Goal: Transaction & Acquisition: Purchase product/service

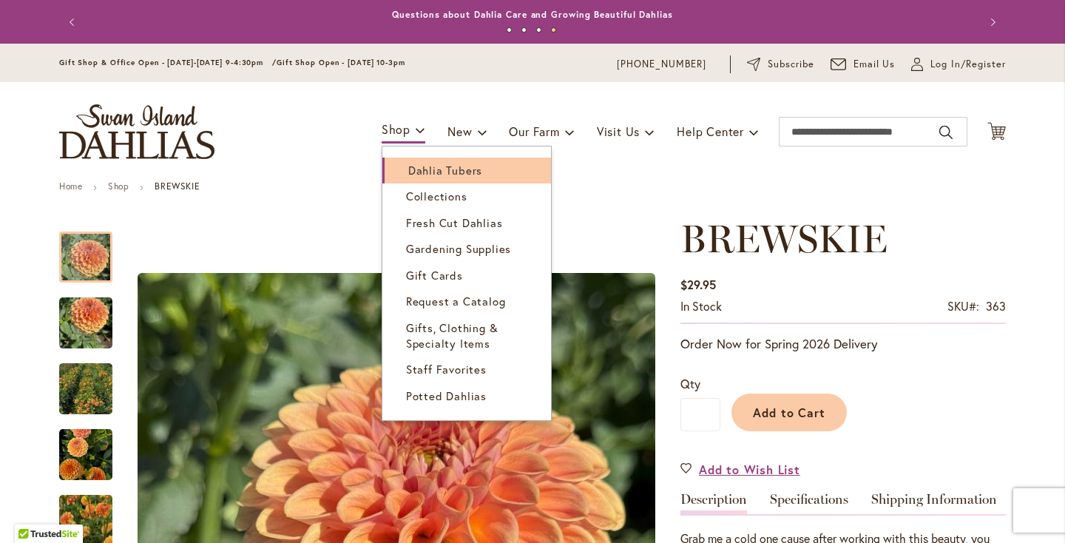
click at [409, 166] on span "Dahlia Tubers" at bounding box center [445, 170] width 74 height 15
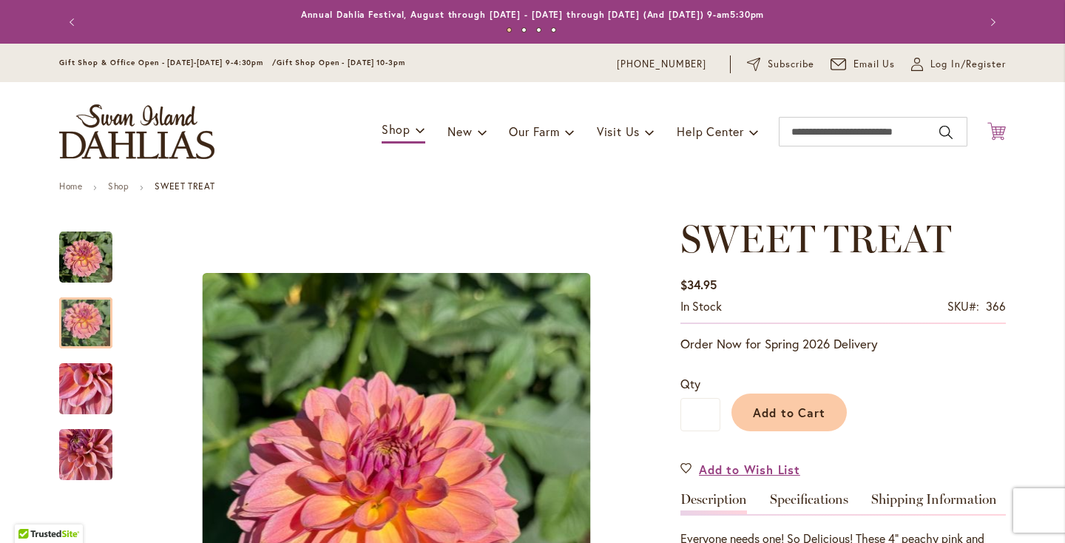
click at [993, 135] on icon "Cart .cls-1 { fill: #231f20; }" at bounding box center [996, 131] width 18 height 18
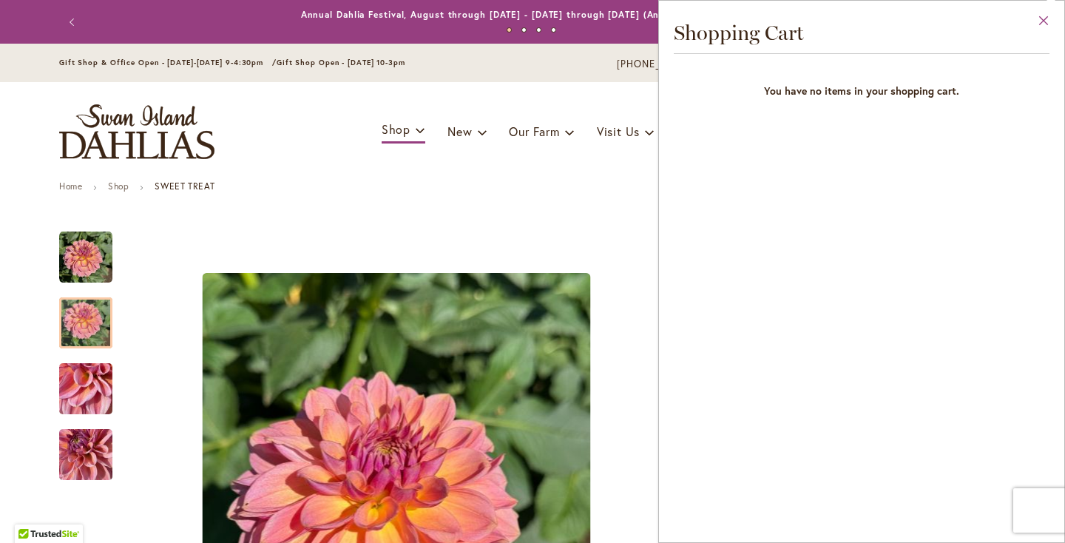
click at [1043, 26] on button "Close" at bounding box center [1044, 24] width 41 height 47
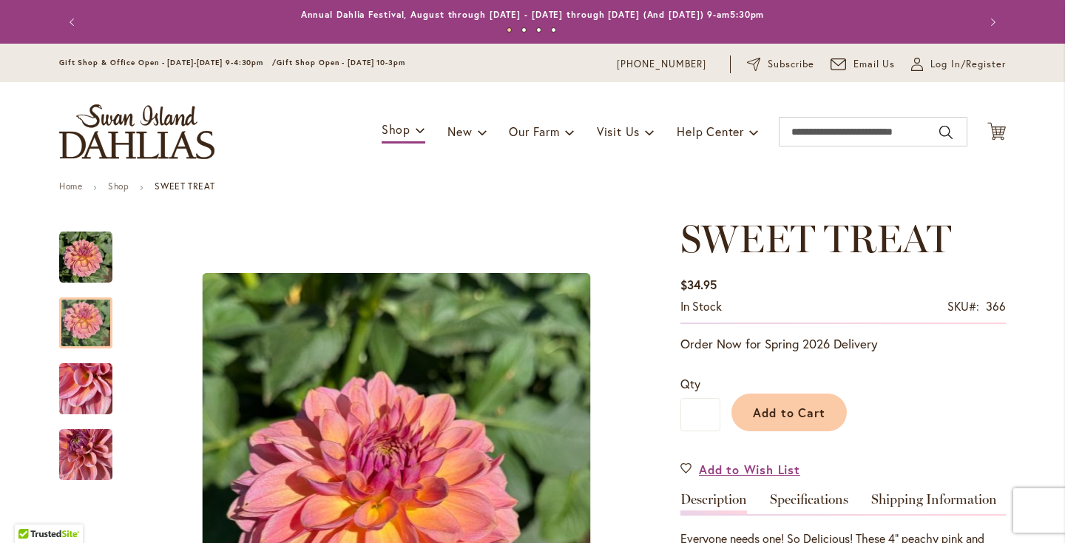
click at [176, 138] on img "store logo" at bounding box center [136, 131] width 155 height 55
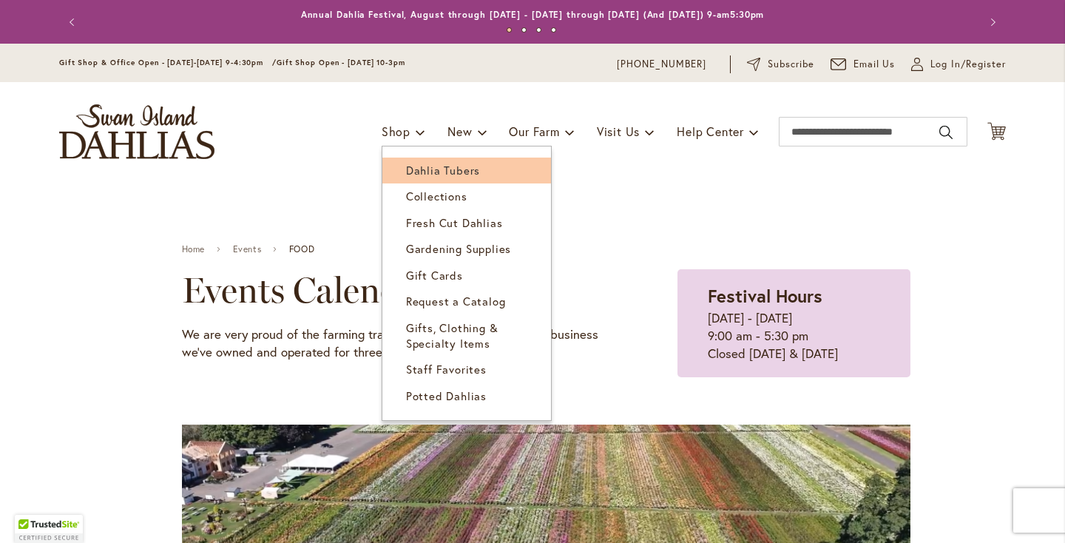
click at [413, 167] on span "Dahlia Tubers" at bounding box center [443, 170] width 74 height 15
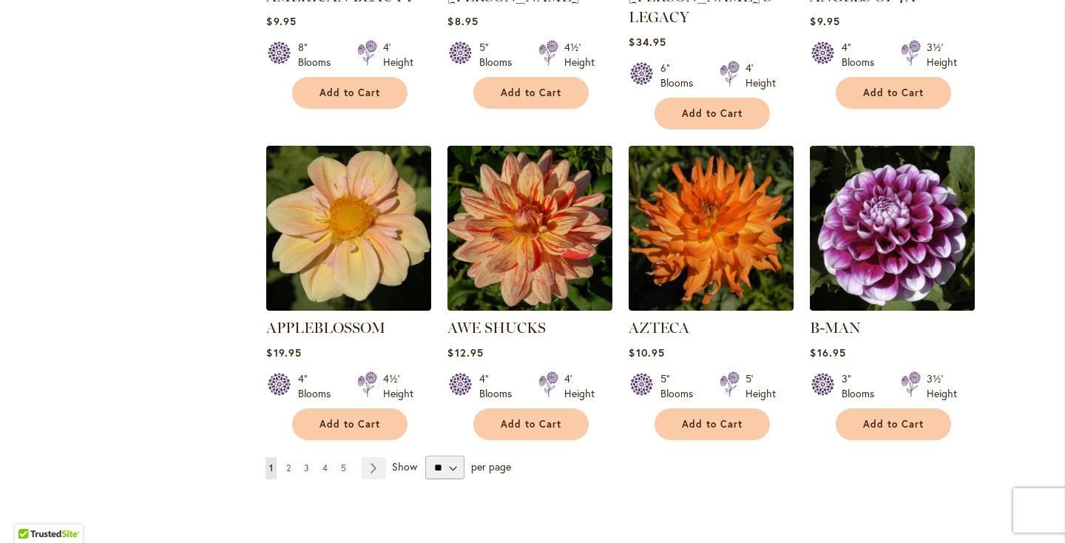
scroll to position [1182, 0]
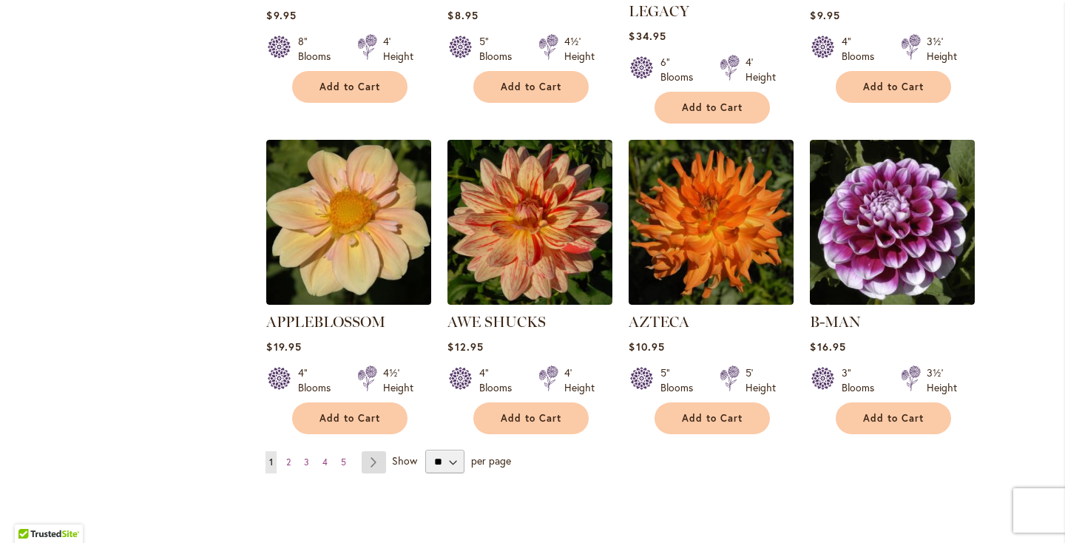
click at [375, 451] on link "Page Next" at bounding box center [374, 462] width 24 height 22
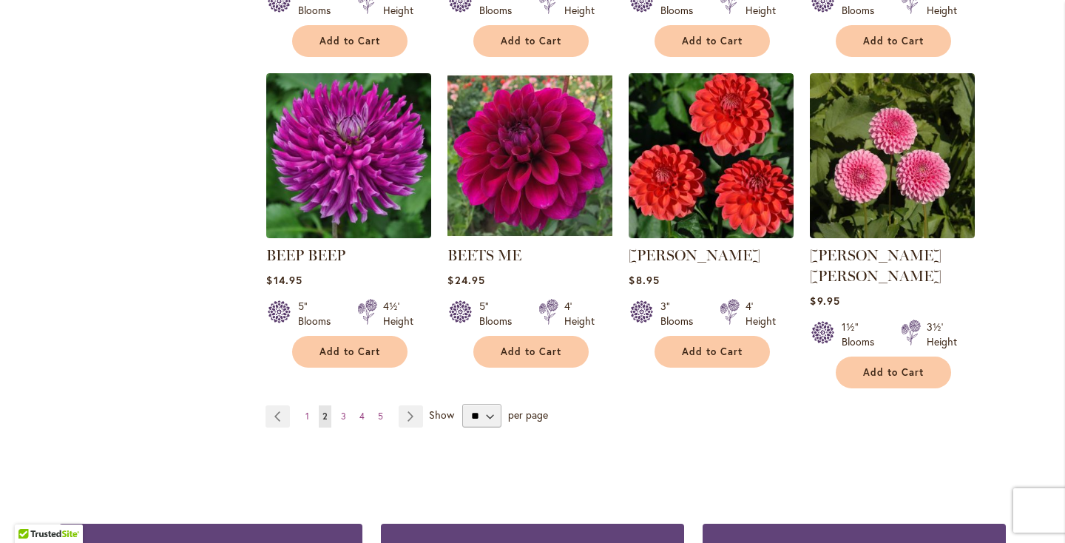
scroll to position [1241, 0]
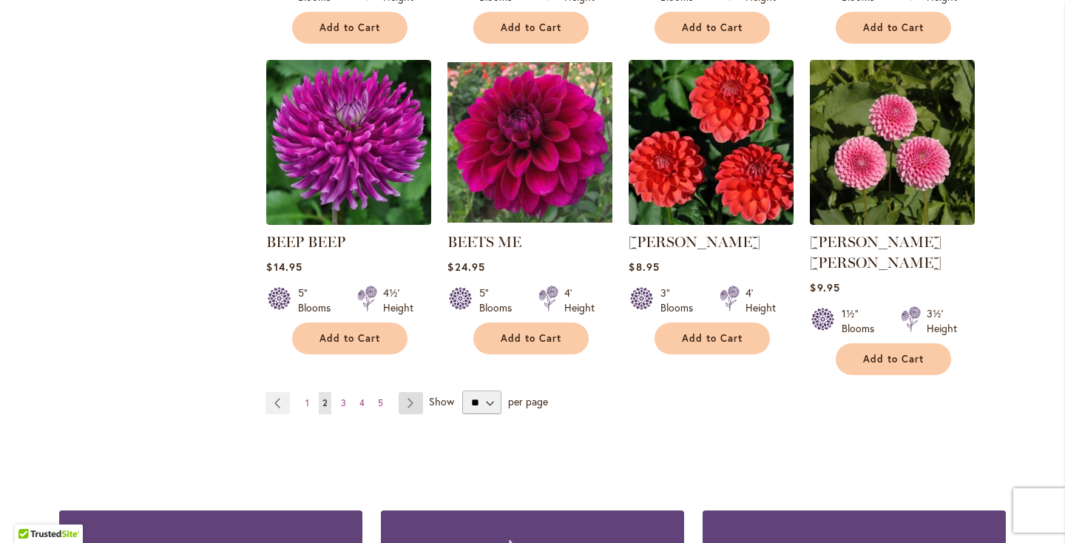
click at [412, 392] on link "Page Next" at bounding box center [411, 403] width 24 height 22
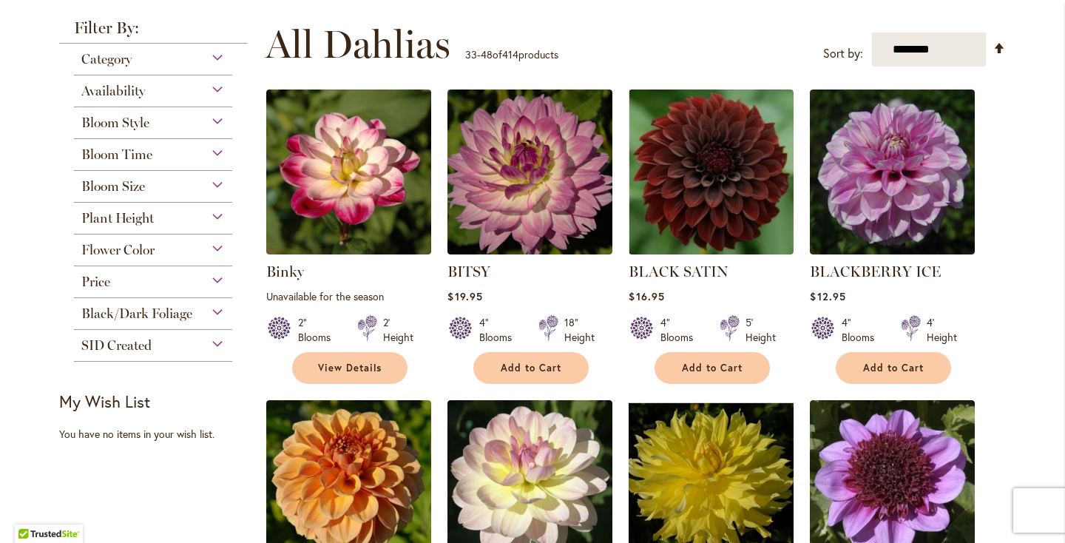
scroll to position [286, 0]
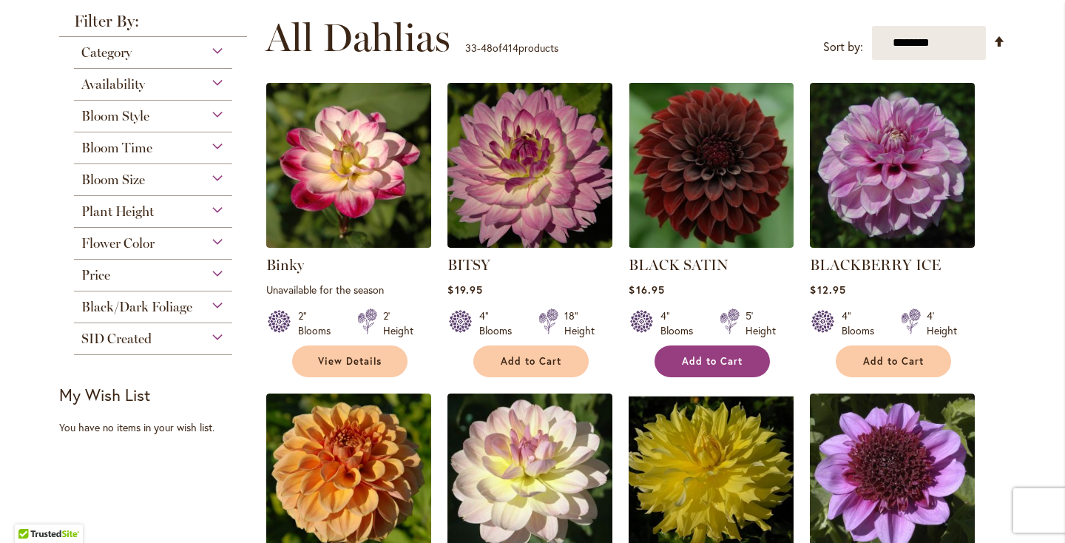
click at [689, 358] on span "Add to Cart" at bounding box center [712, 361] width 61 height 13
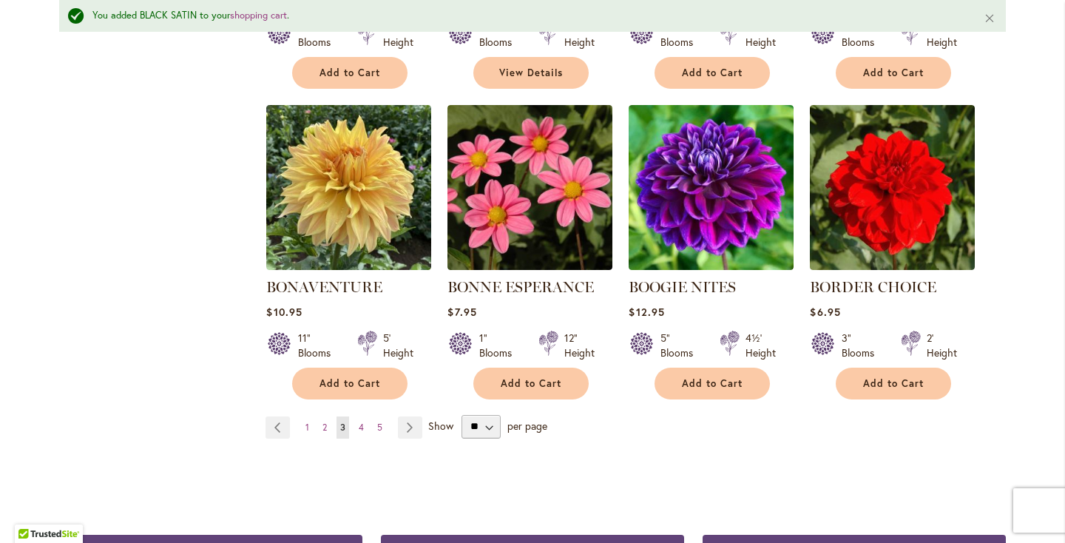
scroll to position [1251, 0]
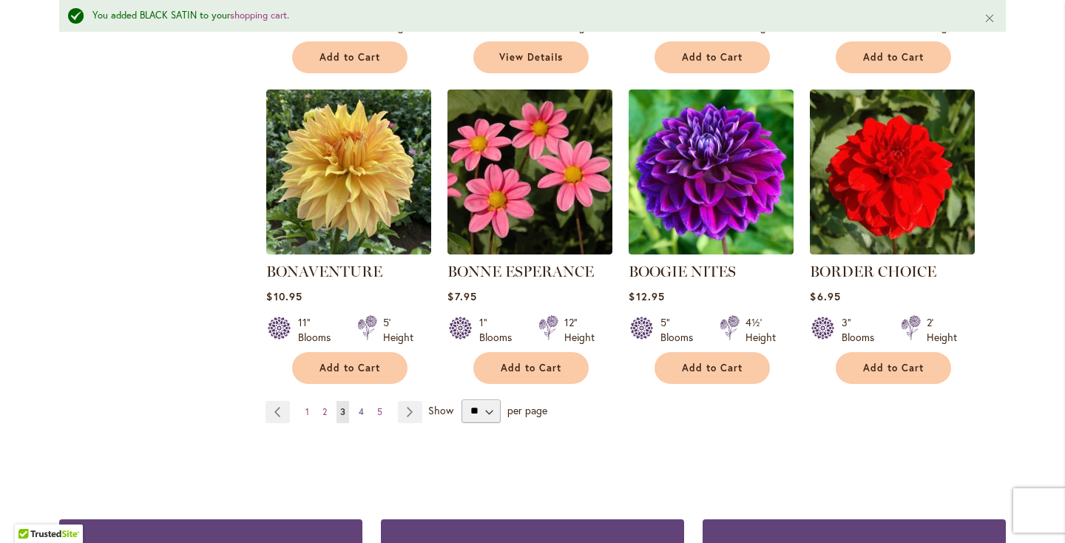
click at [362, 408] on span "4" at bounding box center [361, 411] width 5 height 11
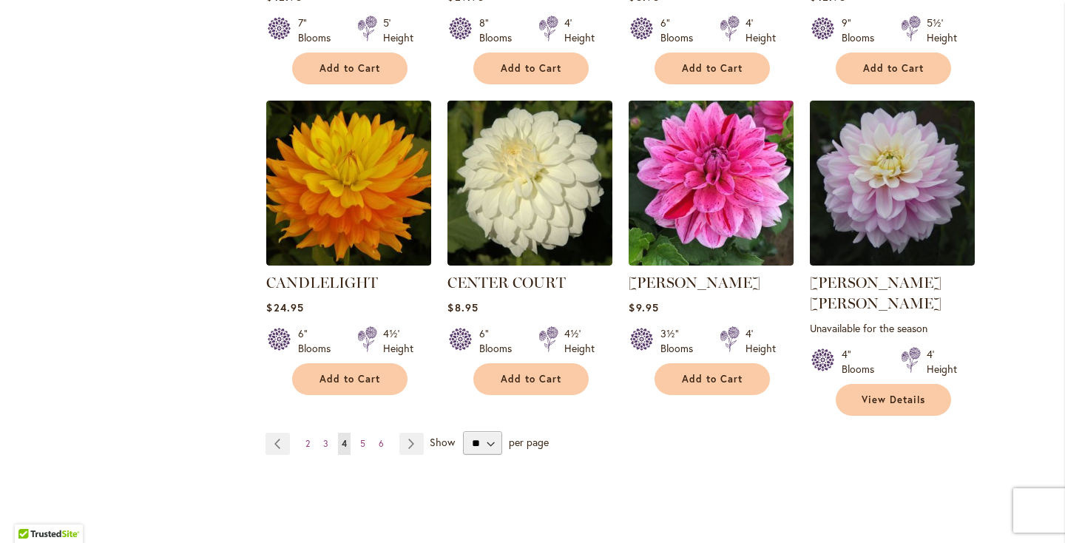
scroll to position [1228, 0]
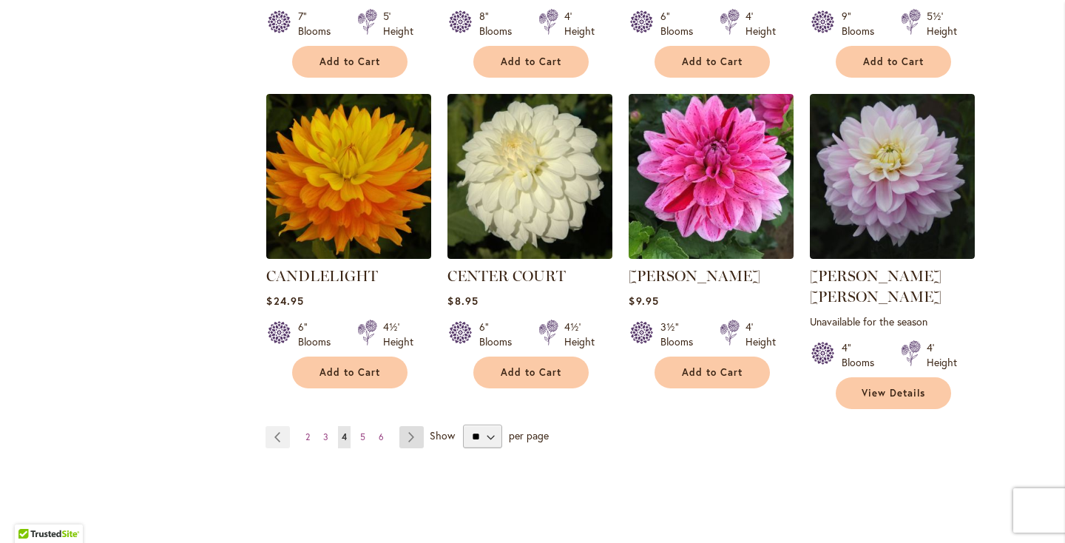
click at [408, 426] on link "Page Next" at bounding box center [411, 437] width 24 height 22
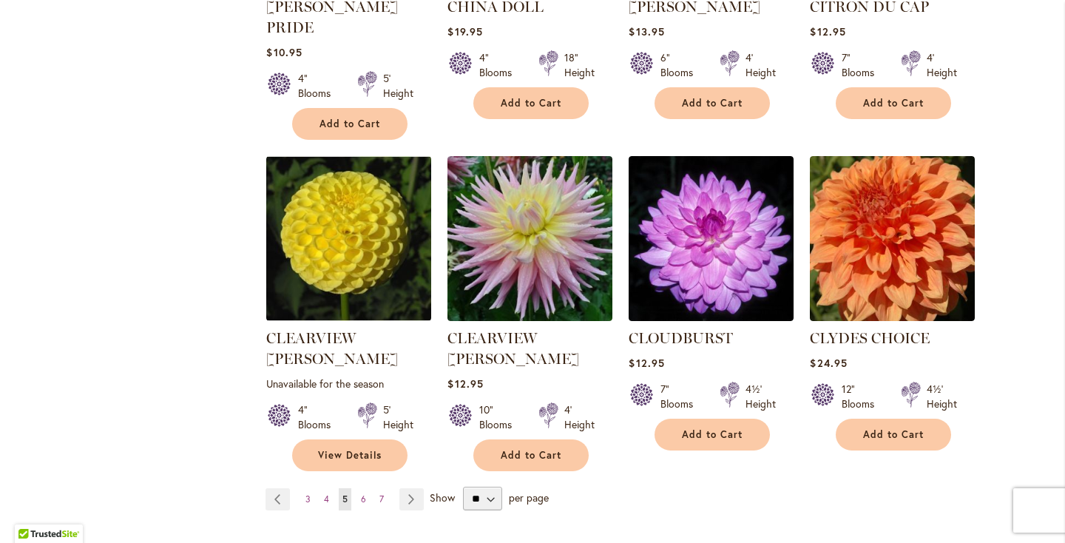
scroll to position [1195, 0]
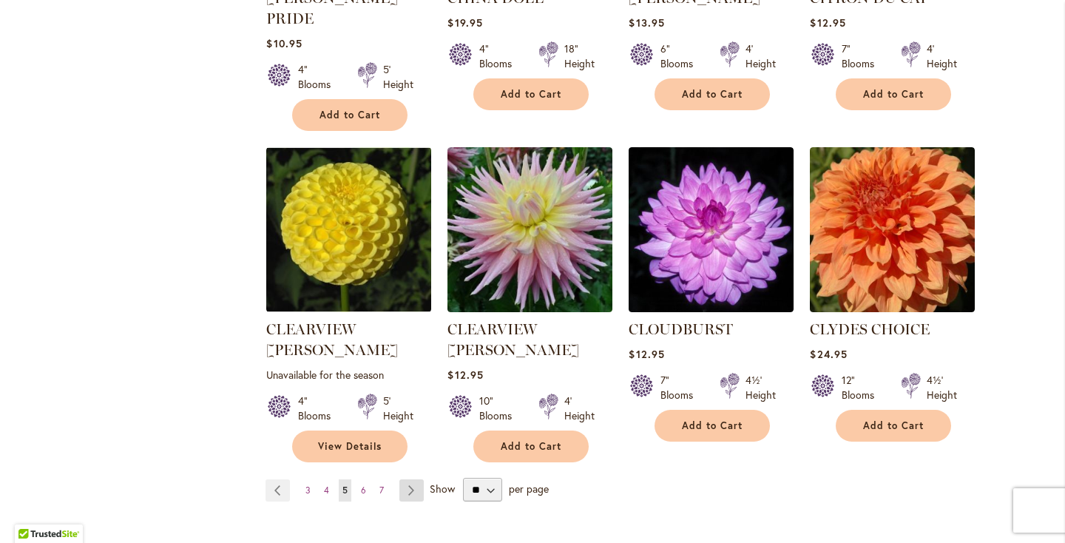
click at [410, 479] on link "Page Next" at bounding box center [411, 490] width 24 height 22
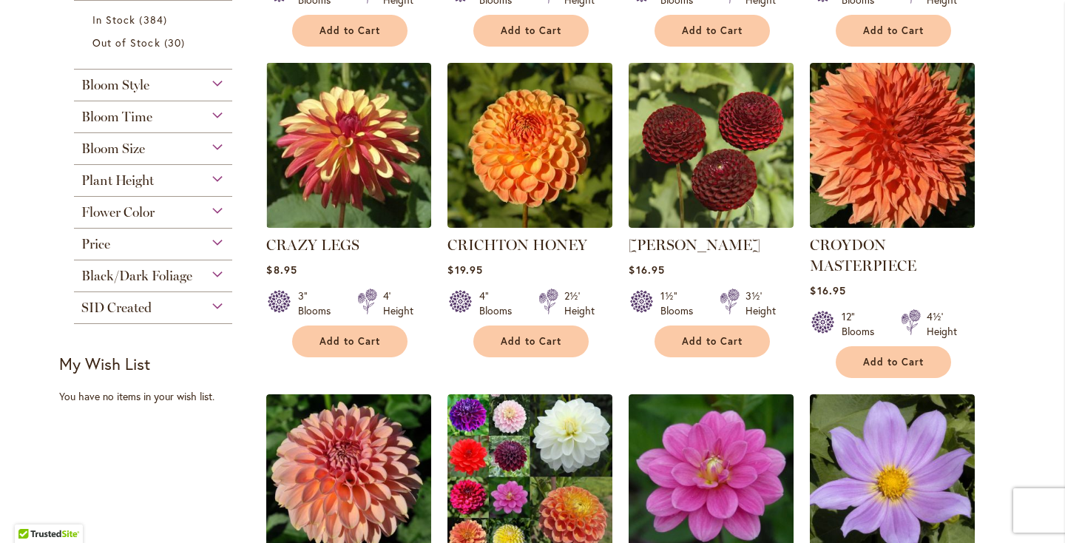
scroll to position [618, 0]
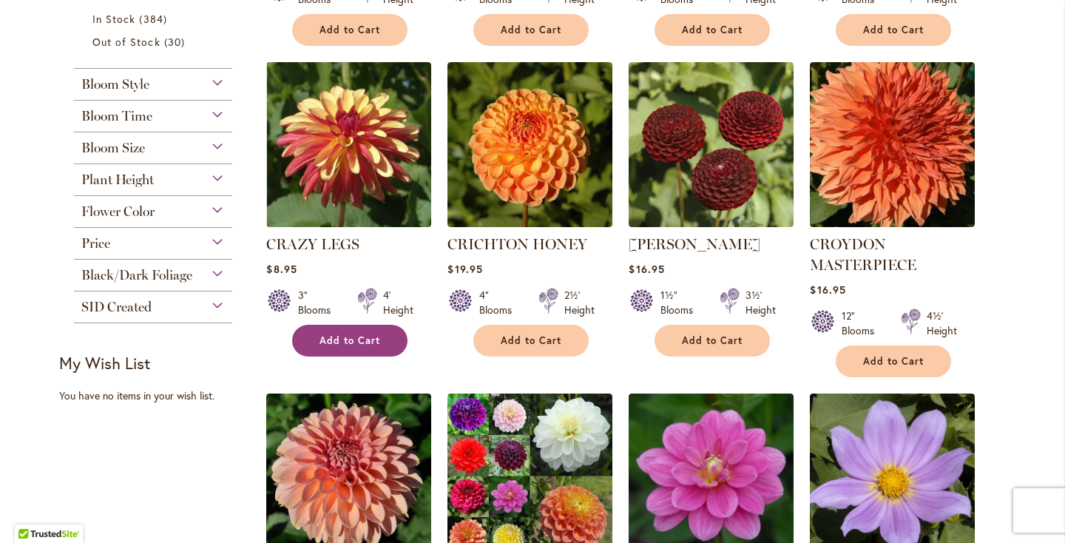
click at [373, 337] on span "Add to Cart" at bounding box center [350, 340] width 61 height 13
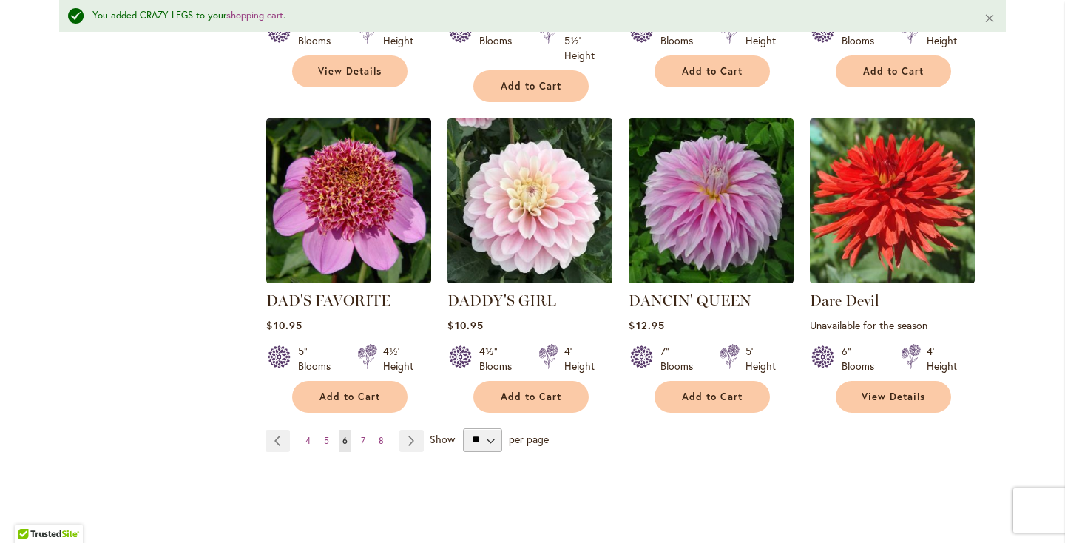
scroll to position [1262, 0]
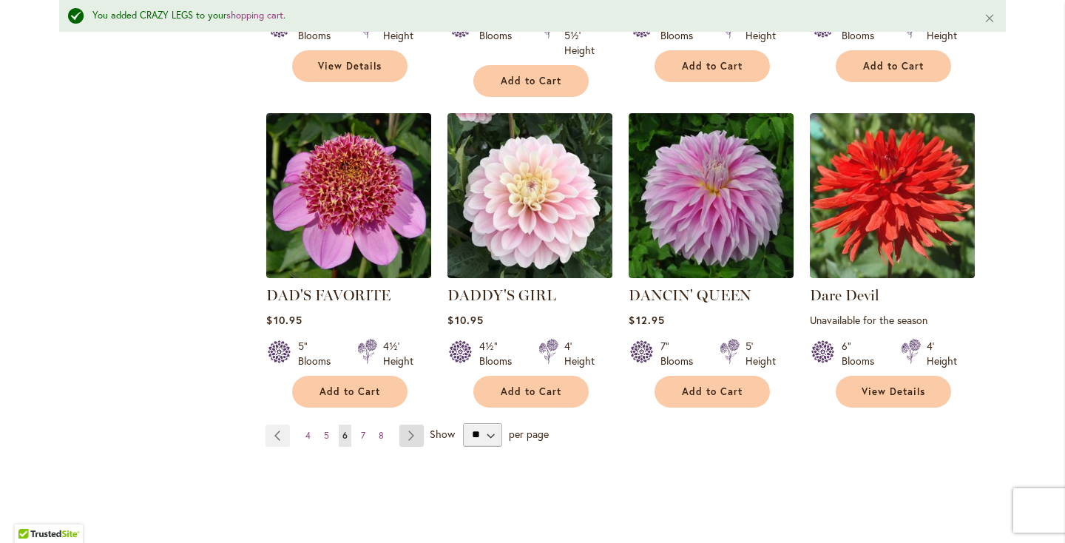
click at [405, 433] on link "Page Next" at bounding box center [411, 436] width 24 height 22
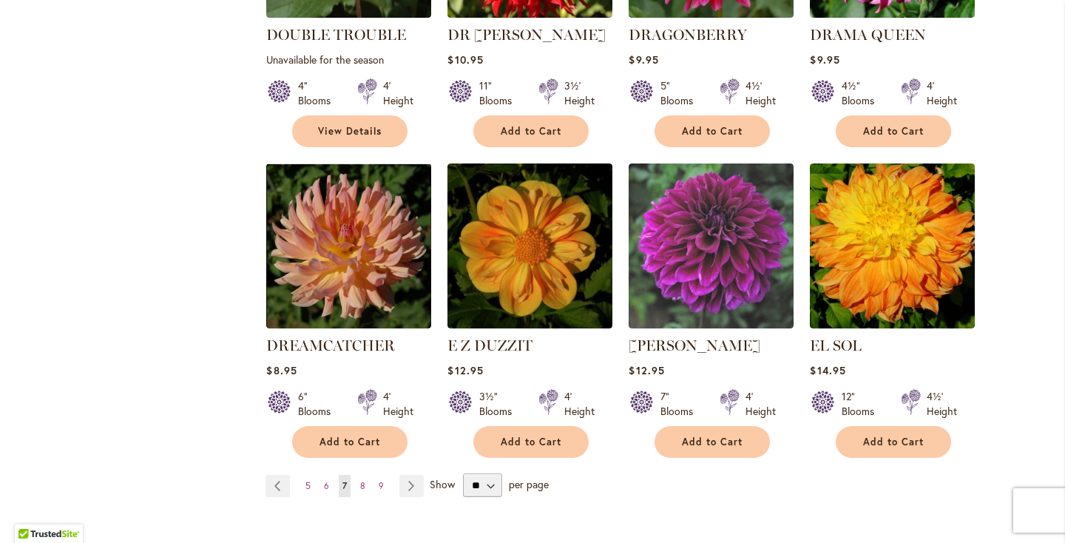
scroll to position [1178, 0]
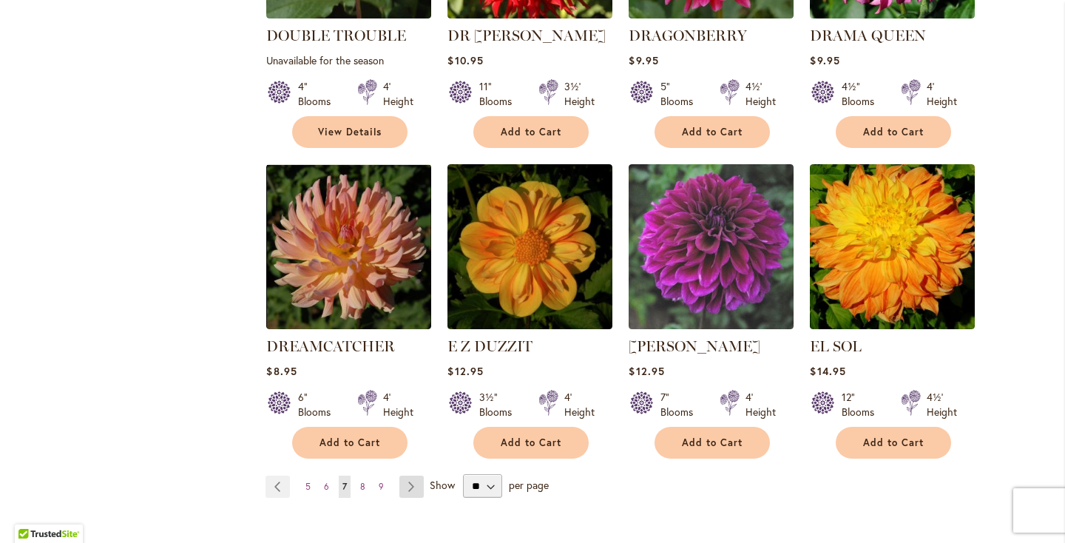
click at [410, 476] on link "Page Next" at bounding box center [411, 487] width 24 height 22
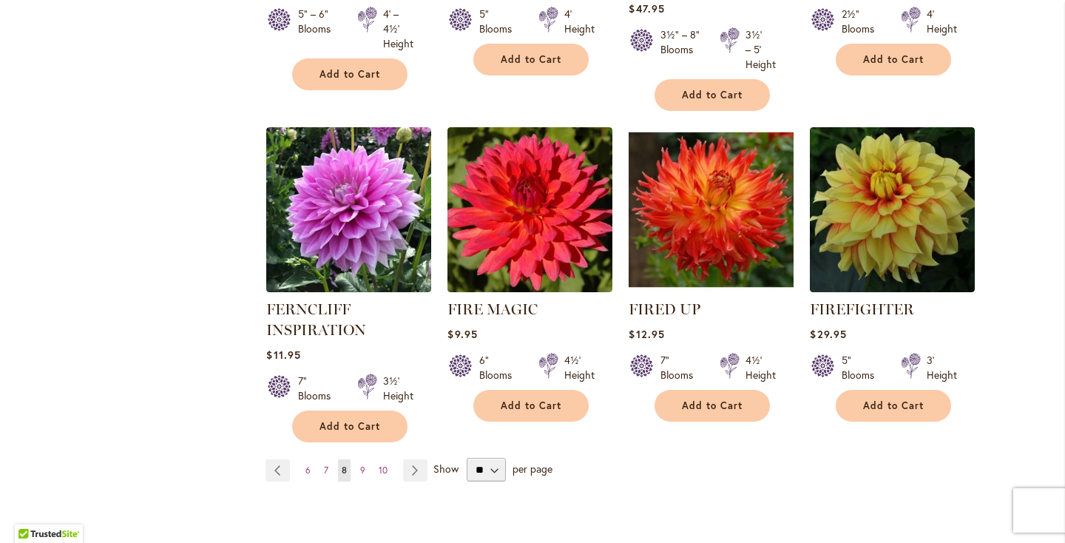
scroll to position [1216, 0]
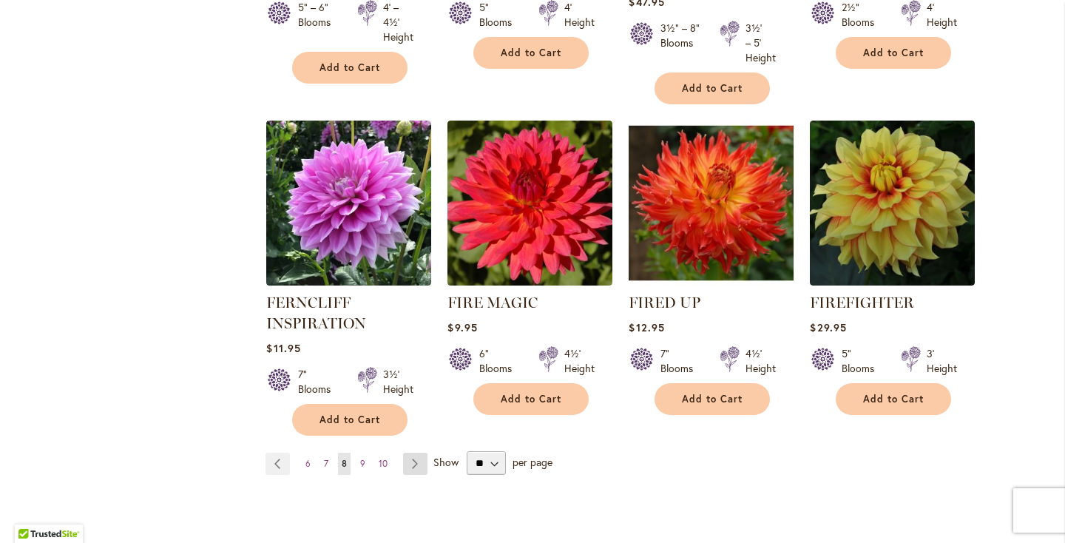
click at [416, 464] on link "Page Next" at bounding box center [415, 464] width 24 height 22
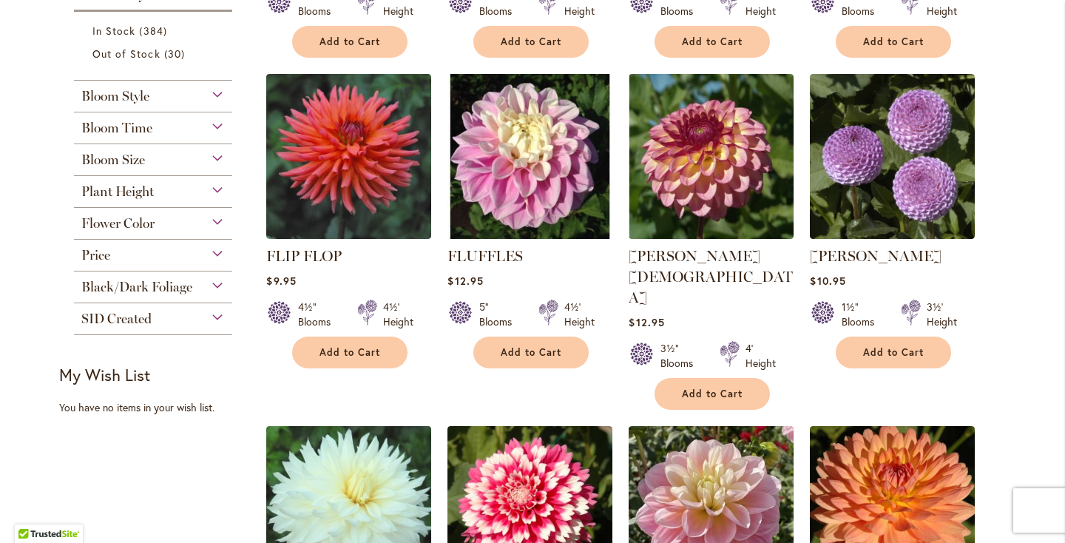
scroll to position [607, 0]
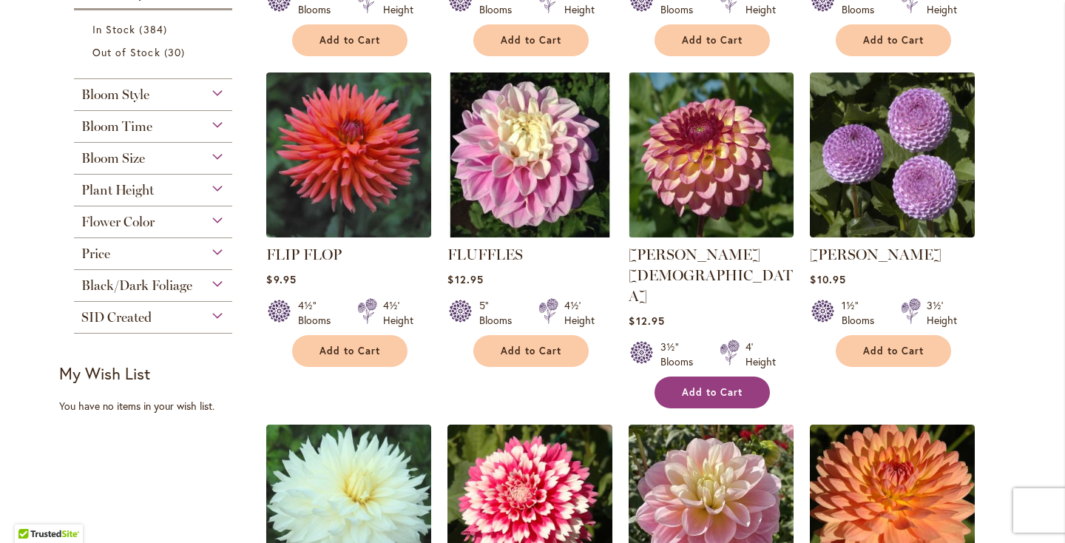
click at [715, 386] on span "Add to Cart" at bounding box center [712, 392] width 61 height 13
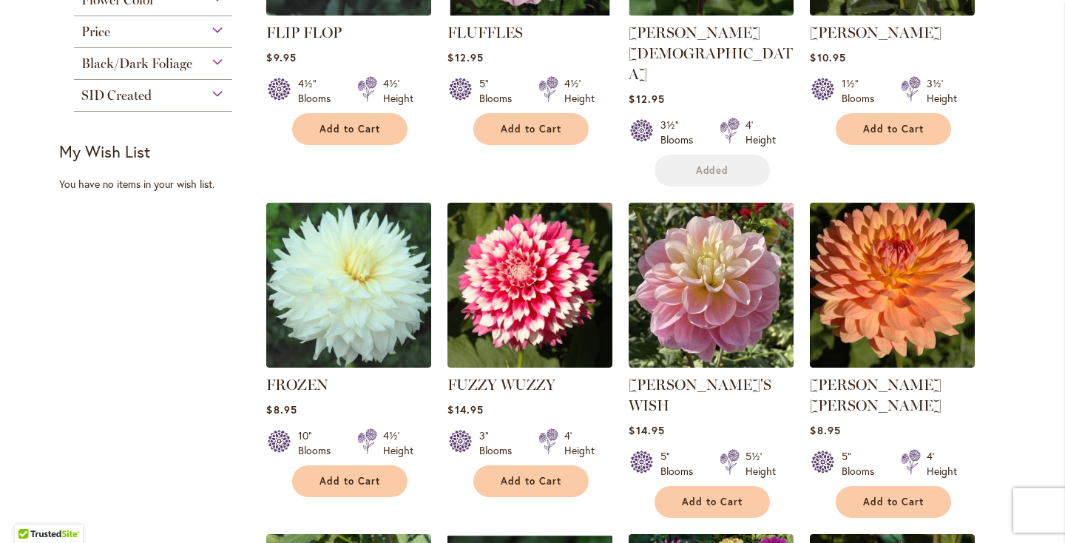
scroll to position [869, 0]
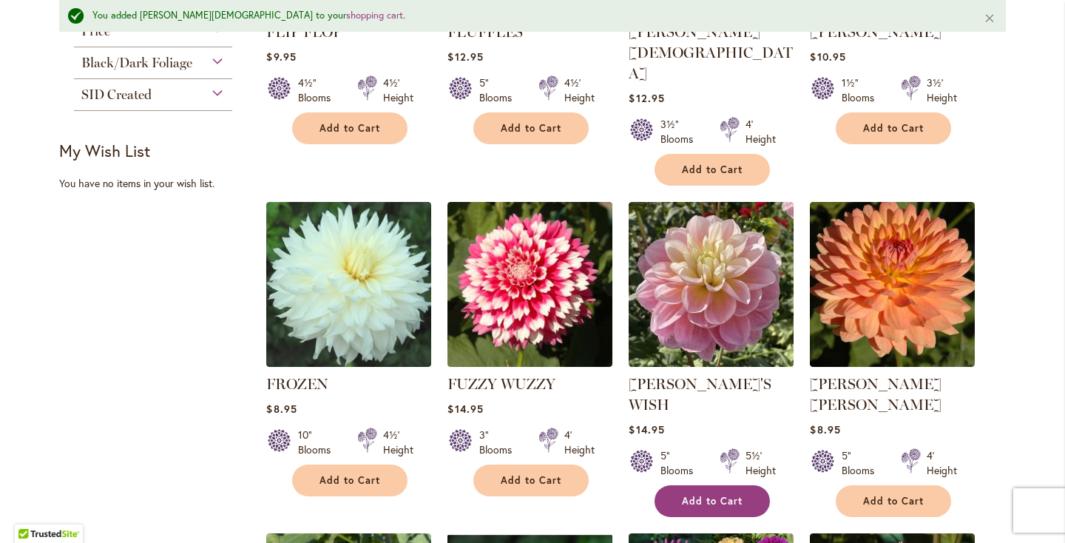
click at [721, 495] on span "Add to Cart" at bounding box center [712, 501] width 61 height 13
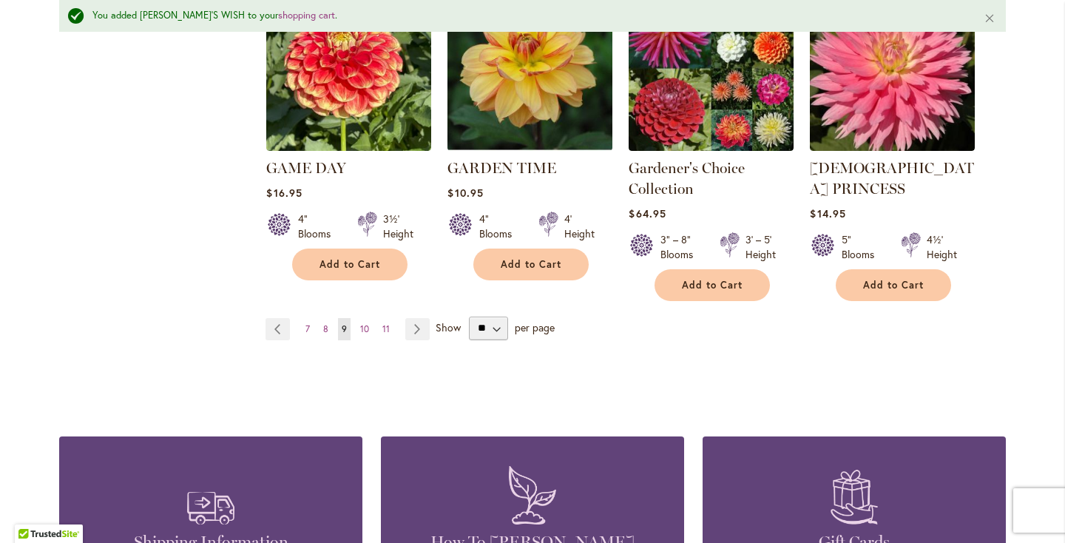
scroll to position [1419, 0]
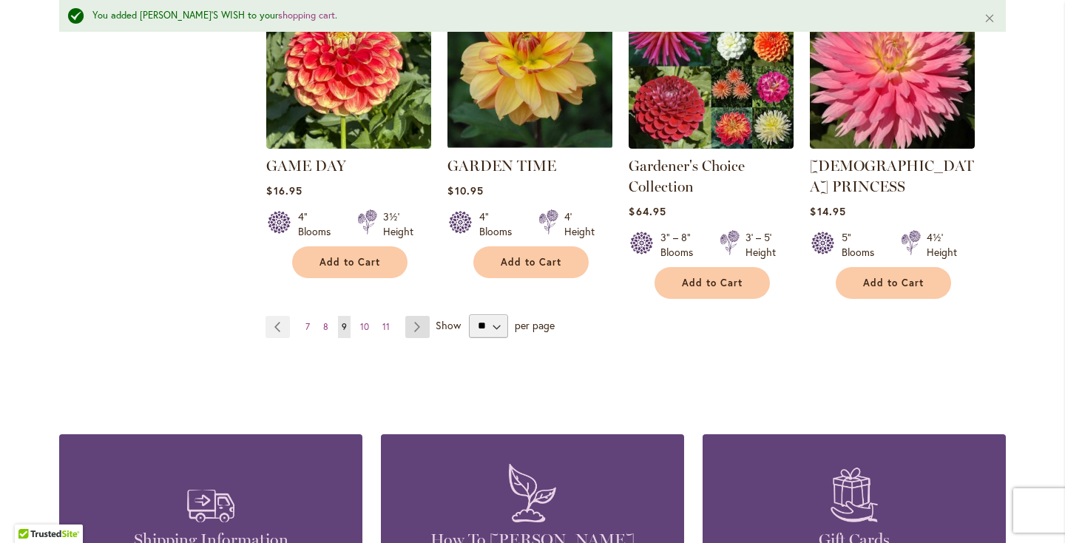
click at [413, 316] on link "Page Next" at bounding box center [417, 327] width 24 height 22
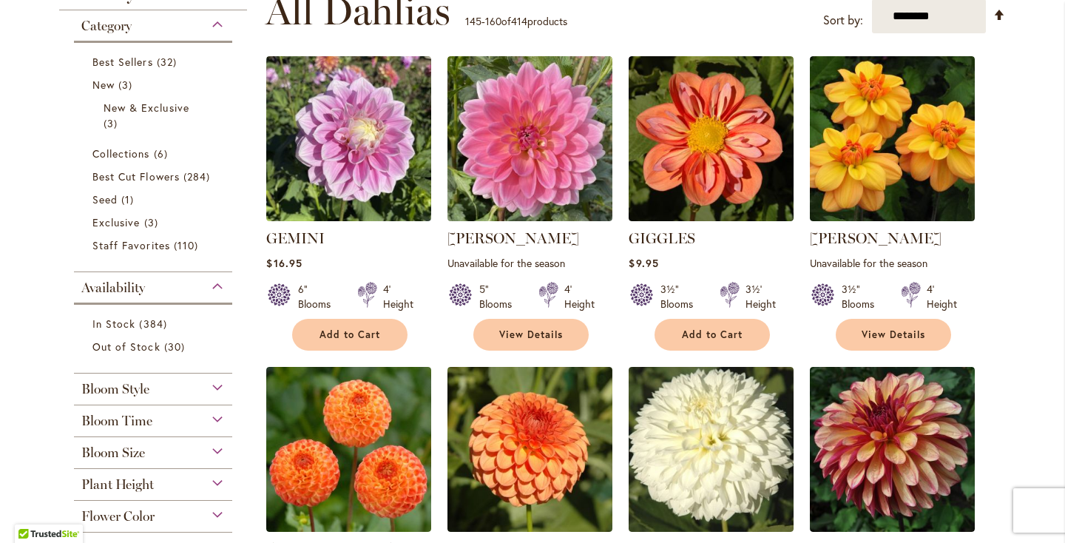
scroll to position [320, 0]
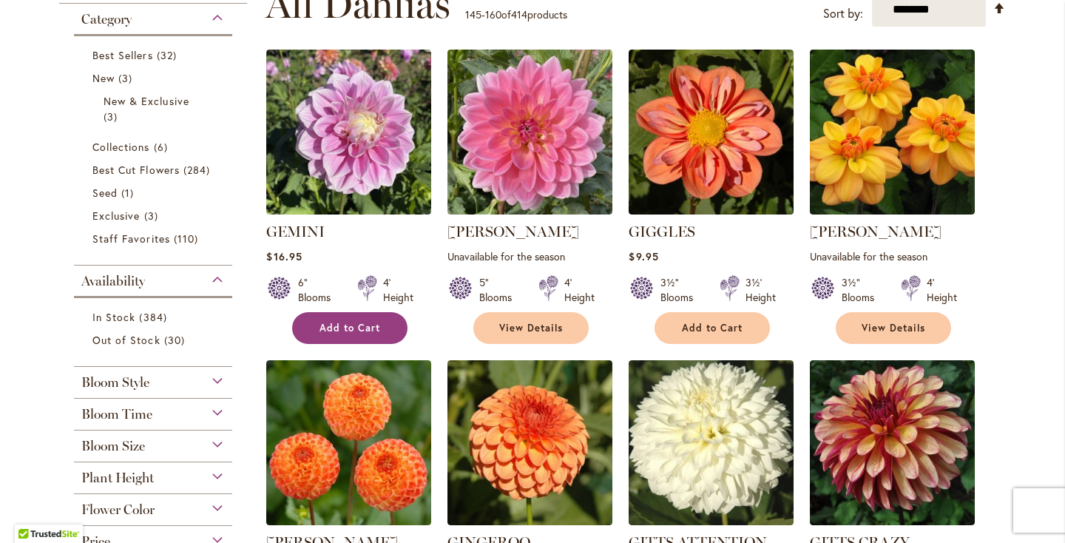
click at [343, 328] on span "Add to Cart" at bounding box center [350, 328] width 61 height 13
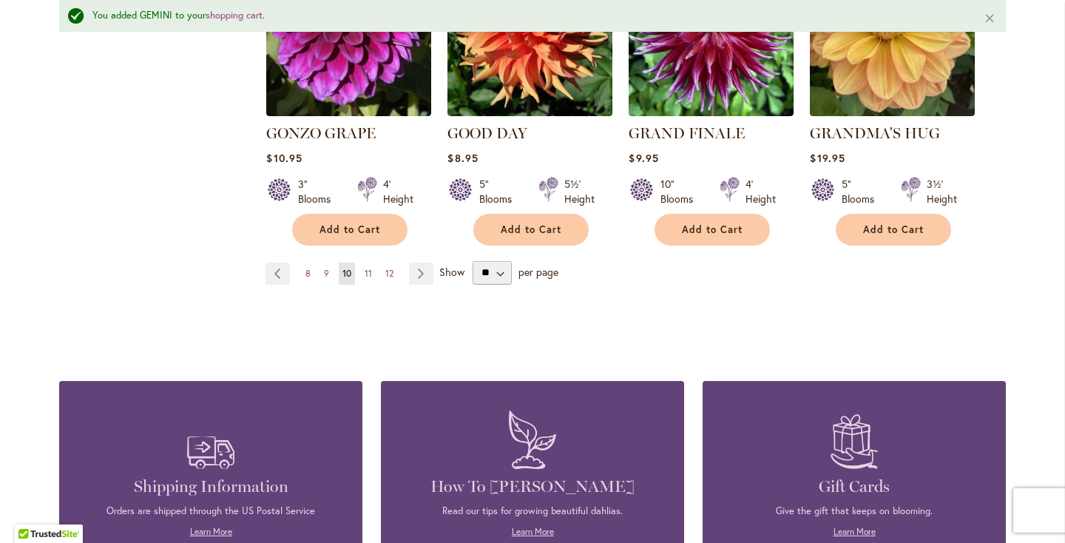
scroll to position [1403, 0]
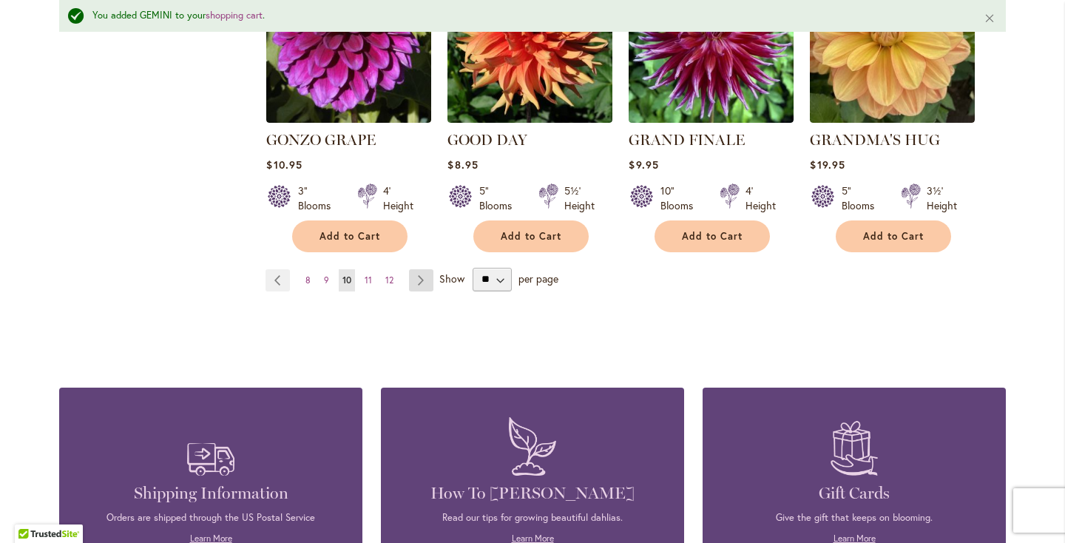
click at [414, 269] on link "Page Next" at bounding box center [421, 280] width 24 height 22
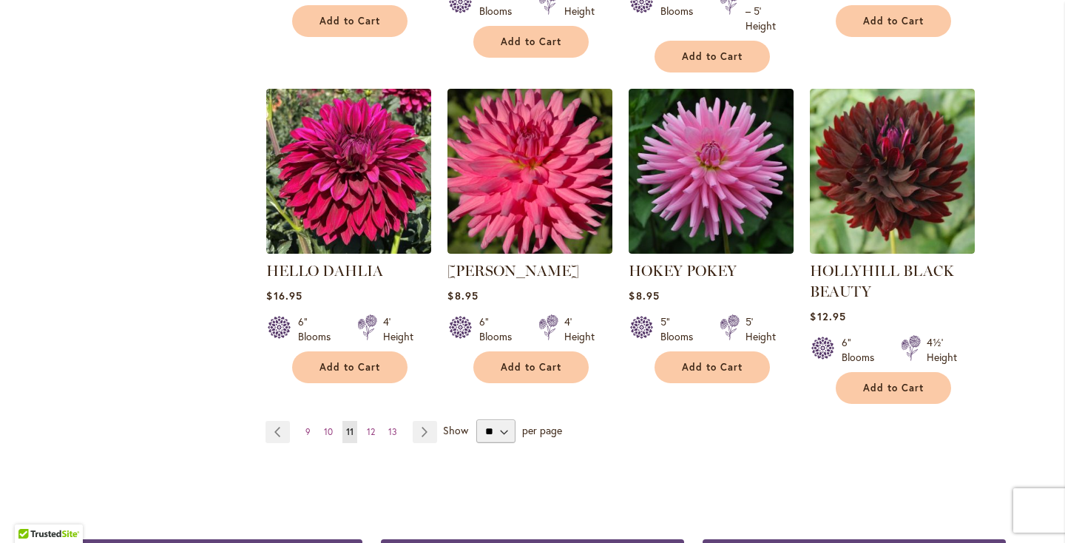
scroll to position [1276, 0]
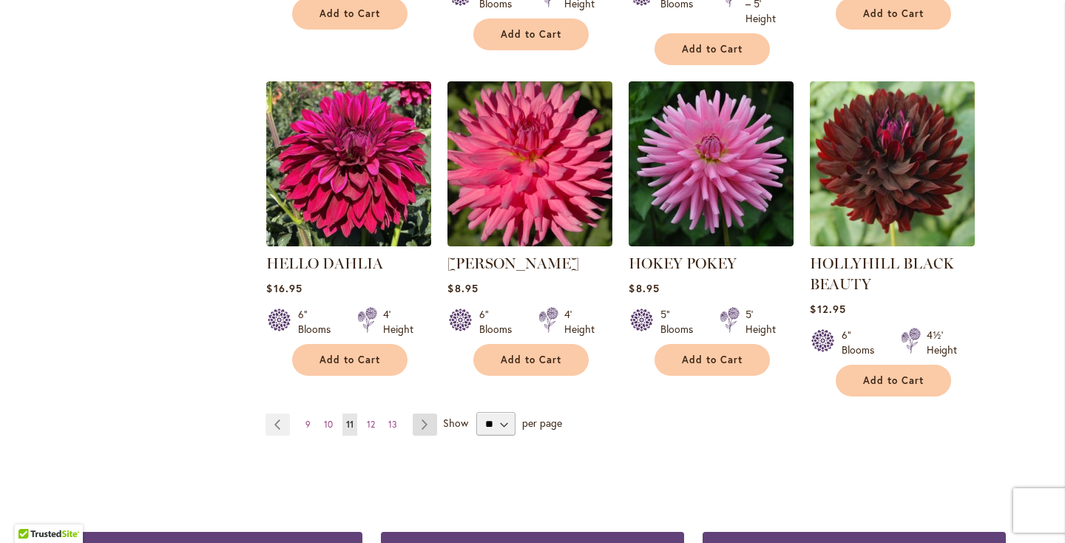
click at [433, 426] on link "Page Next" at bounding box center [425, 424] width 24 height 22
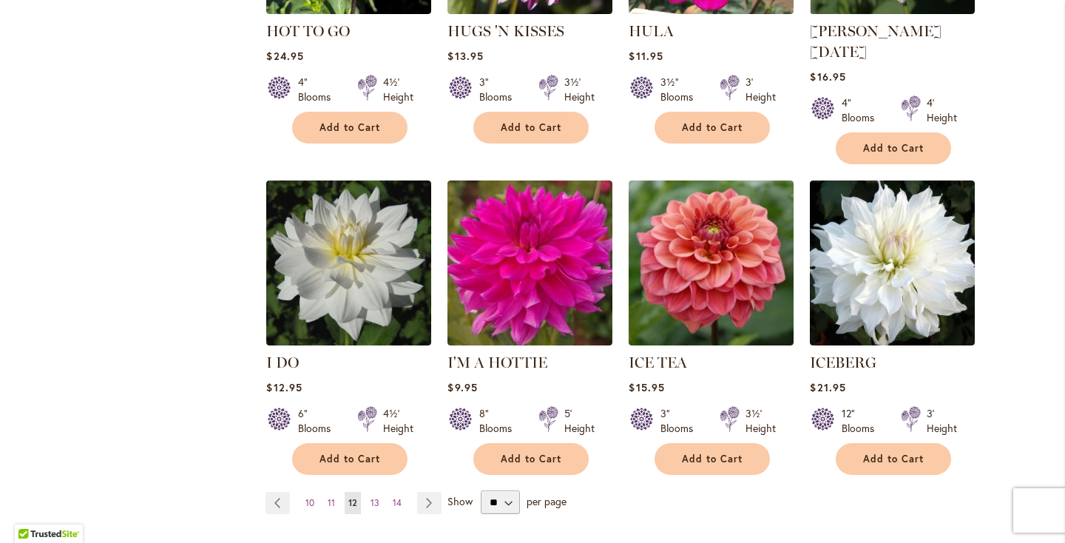
scroll to position [1179, 0]
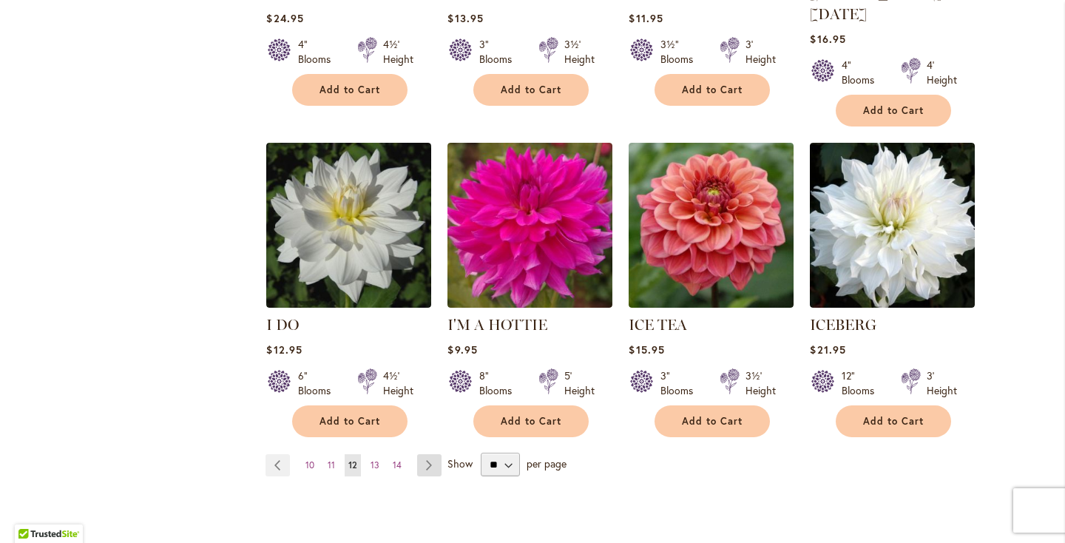
click at [434, 454] on link "Page Next" at bounding box center [429, 465] width 24 height 22
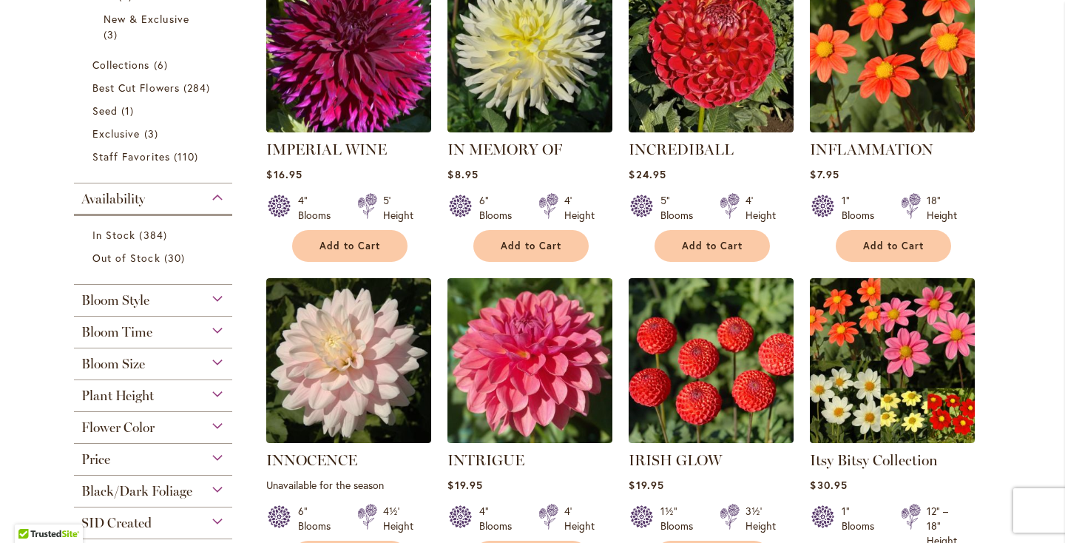
scroll to position [410, 0]
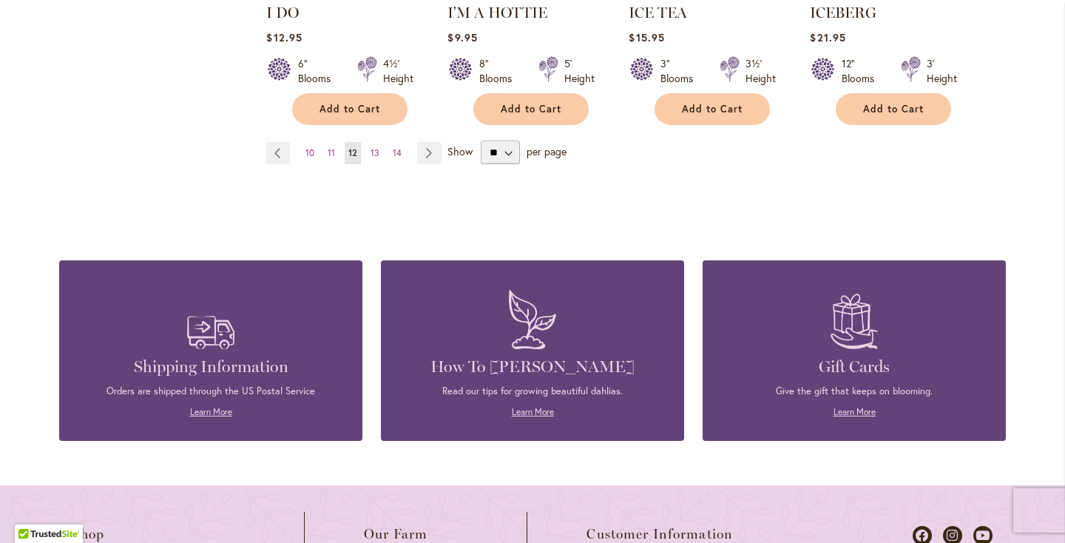
scroll to position [1194, 0]
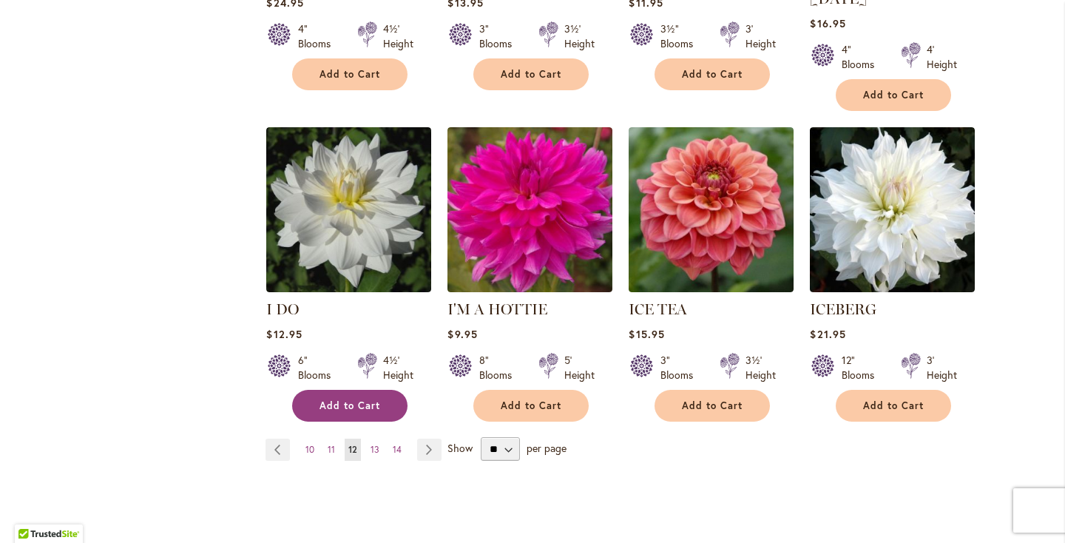
click at [345, 399] on span "Add to Cart" at bounding box center [350, 405] width 61 height 13
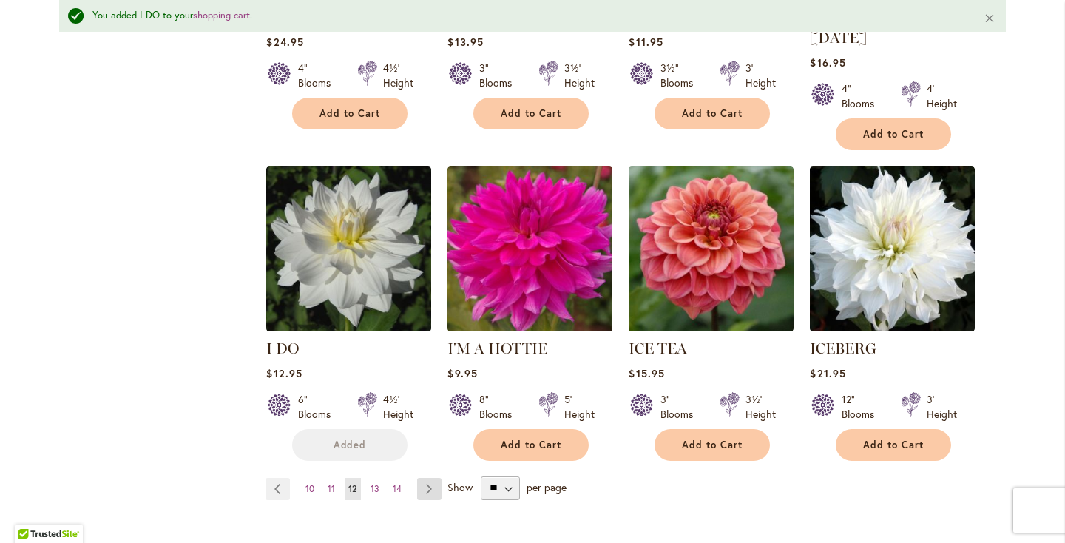
scroll to position [1234, 0]
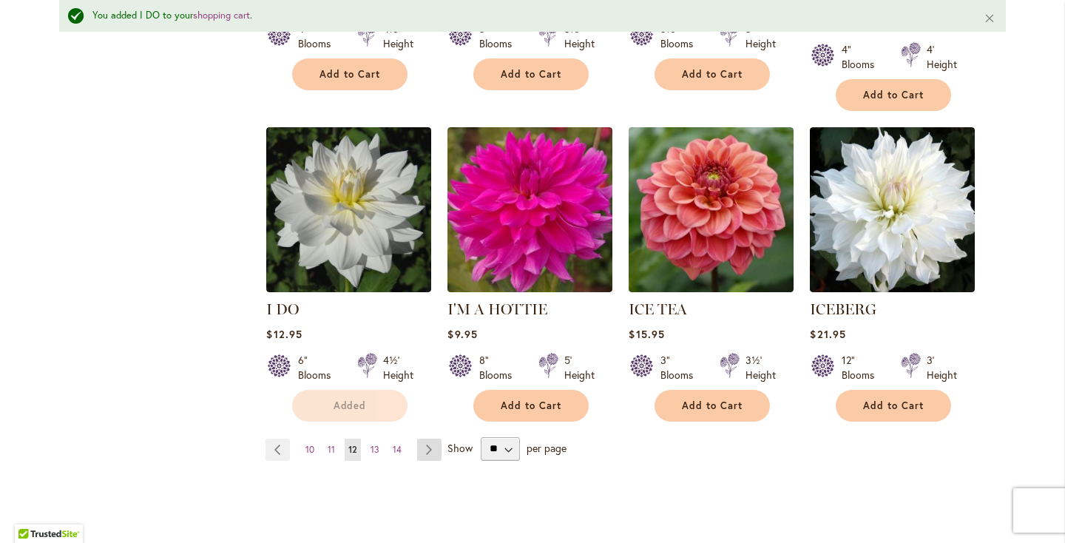
click at [430, 439] on link "Page Next" at bounding box center [429, 450] width 24 height 22
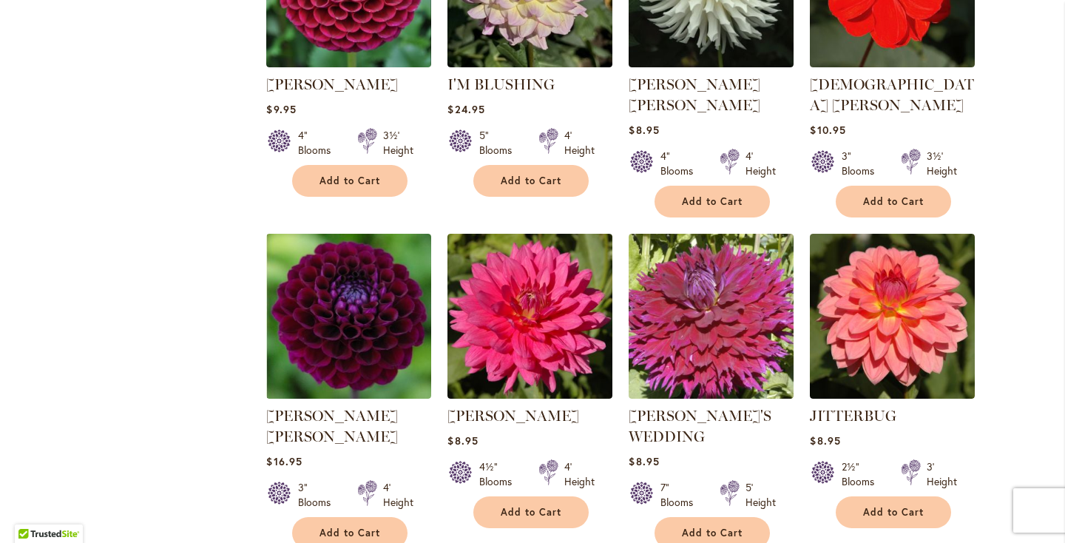
scroll to position [1217, 0]
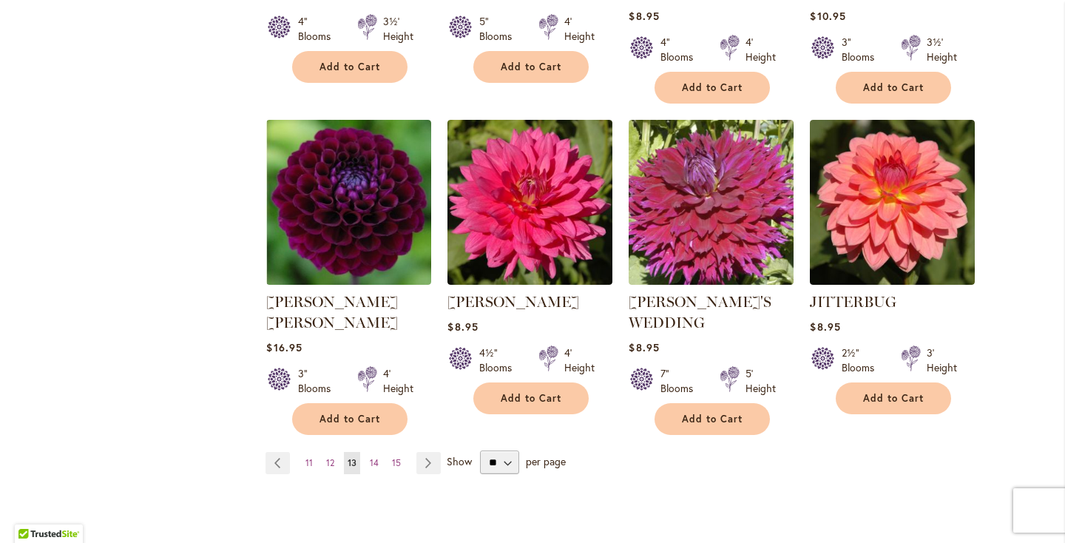
click at [427, 452] on link "Page Next" at bounding box center [428, 463] width 24 height 22
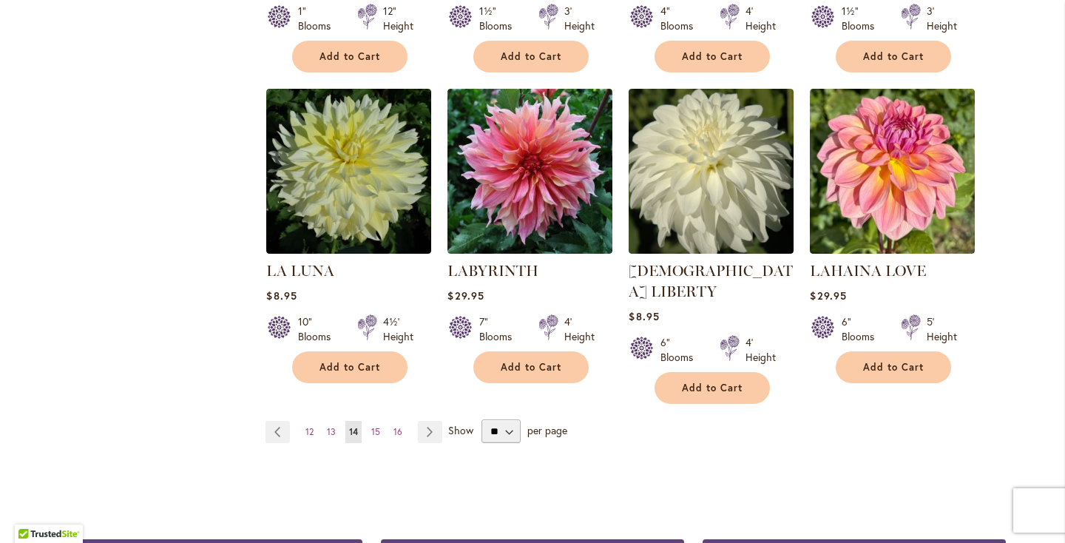
scroll to position [1219, 0]
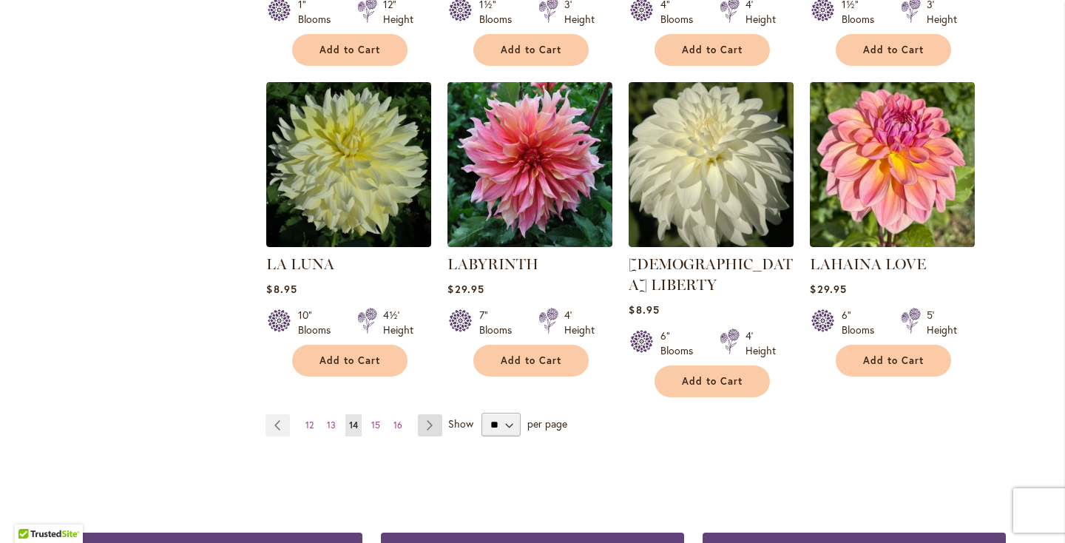
click at [433, 414] on link "Page Next" at bounding box center [430, 425] width 24 height 22
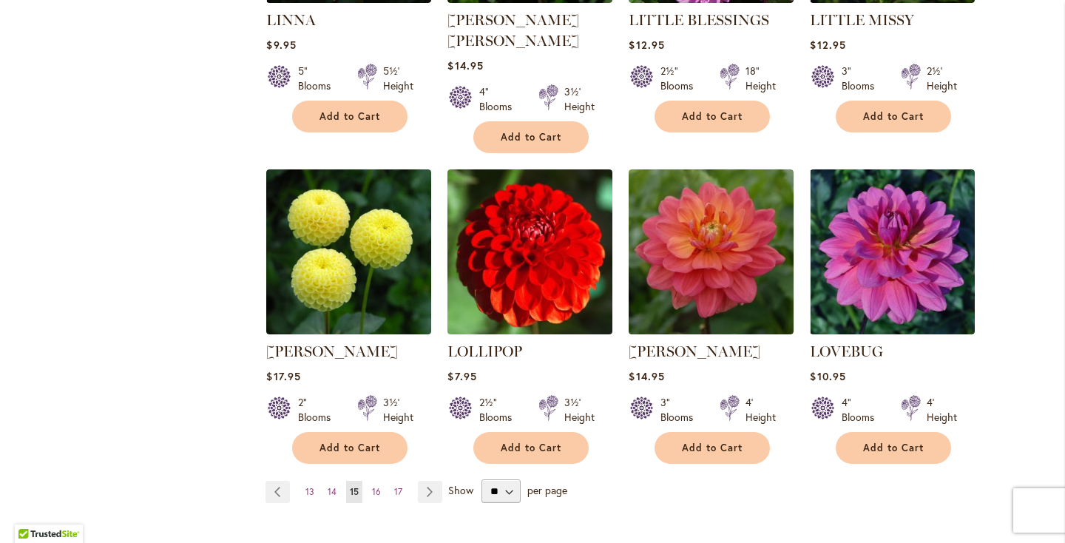
scroll to position [1202, 0]
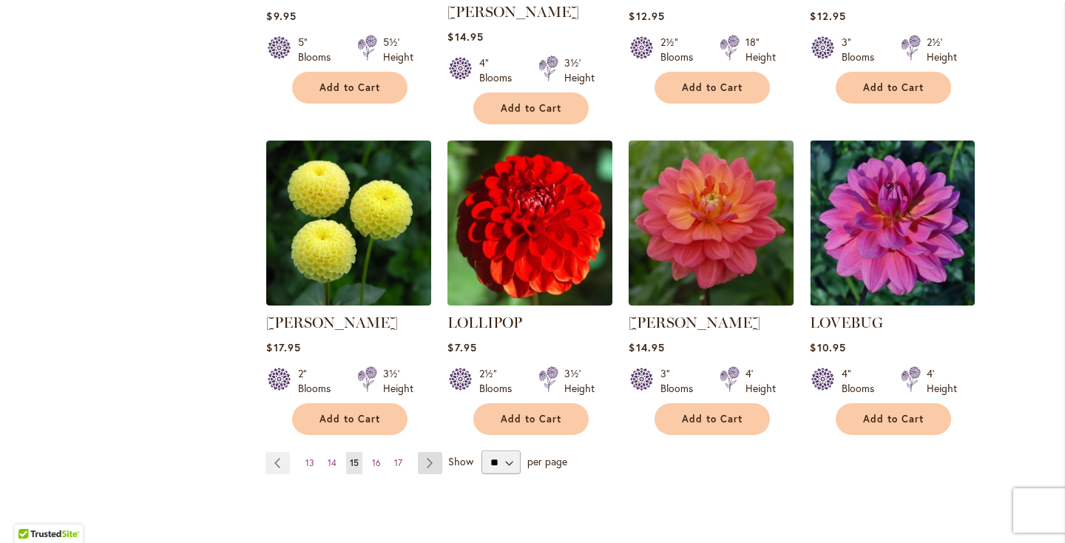
click at [436, 452] on link "Page Next" at bounding box center [430, 463] width 24 height 22
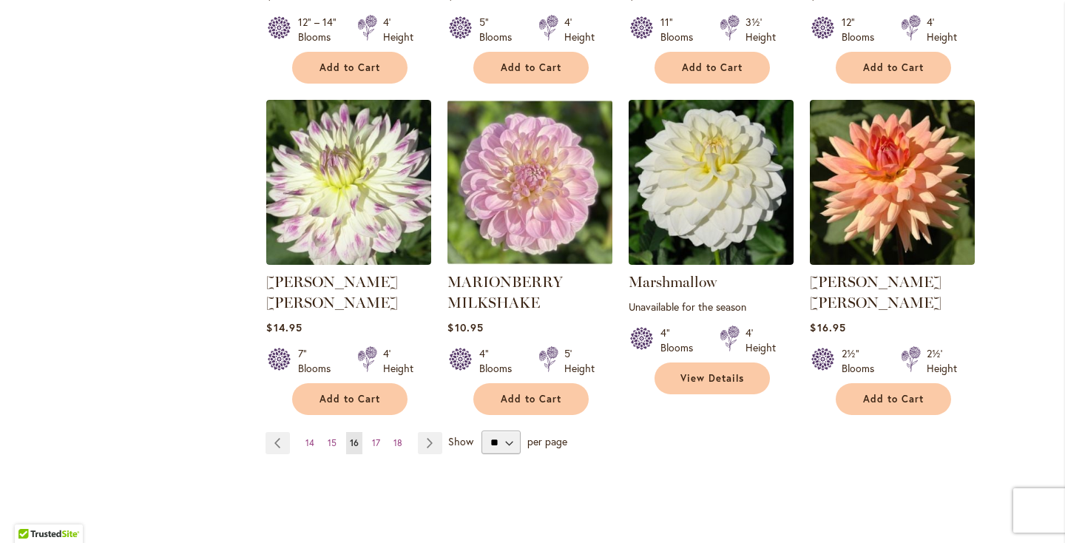
scroll to position [1228, 0]
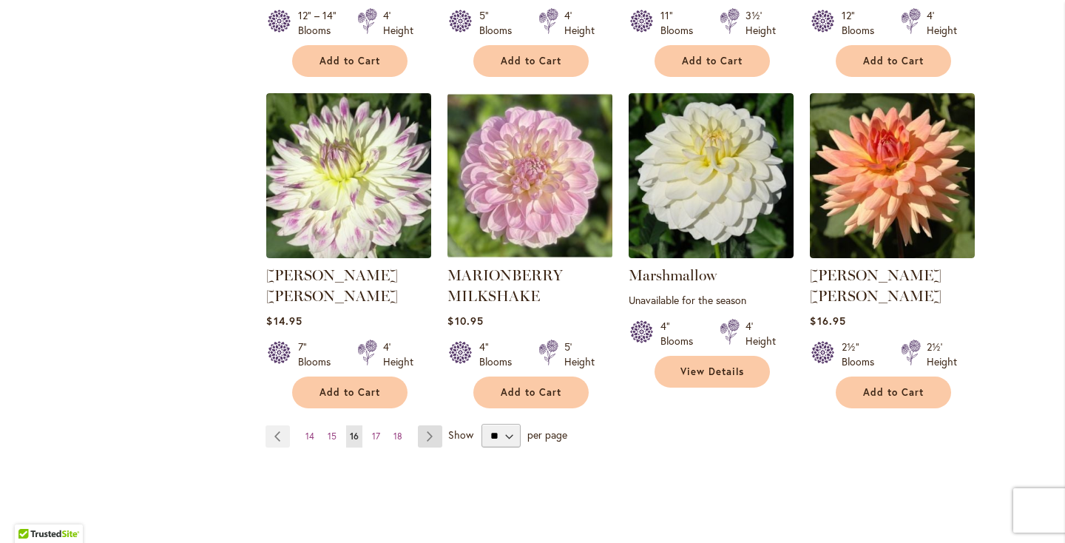
click at [434, 425] on link "Page Next" at bounding box center [430, 436] width 24 height 22
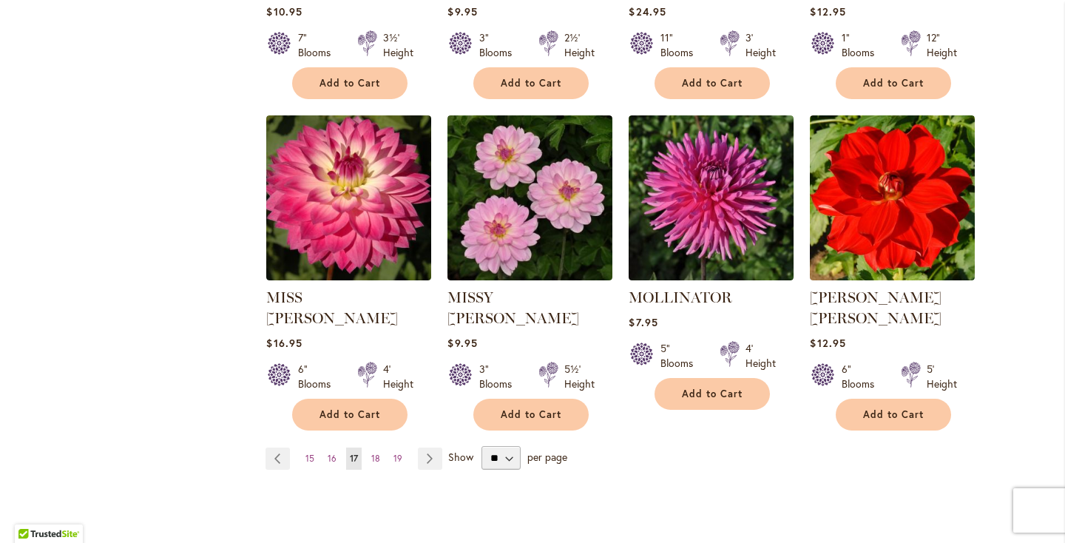
scroll to position [1194, 0]
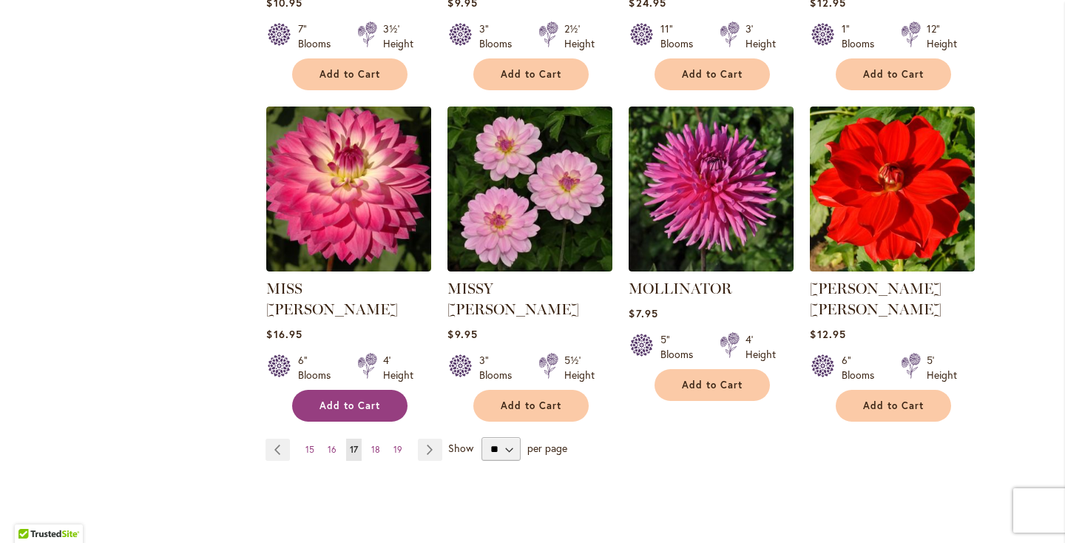
click at [337, 399] on span "Add to Cart" at bounding box center [350, 405] width 61 height 13
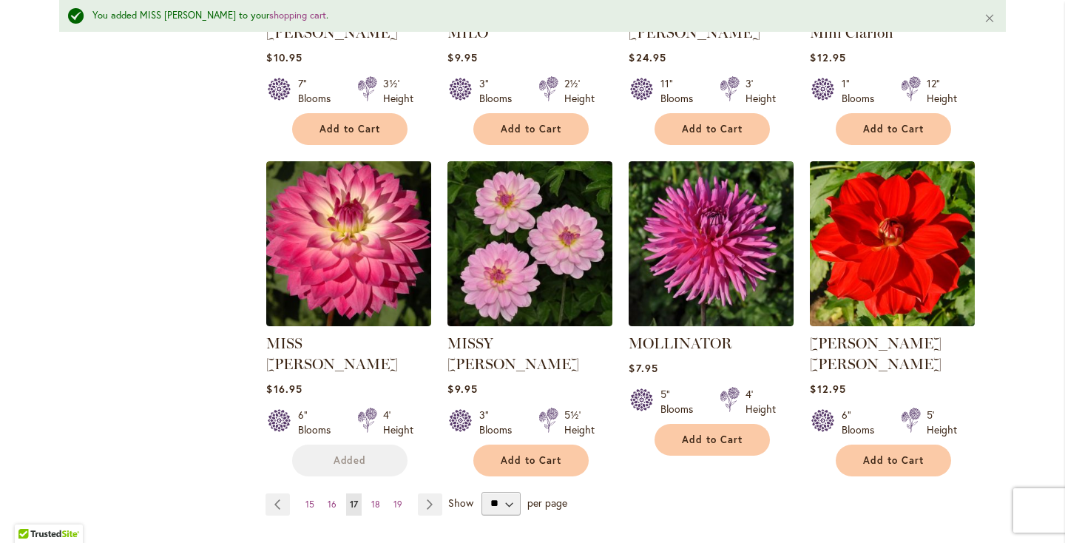
scroll to position [1217, 0]
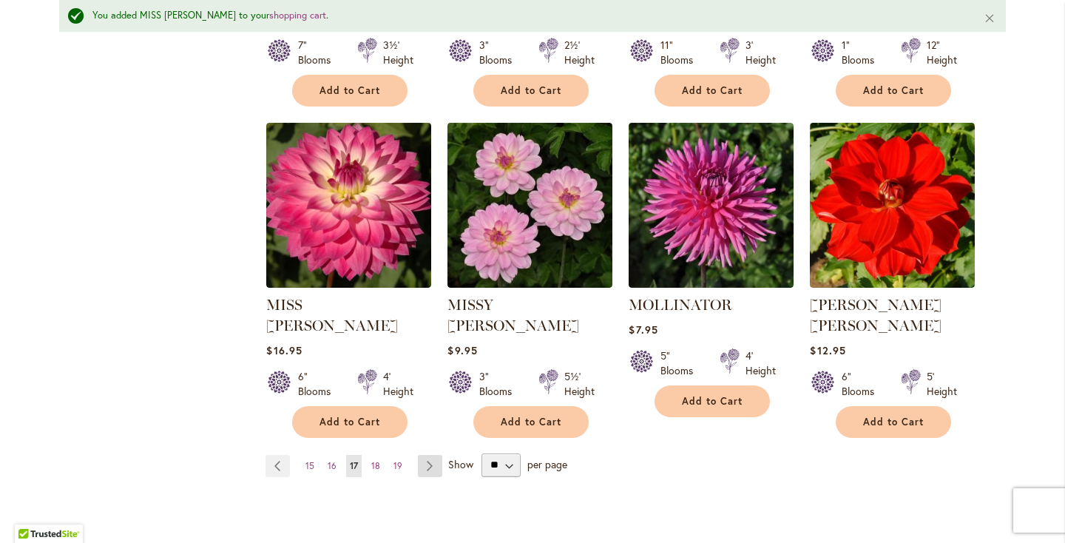
click at [427, 455] on link "Page Next" at bounding box center [430, 466] width 24 height 22
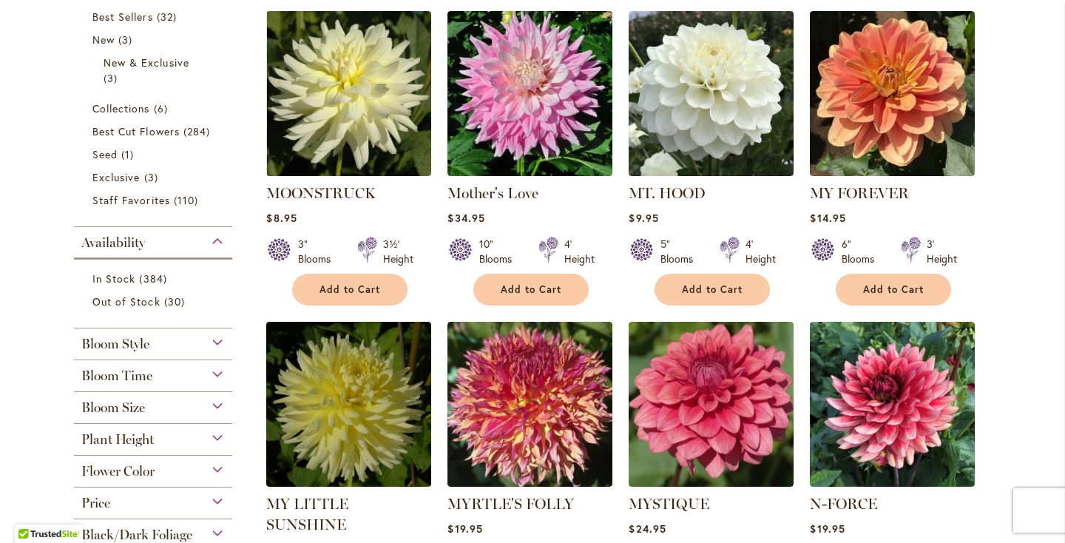
scroll to position [355, 0]
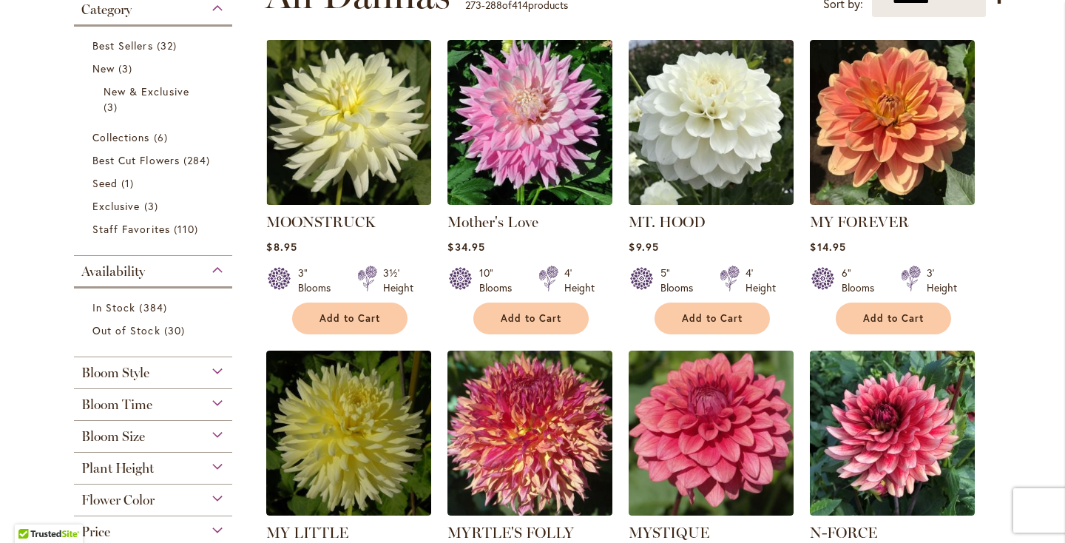
scroll to position [330, 0]
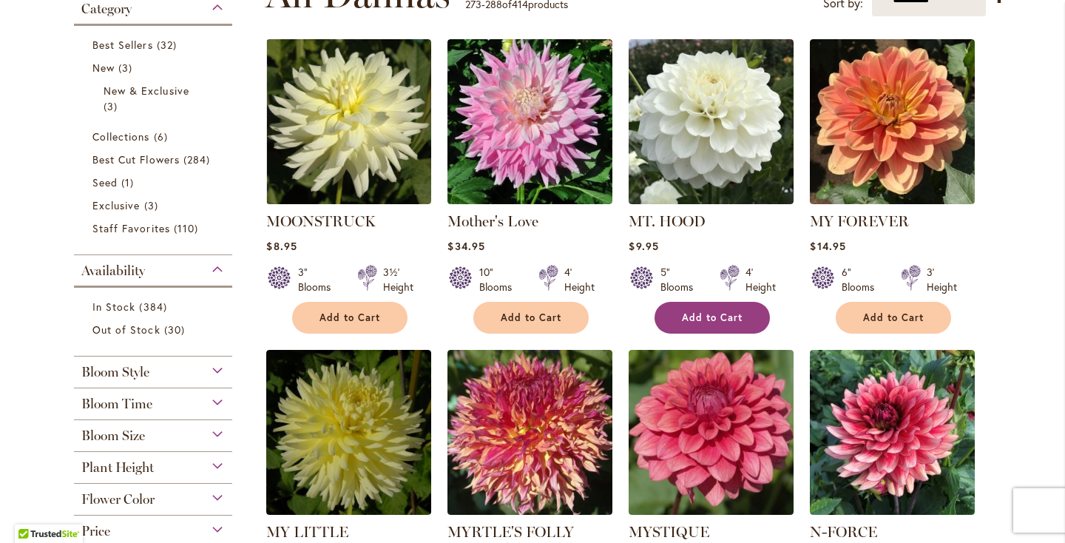
click at [711, 325] on button "Add to Cart" at bounding box center [712, 318] width 115 height 32
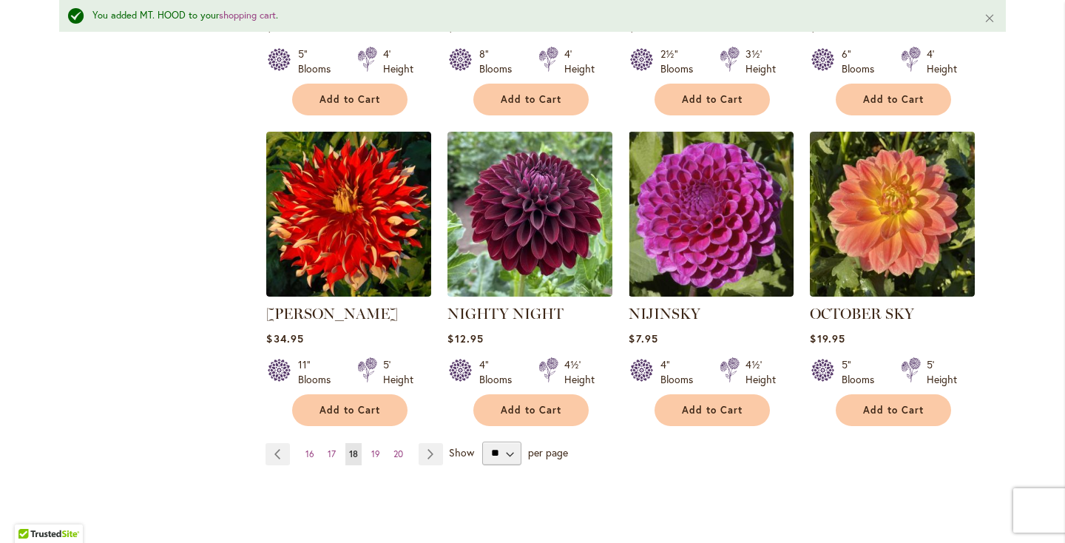
scroll to position [1230, 0]
click at [431, 442] on link "Page Next" at bounding box center [431, 453] width 24 height 22
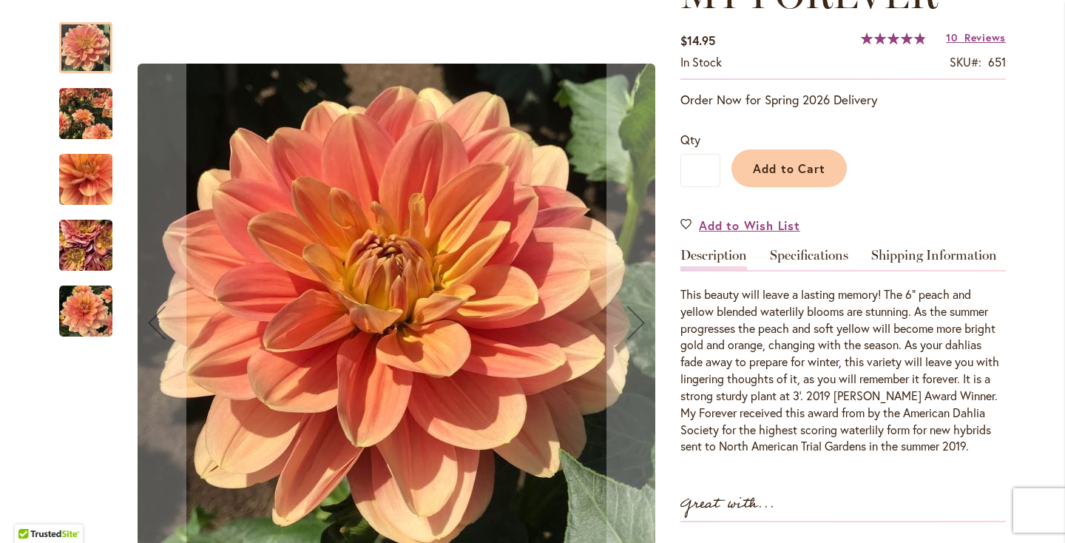
scroll to position [249, 0]
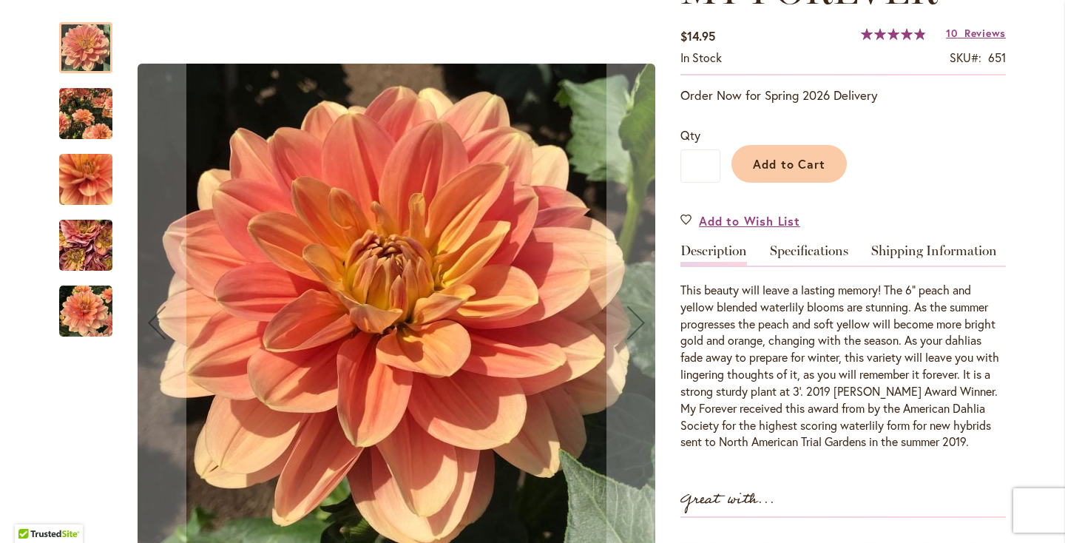
click at [104, 249] on img "MY FOREVER" at bounding box center [86, 246] width 107 height 80
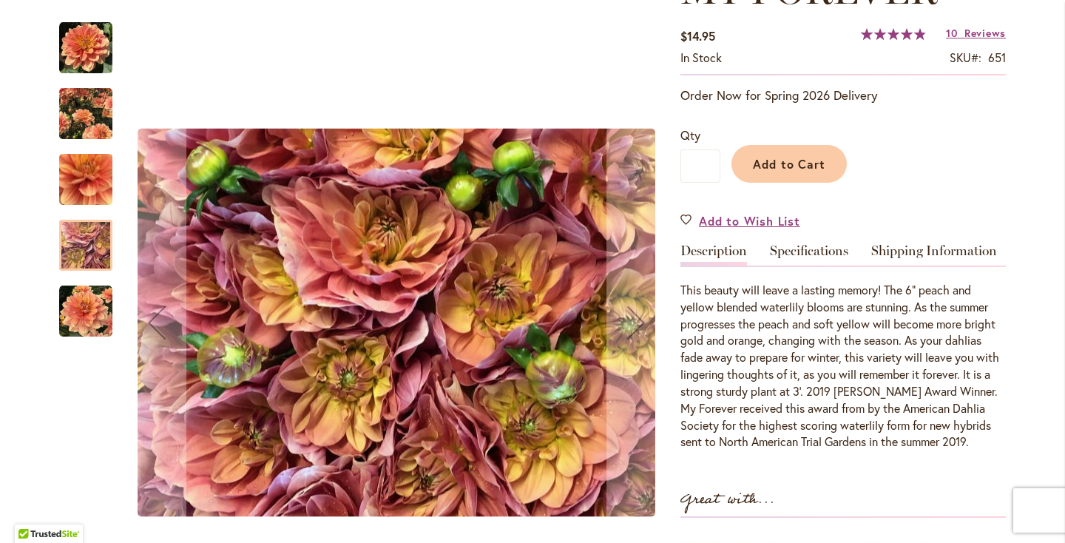
click at [96, 127] on img "MY FOREVER" at bounding box center [85, 114] width 53 height 66
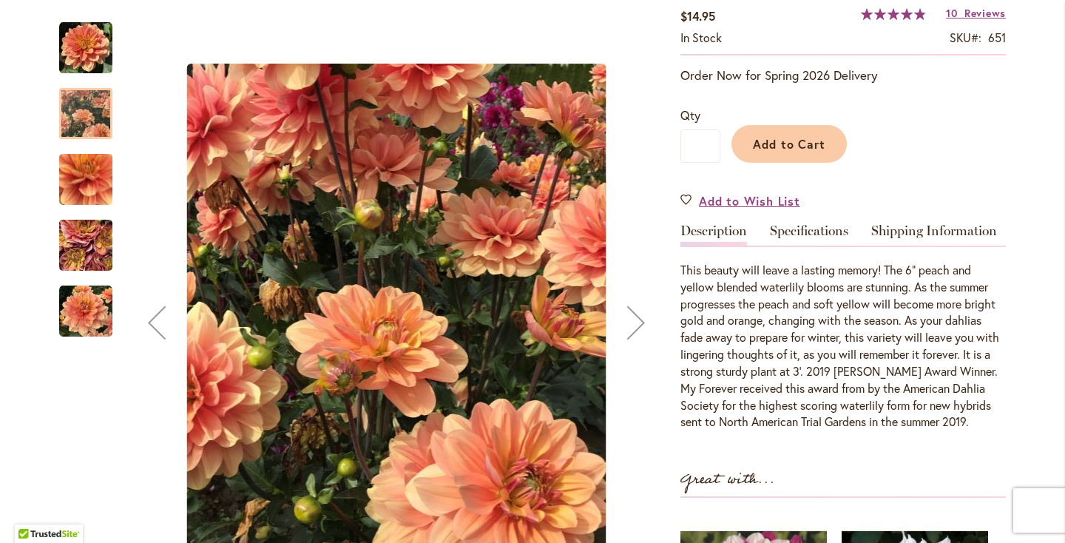
scroll to position [277, 0]
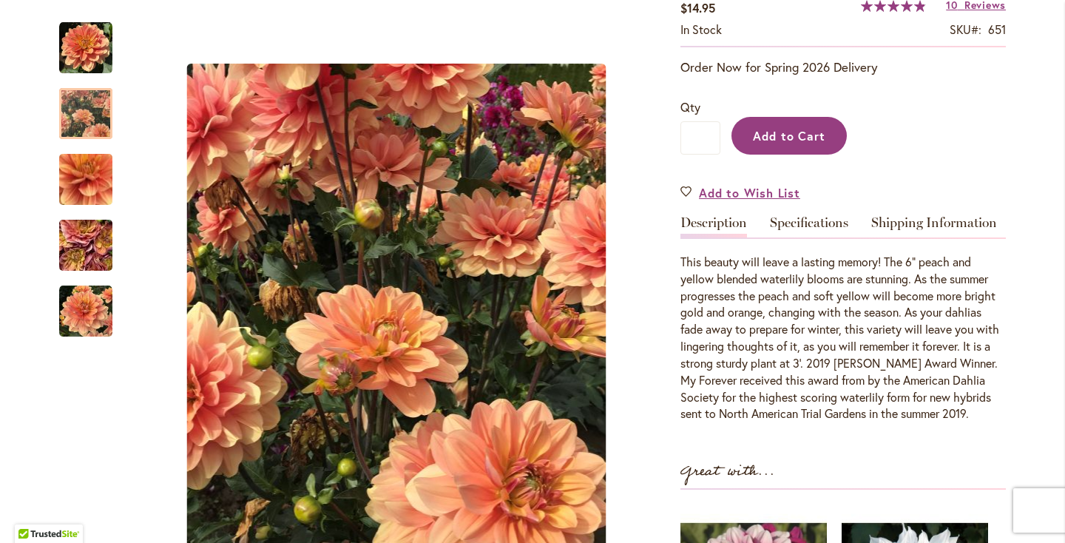
click at [775, 133] on span "Add to Cart" at bounding box center [789, 136] width 73 height 16
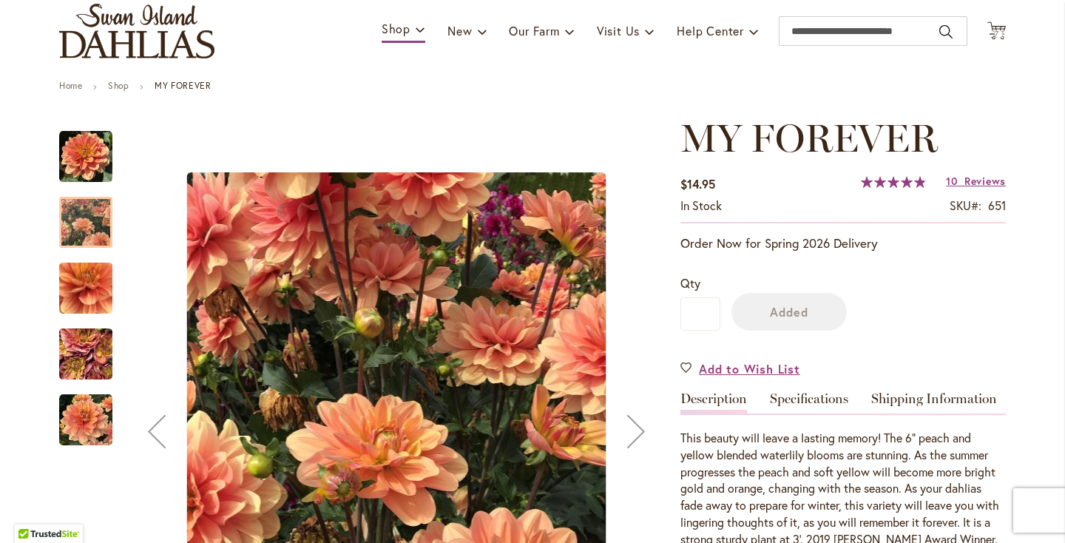
scroll to position [0, 0]
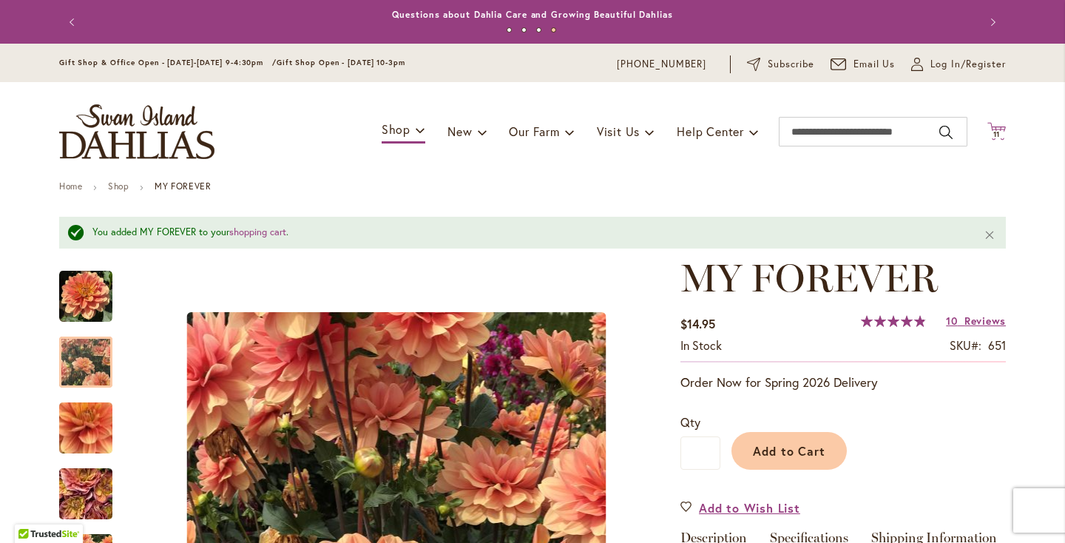
click at [993, 132] on span "11" at bounding box center [996, 134] width 7 height 10
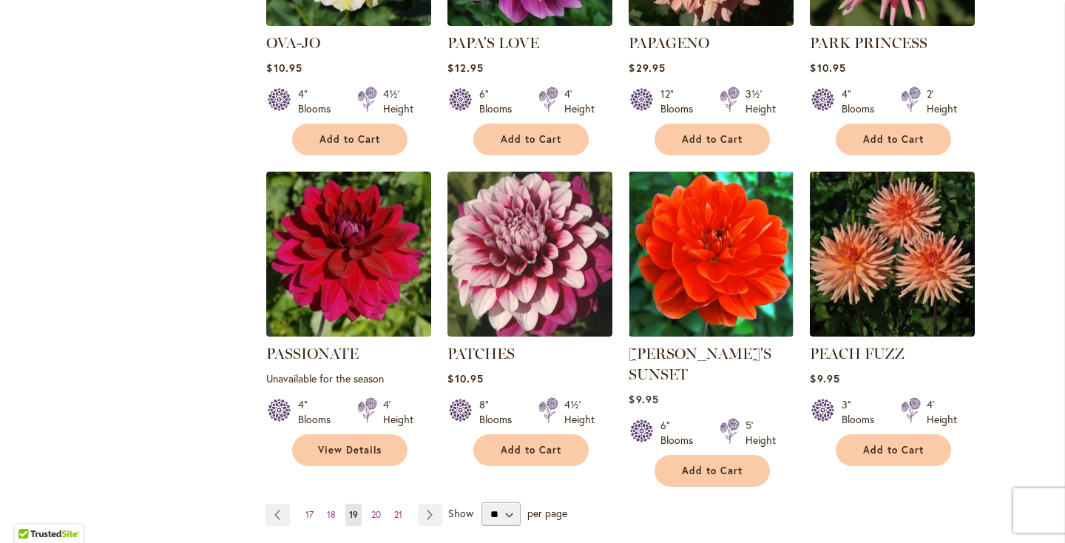
scroll to position [1148, 0]
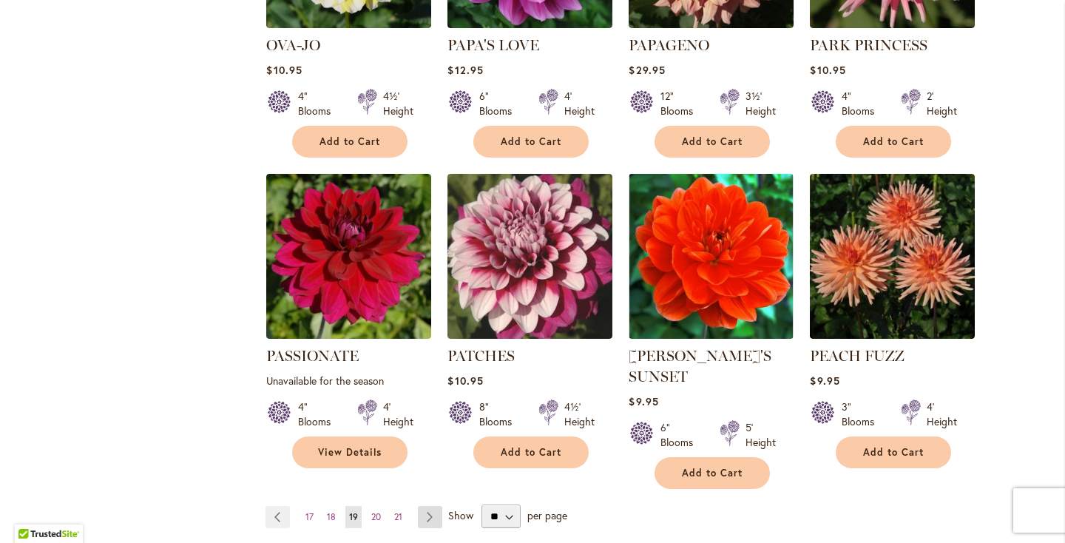
click at [430, 506] on link "Page Next" at bounding box center [430, 517] width 24 height 22
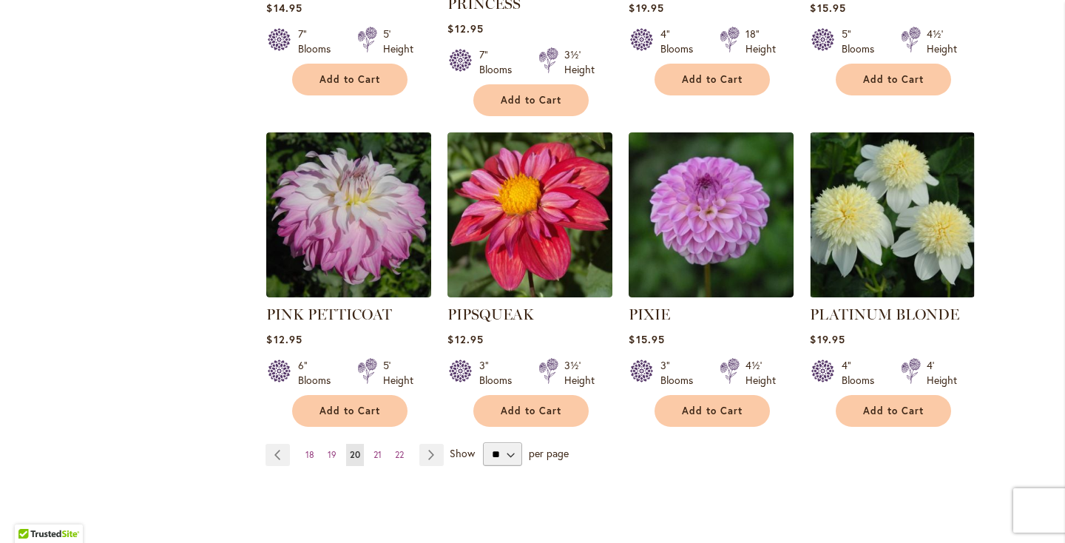
scroll to position [1233, 0]
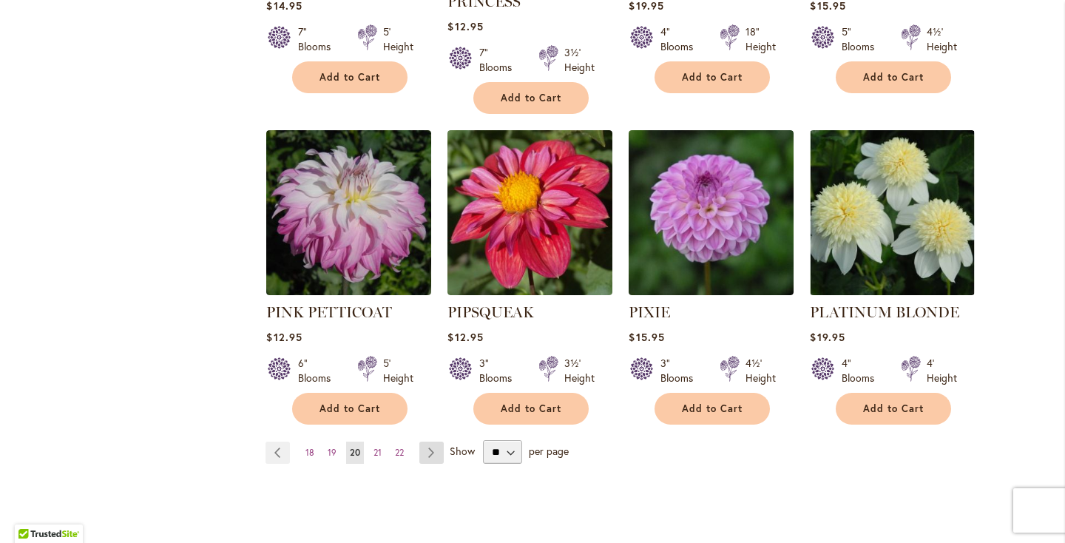
click at [436, 442] on link "Page Next" at bounding box center [431, 453] width 24 height 22
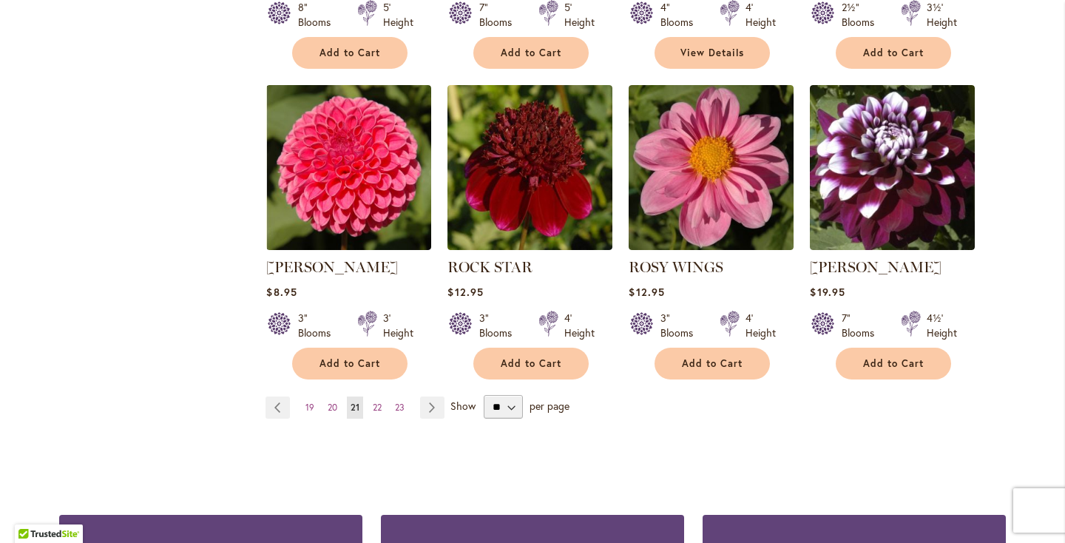
scroll to position [1255, 0]
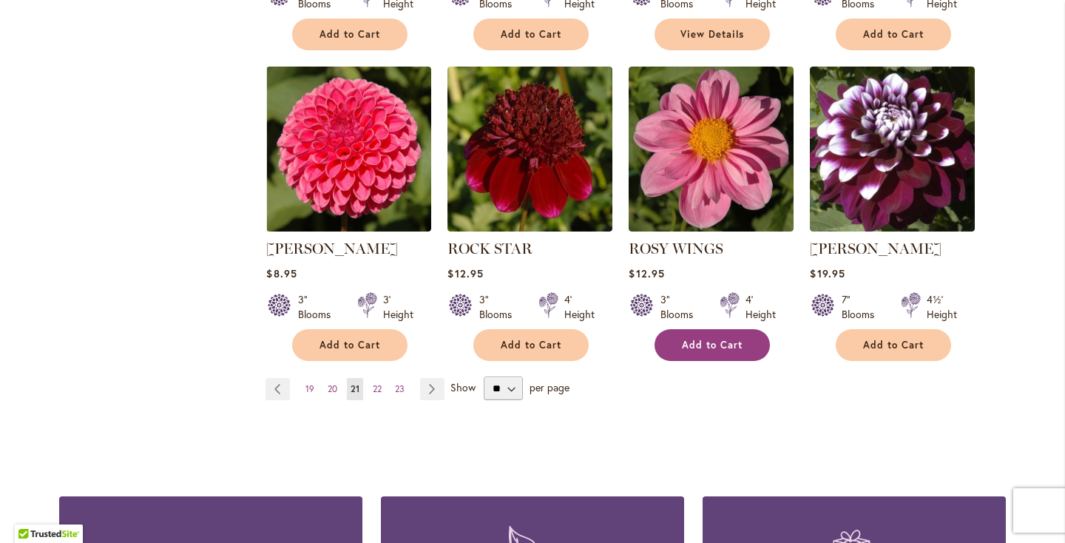
click at [714, 334] on button "Add to Cart" at bounding box center [712, 345] width 115 height 32
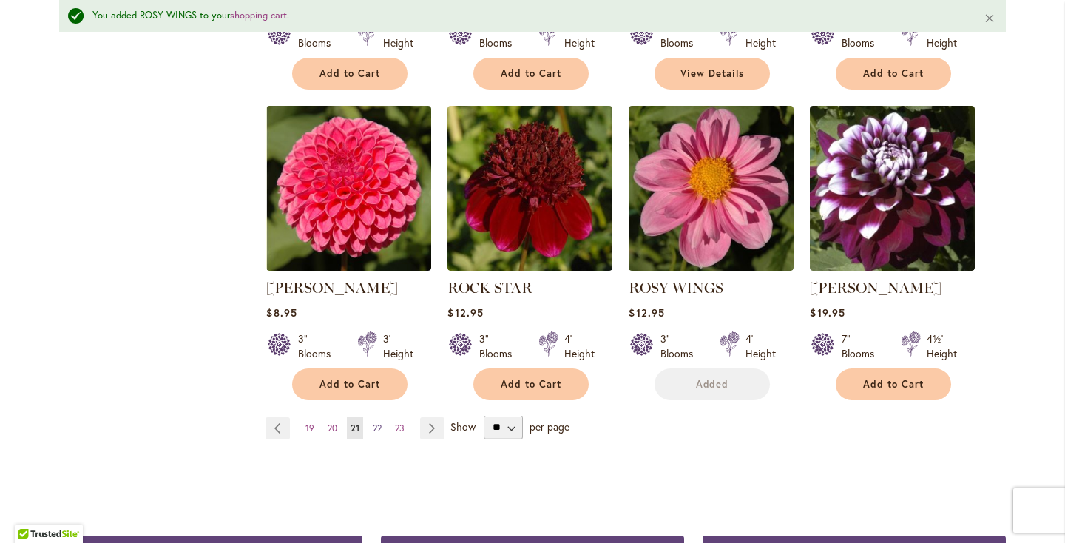
scroll to position [1294, 0]
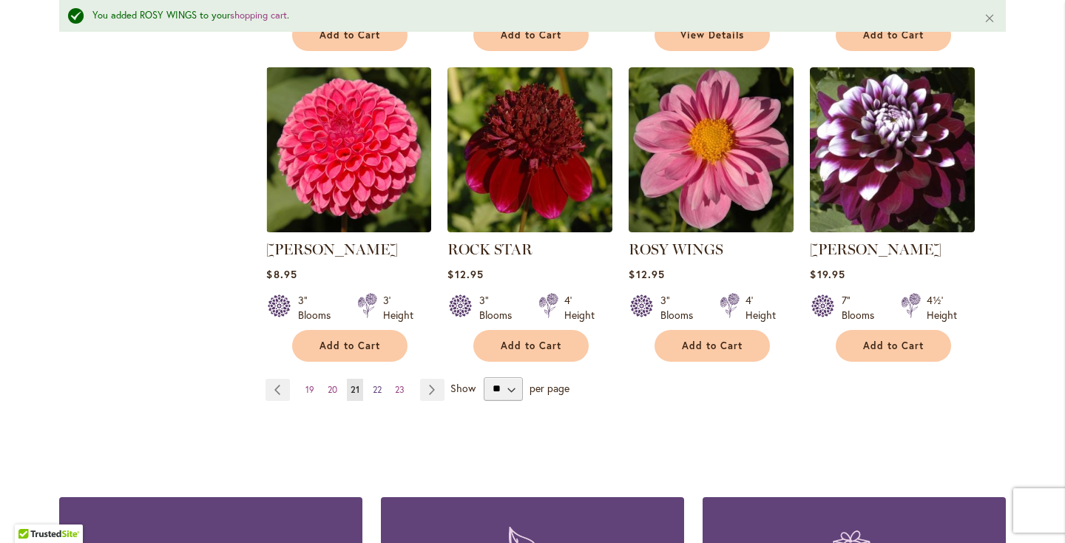
click at [377, 384] on span "22" at bounding box center [377, 389] width 9 height 11
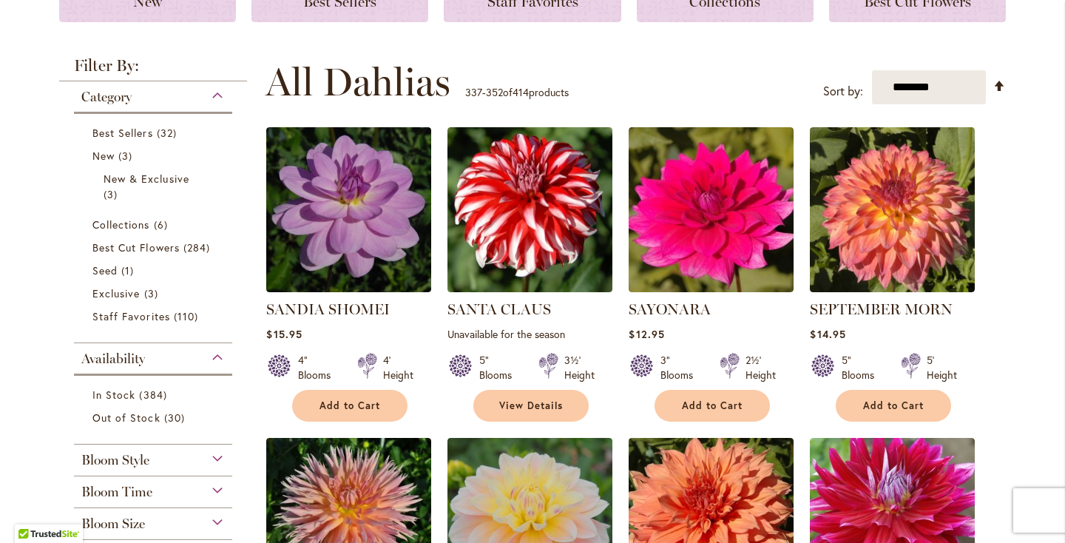
scroll to position [253, 0]
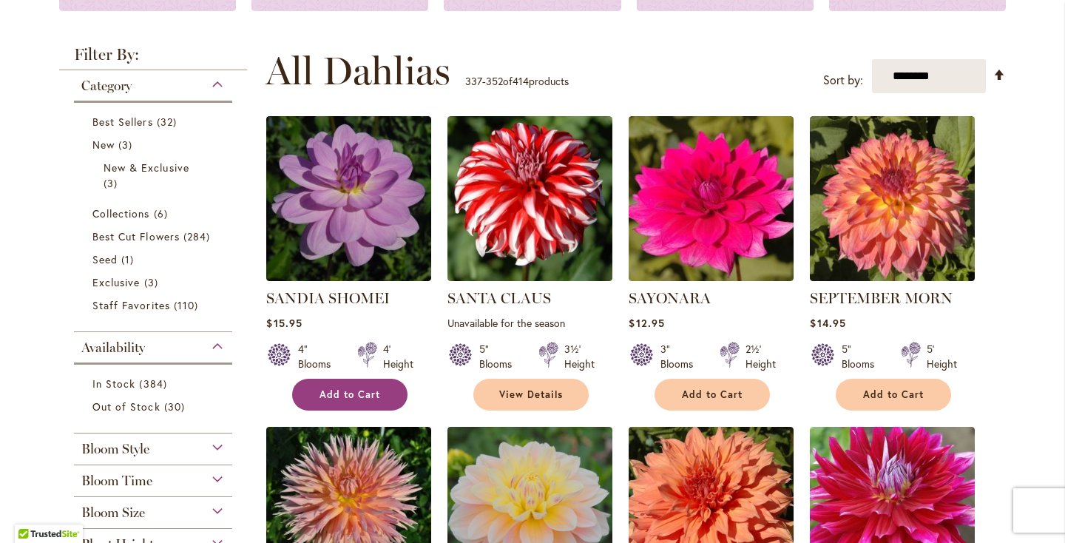
click at [379, 388] on button "Add to Cart" at bounding box center [349, 395] width 115 height 32
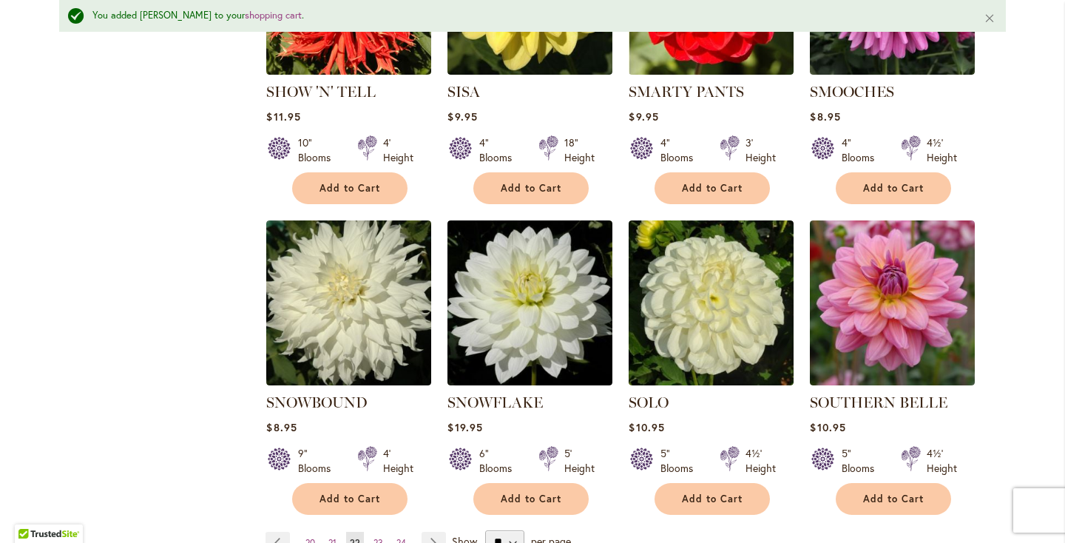
scroll to position [1162, 0]
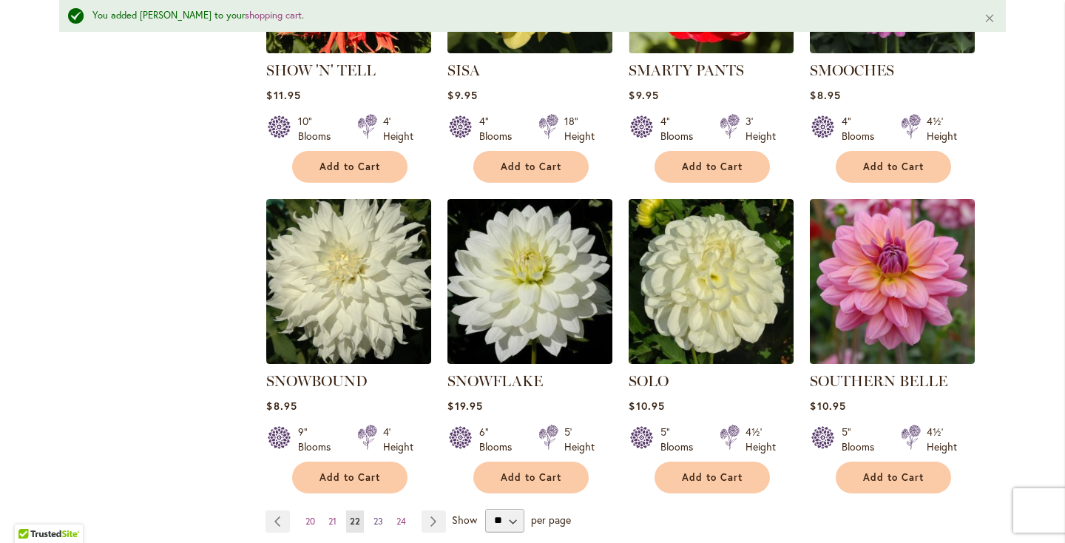
click at [376, 515] on span "23" at bounding box center [378, 520] width 10 height 11
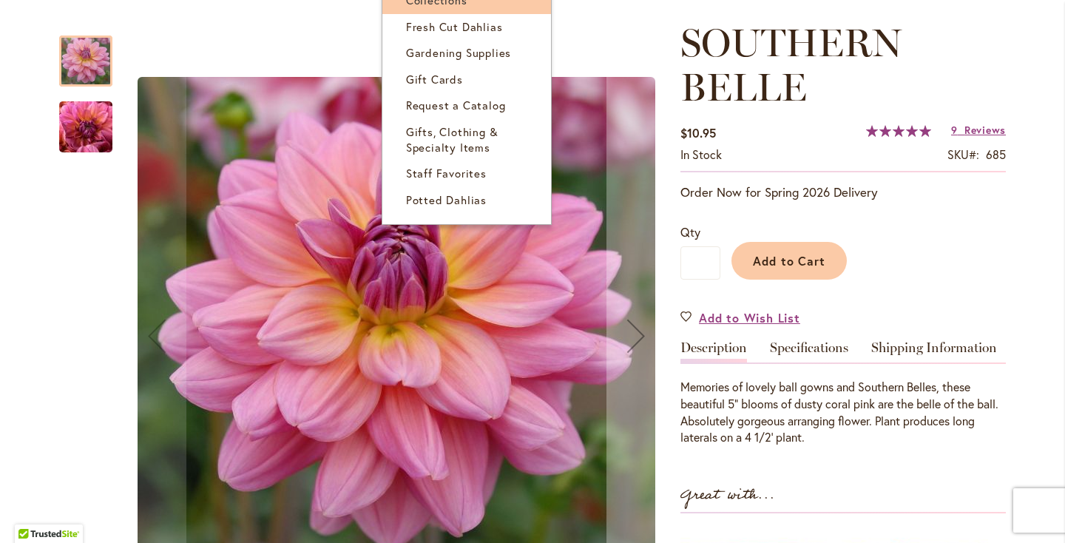
scroll to position [266, 0]
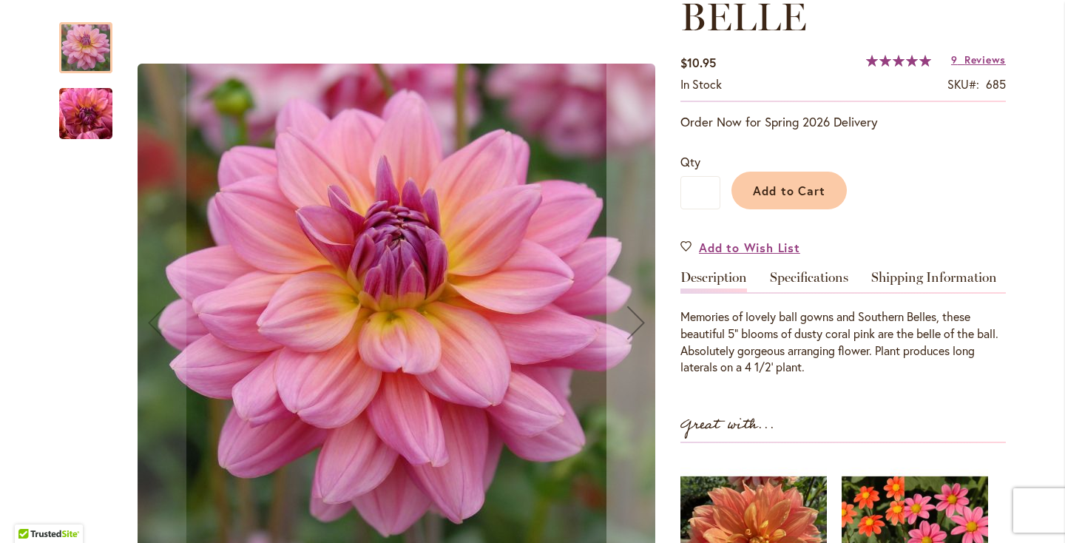
click at [102, 116] on img "SOUTHERN BELLE" at bounding box center [86, 114] width 107 height 80
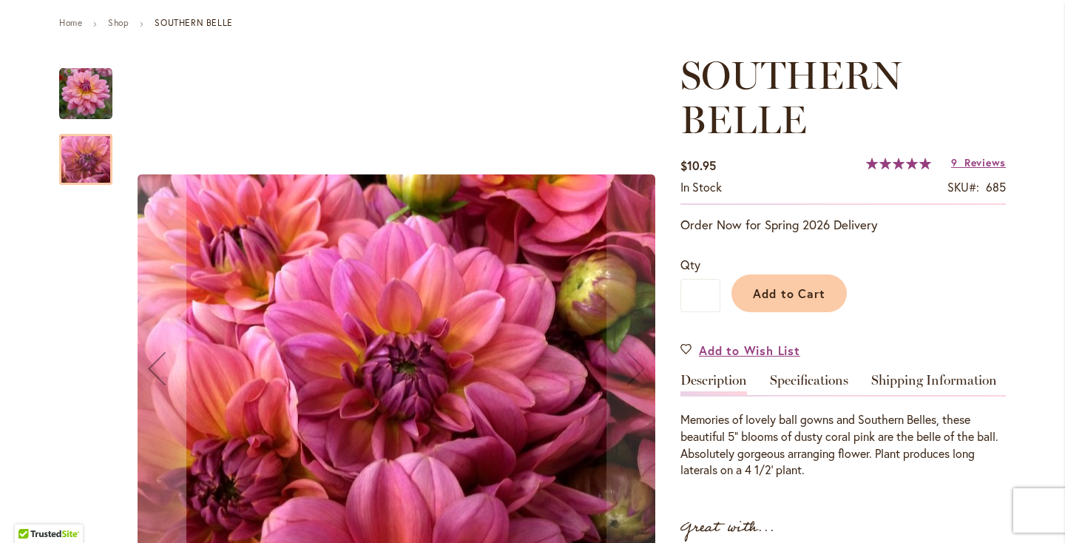
scroll to position [183, 0]
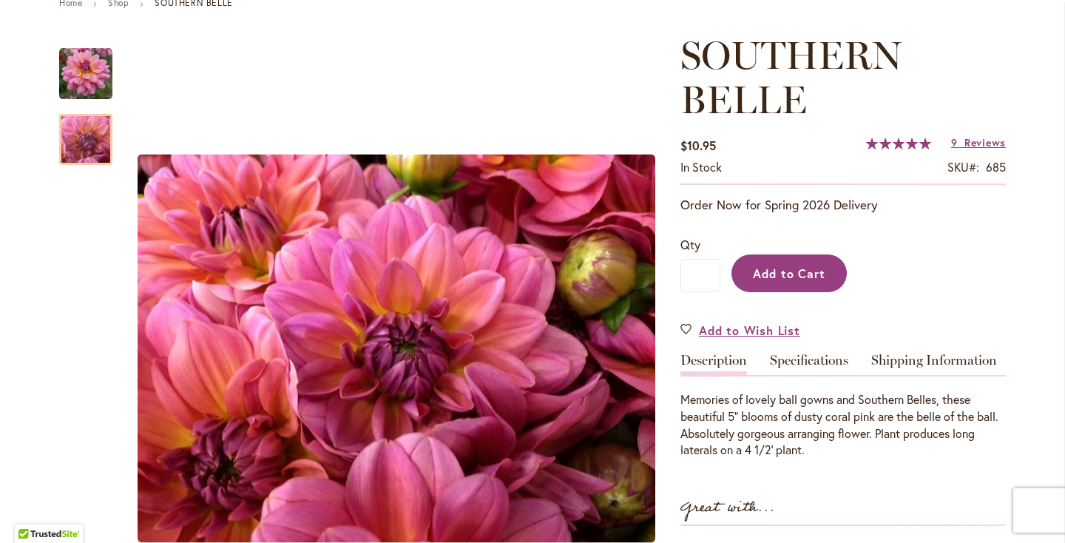
click at [777, 274] on span "Add to Cart" at bounding box center [789, 274] width 73 height 16
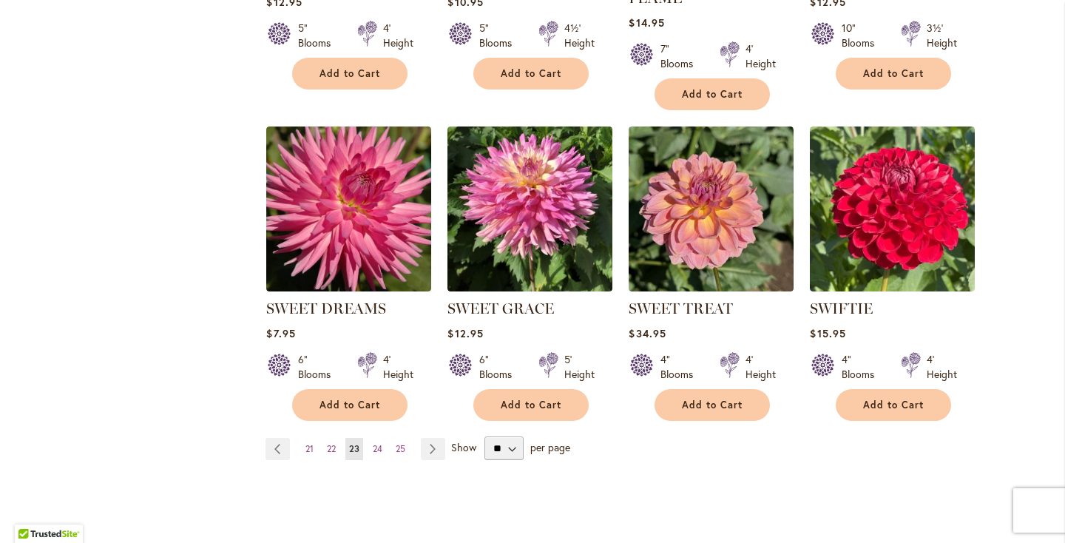
scroll to position [1200, 0]
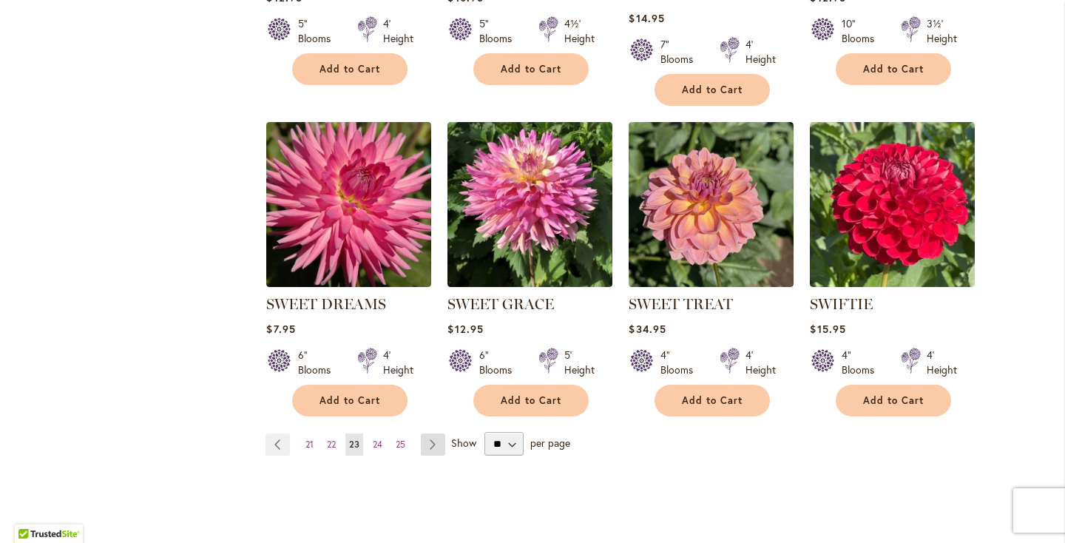
click at [440, 439] on link "Page Next" at bounding box center [433, 444] width 24 height 22
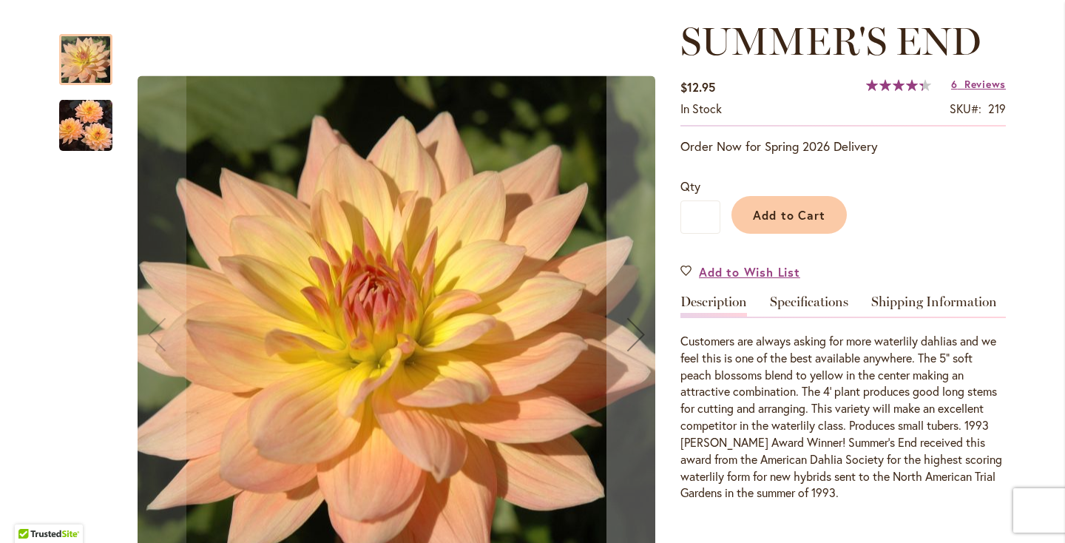
scroll to position [203, 0]
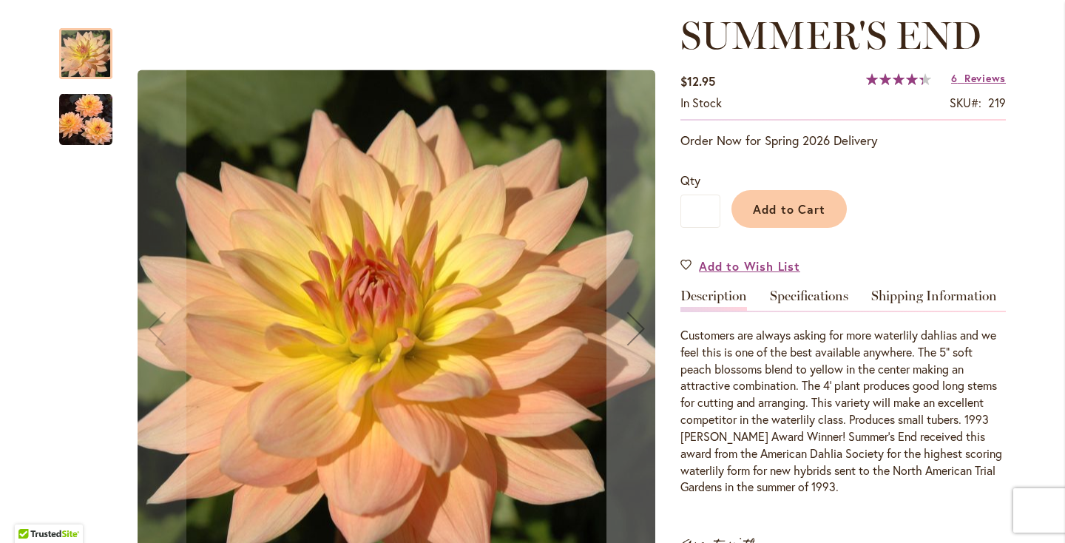
click at [96, 128] on img "SUMMER'S END" at bounding box center [85, 119] width 53 height 54
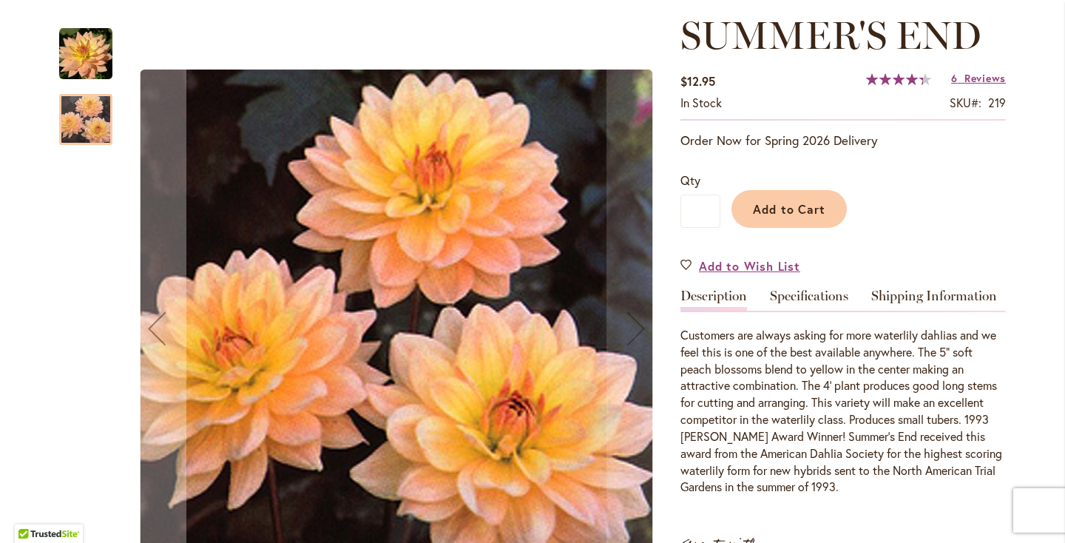
scroll to position [237, 0]
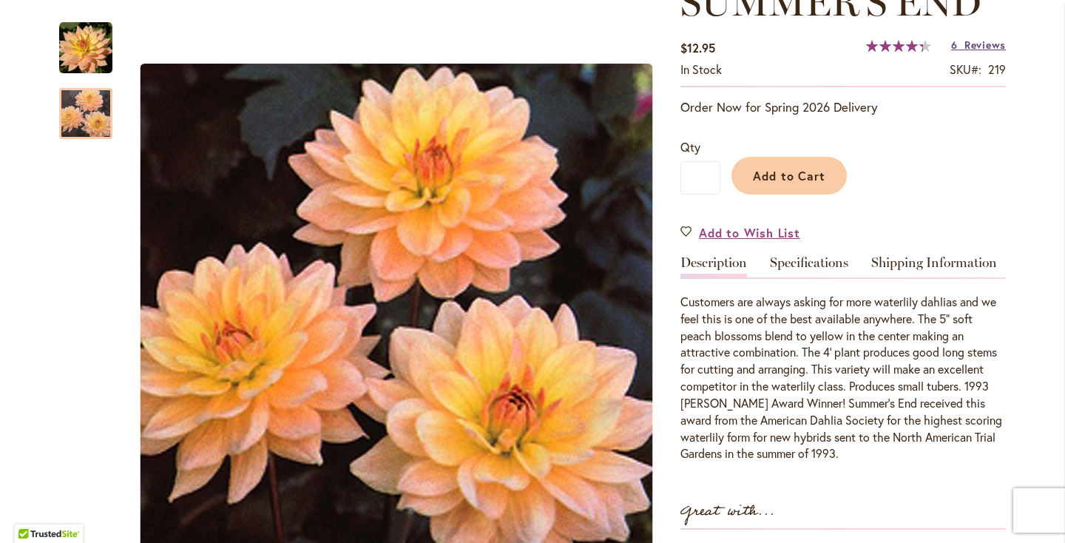
click at [959, 47] on link "6 Reviews" at bounding box center [978, 45] width 55 height 14
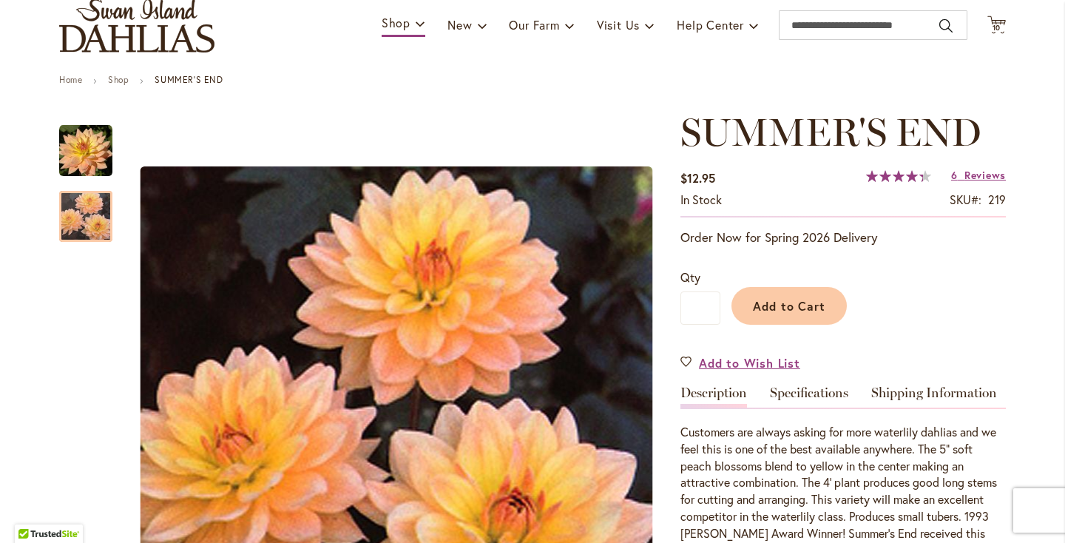
scroll to position [0, 0]
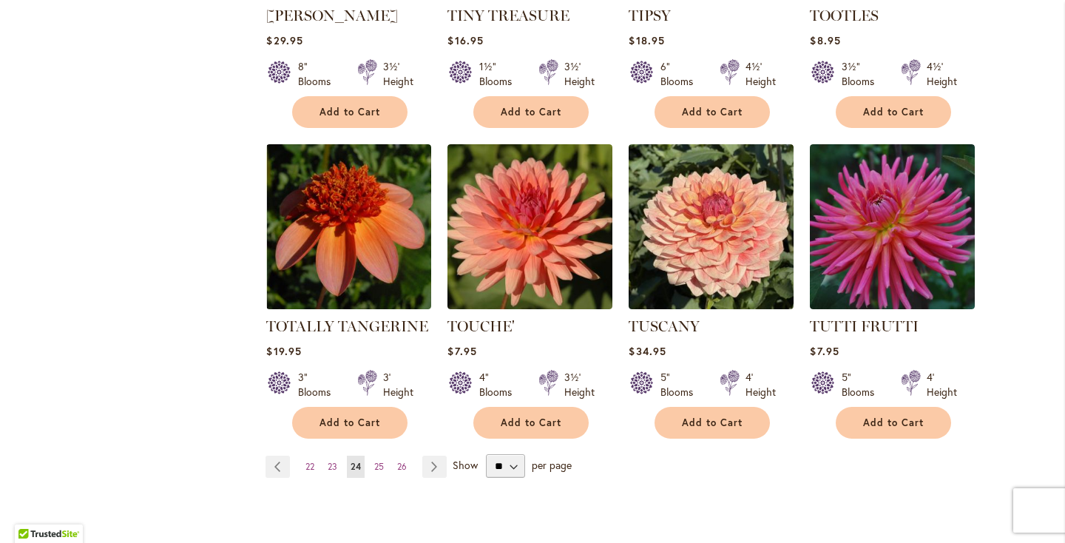
scroll to position [1184, 0]
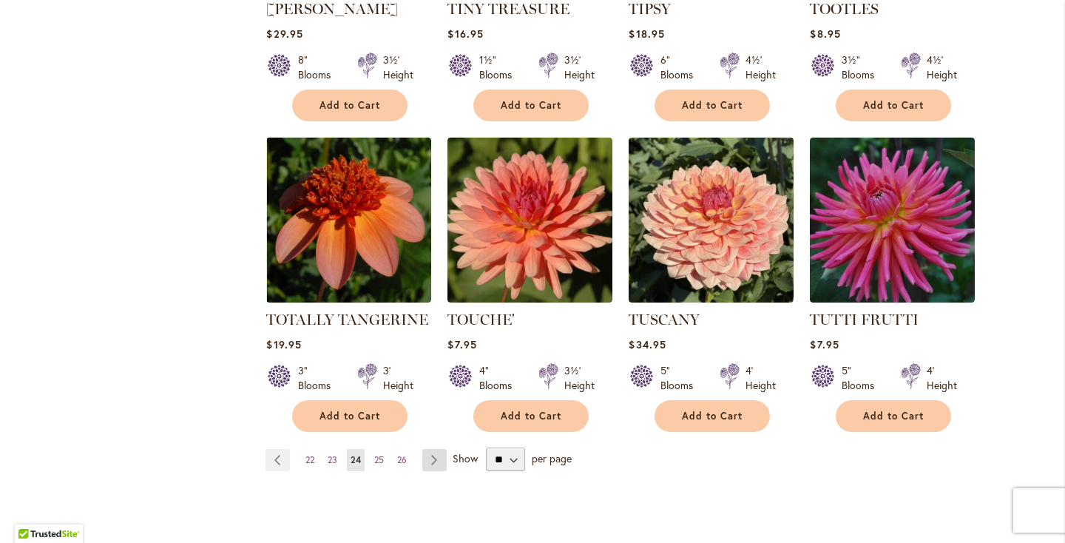
click at [433, 449] on link "Page Next" at bounding box center [434, 460] width 24 height 22
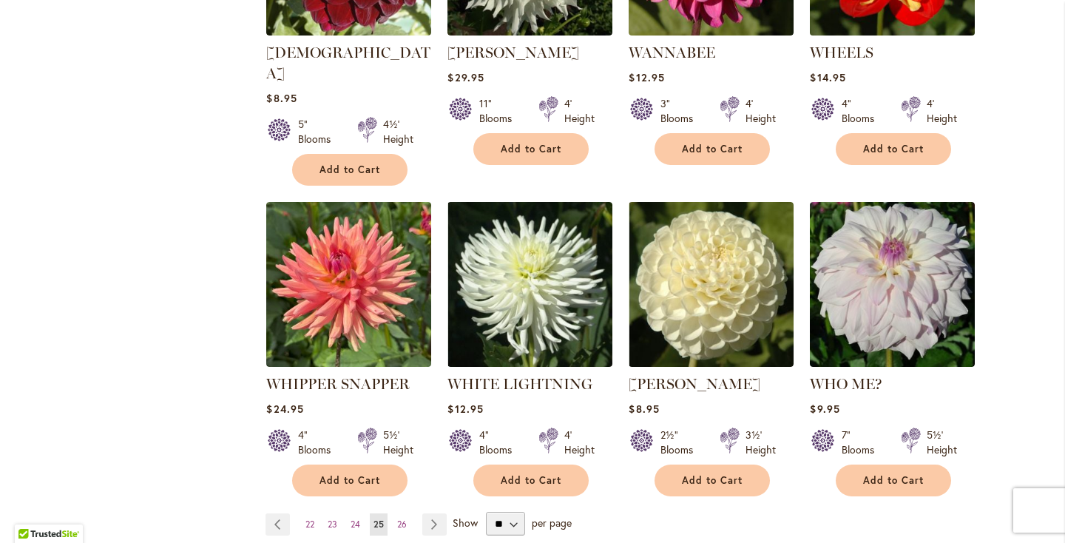
scroll to position [1161, 0]
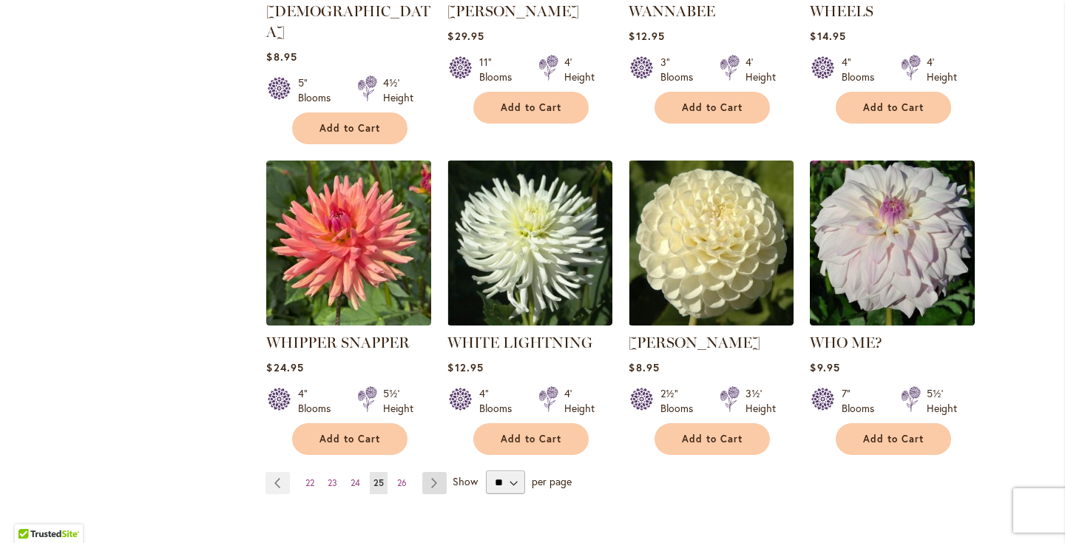
click at [435, 472] on link "Page Next" at bounding box center [434, 483] width 24 height 22
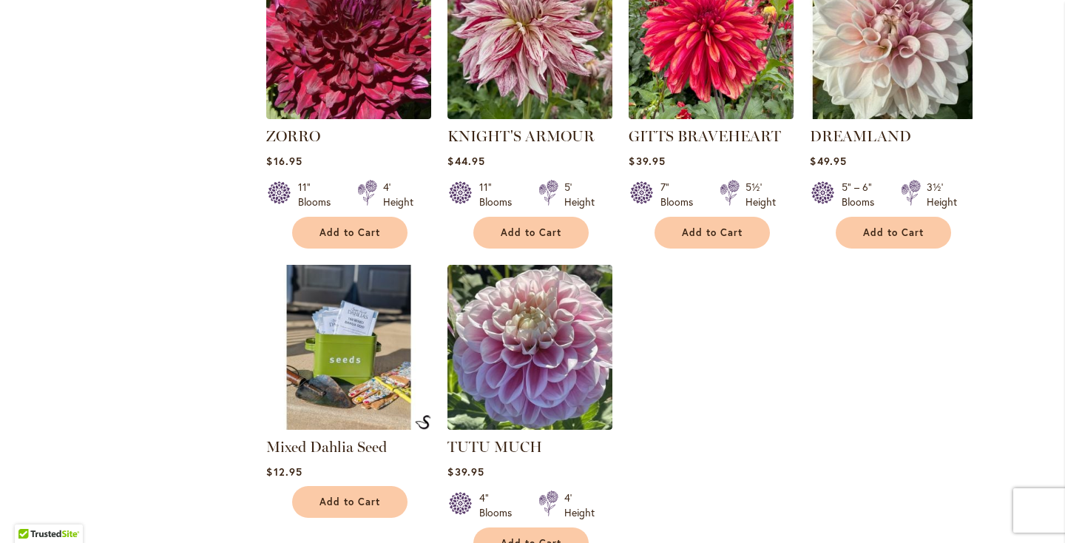
scroll to position [1054, 0]
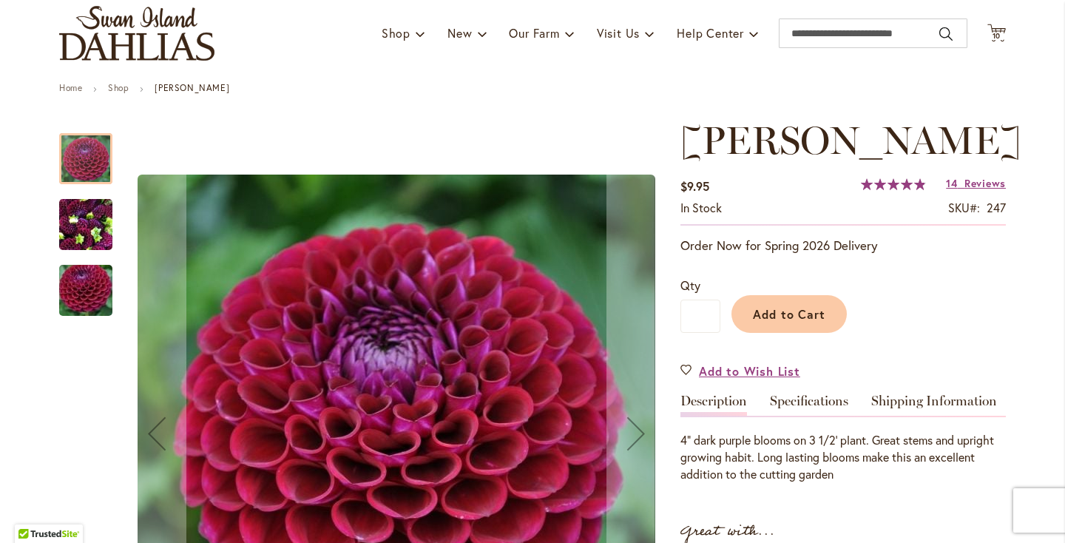
scroll to position [140, 0]
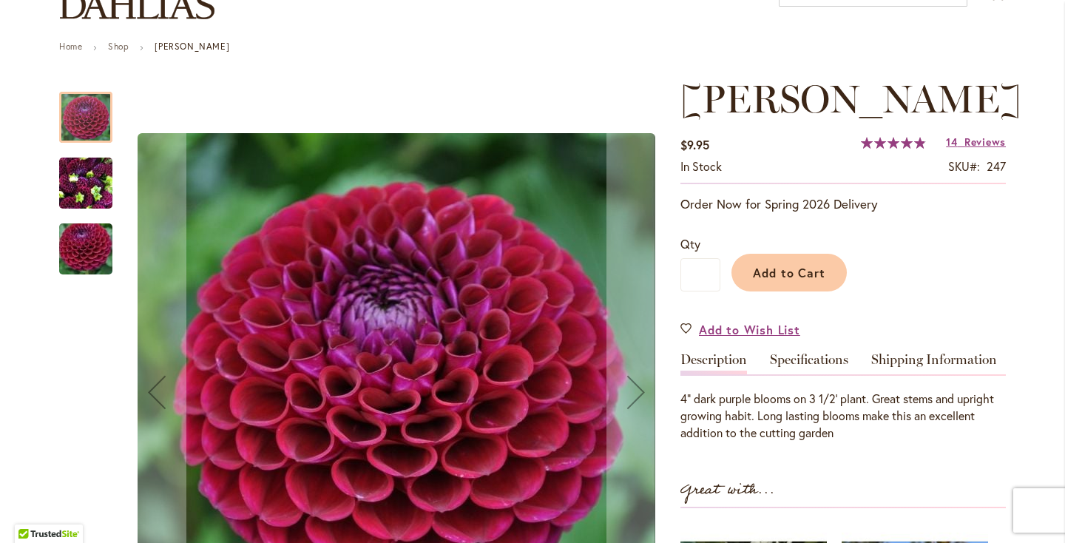
click at [97, 188] on img "IVANETTI" at bounding box center [85, 183] width 53 height 71
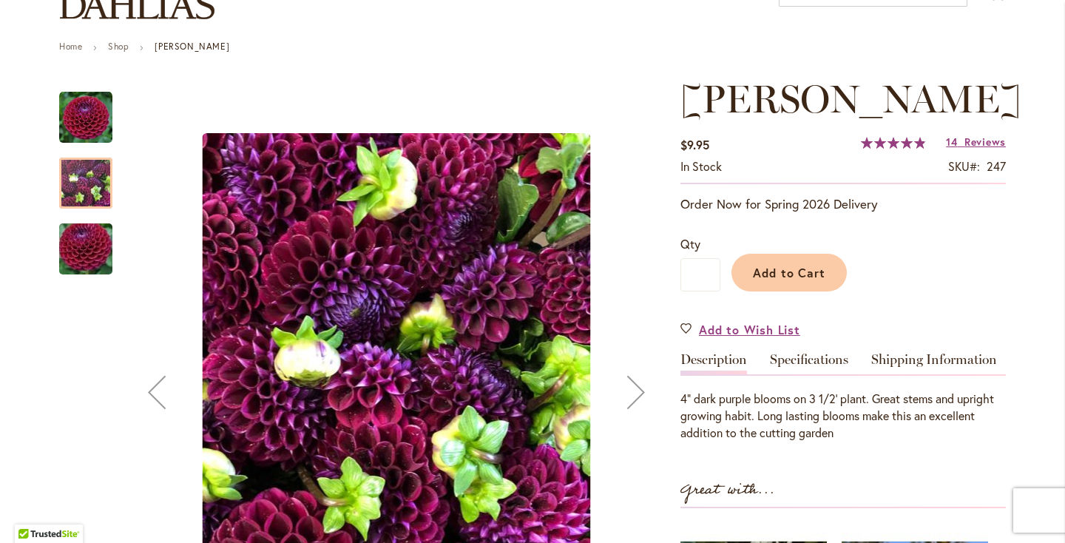
click at [90, 230] on img "IVANETTI" at bounding box center [86, 249] width 107 height 71
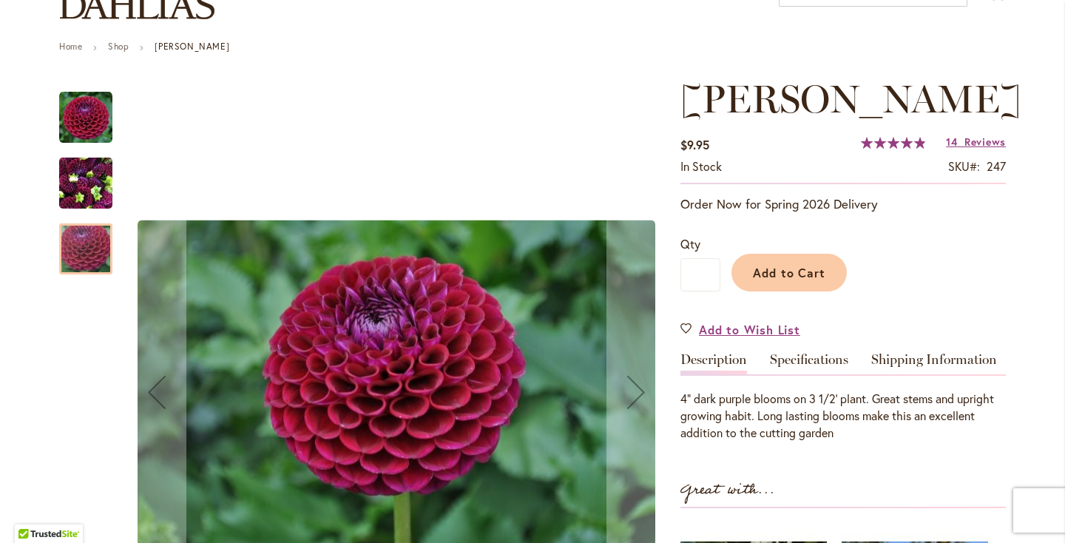
click at [84, 117] on img "Ivanetti" at bounding box center [85, 117] width 53 height 53
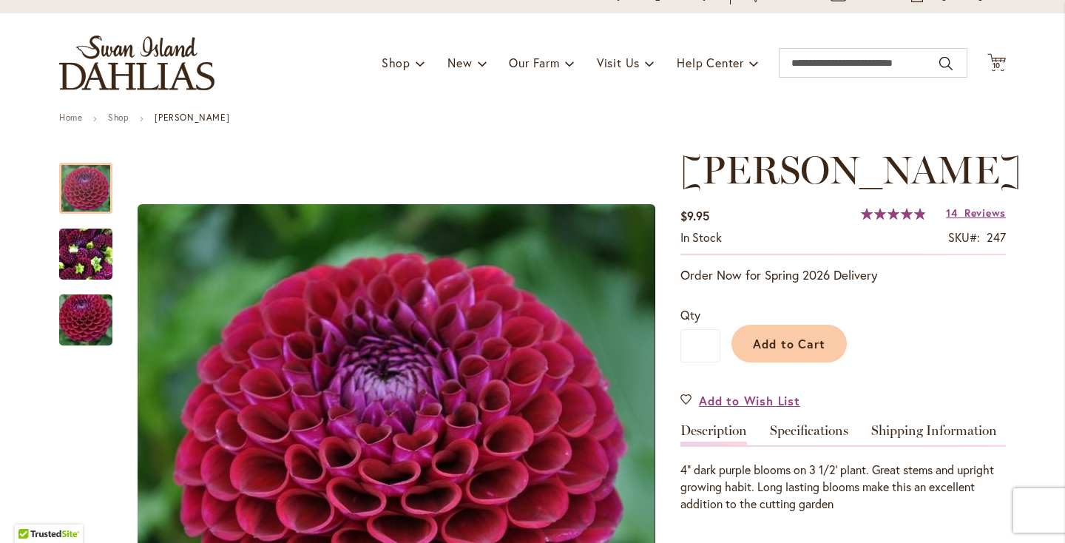
scroll to position [0, 0]
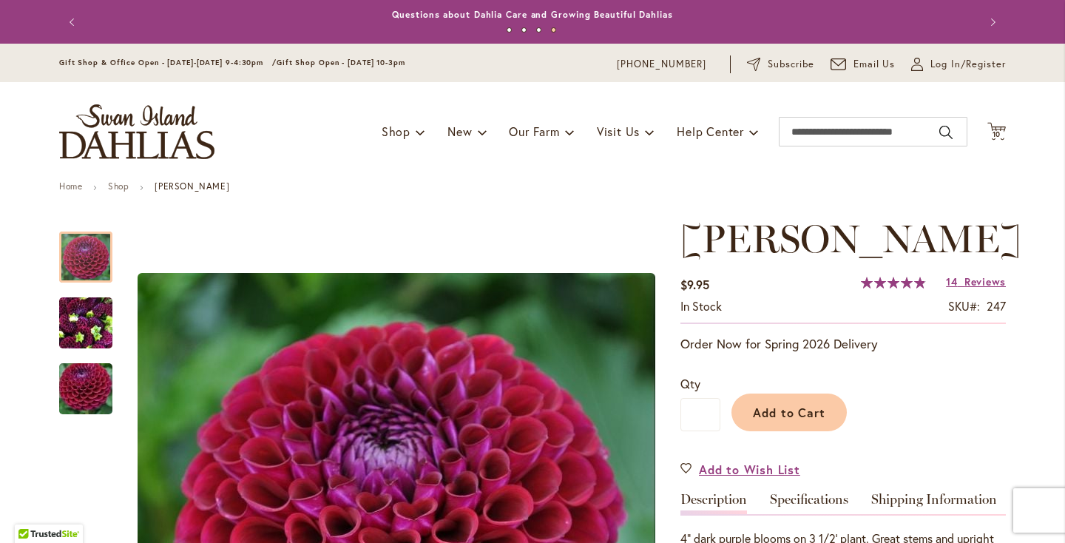
click at [138, 129] on img "store logo" at bounding box center [136, 131] width 155 height 55
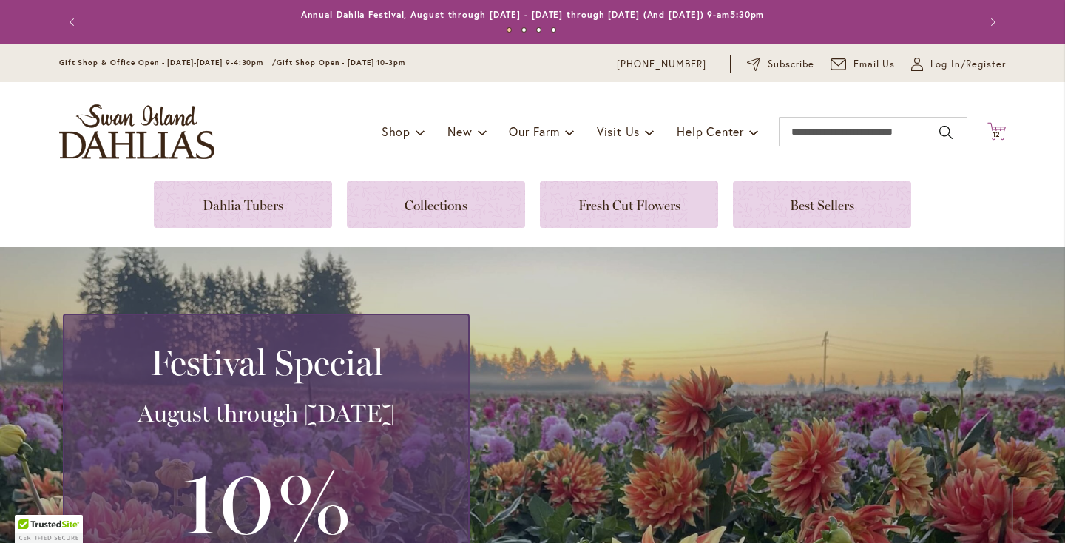
click at [995, 133] on span "12" at bounding box center [997, 134] width 9 height 10
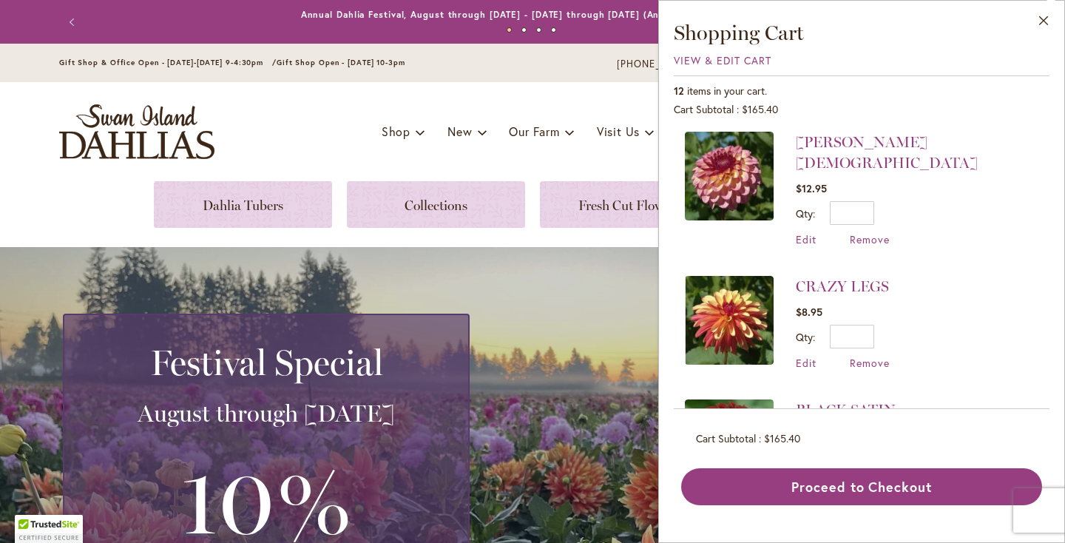
scroll to position [1192, 0]
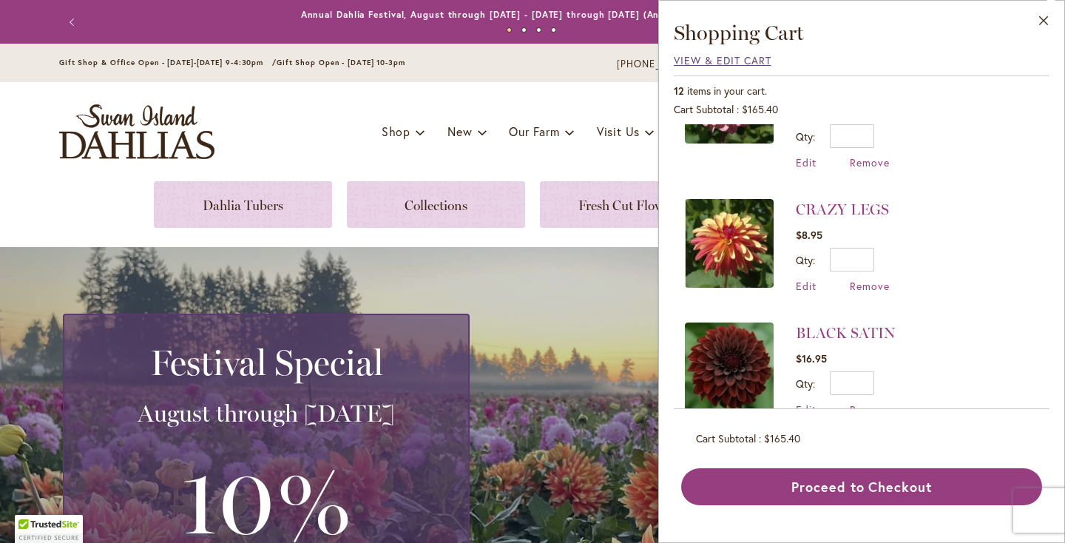
click at [734, 61] on span "View & Edit Cart" at bounding box center [723, 60] width 98 height 14
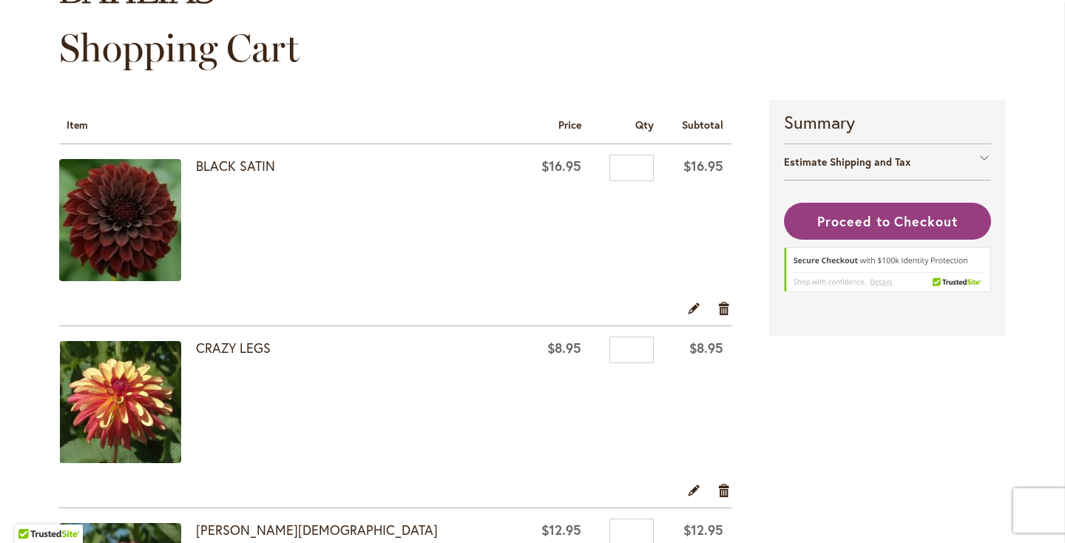
scroll to position [180, 0]
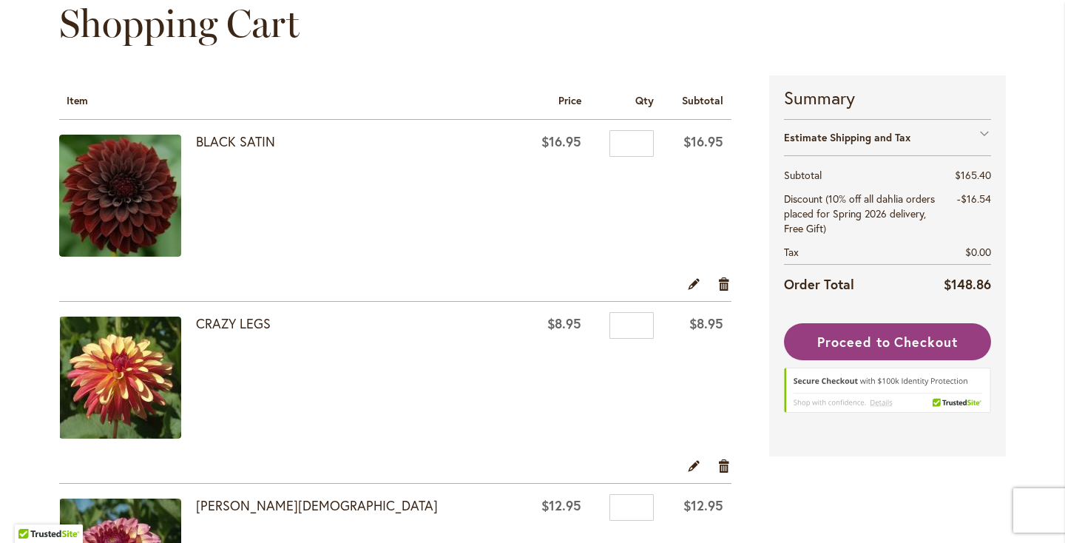
click at [0, 542] on div at bounding box center [0, 543] width 0 height 0
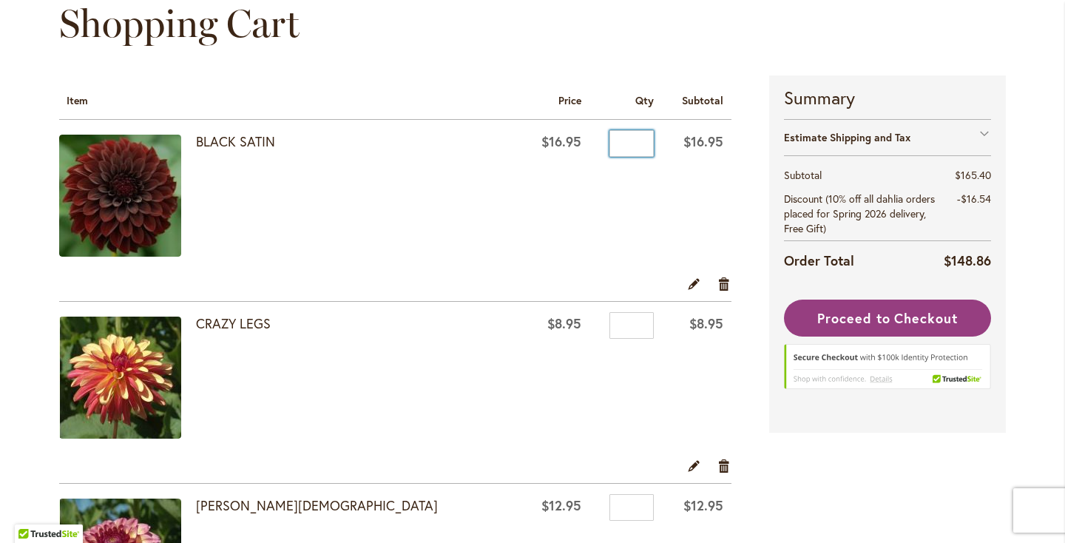
click at [613, 143] on input "*" at bounding box center [631, 143] width 44 height 27
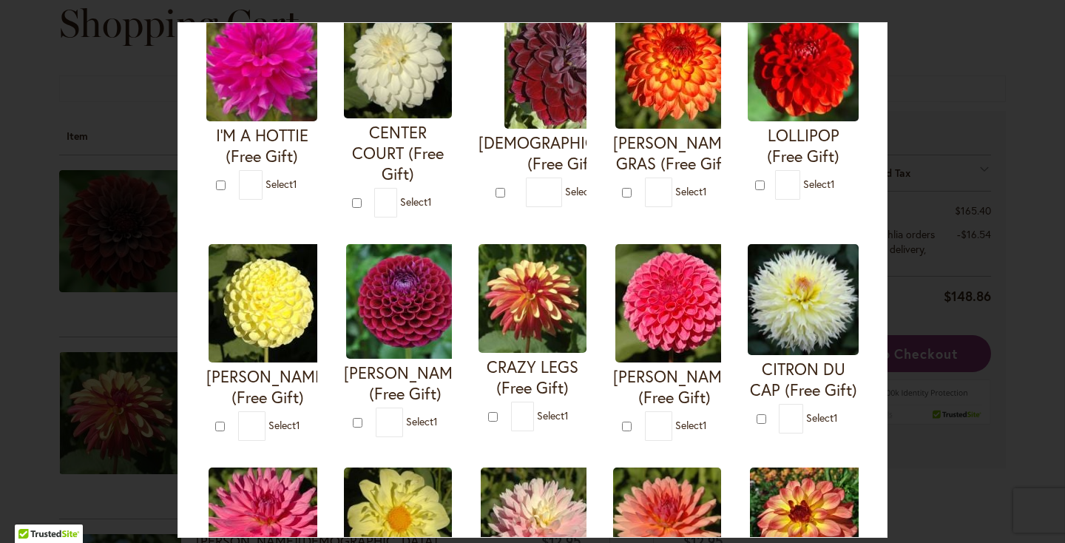
scroll to position [176, 0]
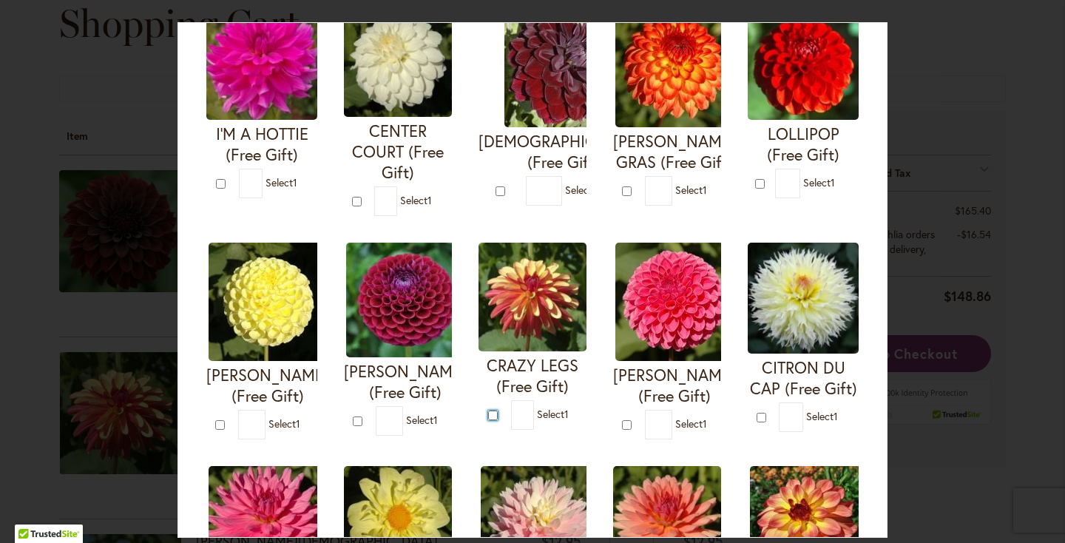
type input "*"
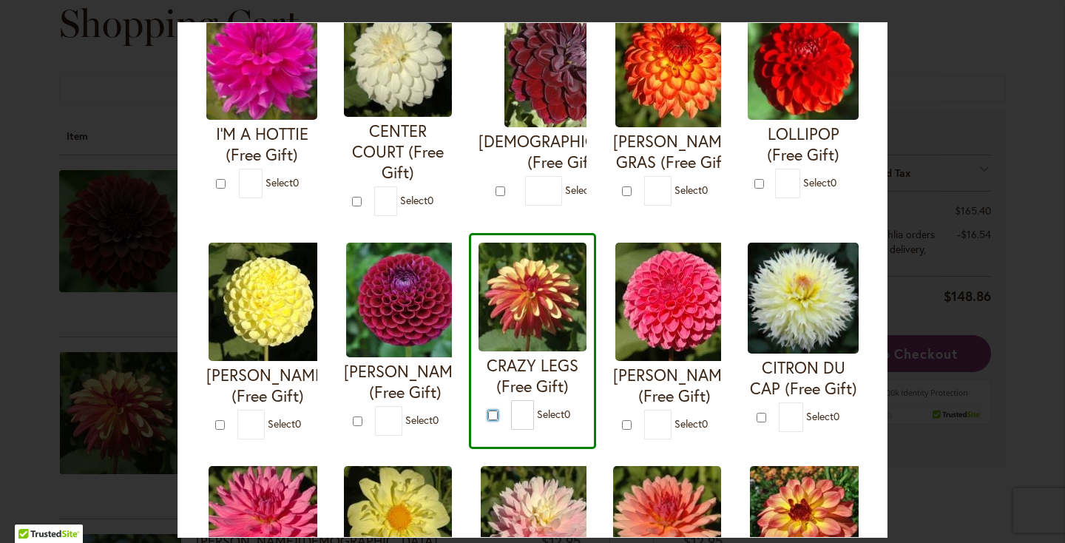
scroll to position [0, 0]
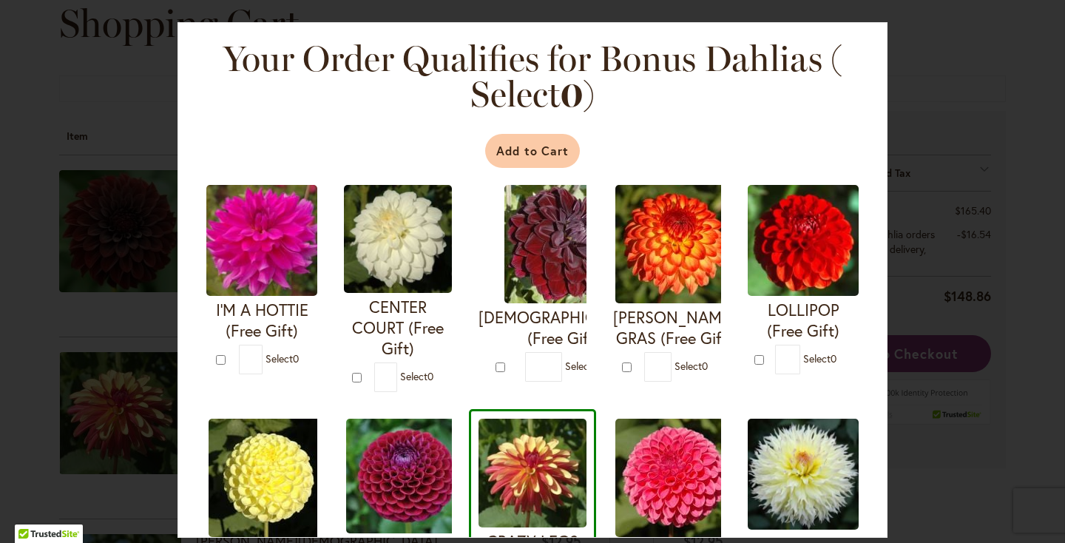
click at [546, 158] on button "Add to Cart" at bounding box center [532, 151] width 95 height 34
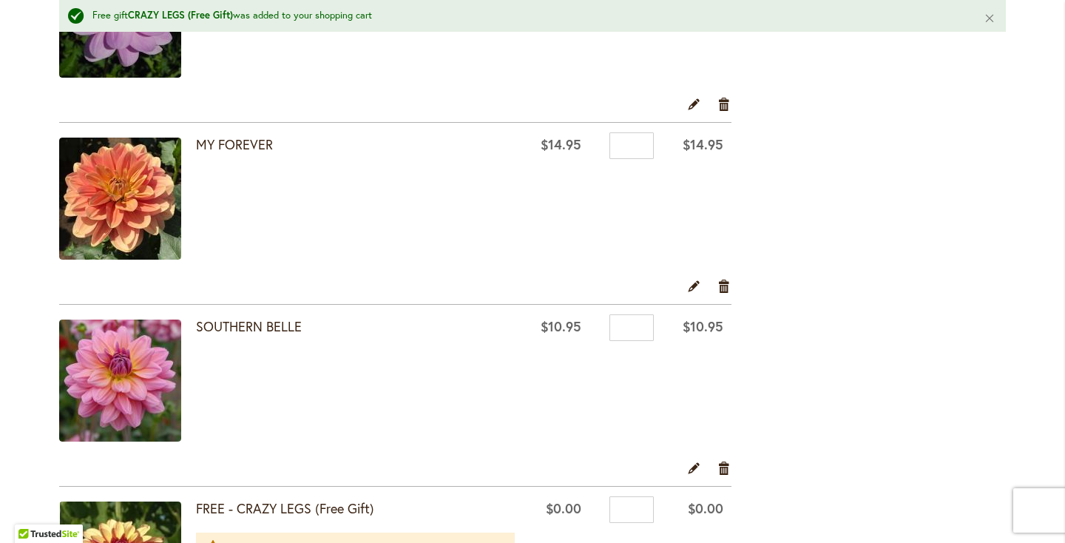
scroll to position [2032, 0]
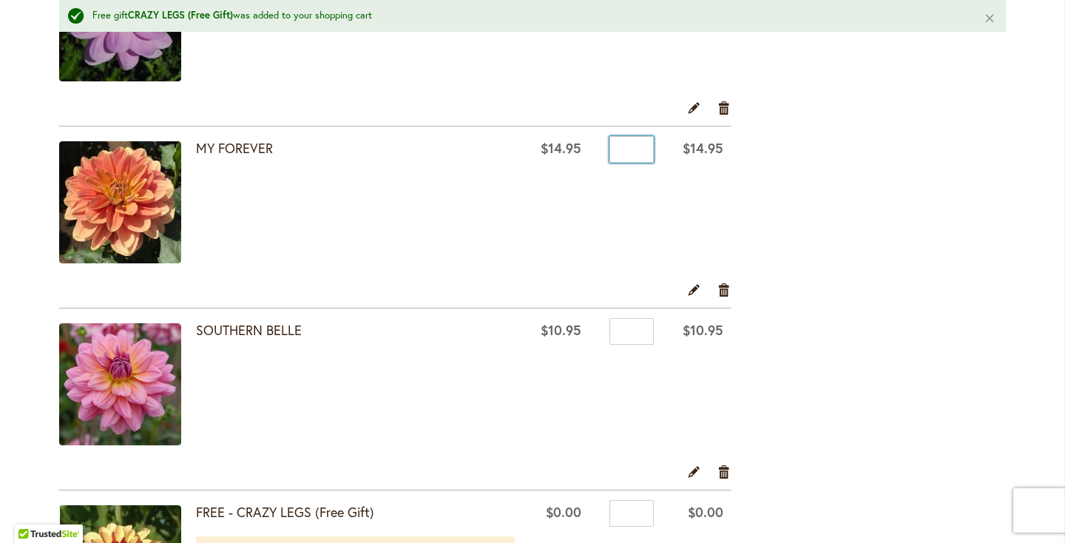
click at [632, 147] on input "*" at bounding box center [631, 149] width 44 height 27
type input "*"
click at [589, 204] on td "Qty *" at bounding box center [625, 204] width 72 height 156
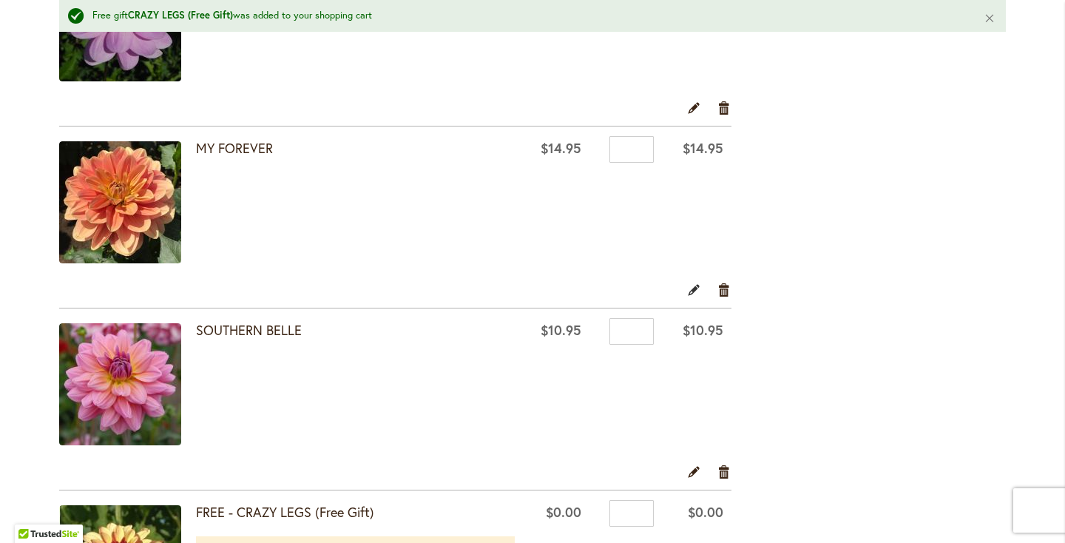
click at [694, 284] on link "Edit" at bounding box center [694, 290] width 14 height 16
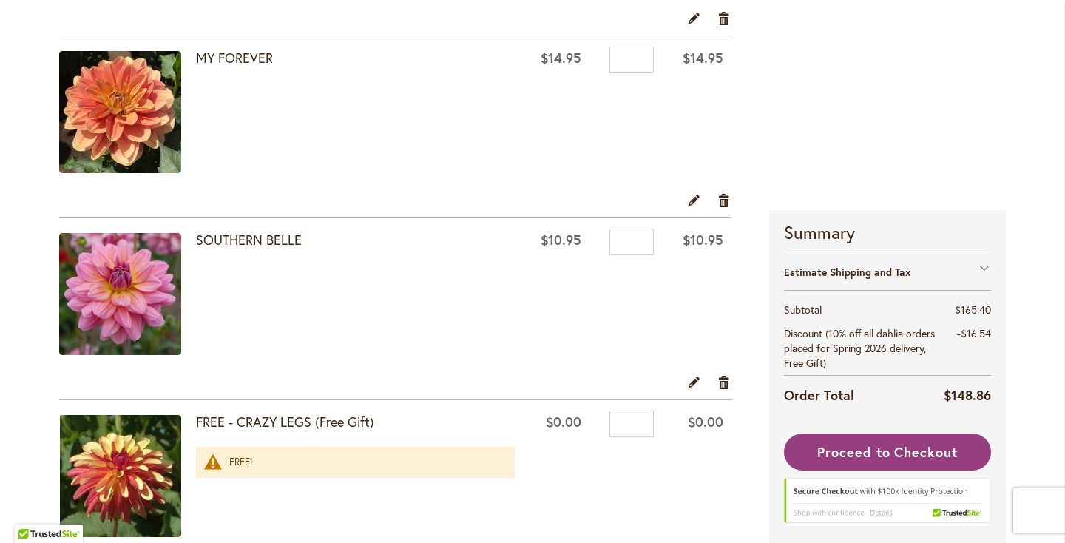
scroll to position [2082, 0]
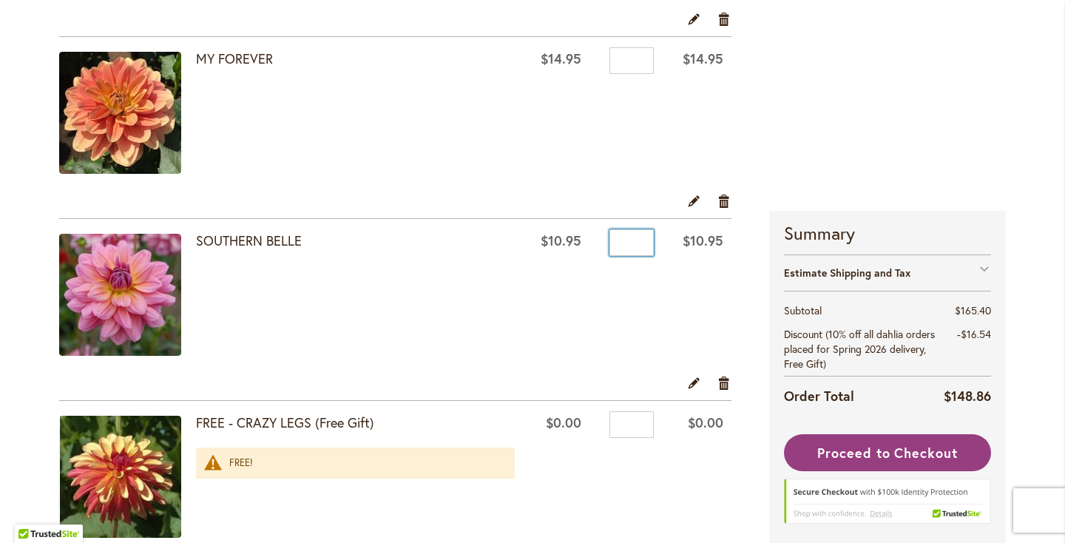
click at [623, 249] on input "*" at bounding box center [631, 242] width 44 height 27
type input "*"
click at [622, 288] on td "Qty *" at bounding box center [625, 297] width 72 height 156
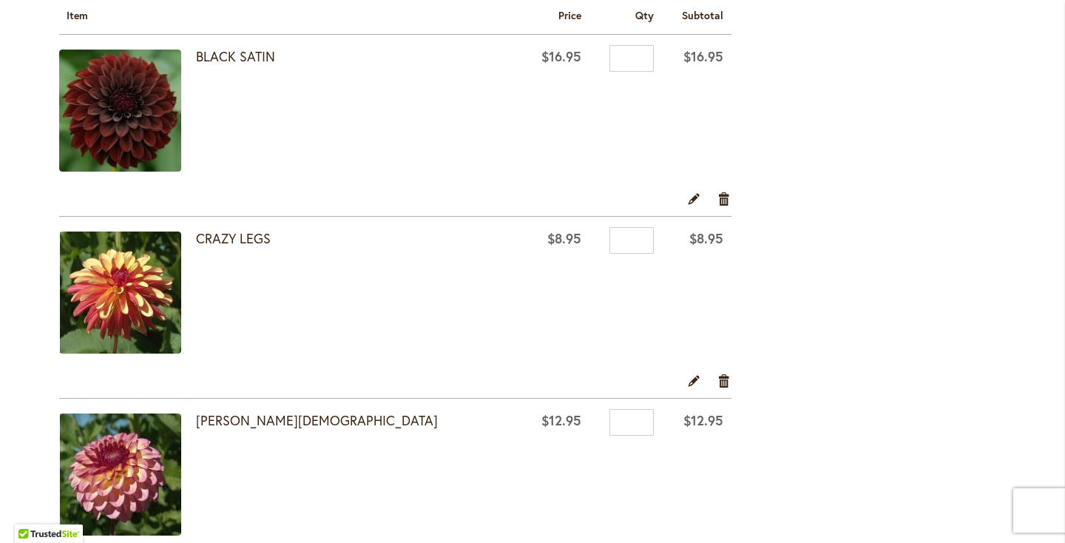
scroll to position [212, 0]
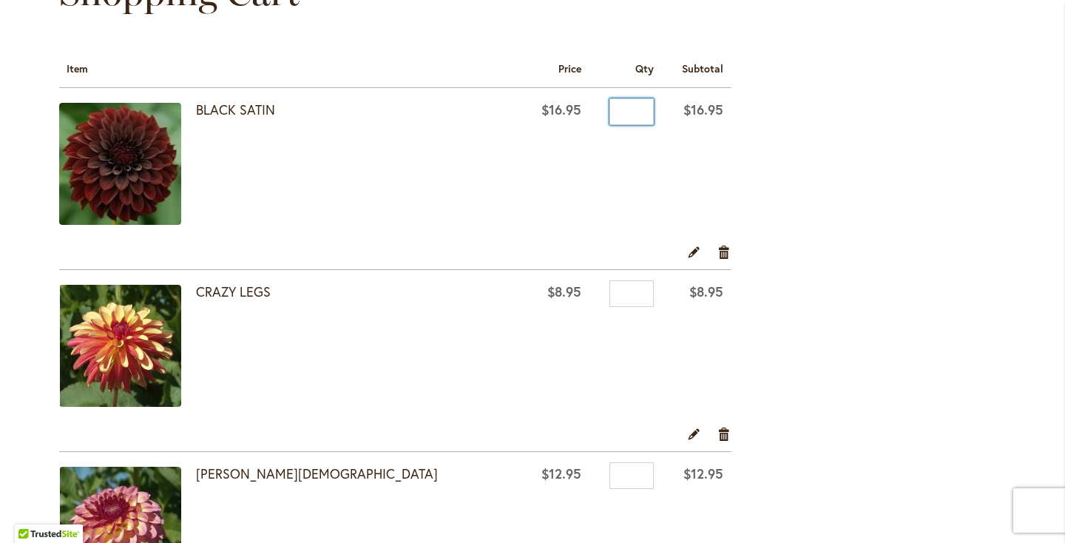
click at [624, 111] on input "*" at bounding box center [631, 111] width 44 height 27
click at [624, 114] on input "*" at bounding box center [631, 111] width 44 height 27
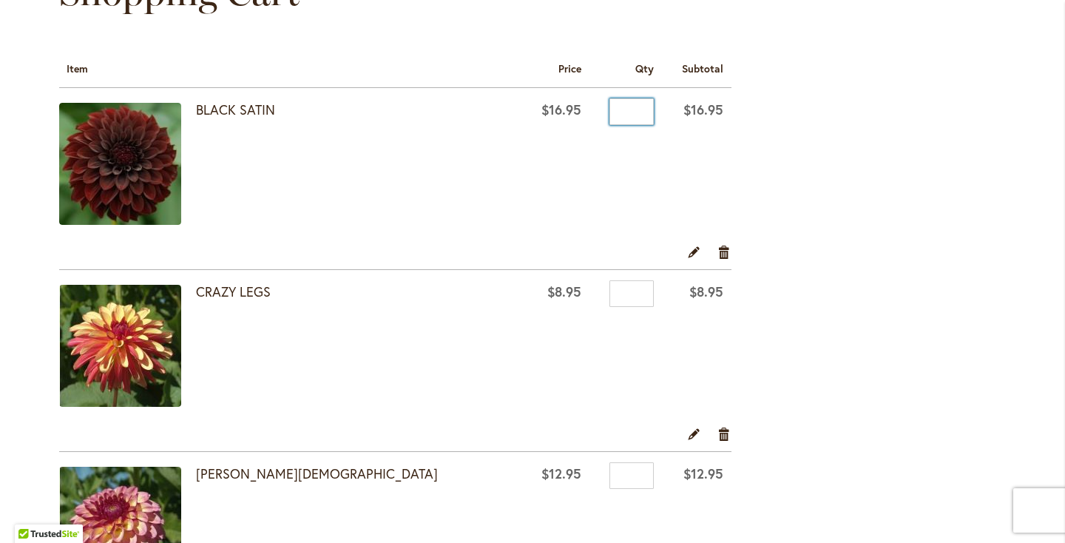
click at [624, 114] on input "*" at bounding box center [631, 111] width 44 height 27
click at [720, 251] on link "Remove item" at bounding box center [724, 251] width 14 height 16
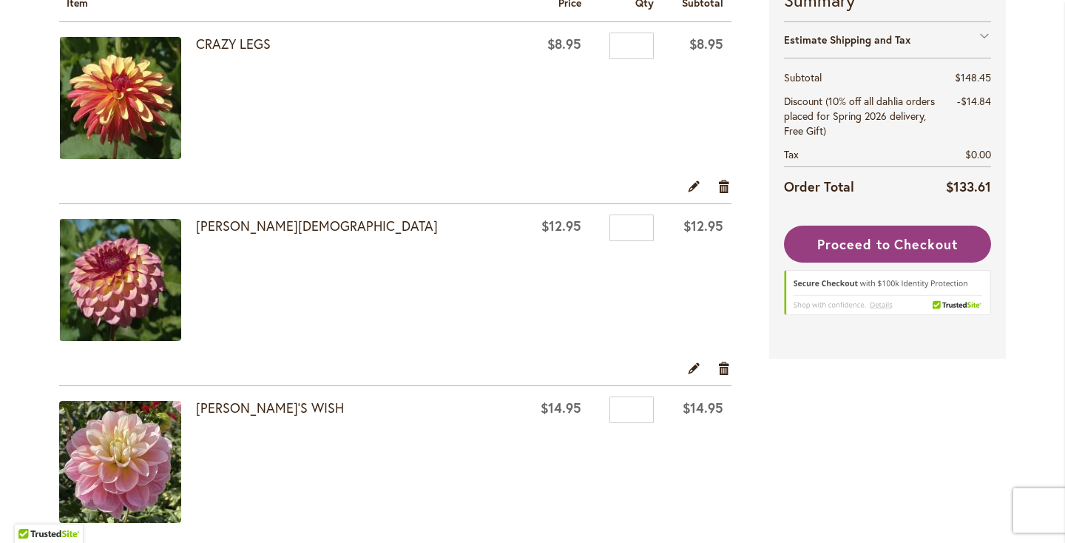
scroll to position [294, 0]
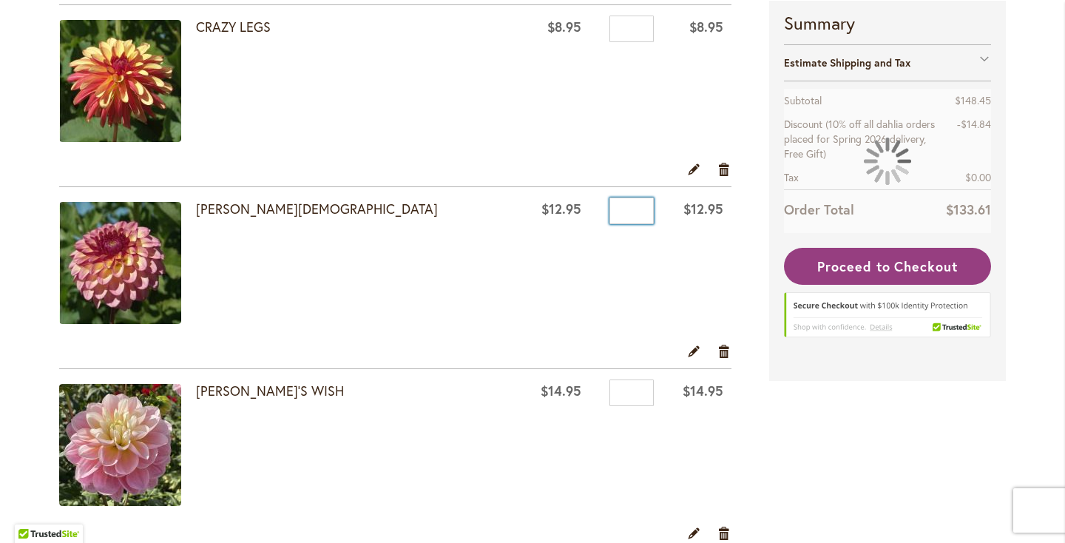
click at [631, 218] on input "*" at bounding box center [631, 210] width 44 height 27
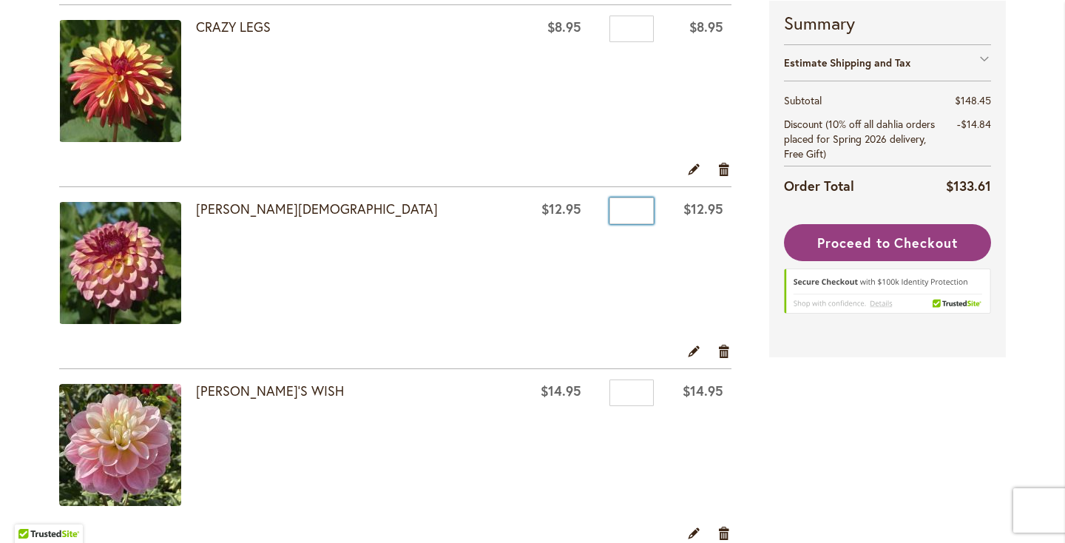
click at [627, 212] on input "*" at bounding box center [631, 210] width 44 height 27
type input "*"
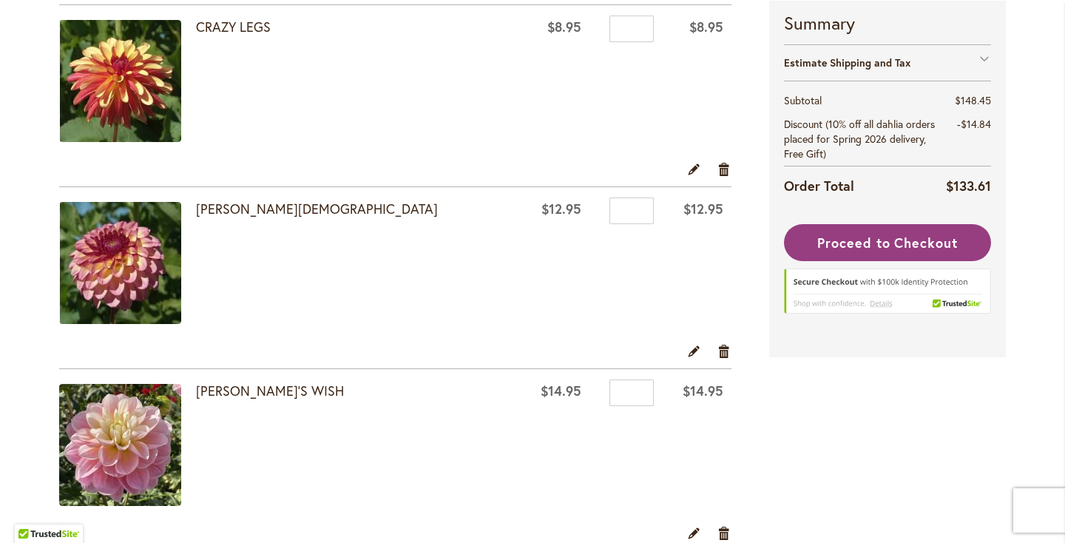
click at [615, 280] on td "Qty *" at bounding box center [625, 265] width 72 height 156
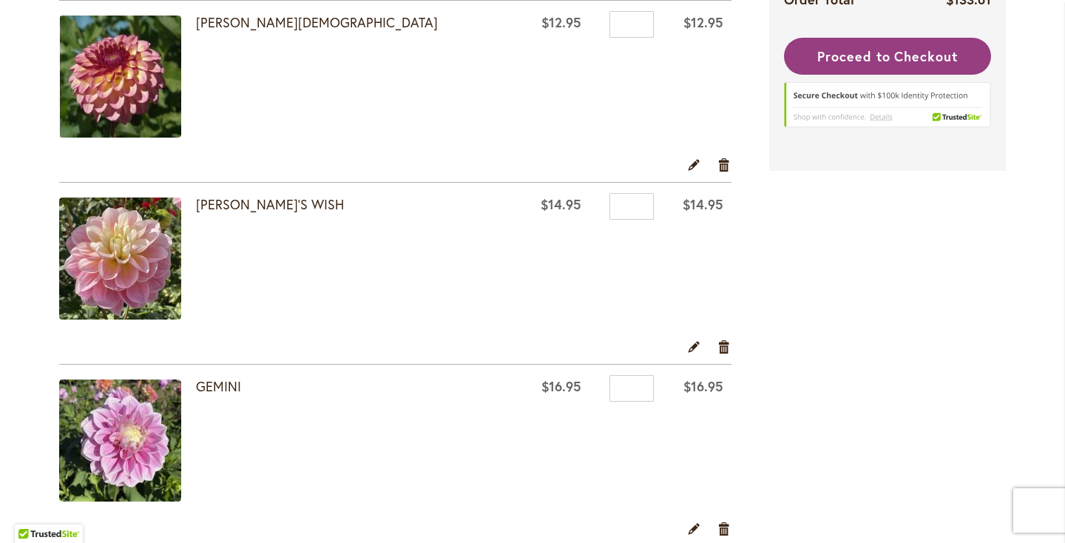
scroll to position [494, 0]
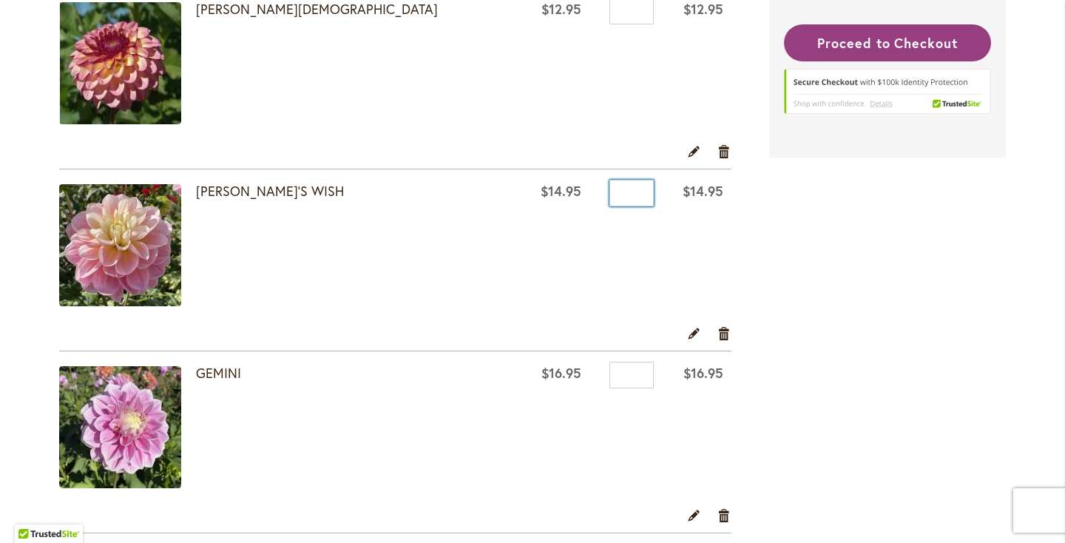
click at [632, 199] on input "*" at bounding box center [631, 193] width 44 height 27
type input "*"
click at [594, 252] on td "Qty *" at bounding box center [625, 247] width 72 height 156
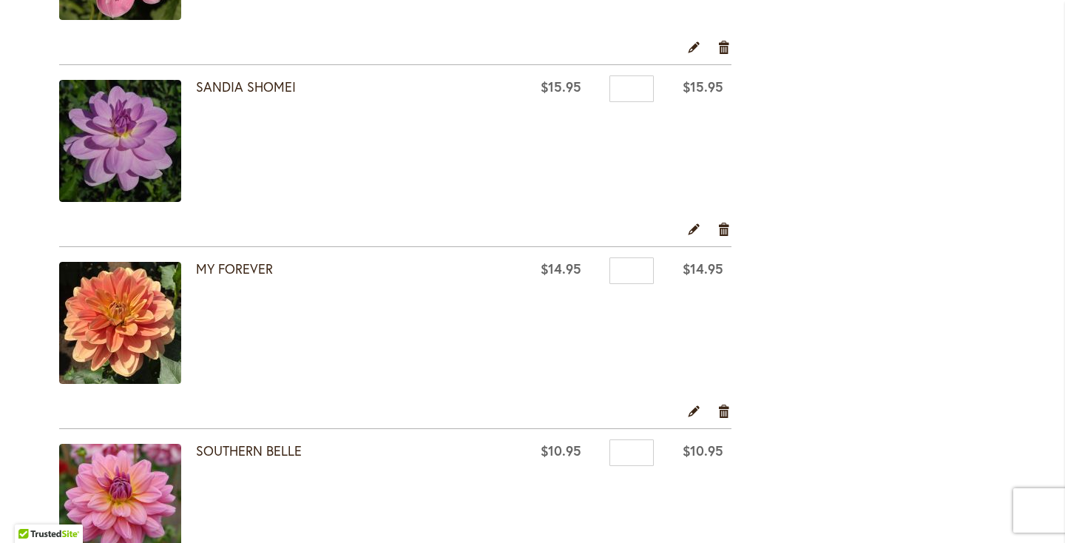
scroll to position [1722, 0]
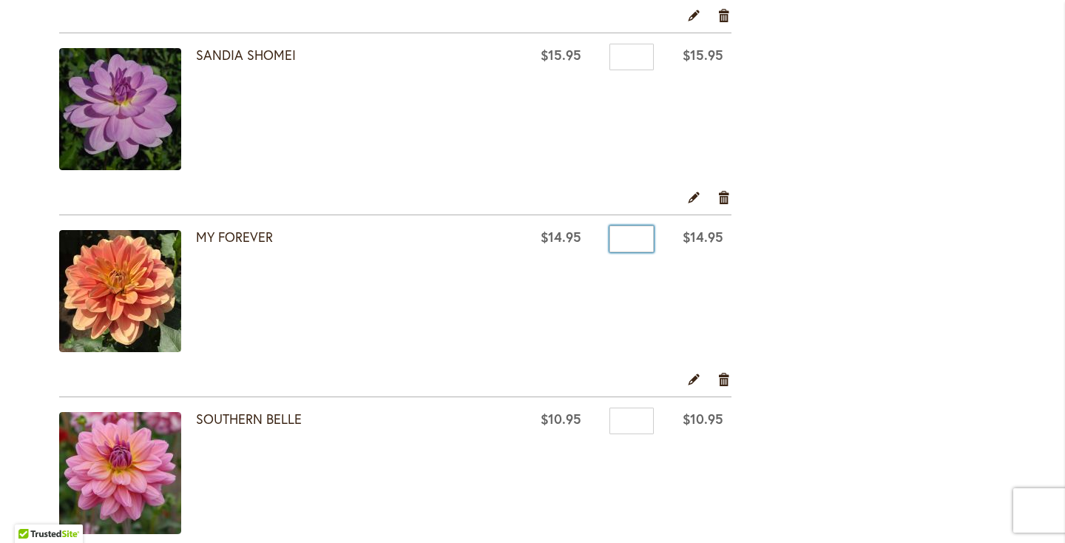
click at [631, 227] on input "*" at bounding box center [631, 239] width 44 height 27
type input "*"
click at [589, 311] on td "Qty *" at bounding box center [625, 293] width 72 height 156
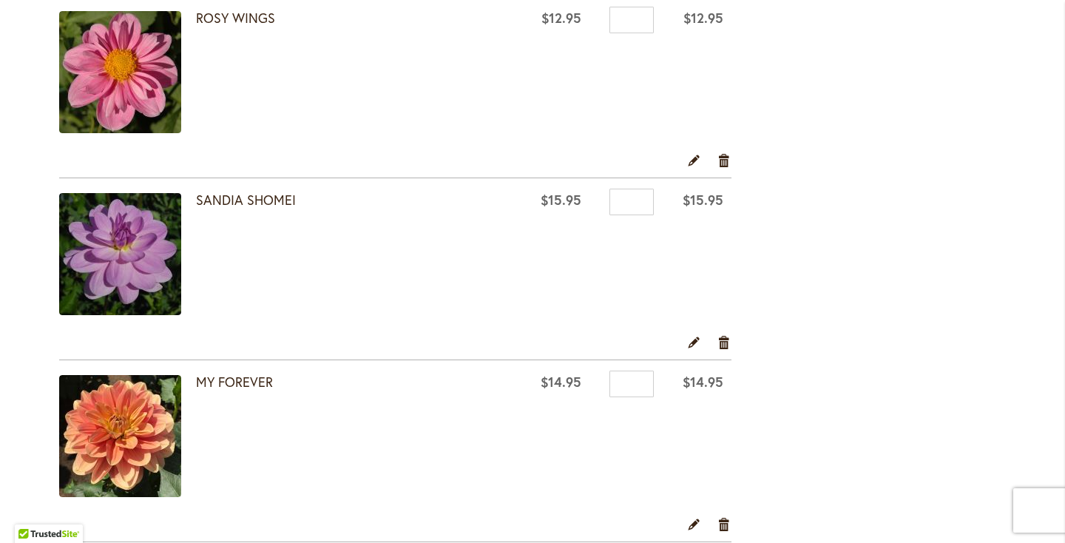
scroll to position [1560, 0]
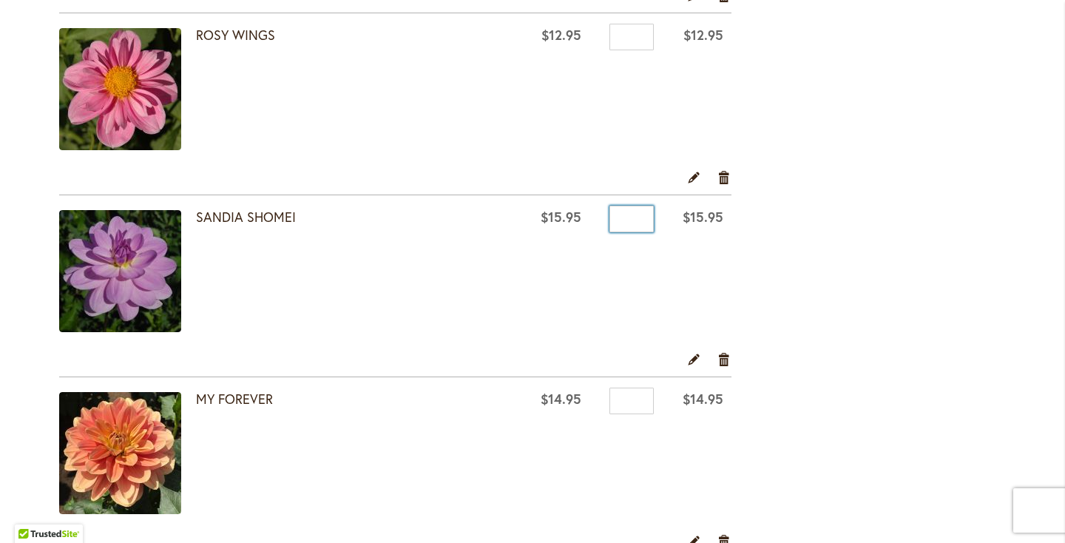
click at [638, 223] on input "*" at bounding box center [631, 219] width 44 height 27
type input "*"
click at [484, 102] on div "ROSY WINGS" at bounding box center [355, 91] width 319 height 126
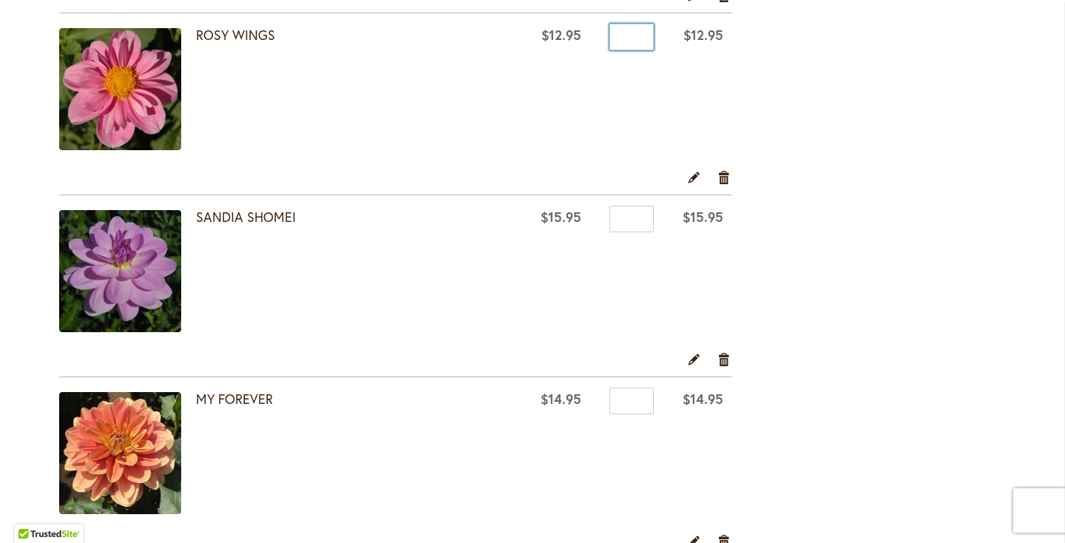
click at [627, 31] on input "*" at bounding box center [631, 37] width 44 height 27
type input "*"
click at [615, 90] on td "Qty *" at bounding box center [625, 91] width 72 height 156
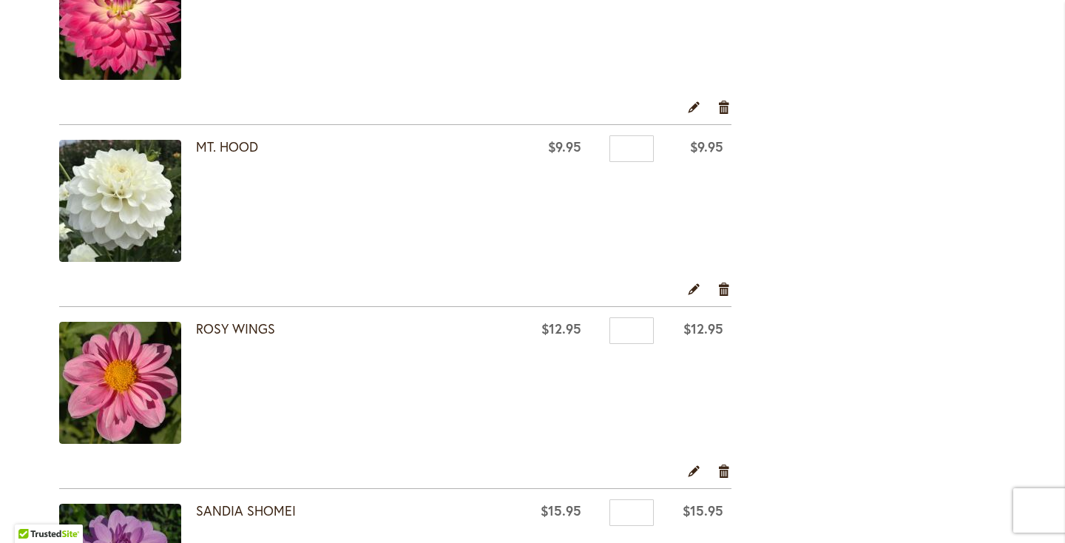
scroll to position [1257, 0]
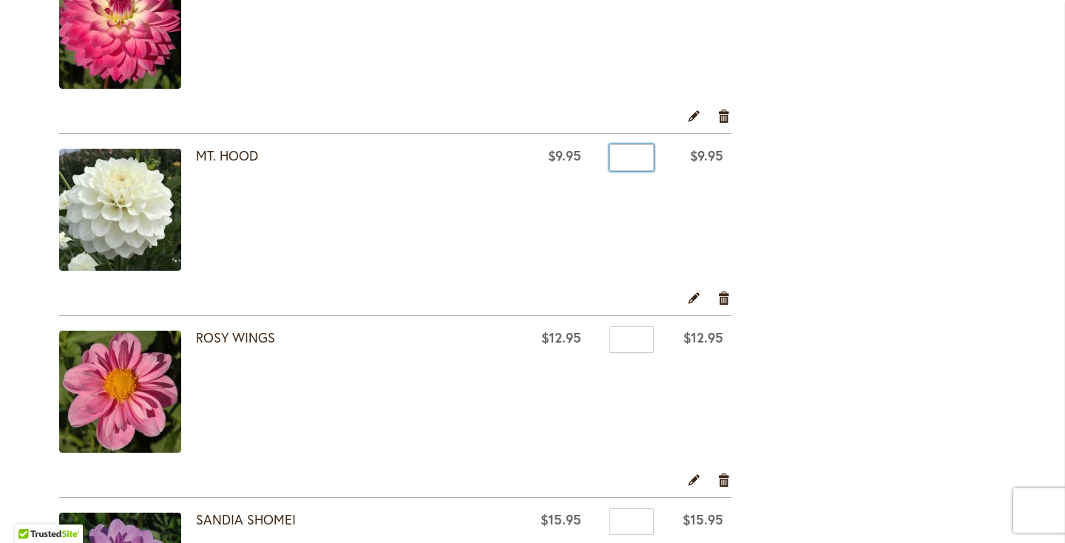
click at [618, 148] on input "*" at bounding box center [631, 157] width 44 height 27
type input "*"
click at [570, 216] on td "$9.95" at bounding box center [555, 212] width 68 height 156
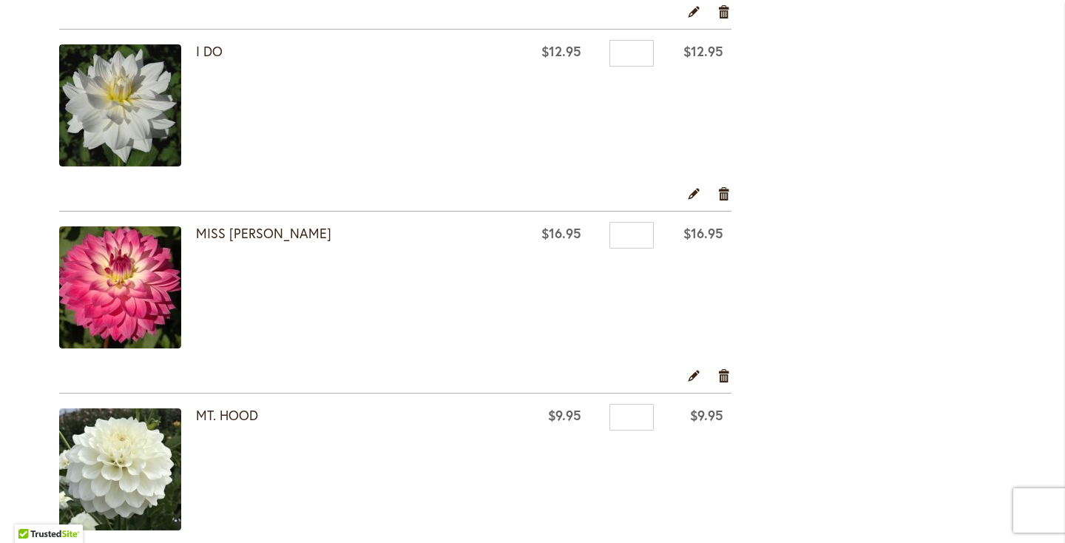
scroll to position [947, 0]
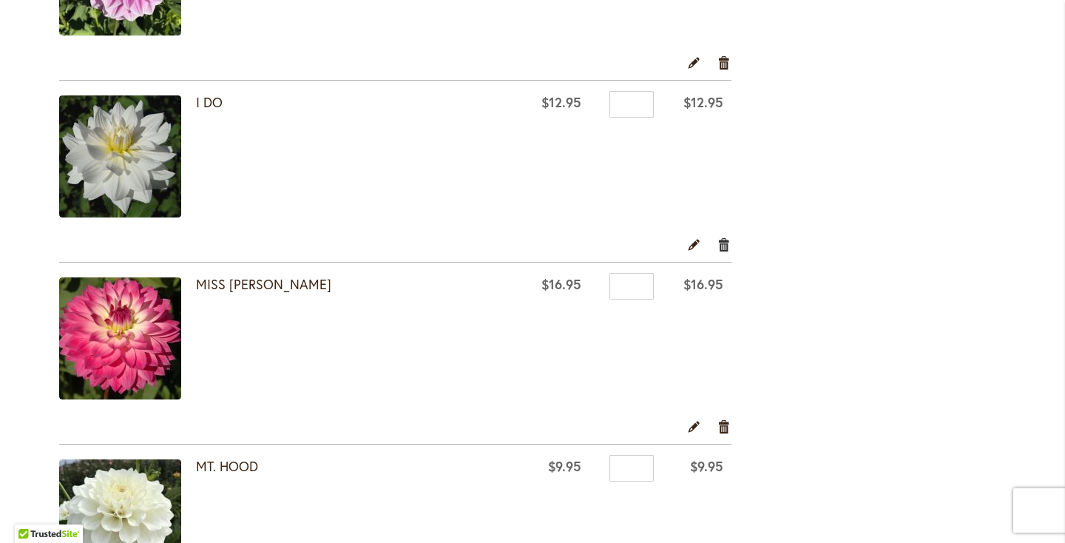
click at [726, 246] on link "Remove item" at bounding box center [724, 244] width 14 height 16
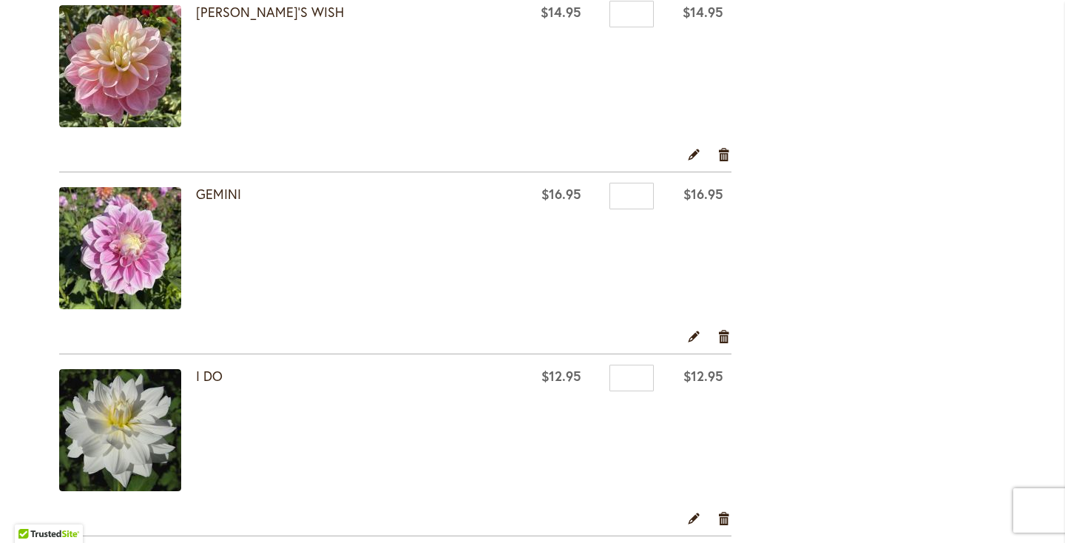
scroll to position [649, 0]
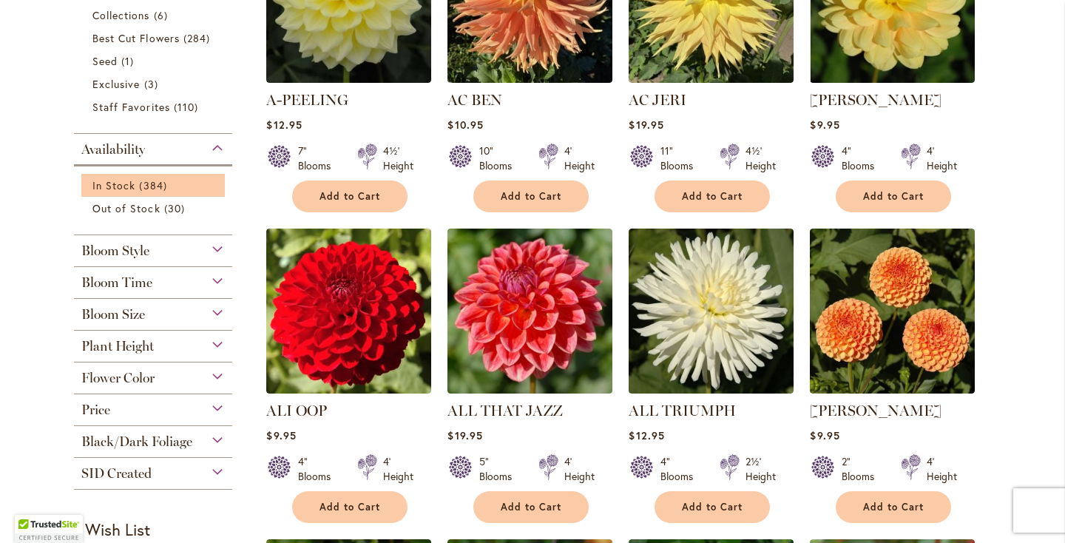
scroll to position [471, 0]
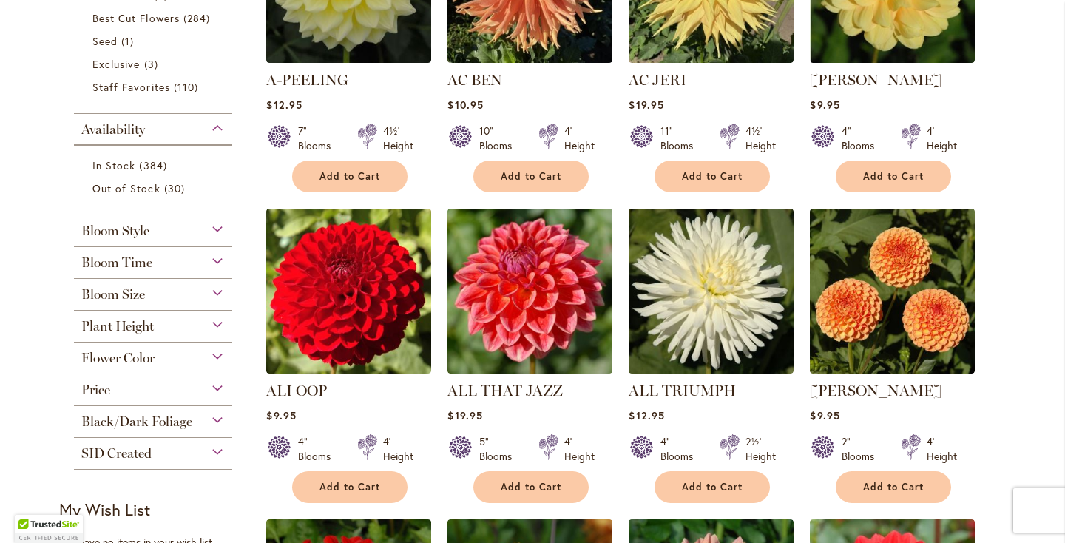
click at [152, 351] on span "Flower Color" at bounding box center [117, 358] width 73 height 16
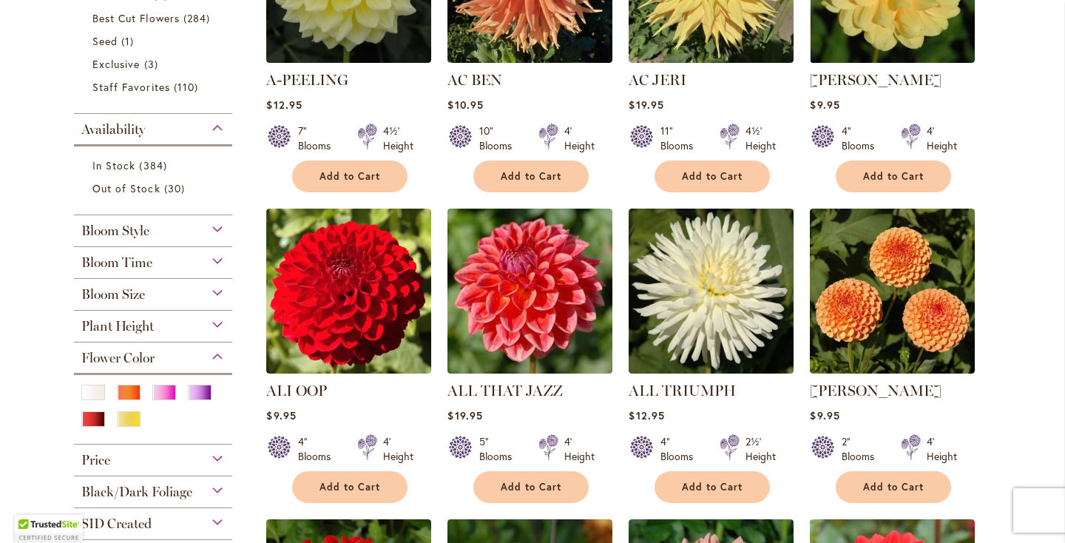
scroll to position [505, 0]
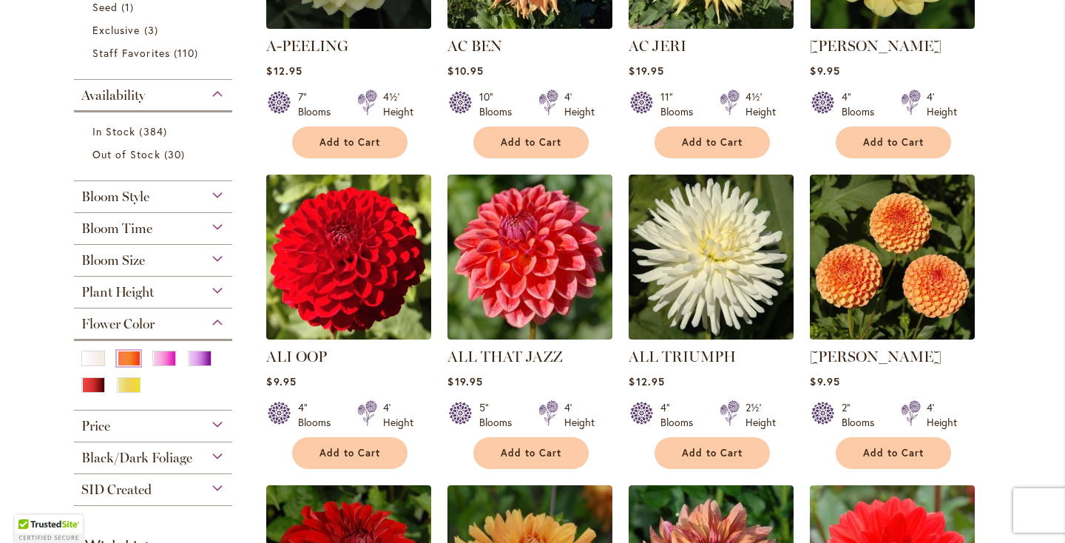
click at [129, 354] on div "Orange/Peach" at bounding box center [129, 359] width 24 height 16
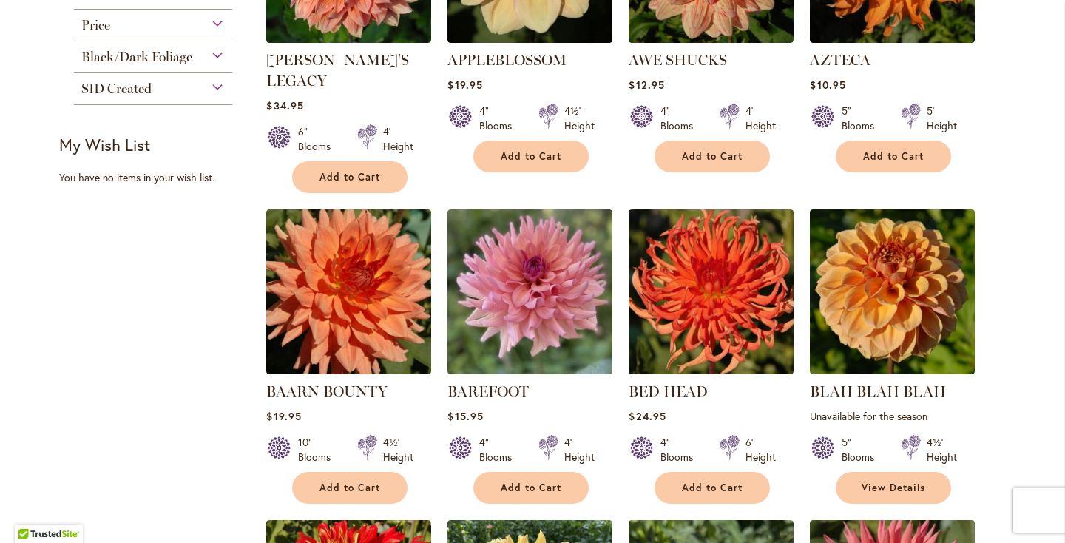
scroll to position [905, 0]
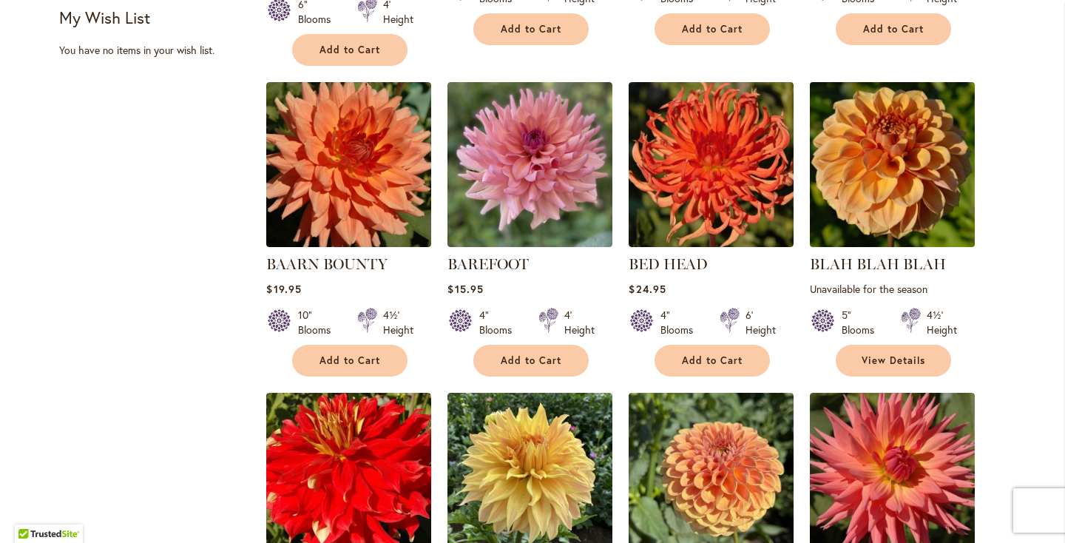
click at [890, 128] on img at bounding box center [892, 164] width 173 height 173
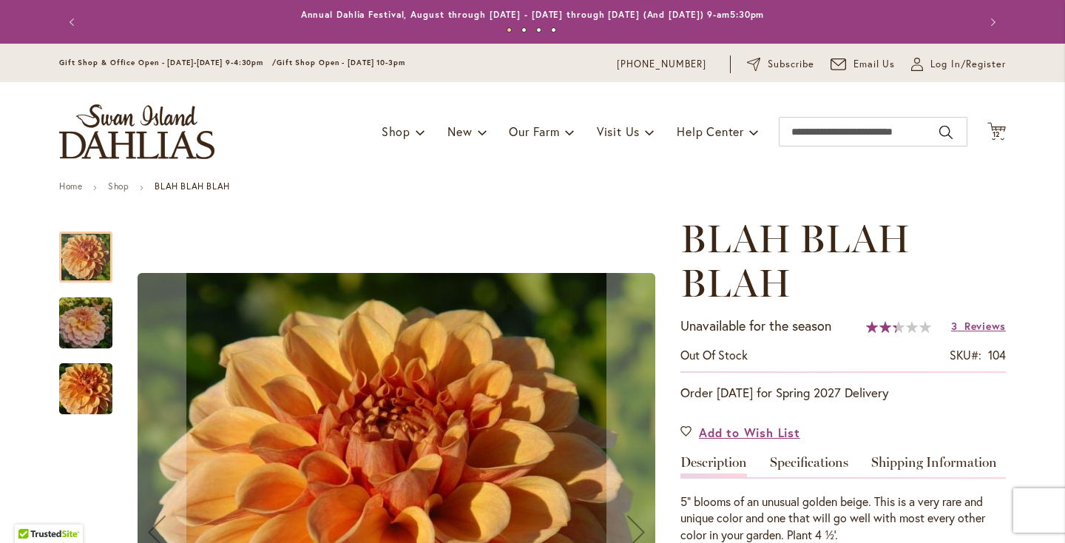
click at [78, 317] on img "Blah Blah Blah" at bounding box center [86, 323] width 107 height 71
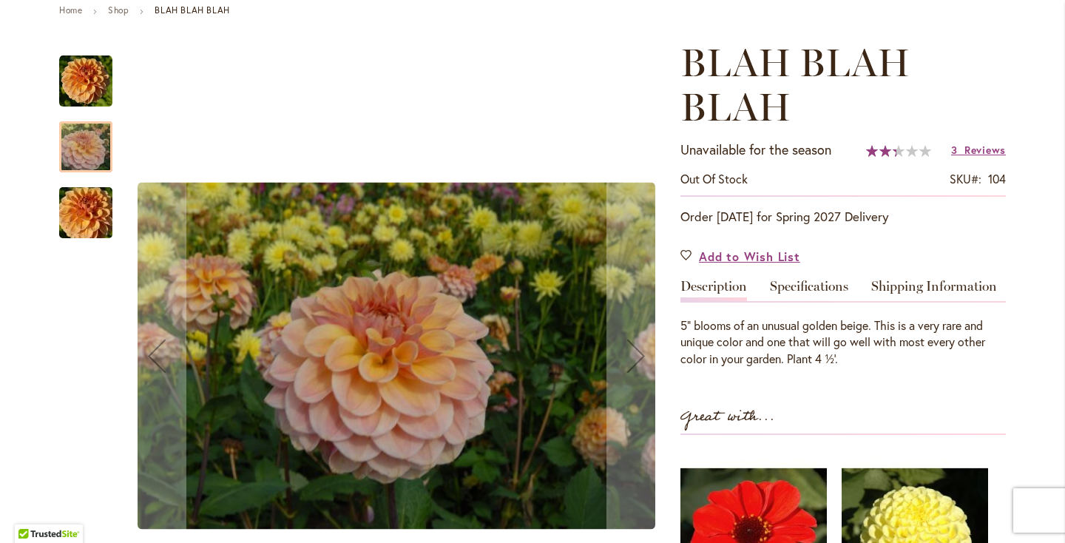
scroll to position [183, 0]
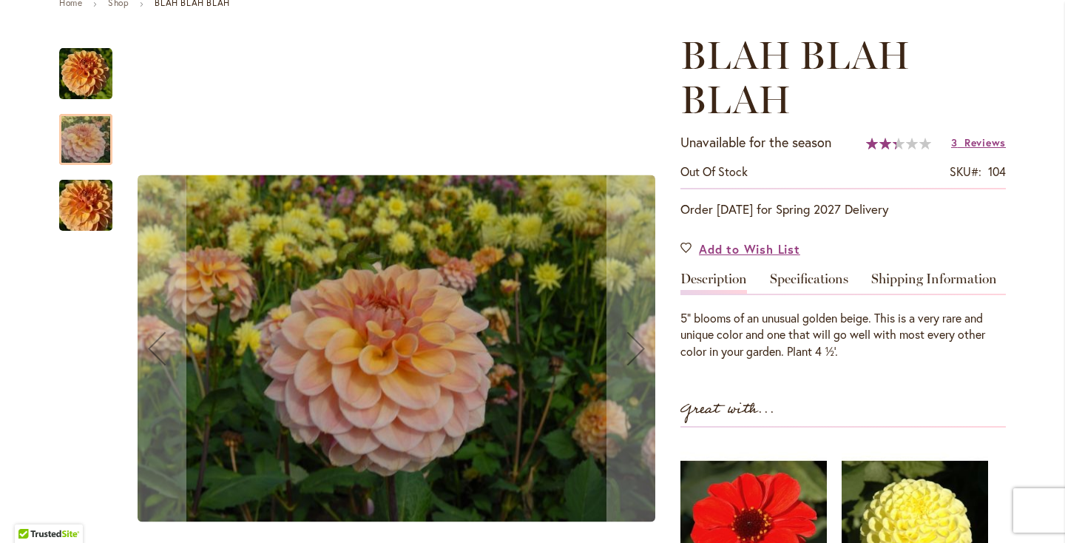
click at [74, 221] on img "Blah Blah Blah" at bounding box center [86, 205] width 107 height 71
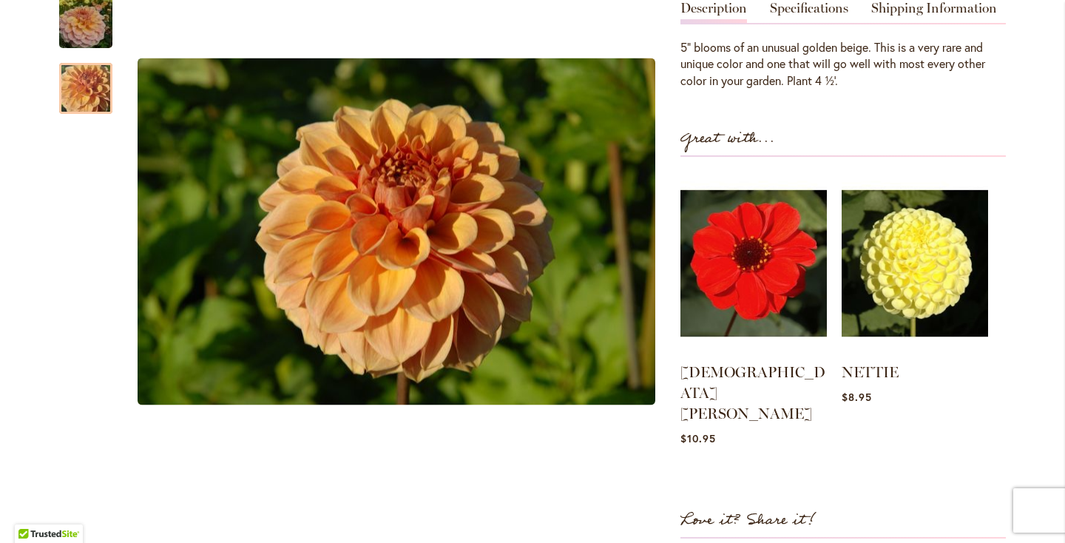
scroll to position [119, 0]
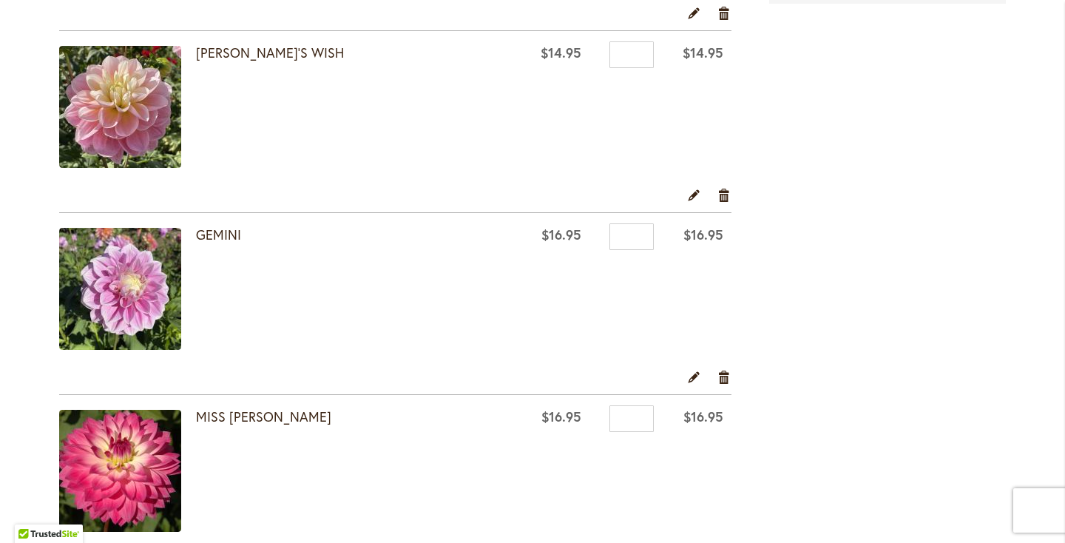
scroll to position [638, 0]
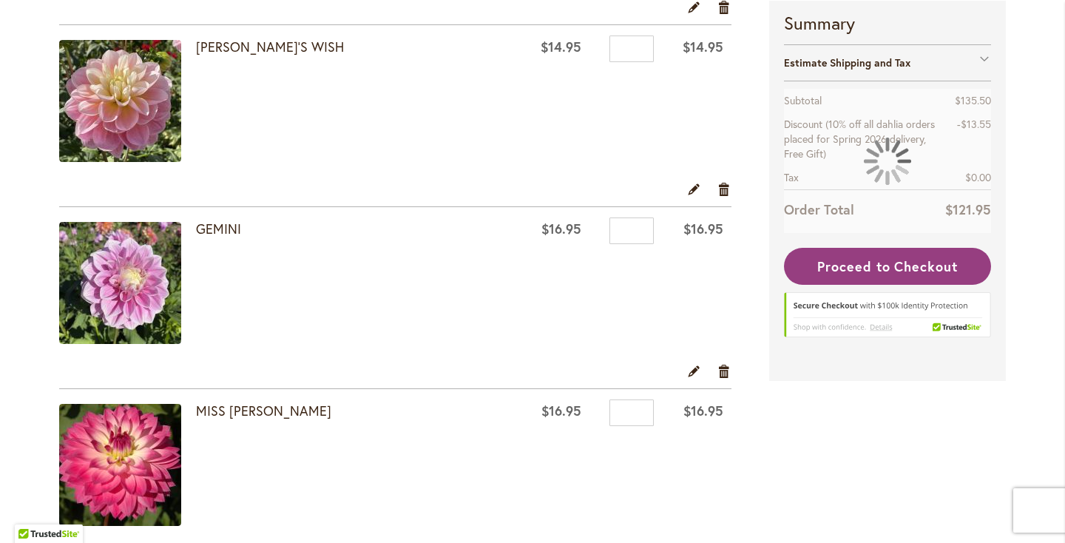
click at [0, 542] on div at bounding box center [0, 543] width 0 height 0
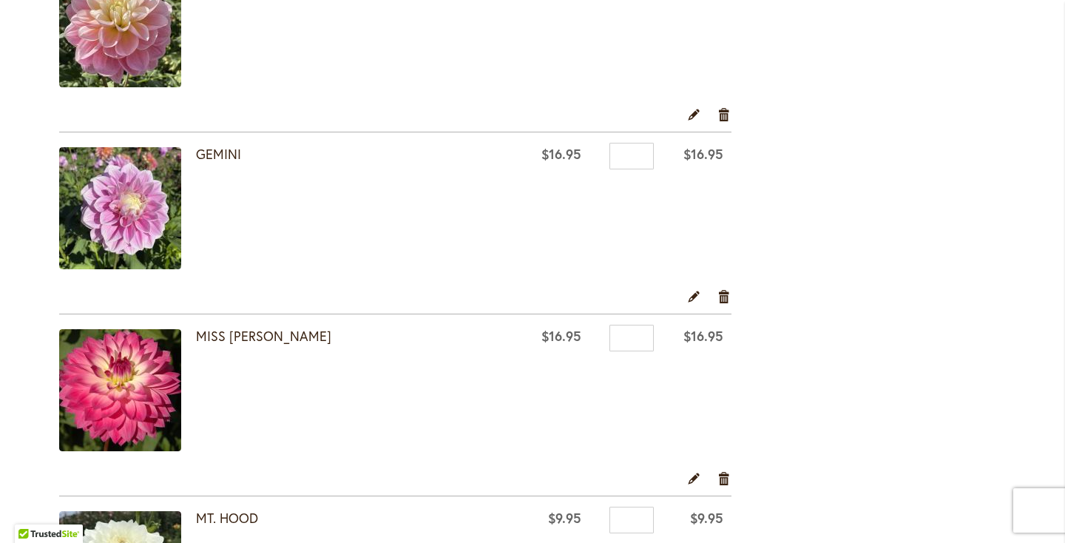
scroll to position [724, 0]
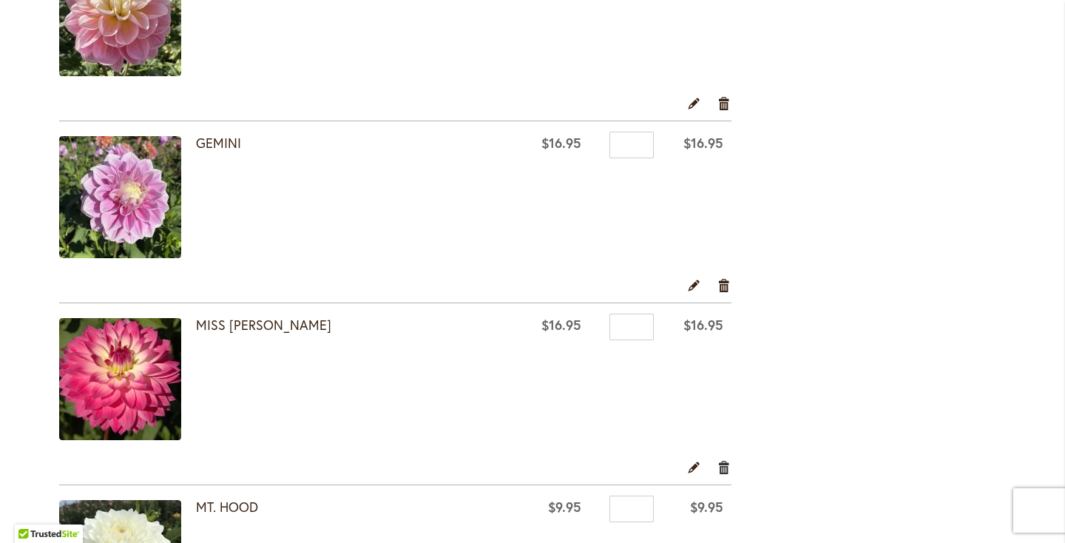
click at [727, 467] on link "Remove item" at bounding box center [724, 467] width 14 height 16
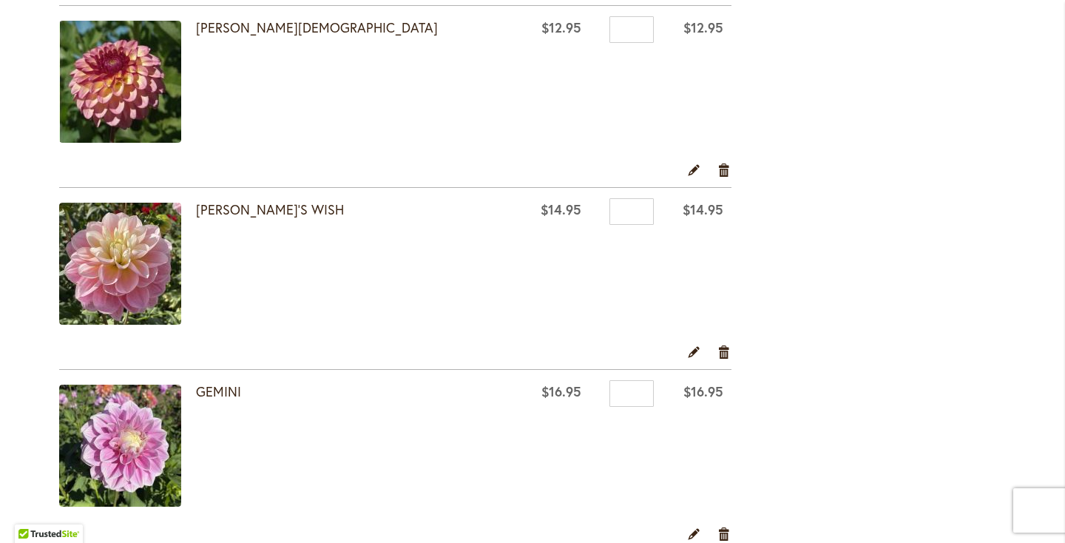
scroll to position [449, 0]
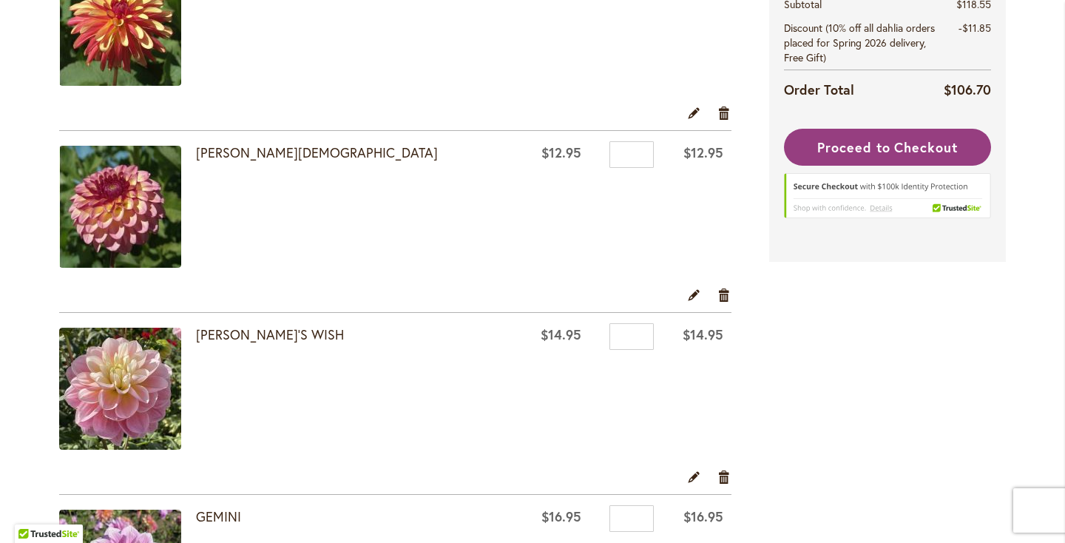
scroll to position [365, 0]
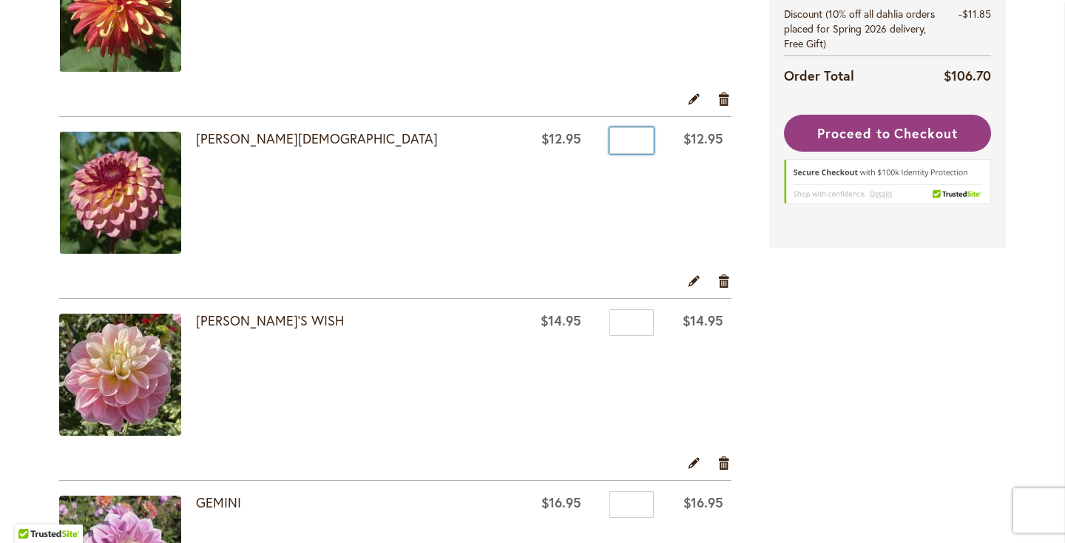
click at [631, 135] on input "*" at bounding box center [631, 140] width 44 height 27
type input "*"
click at [594, 189] on td "Qty *" at bounding box center [625, 195] width 72 height 156
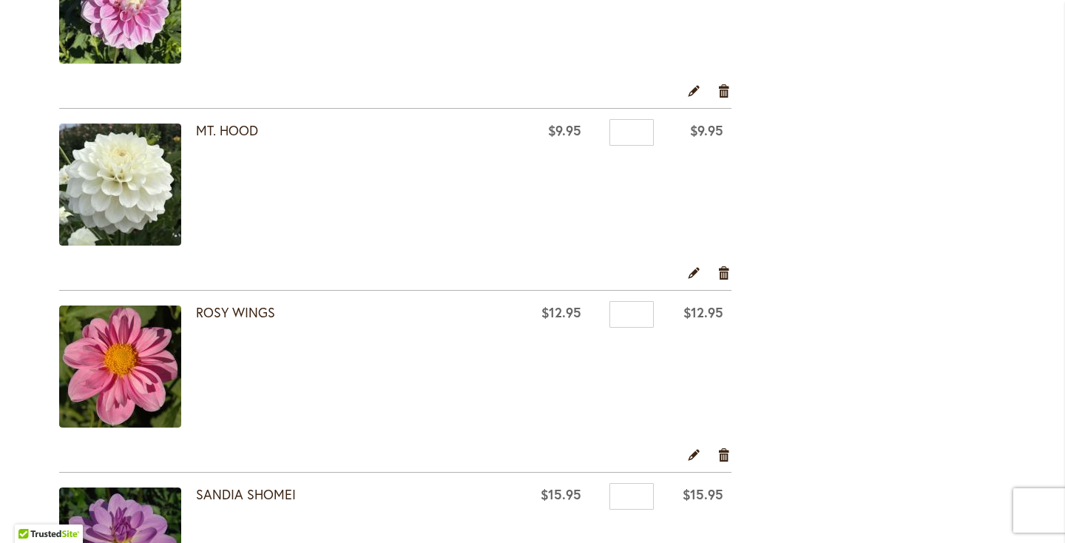
scroll to position [924, 0]
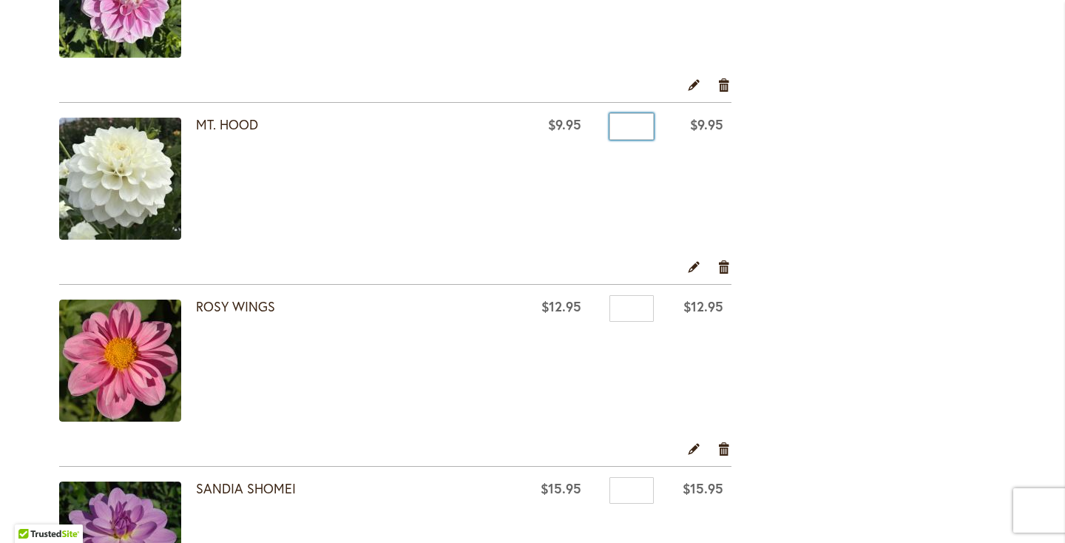
click at [618, 124] on input "*" at bounding box center [631, 126] width 44 height 27
type input "*"
click at [589, 191] on td "Qty *" at bounding box center [625, 181] width 72 height 156
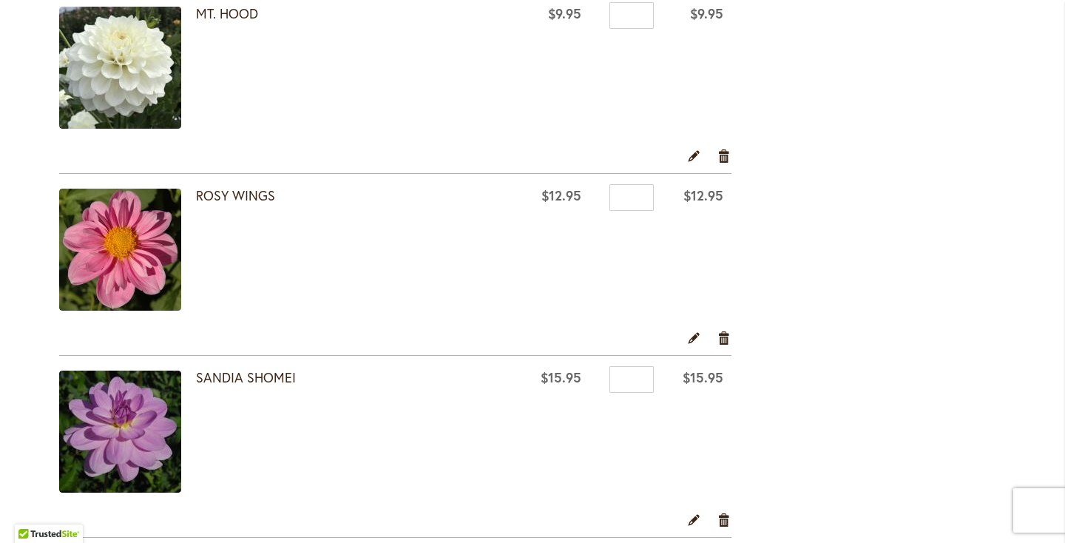
scroll to position [1064, 0]
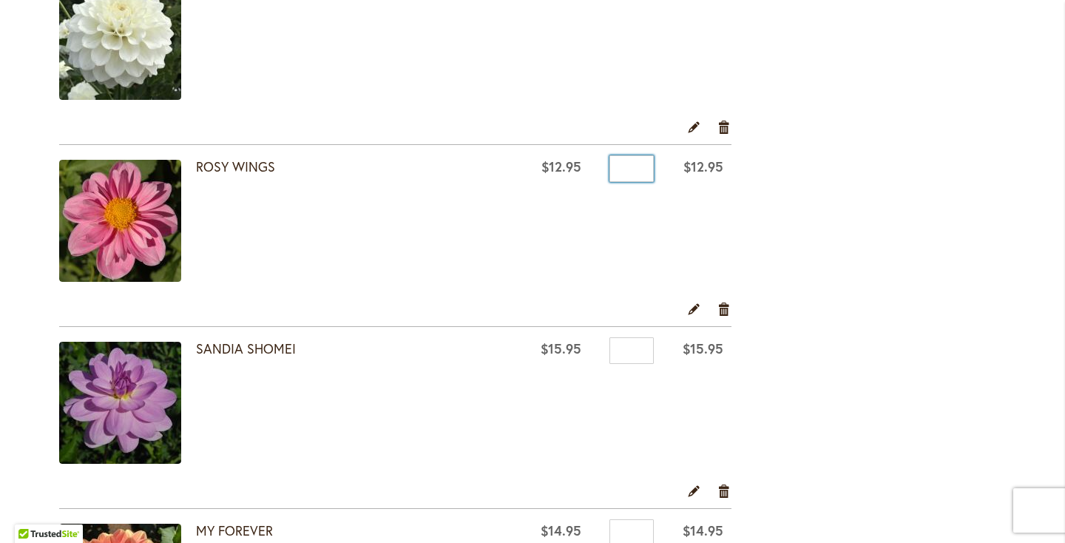
click at [626, 176] on input "*" at bounding box center [631, 168] width 44 height 27
type input "*"
click at [569, 266] on td "$12.95" at bounding box center [555, 223] width 68 height 156
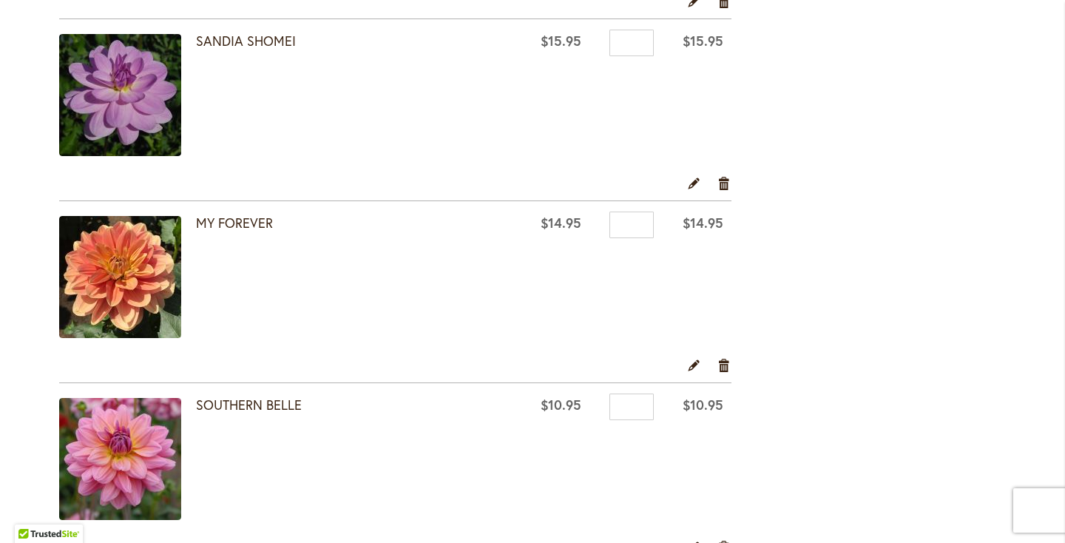
scroll to position [1376, 0]
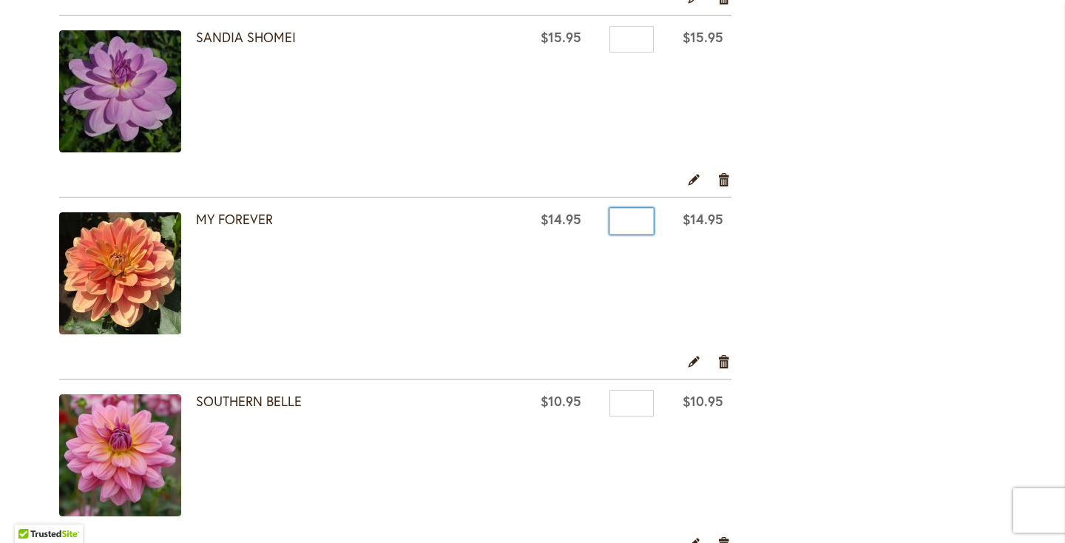
click at [625, 210] on input "*" at bounding box center [631, 221] width 44 height 27
type input "*"
click at [598, 285] on td "Qty *" at bounding box center [625, 275] width 72 height 156
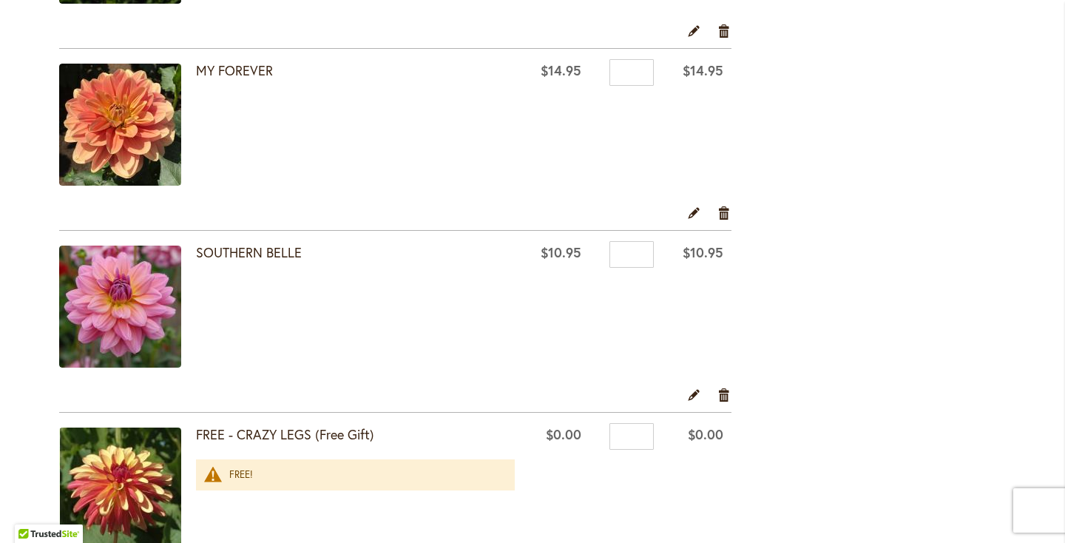
scroll to position [1580, 0]
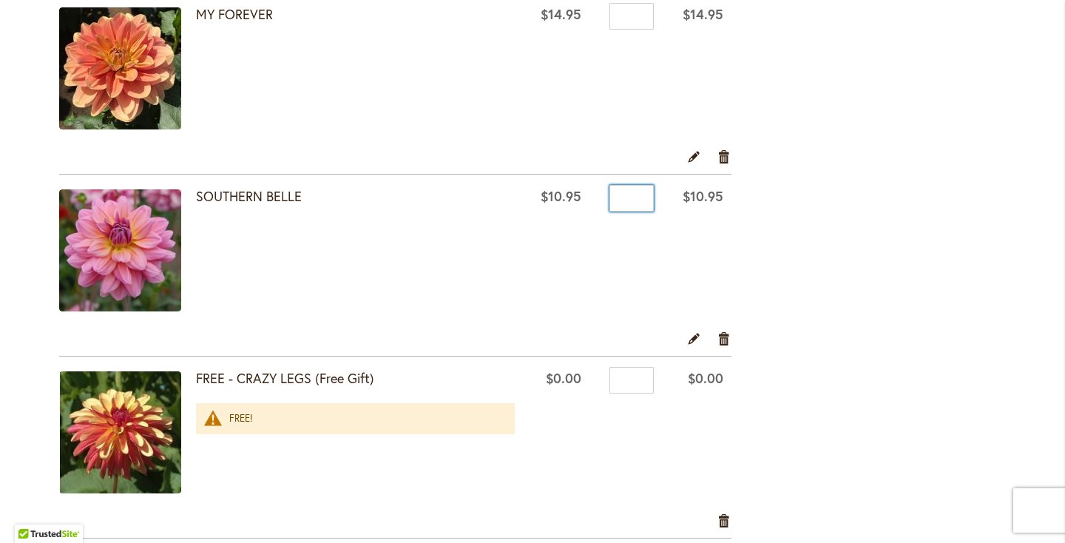
click at [632, 198] on input "*" at bounding box center [631, 198] width 44 height 27
click at [603, 284] on td "Qty *" at bounding box center [625, 253] width 72 height 156
click at [621, 203] on input "*" at bounding box center [631, 198] width 44 height 27
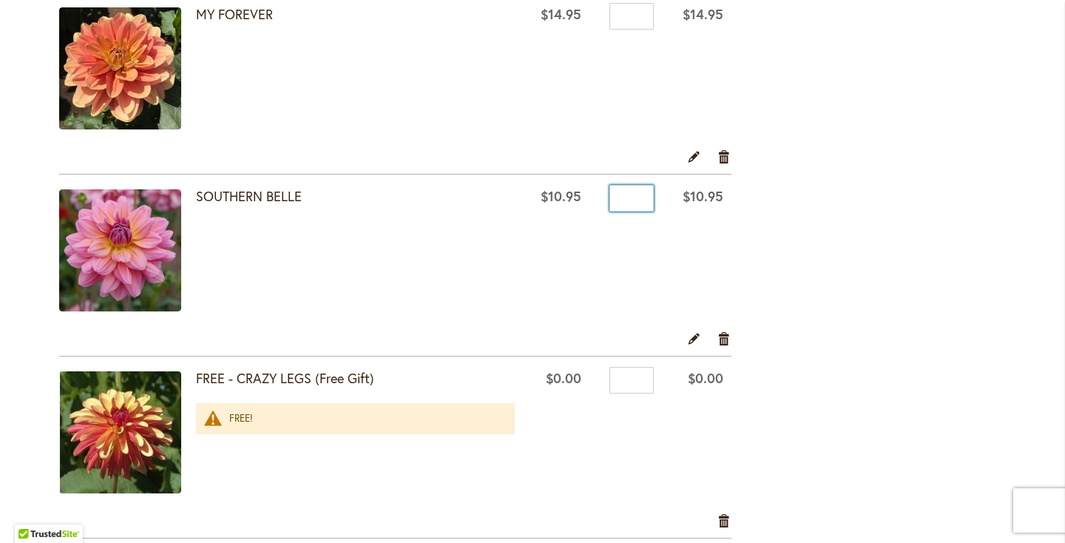
click at [621, 203] on input "*" at bounding box center [631, 198] width 44 height 27
type input "*"
click at [589, 244] on td "Qty *" at bounding box center [625, 253] width 72 height 156
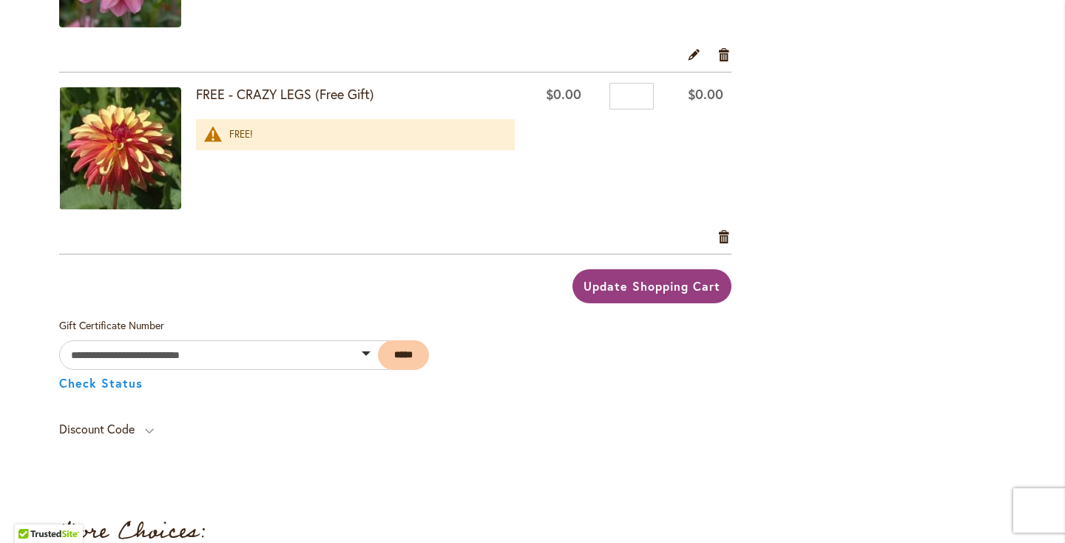
scroll to position [1870, 0]
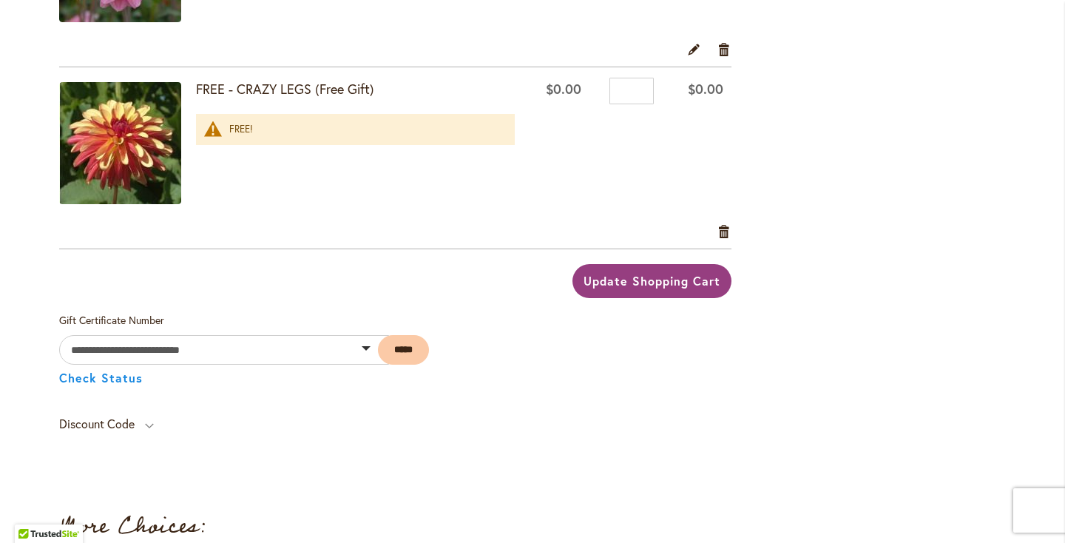
click at [633, 294] on button "Update Shopping Cart" at bounding box center [651, 281] width 158 height 34
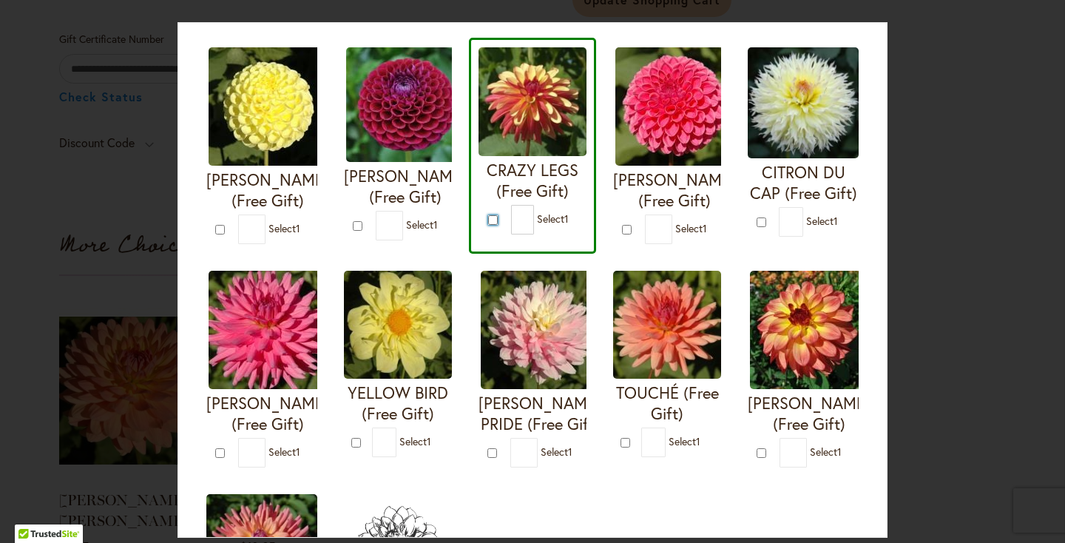
scroll to position [281, 0]
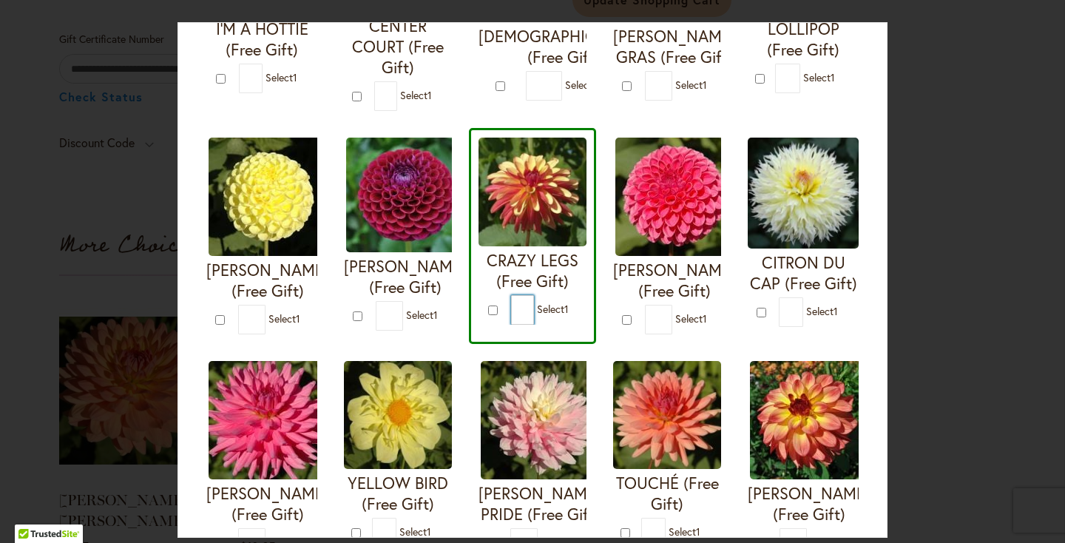
click at [518, 313] on input "*" at bounding box center [522, 310] width 23 height 30
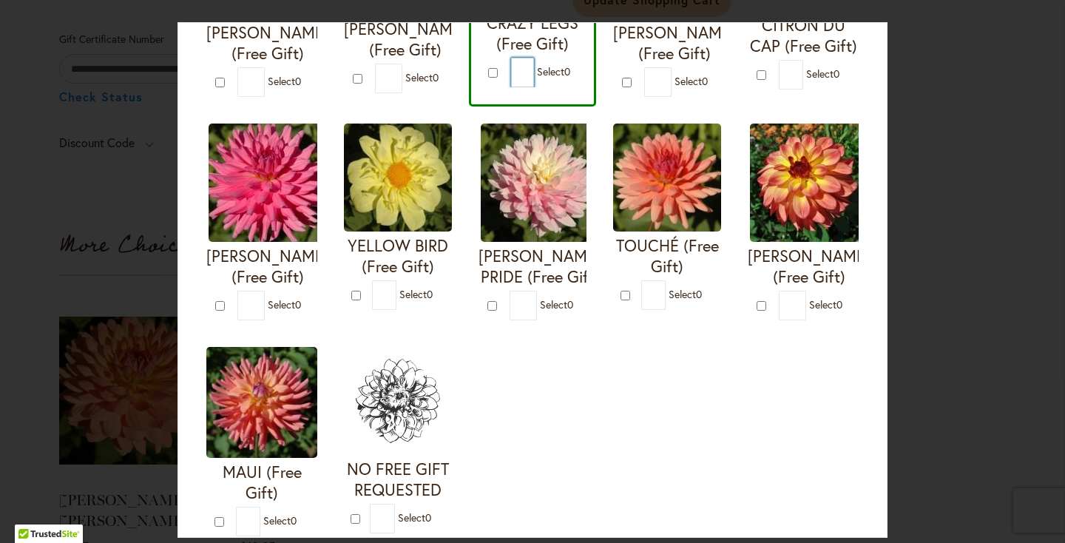
scroll to position [617, 0]
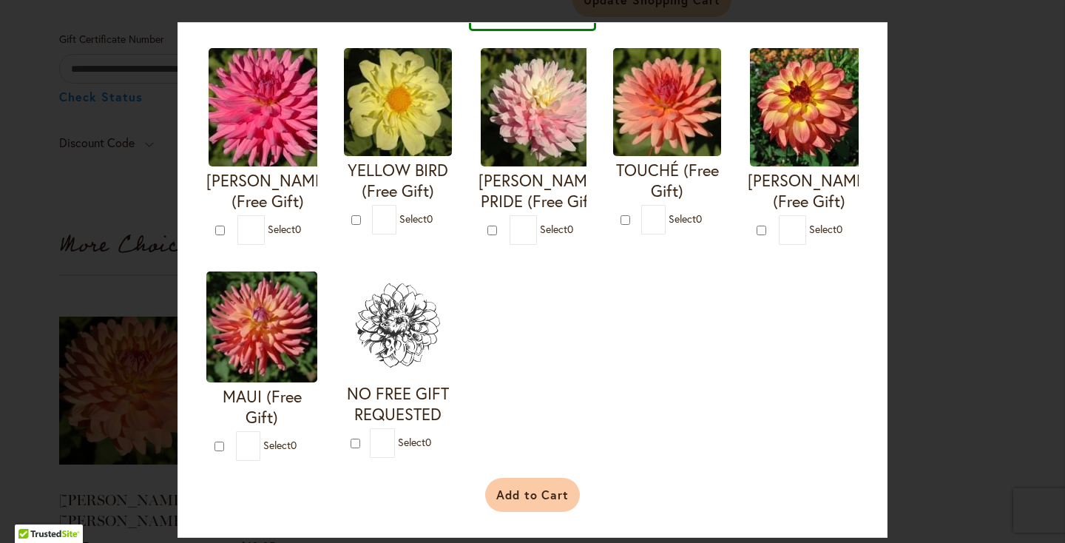
type input "*"
click at [519, 486] on button "Add to Cart" at bounding box center [532, 495] width 95 height 34
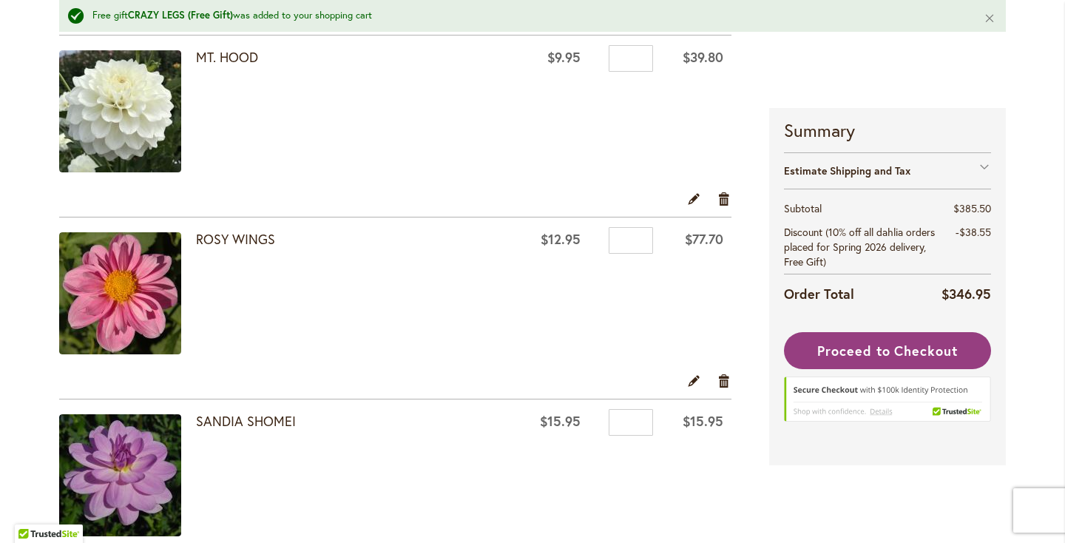
scroll to position [1041, 0]
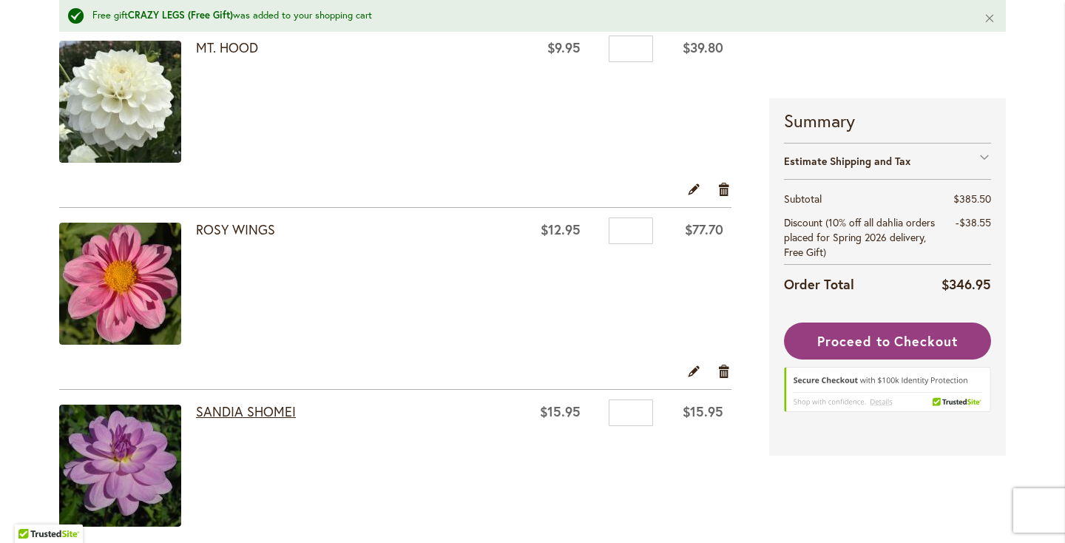
click at [224, 416] on link "SANDIA SHOMEI" at bounding box center [246, 411] width 100 height 18
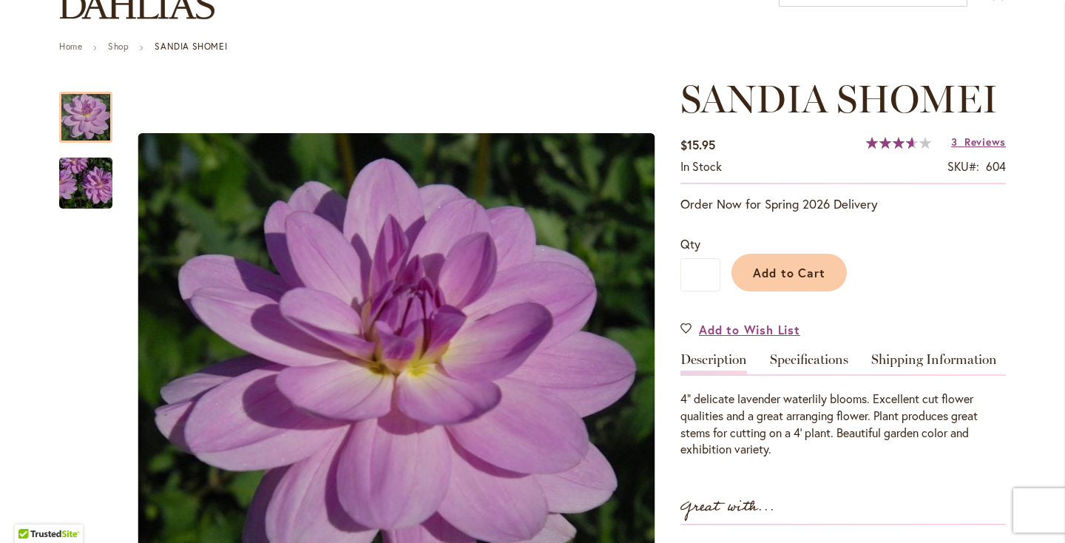
scroll to position [161, 0]
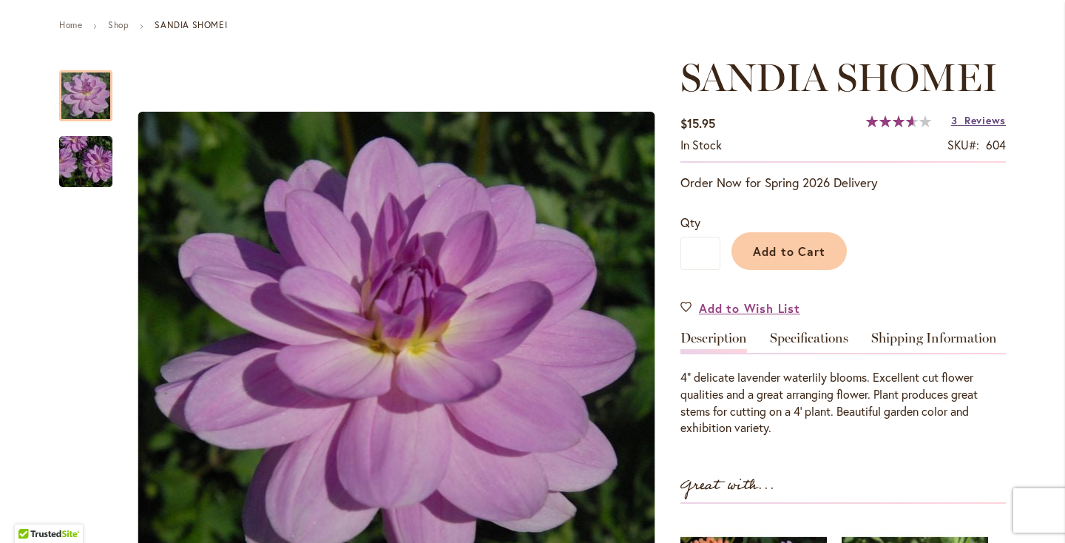
click at [991, 117] on span "Reviews" at bounding box center [984, 120] width 41 height 14
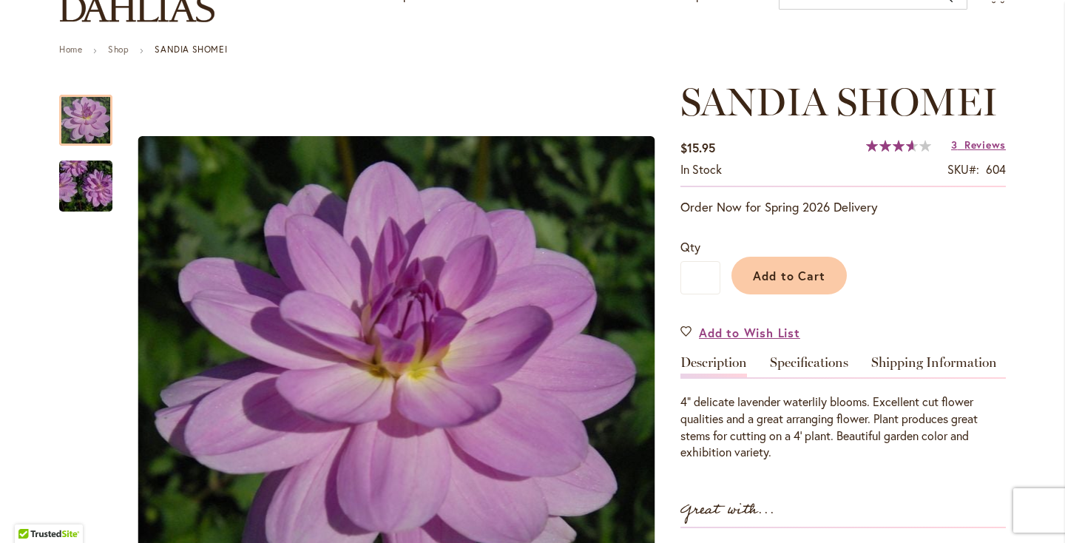
scroll to position [1, 0]
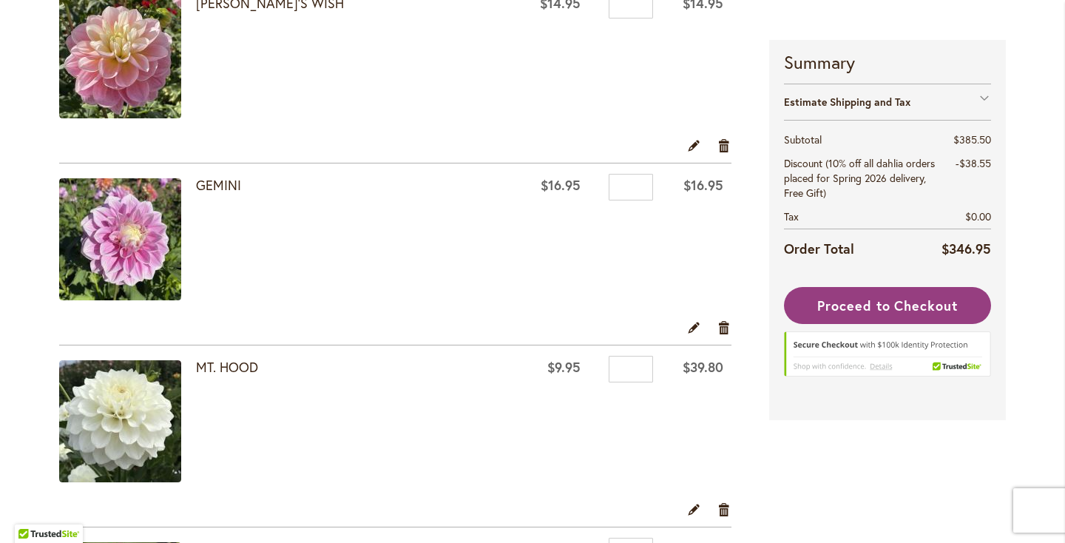
scroll to position [680, 0]
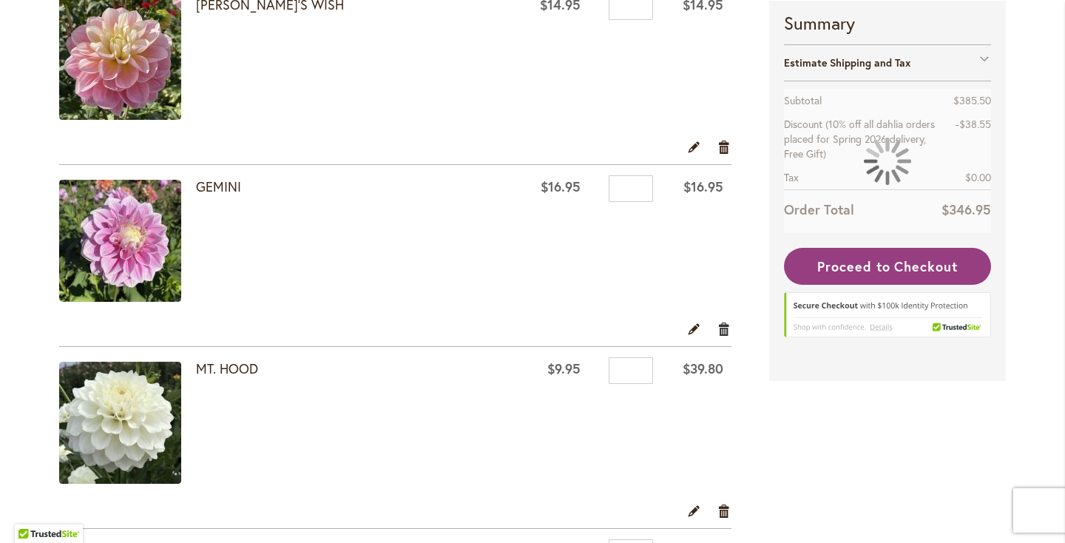
click at [722, 322] on link "Remove item" at bounding box center [724, 328] width 14 height 16
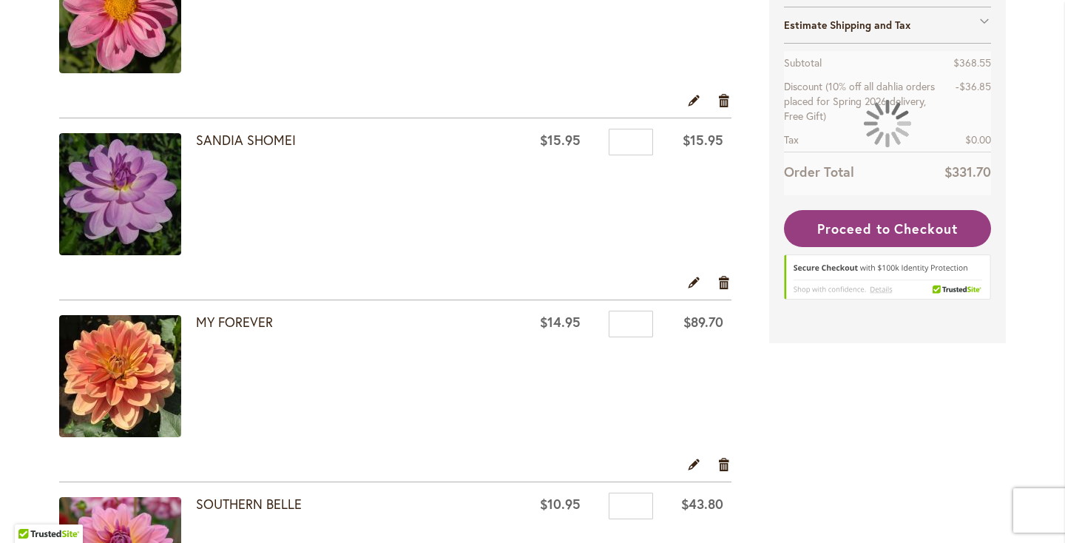
scroll to position [1085, 0]
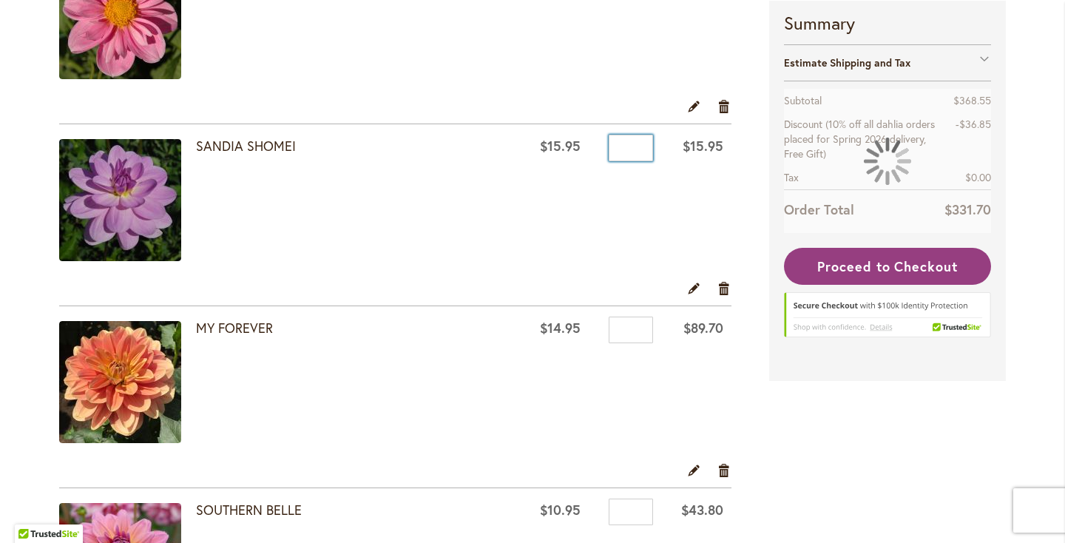
click at [621, 146] on input "*" at bounding box center [631, 148] width 44 height 27
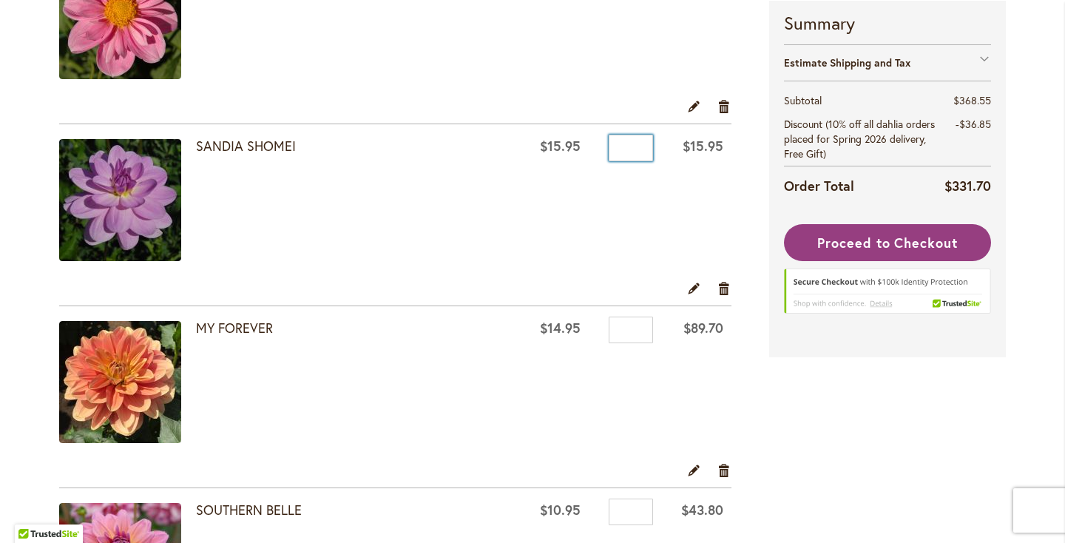
type input "*"
click at [629, 229] on td "Qty *" at bounding box center [625, 202] width 72 height 156
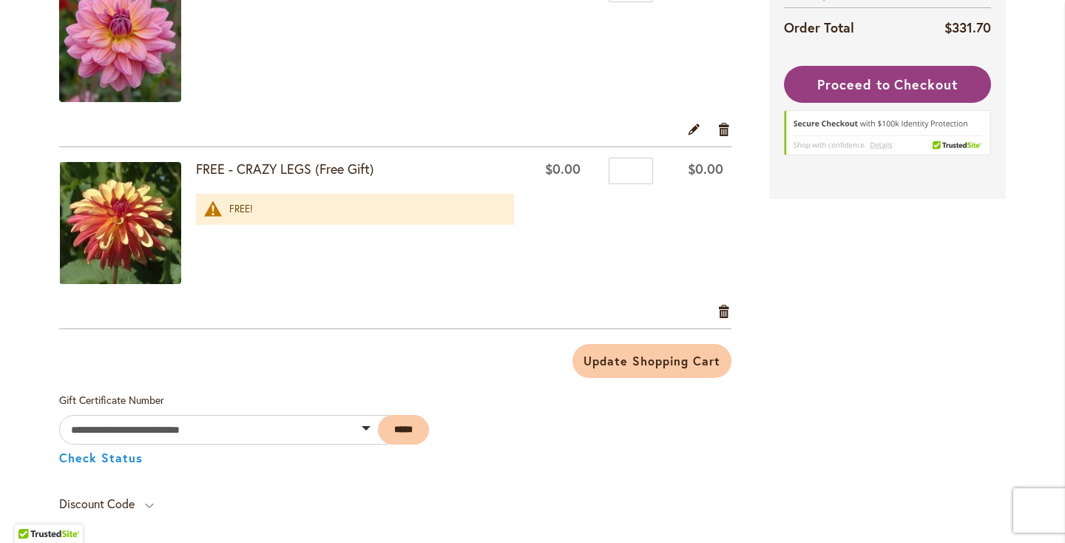
scroll to position [1612, 0]
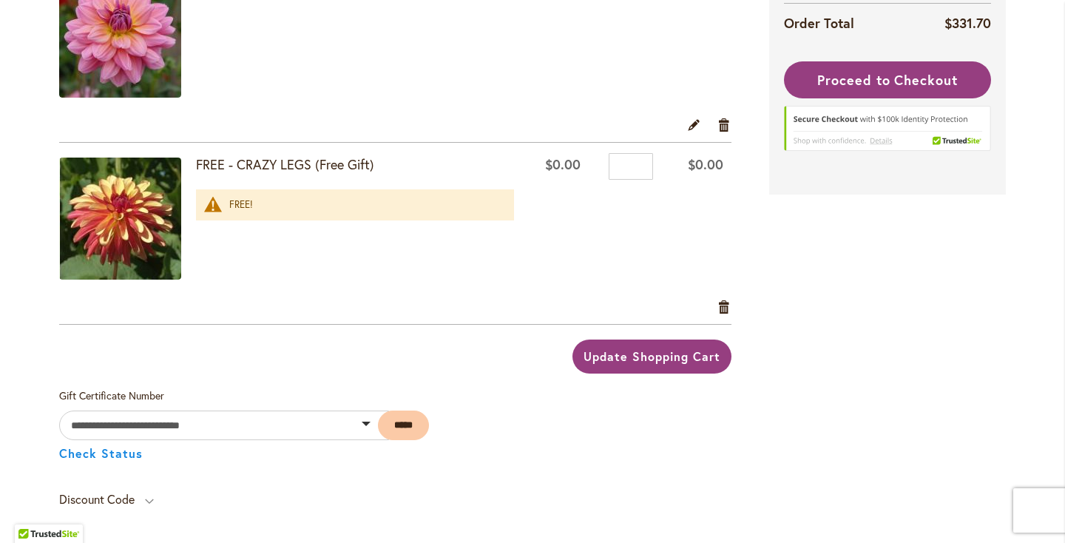
click at [634, 349] on span "Update Shopping Cart" at bounding box center [652, 356] width 136 height 16
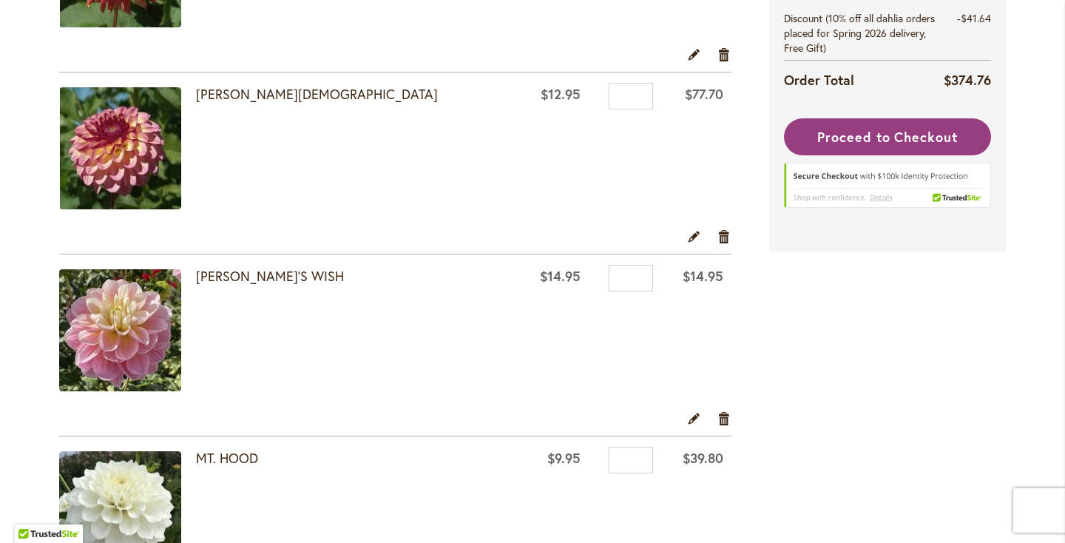
scroll to position [428, 0]
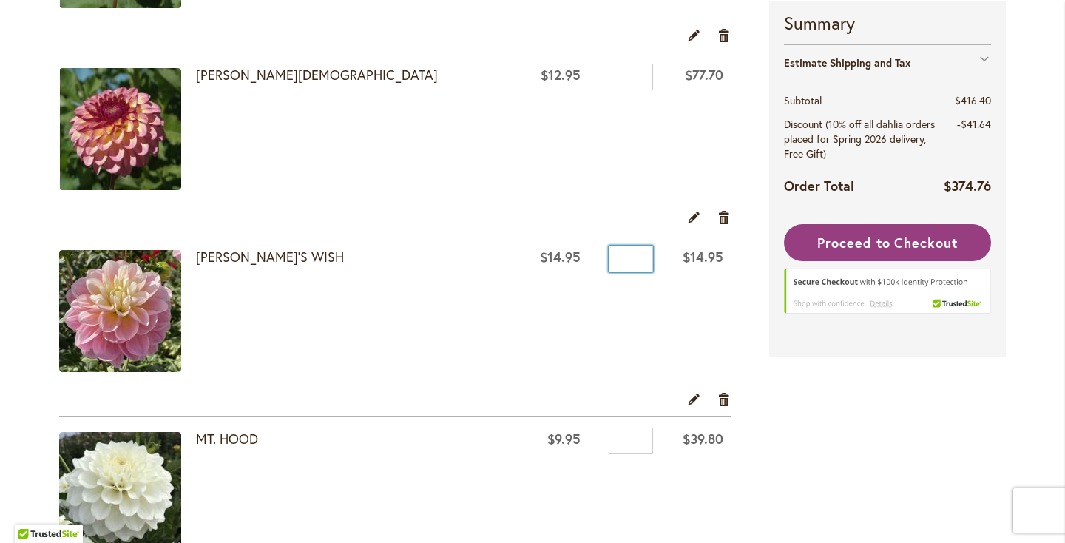
click at [618, 251] on input "*" at bounding box center [631, 259] width 44 height 27
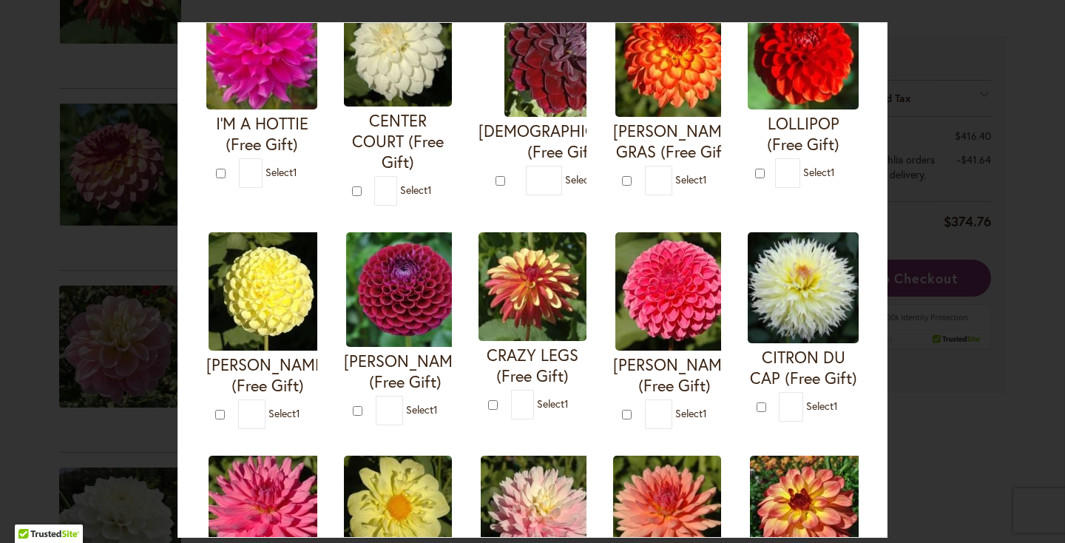
scroll to position [197, 0]
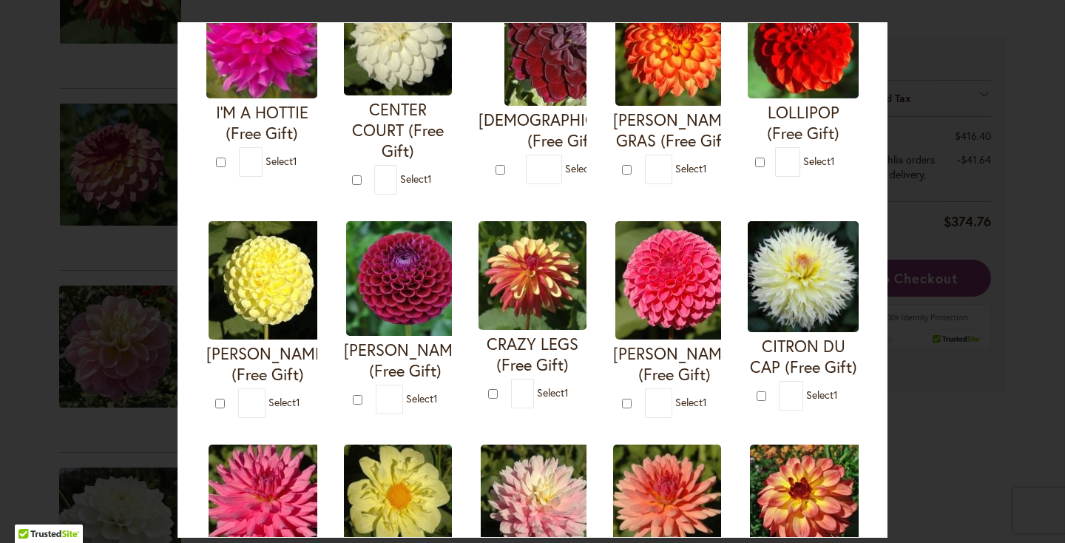
type input "*"
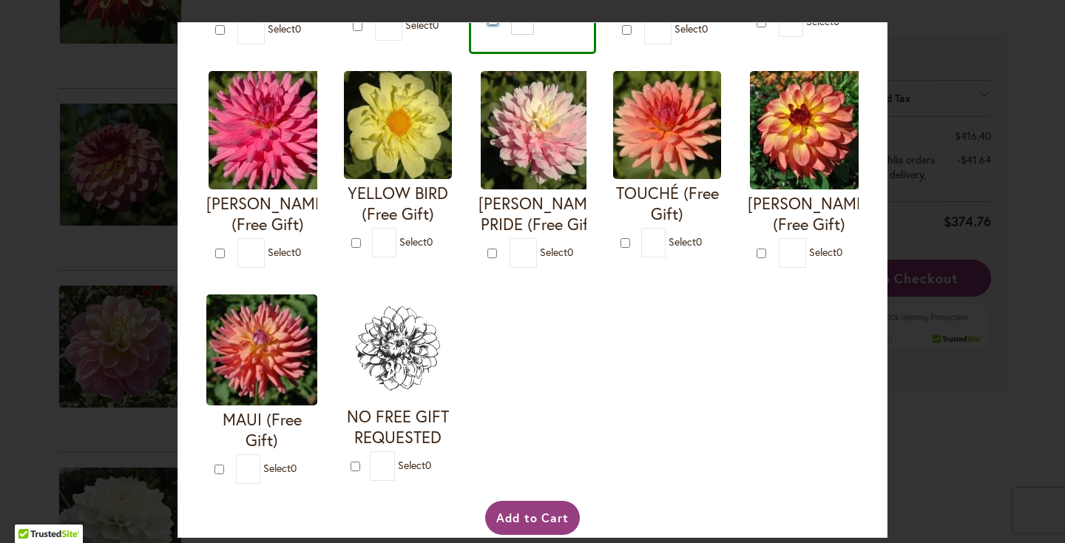
scroll to position [617, 0]
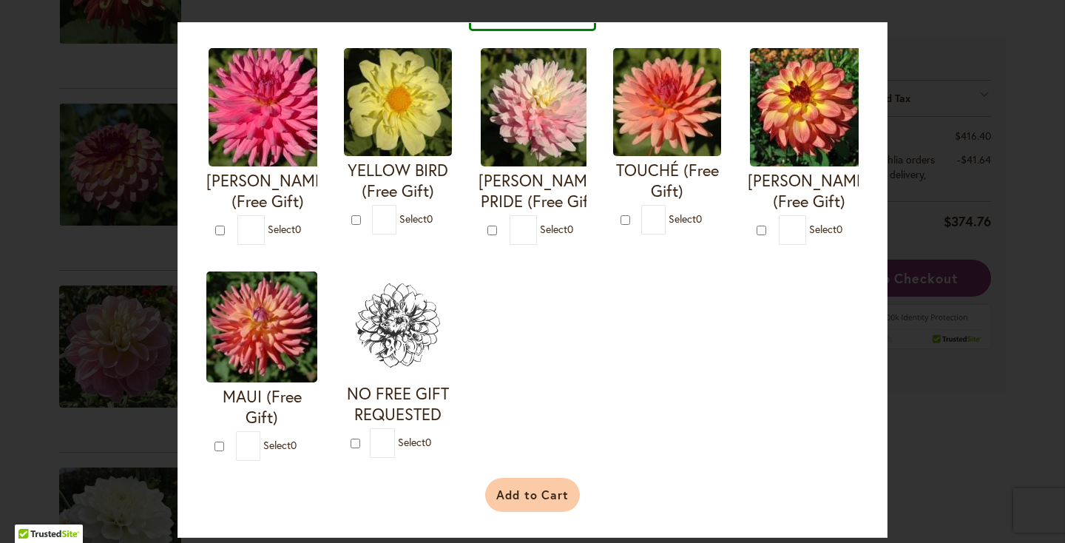
click at [538, 491] on button "Add to Cart" at bounding box center [532, 495] width 95 height 34
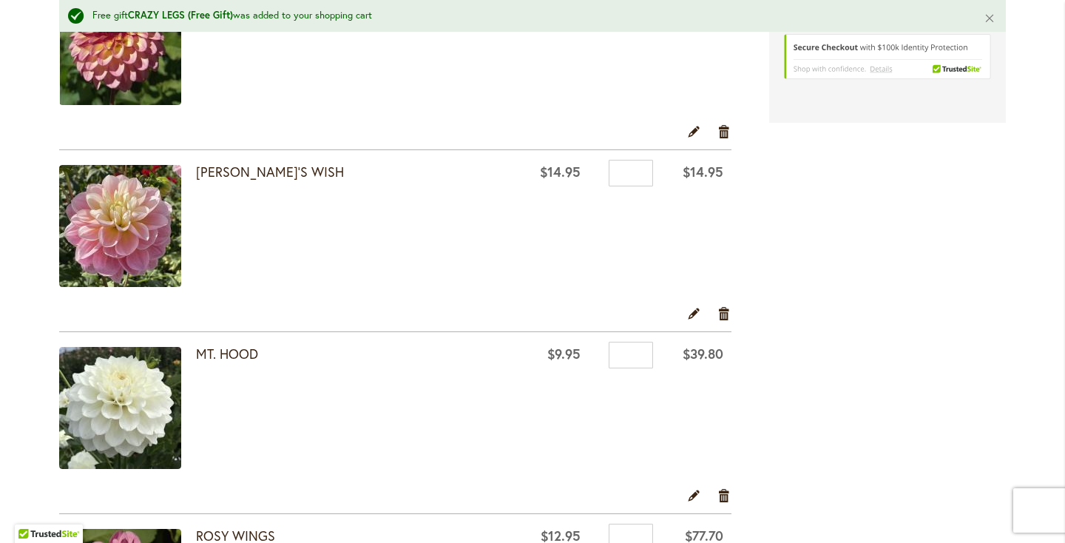
scroll to position [561, 0]
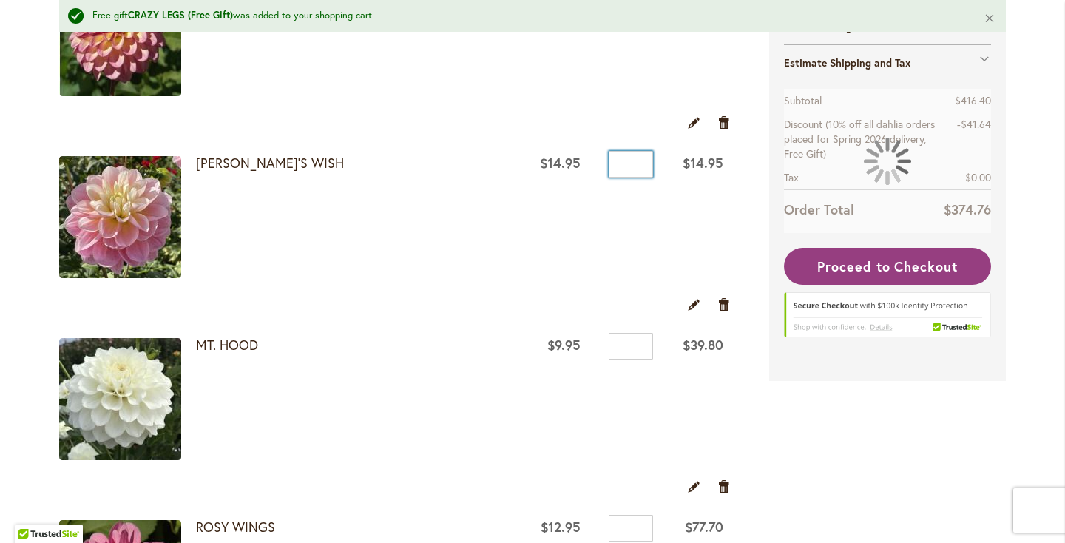
click at [618, 169] on input "*" at bounding box center [631, 164] width 44 height 27
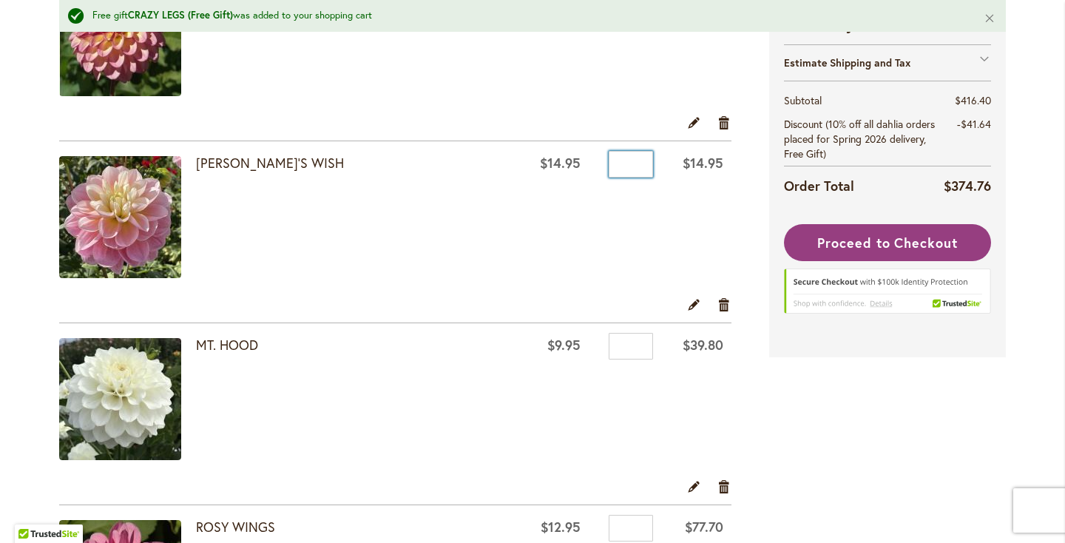
type input "*"
click at [624, 240] on td "Qty *" at bounding box center [625, 219] width 72 height 156
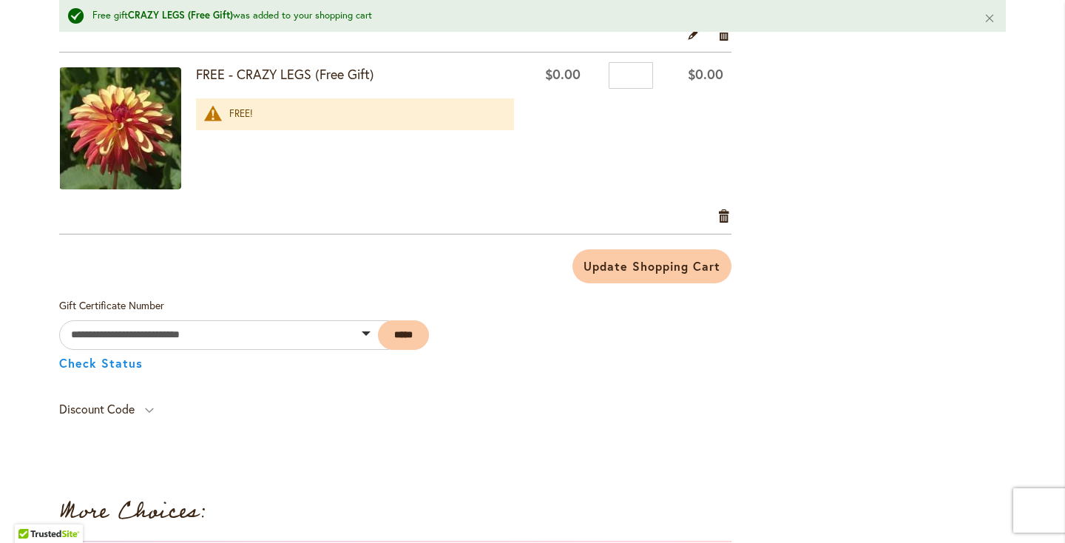
scroll to position [1757, 0]
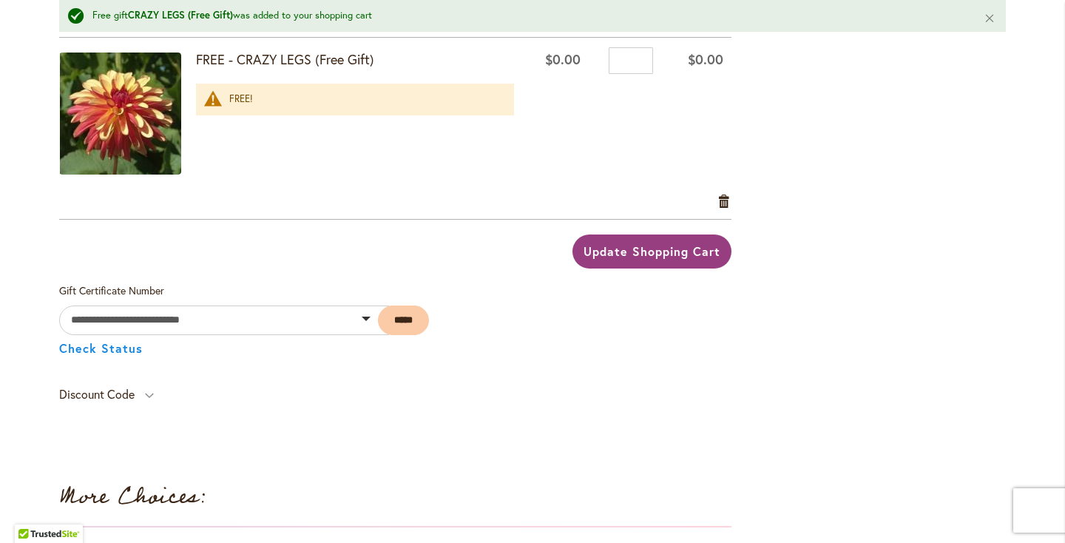
click at [595, 243] on span "Update Shopping Cart" at bounding box center [652, 251] width 136 height 16
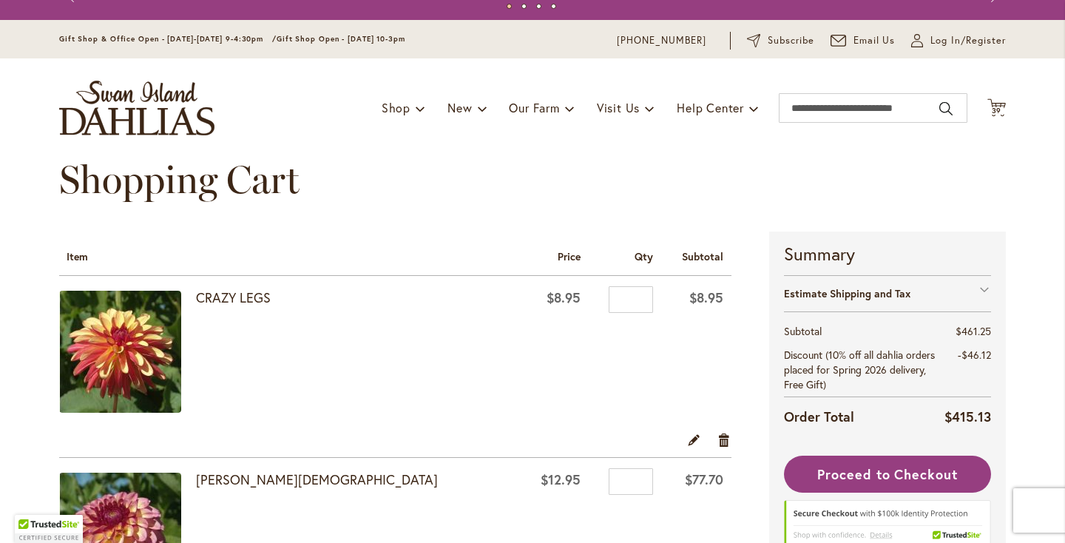
scroll to position [39, 0]
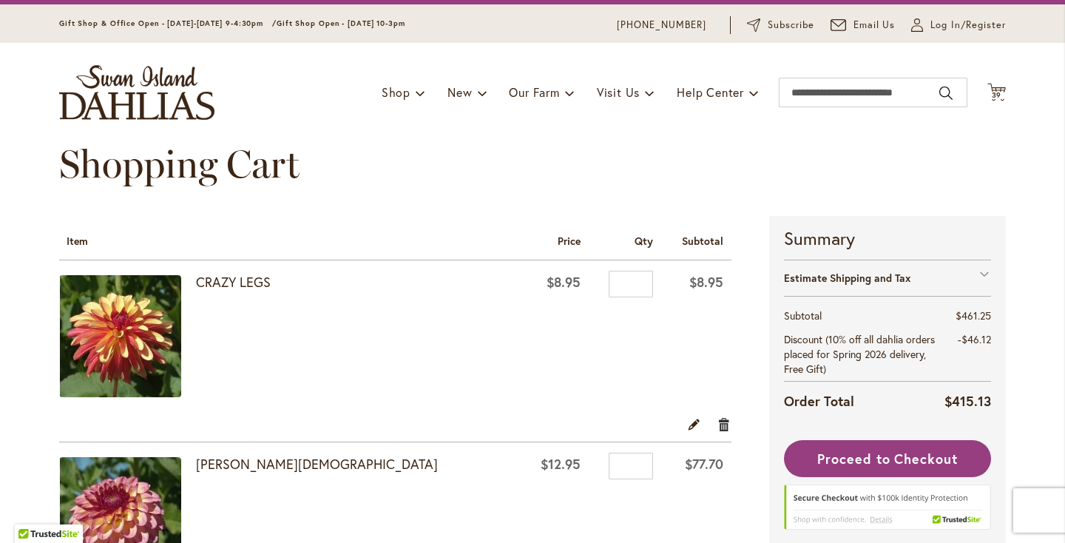
click at [720, 422] on link "Remove item" at bounding box center [724, 424] width 14 height 16
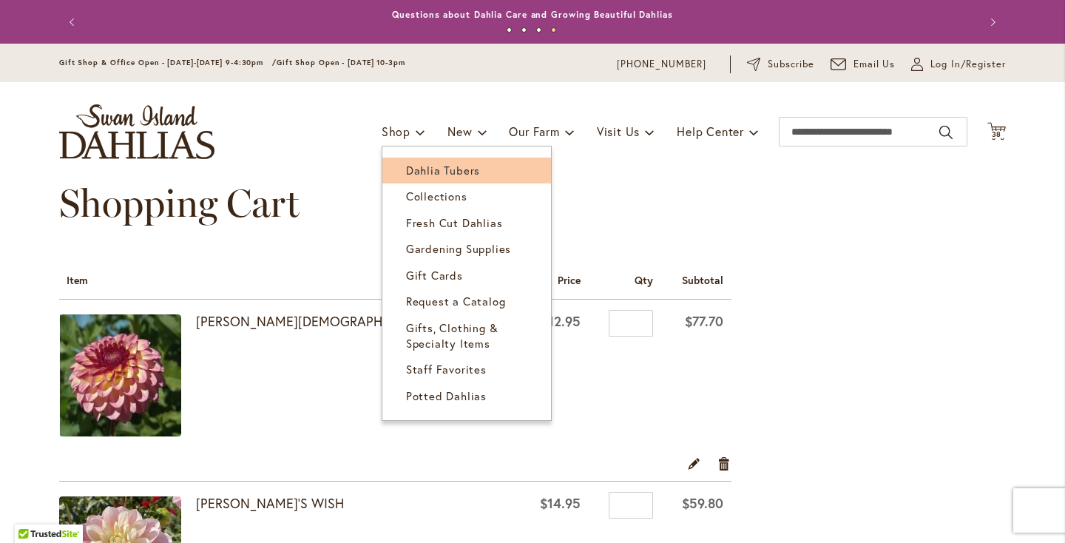
click at [410, 168] on span "Dahlia Tubers" at bounding box center [443, 170] width 74 height 15
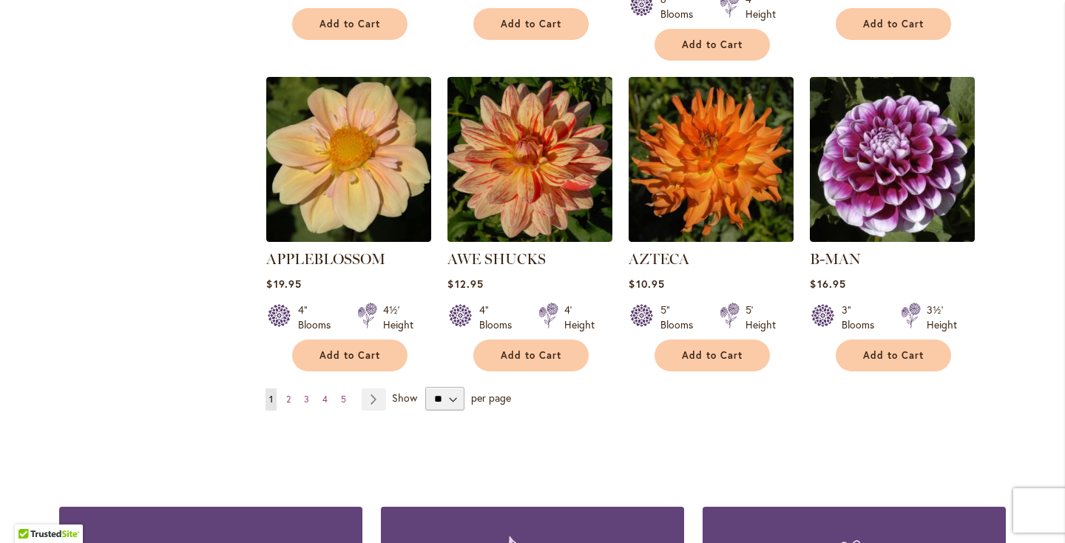
scroll to position [1245, 0]
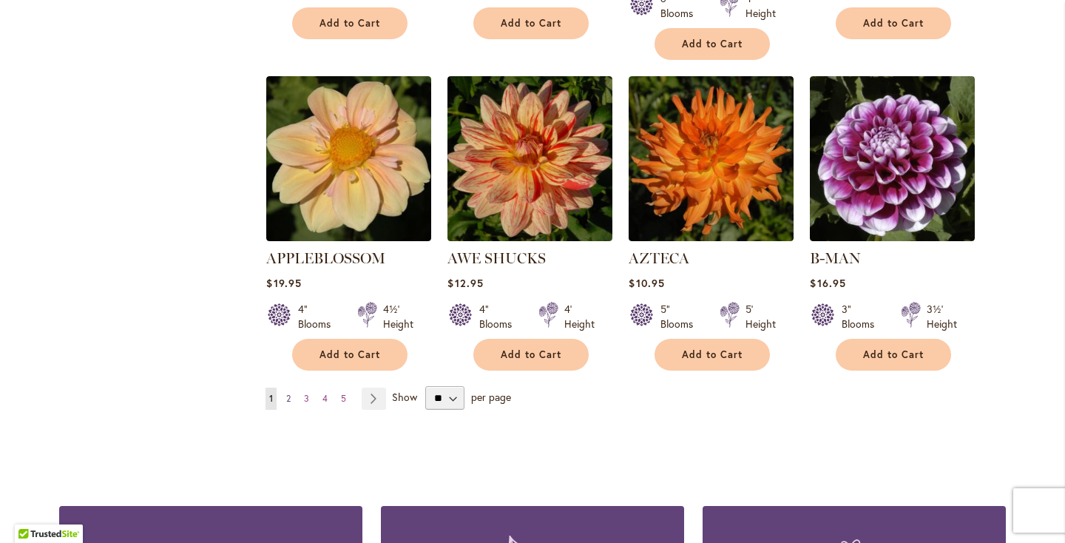
click at [292, 388] on link "Page 2" at bounding box center [289, 399] width 12 height 22
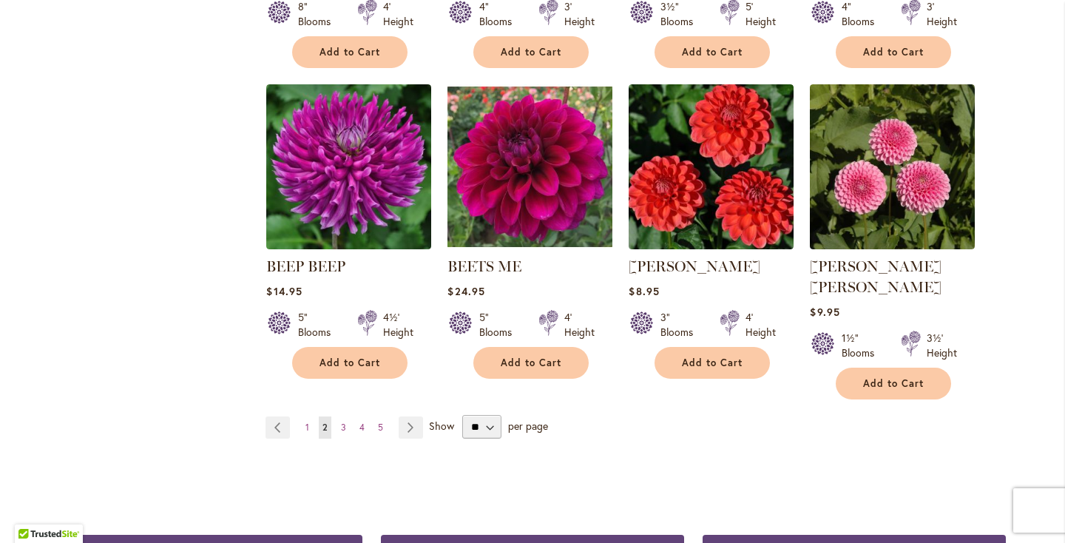
scroll to position [1233, 0]
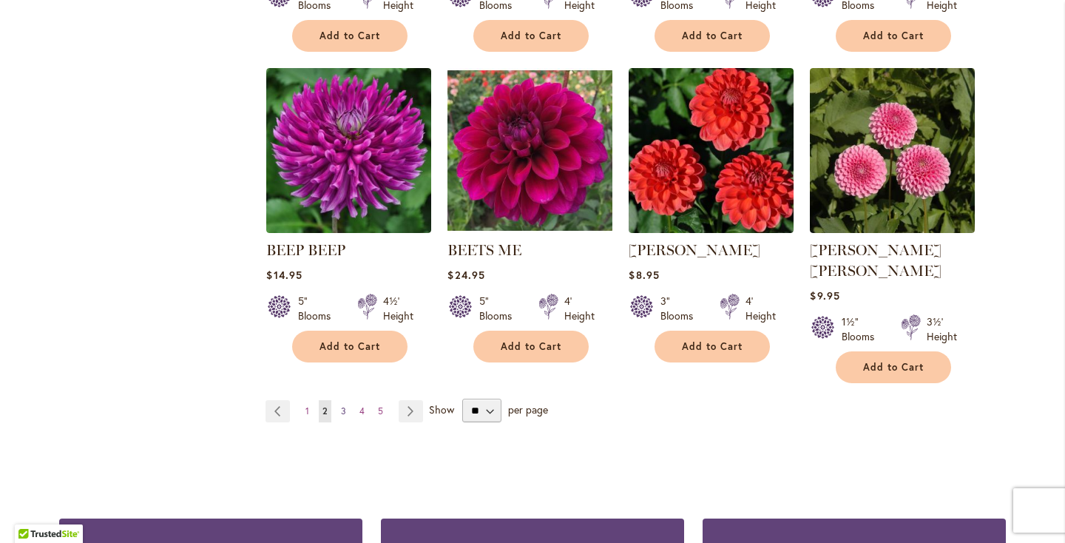
click at [339, 400] on link "Page 3" at bounding box center [343, 411] width 13 height 22
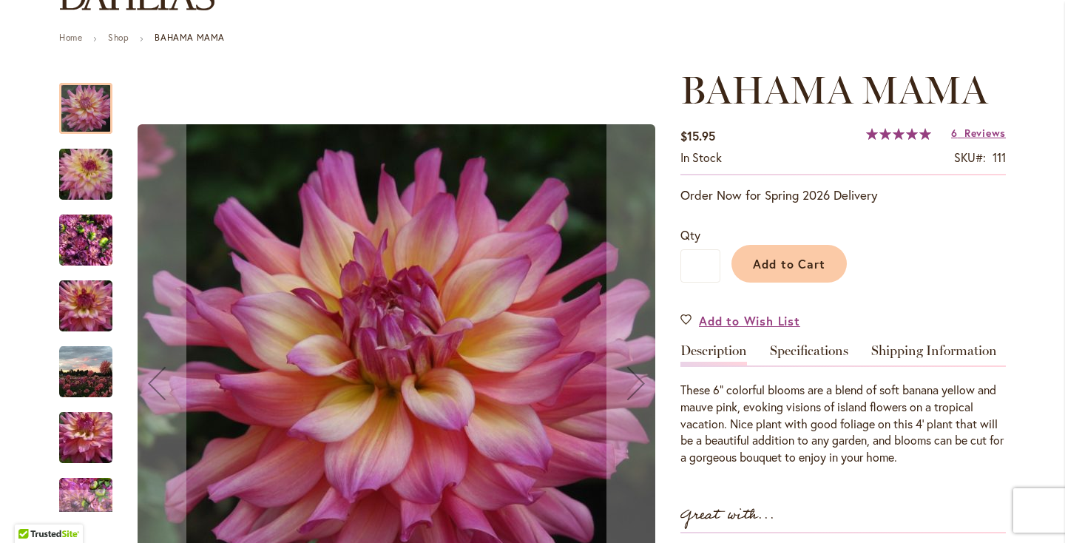
scroll to position [158, 0]
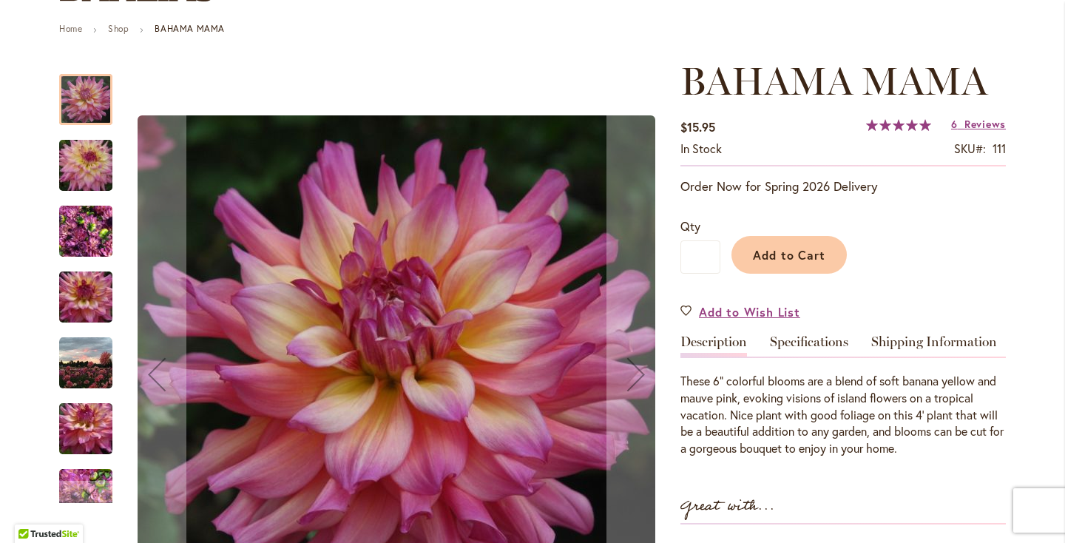
click at [101, 261] on div "Bahama Mama" at bounding box center [93, 290] width 68 height 66
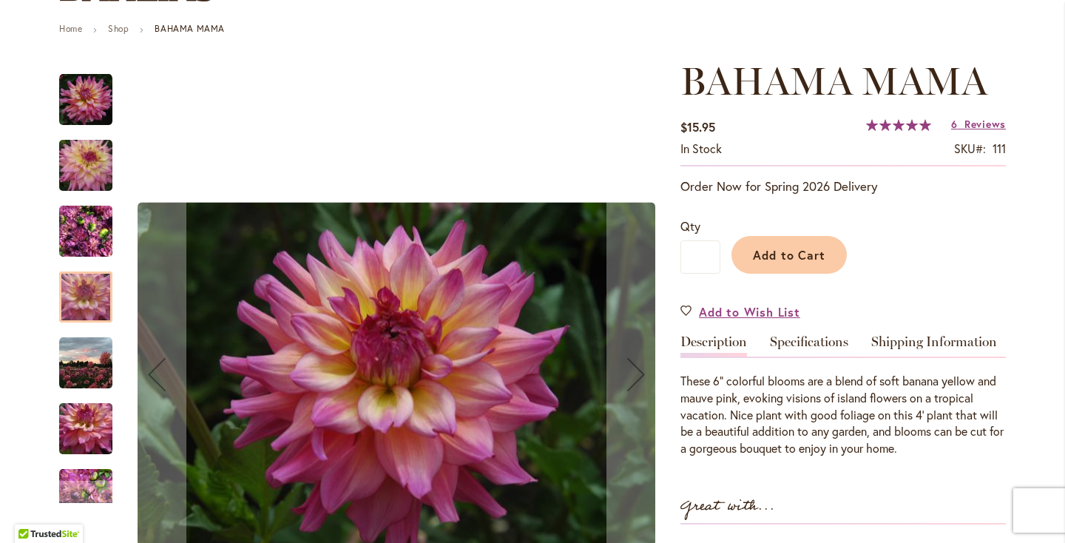
click at [93, 382] on img "Bahama Mama" at bounding box center [85, 363] width 53 height 53
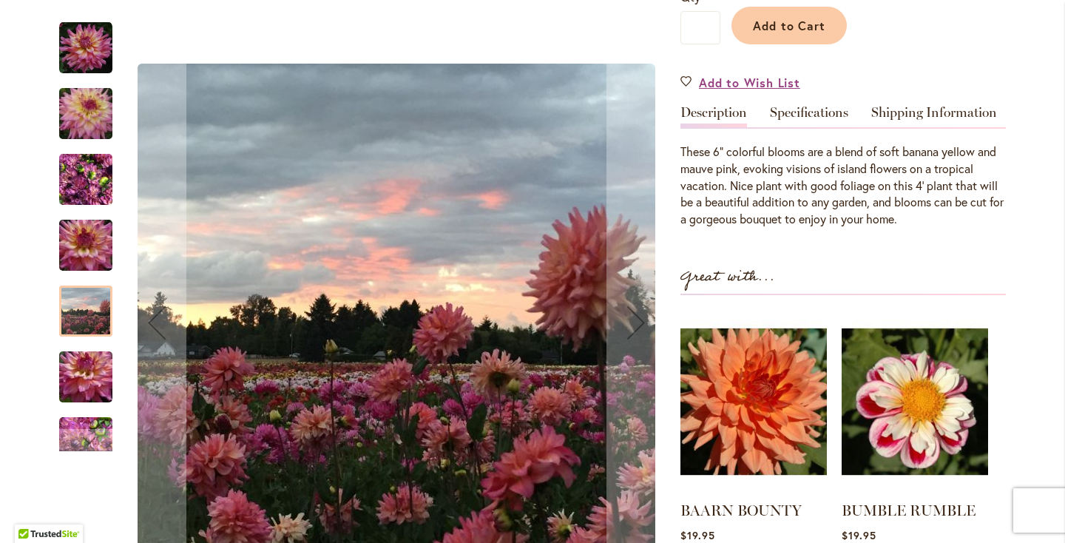
scroll to position [391, 0]
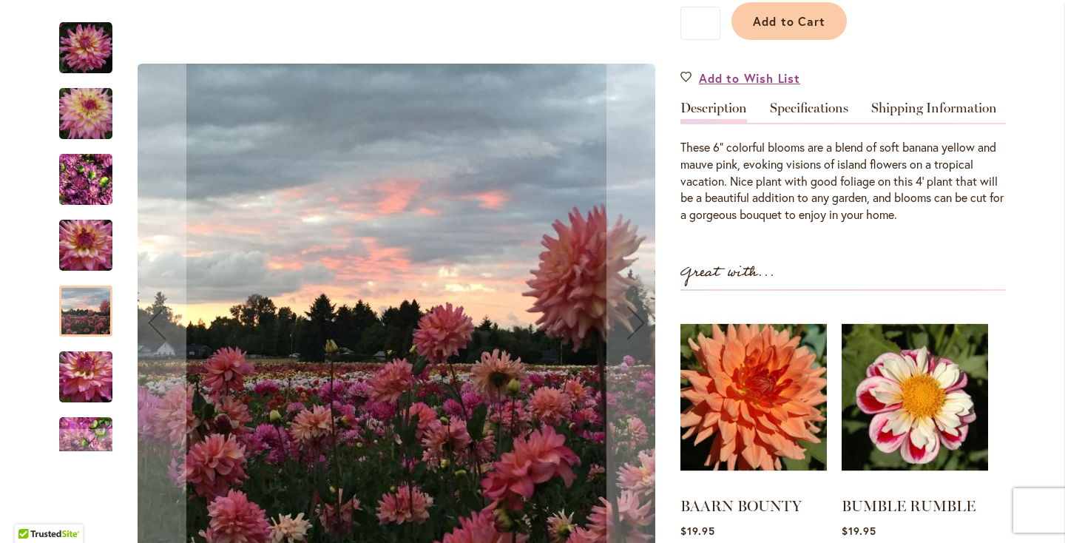
click at [86, 396] on img "Bahama Mama" at bounding box center [86, 377] width 107 height 71
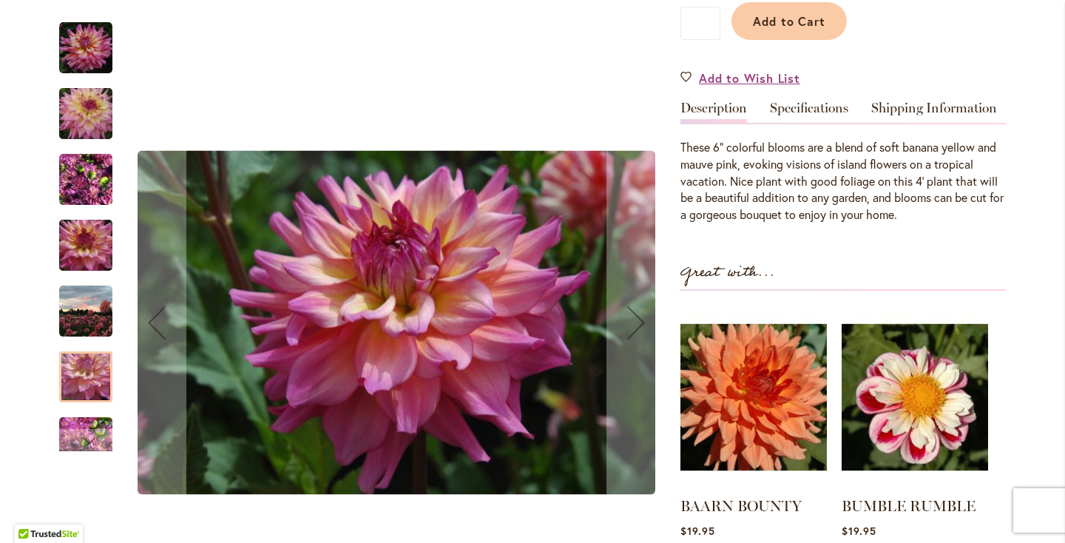
click at [85, 422] on img "Bahama Mama" at bounding box center [85, 443] width 53 height 71
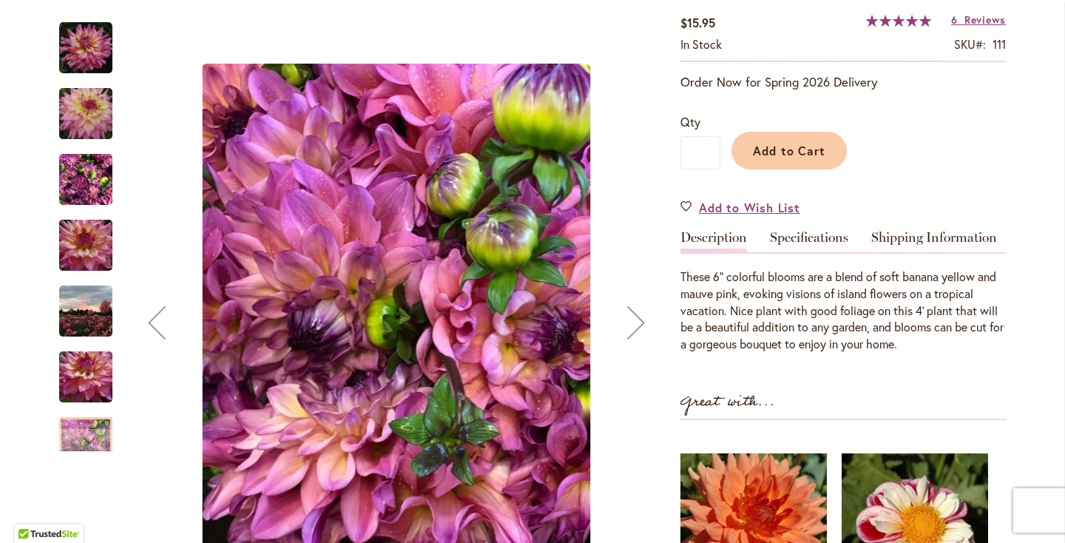
scroll to position [229, 0]
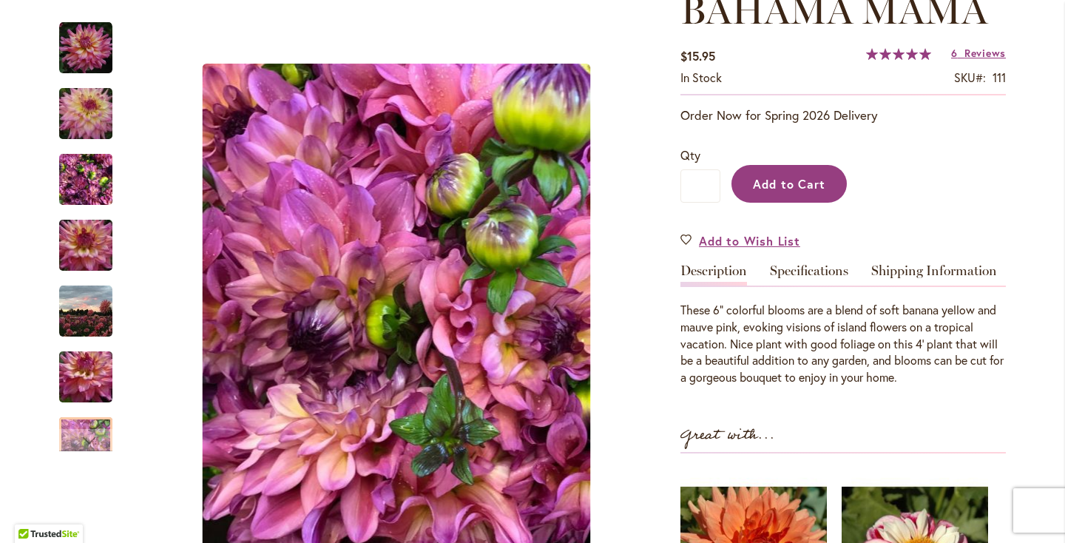
click at [760, 185] on span "Add to Cart" at bounding box center [789, 184] width 73 height 16
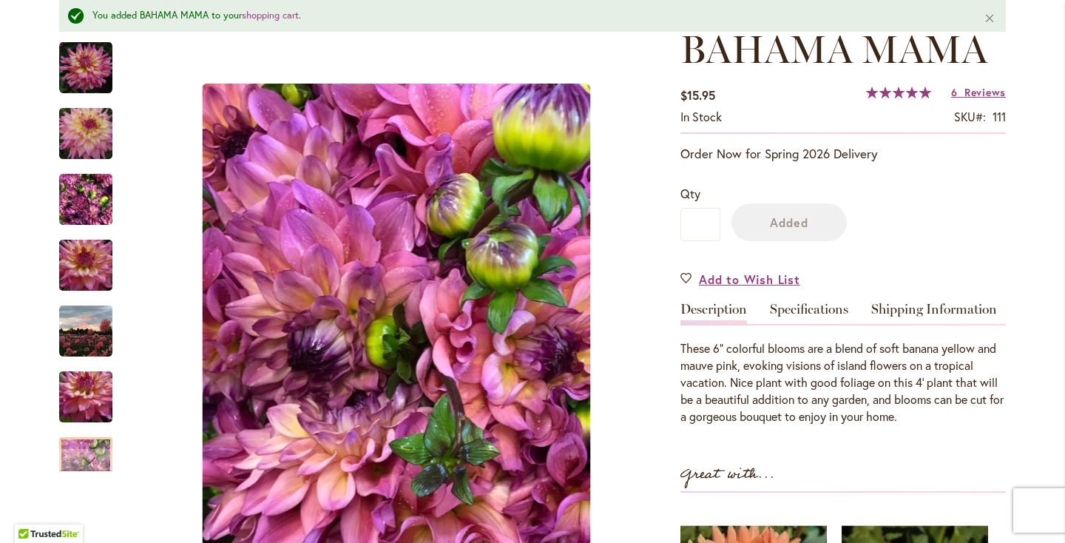
scroll to position [267, 0]
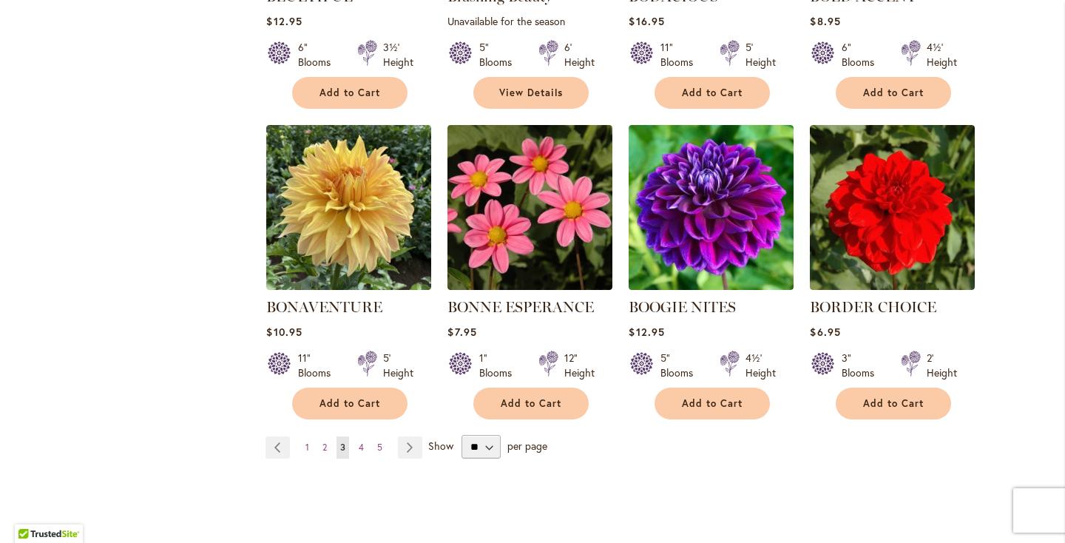
scroll to position [1186, 0]
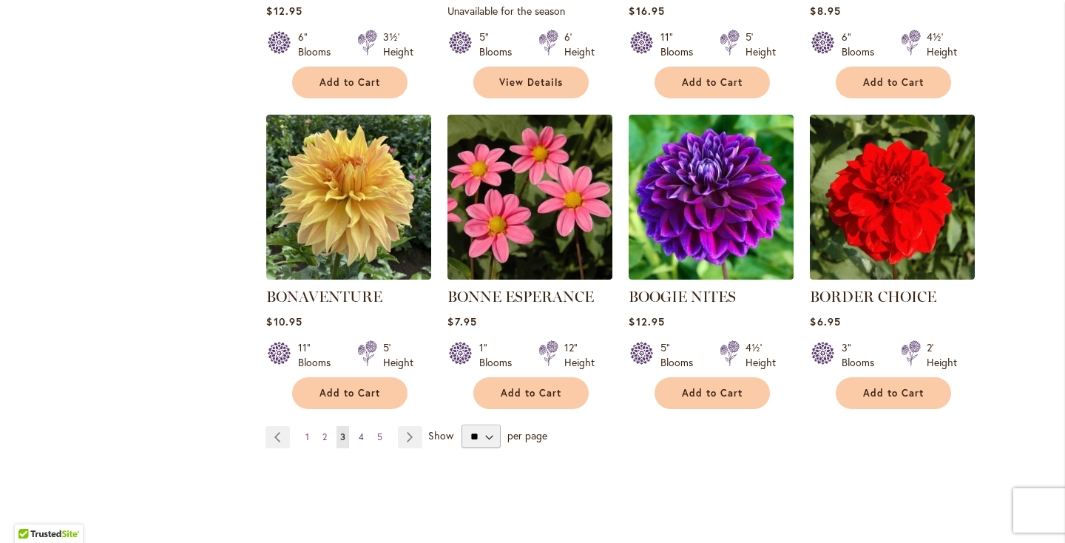
click at [362, 437] on span "4" at bounding box center [361, 436] width 5 height 11
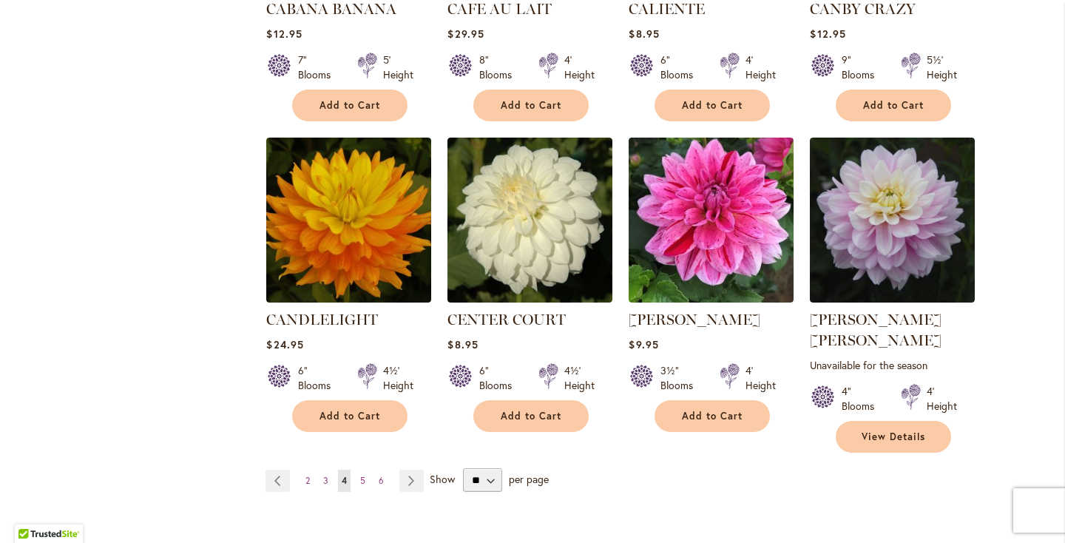
scroll to position [1197, 0]
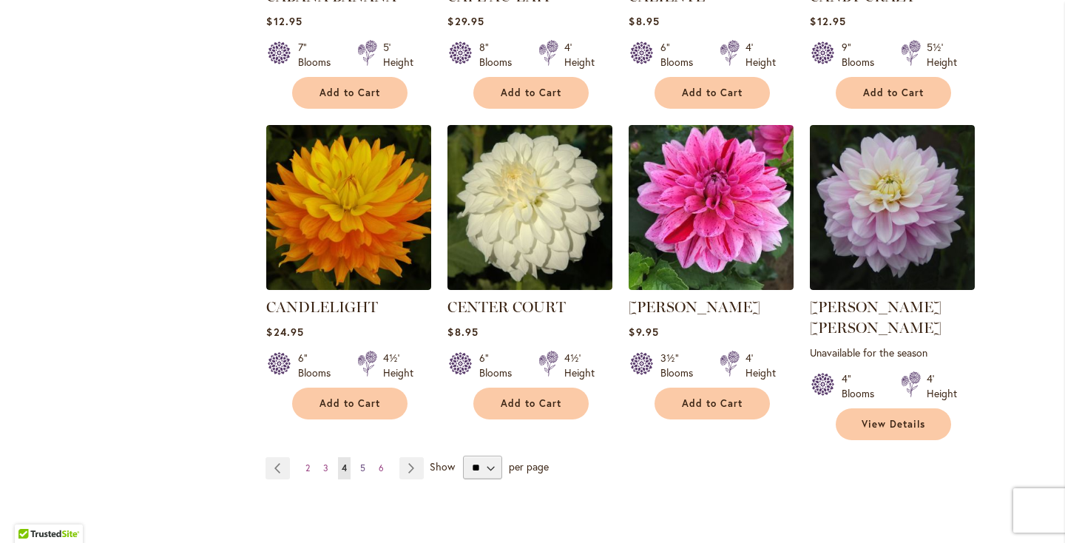
click at [358, 457] on link "Page 5" at bounding box center [362, 468] width 13 height 22
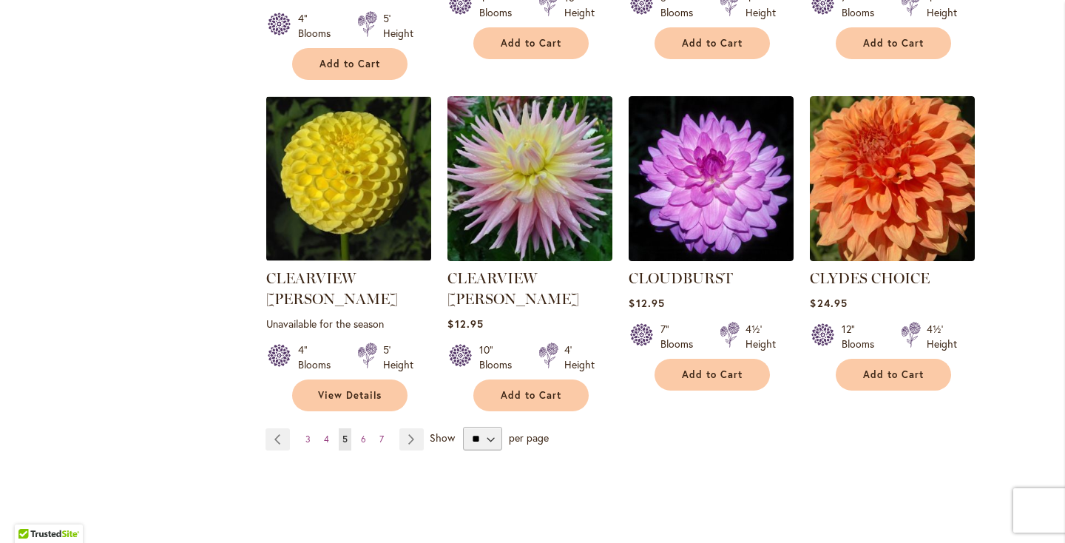
scroll to position [1254, 0]
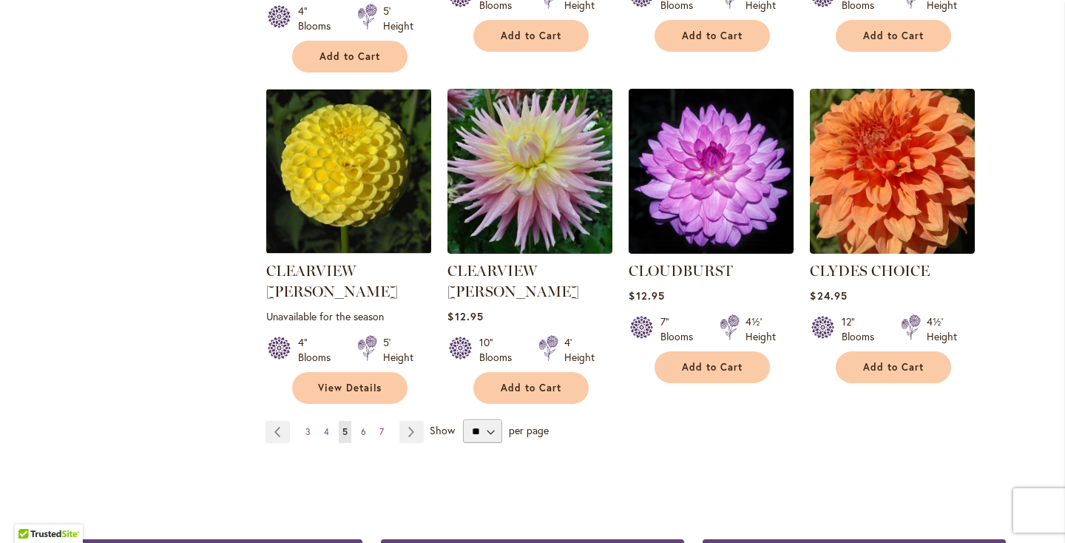
click at [364, 426] on span "6" at bounding box center [363, 431] width 5 height 11
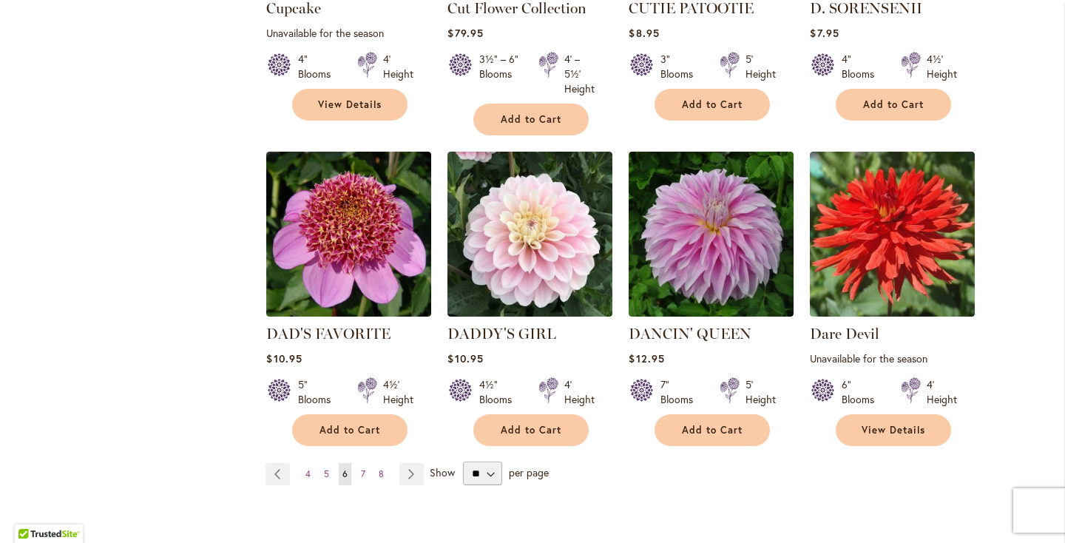
scroll to position [1189, 0]
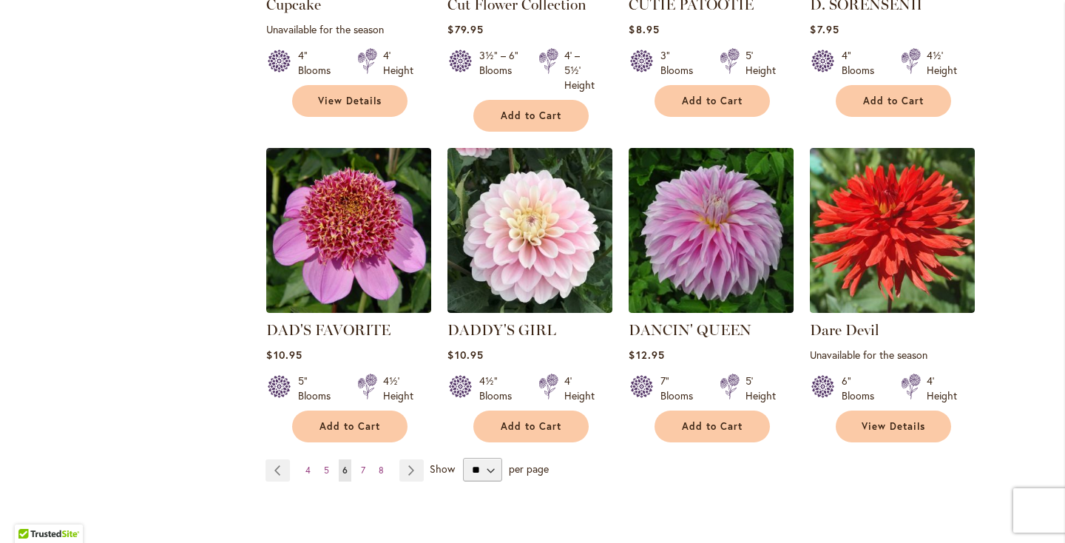
click at [371, 472] on ul "Page Previous Page 4 Page 5 You're currently reading page 6 Page 7 Page 8 Page …" at bounding box center [348, 470] width 164 height 22
click at [365, 466] on link "Page 7" at bounding box center [363, 470] width 12 height 22
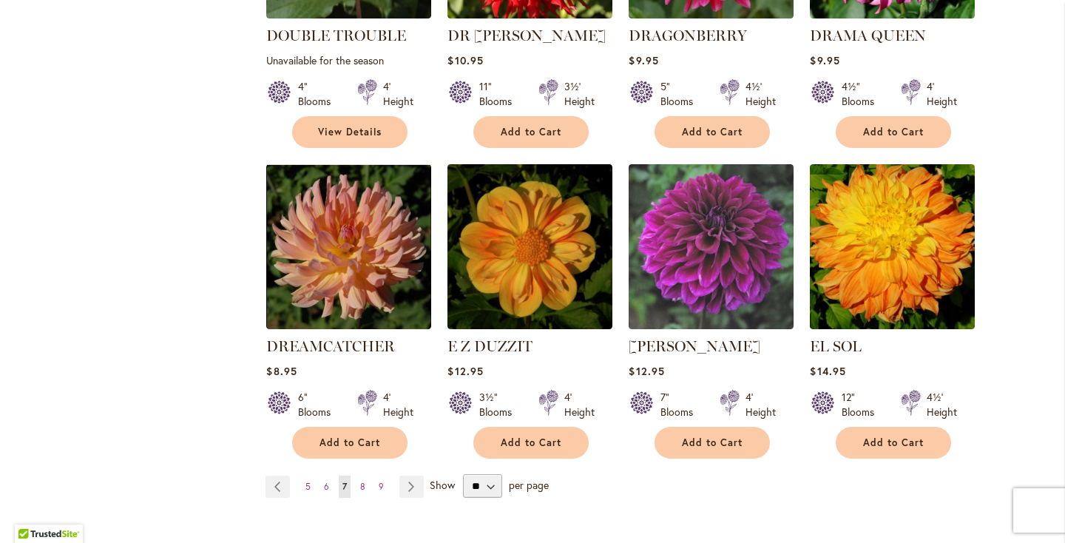
scroll to position [1192, 0]
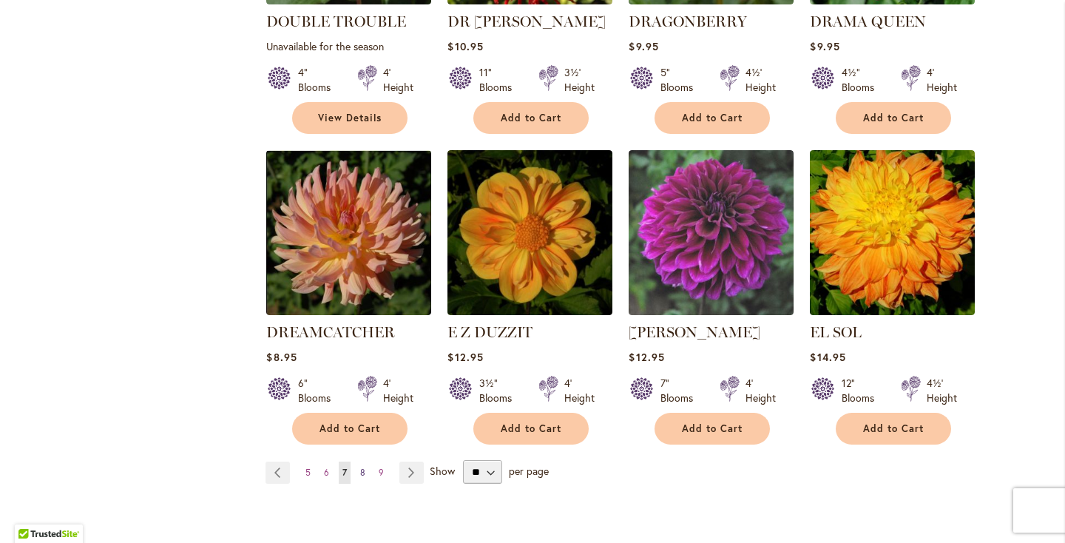
click at [365, 467] on span "8" at bounding box center [362, 472] width 5 height 11
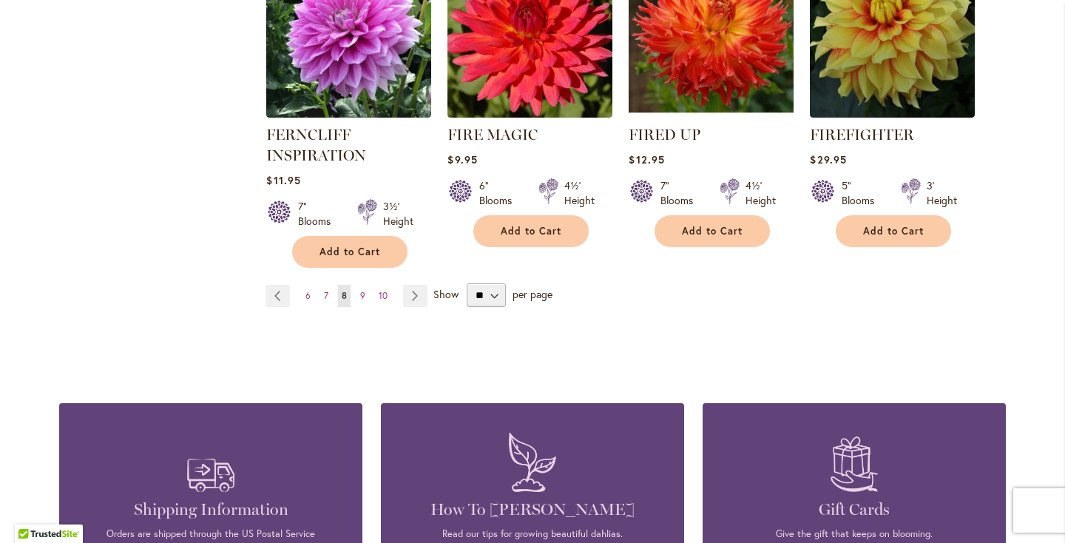
scroll to position [1369, 0]
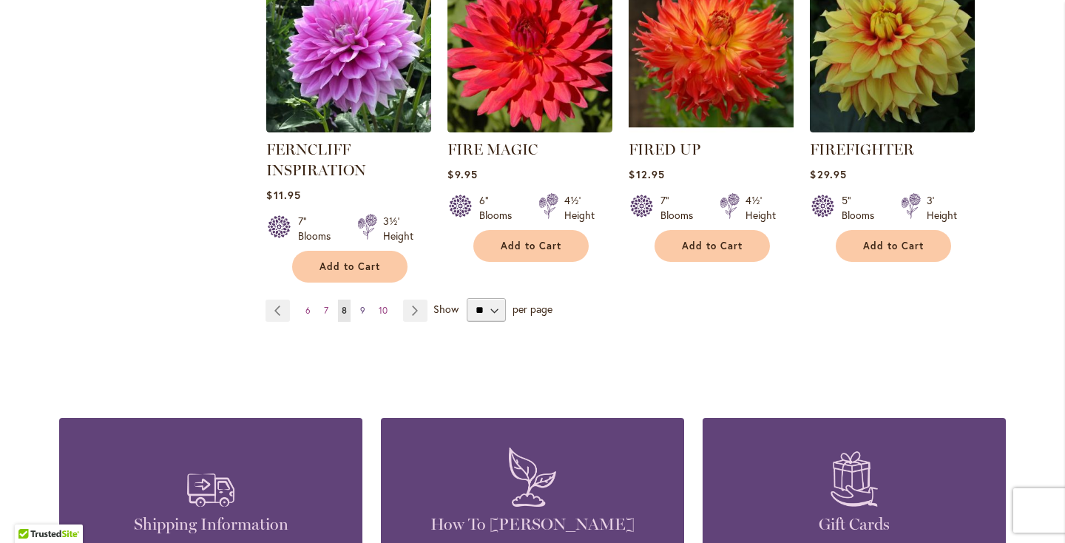
click at [359, 310] on link "Page 9" at bounding box center [362, 311] width 13 height 22
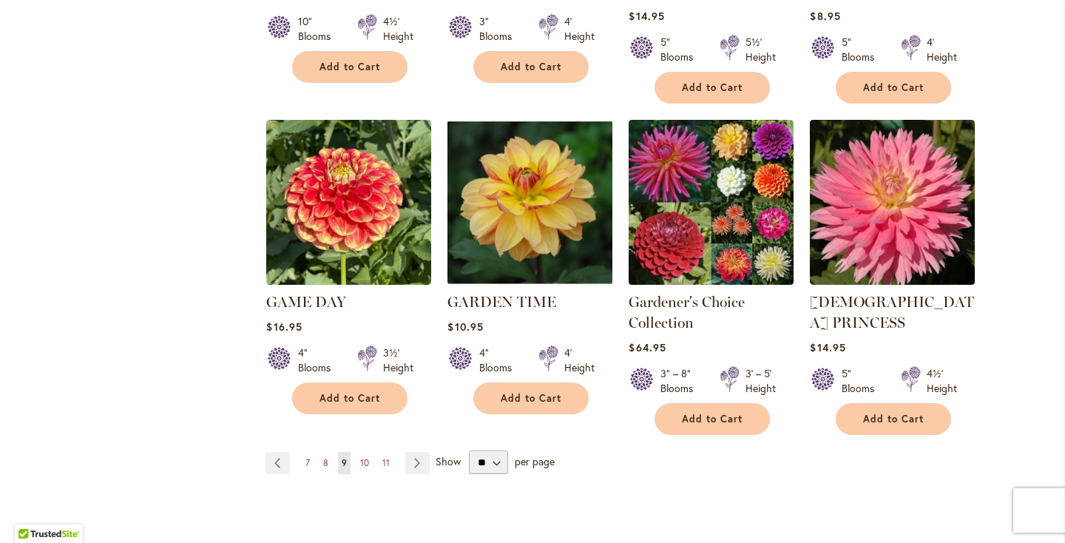
scroll to position [1247, 0]
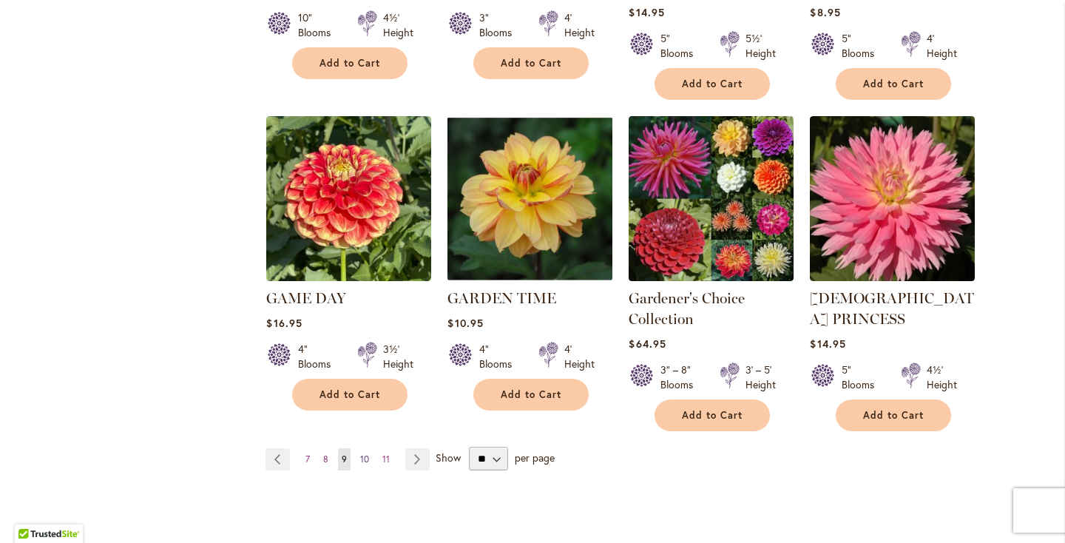
click at [363, 453] on span "10" at bounding box center [364, 458] width 9 height 11
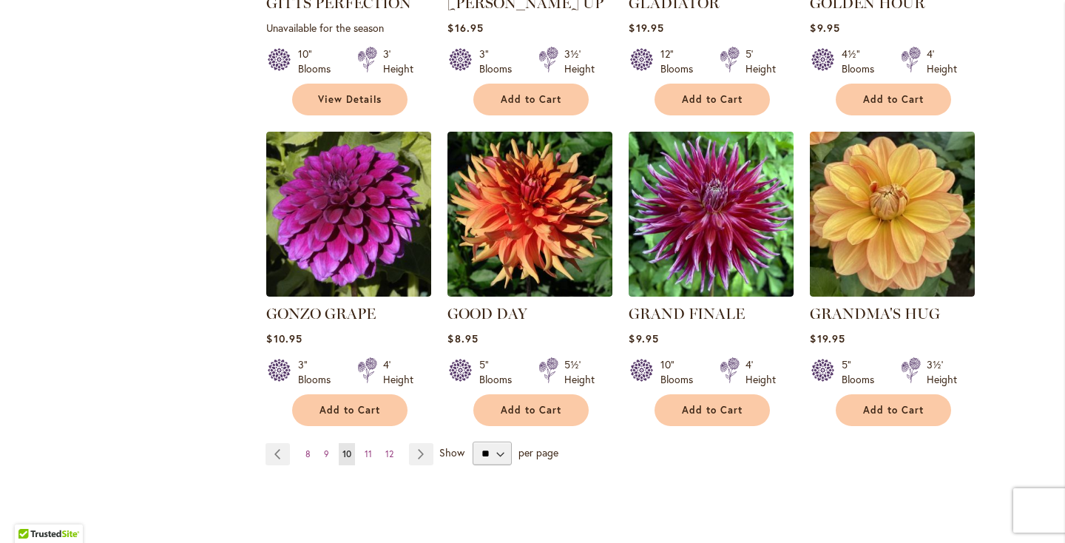
scroll to position [1194, 0]
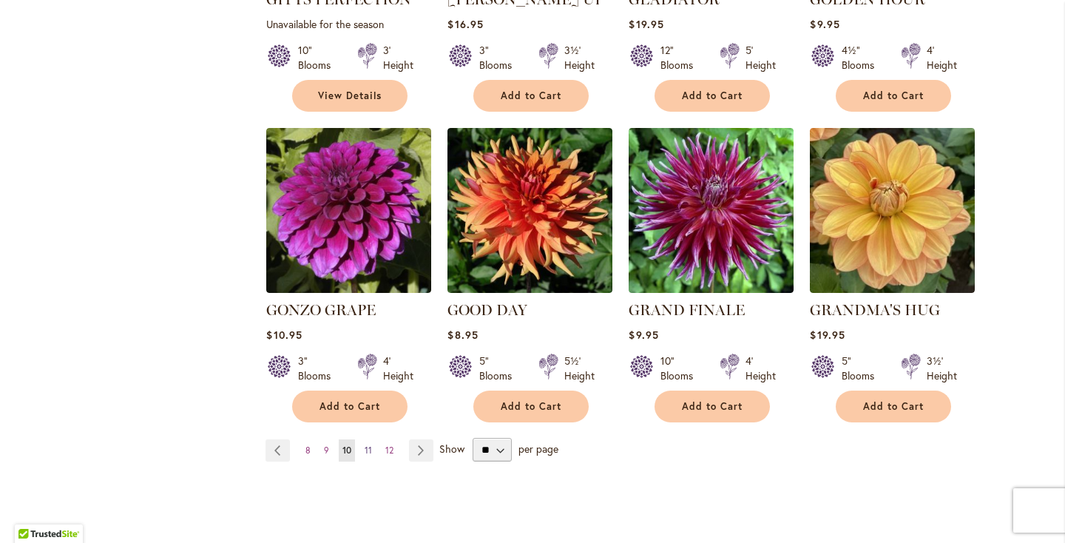
click at [370, 444] on span "11" at bounding box center [368, 449] width 7 height 11
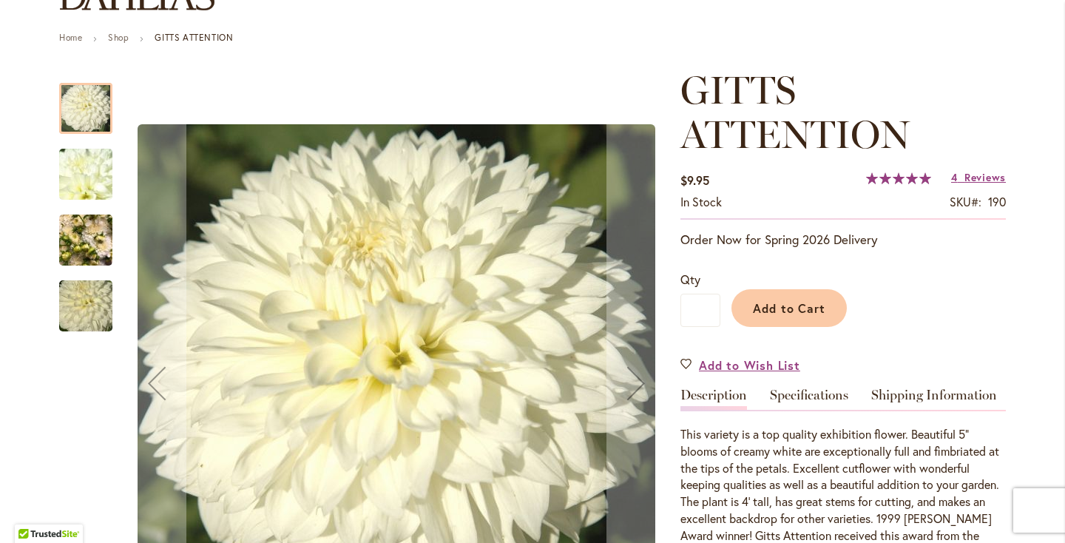
scroll to position [155, 0]
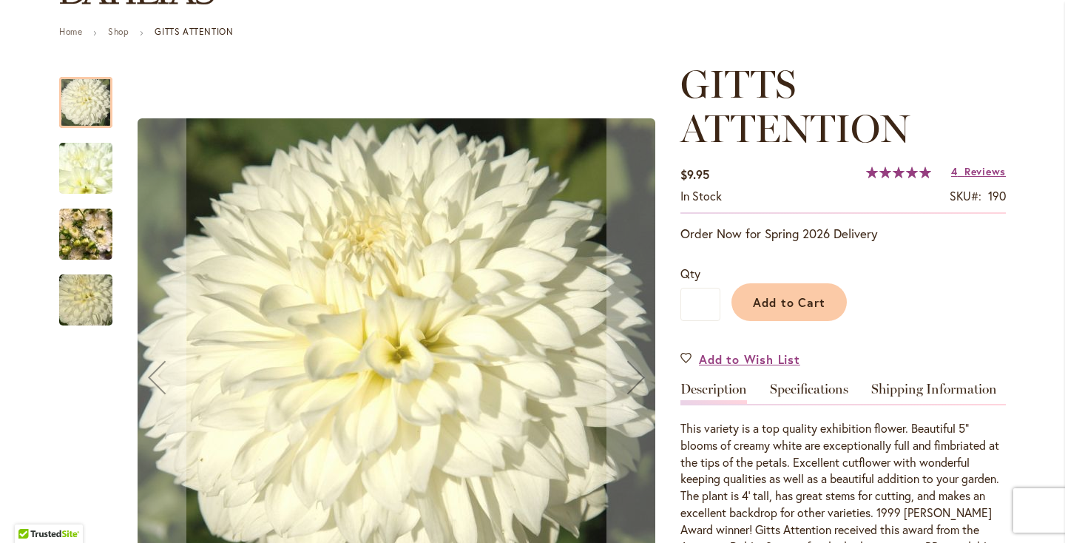
click at [89, 241] on img "GITTS ATTENTION" at bounding box center [85, 234] width 53 height 71
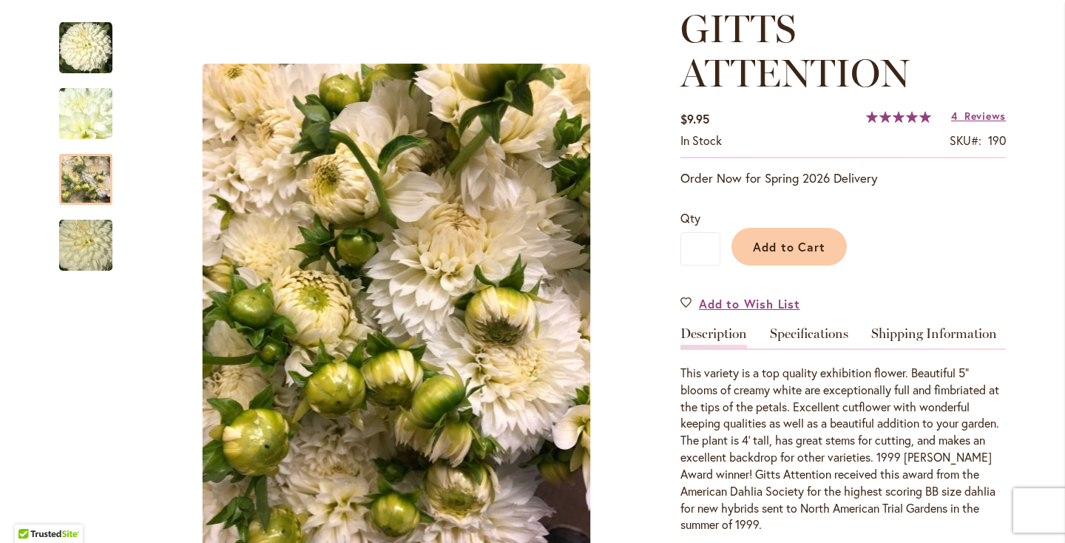
scroll to position [212, 0]
click at [748, 243] on button "Add to Cart" at bounding box center [788, 245] width 115 height 38
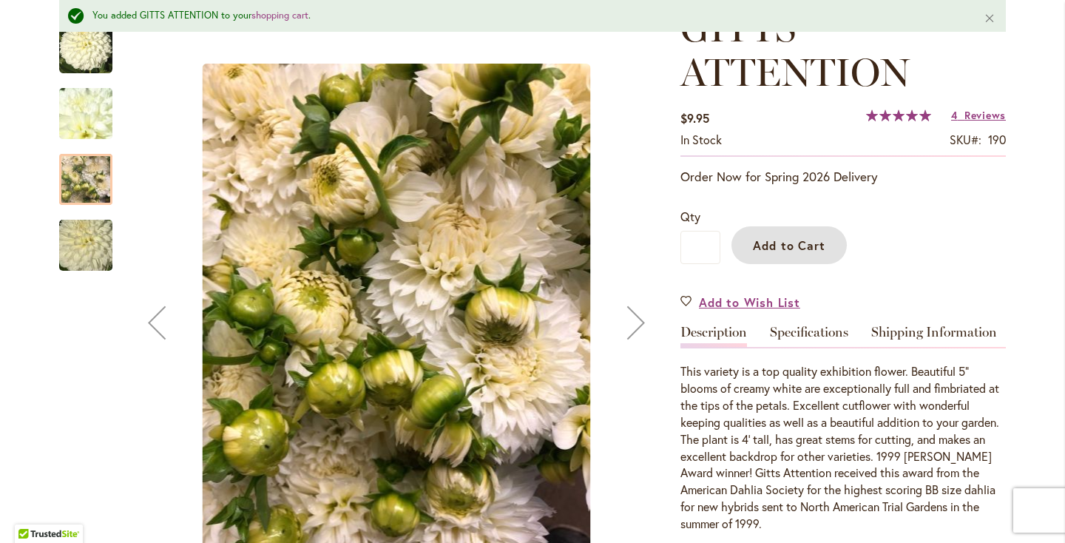
scroll to position [0, 0]
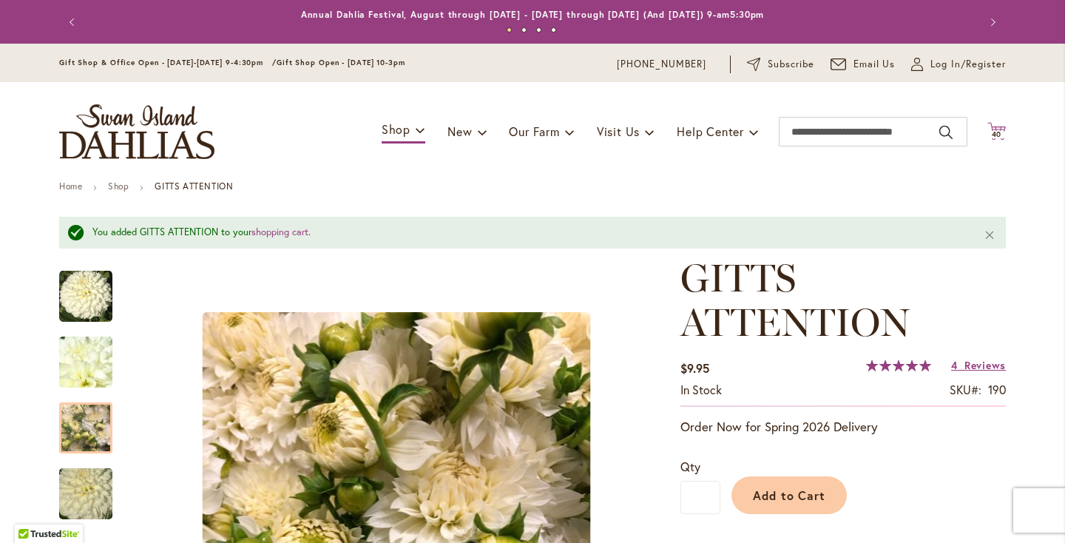
click at [995, 135] on span "40" at bounding box center [997, 134] width 10 height 10
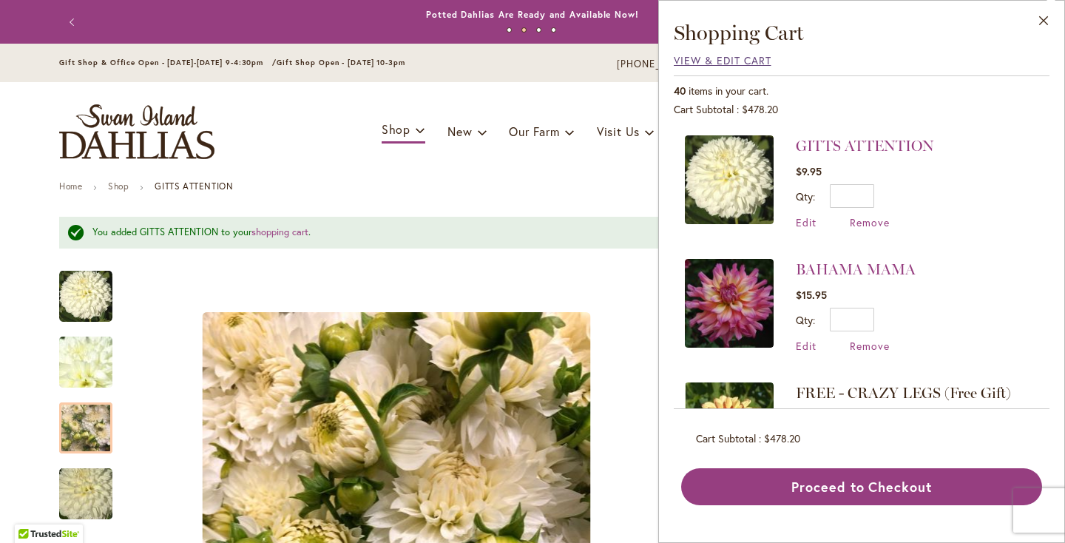
click at [709, 55] on span "View & Edit Cart" at bounding box center [723, 60] width 98 height 14
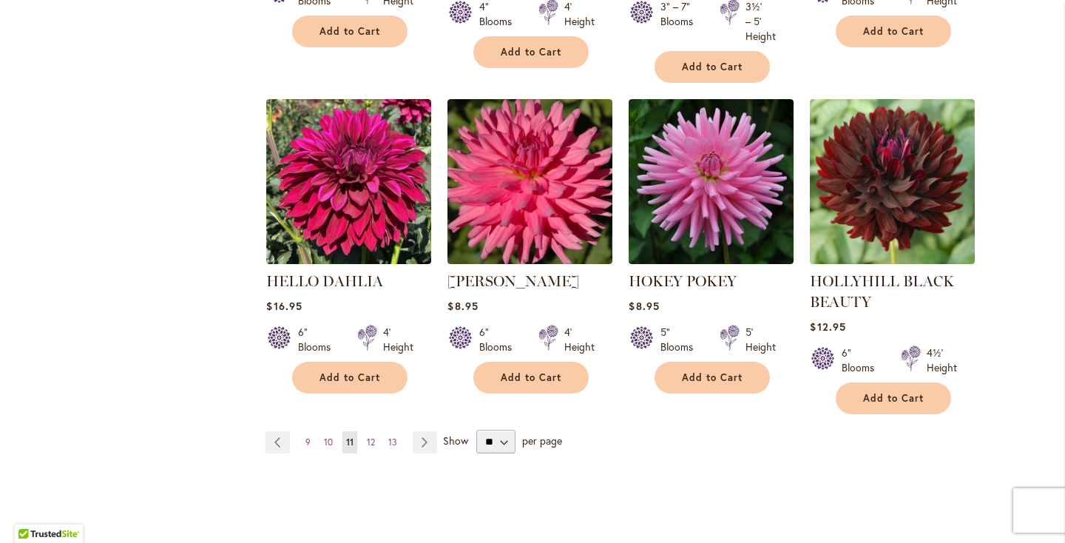
scroll to position [1270, 0]
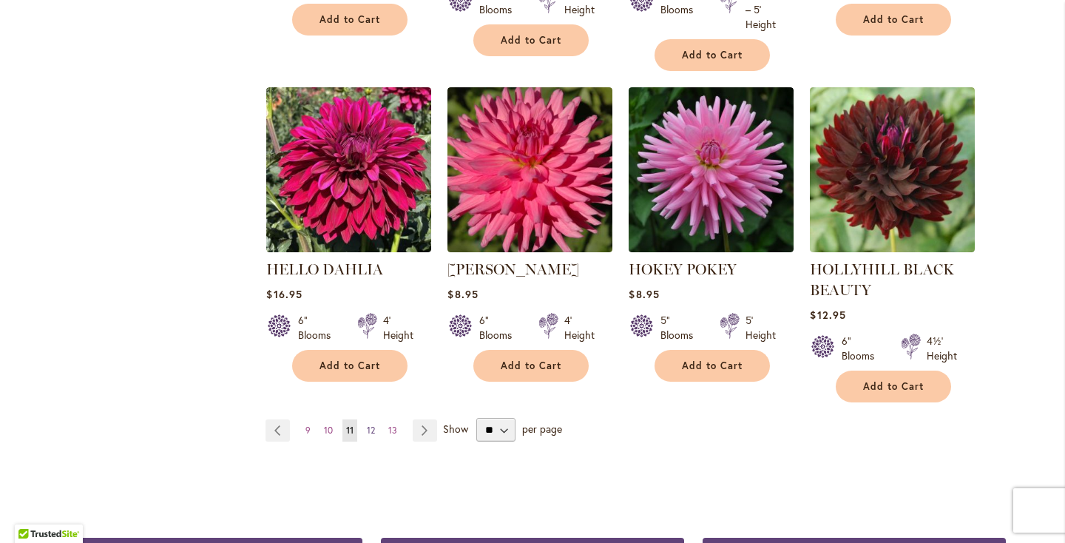
click at [373, 425] on span "12" at bounding box center [371, 430] width 8 height 11
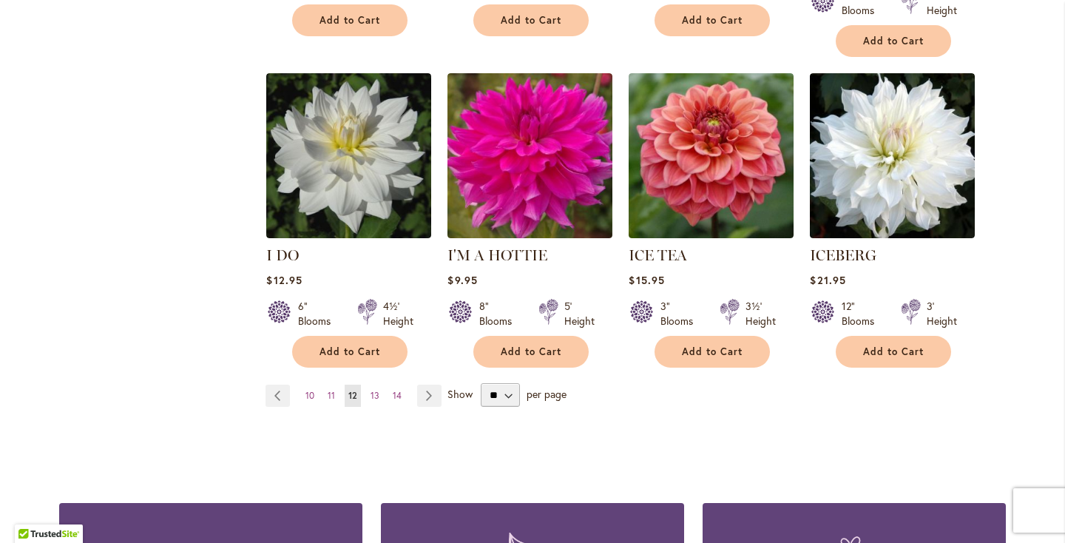
scroll to position [1249, 0]
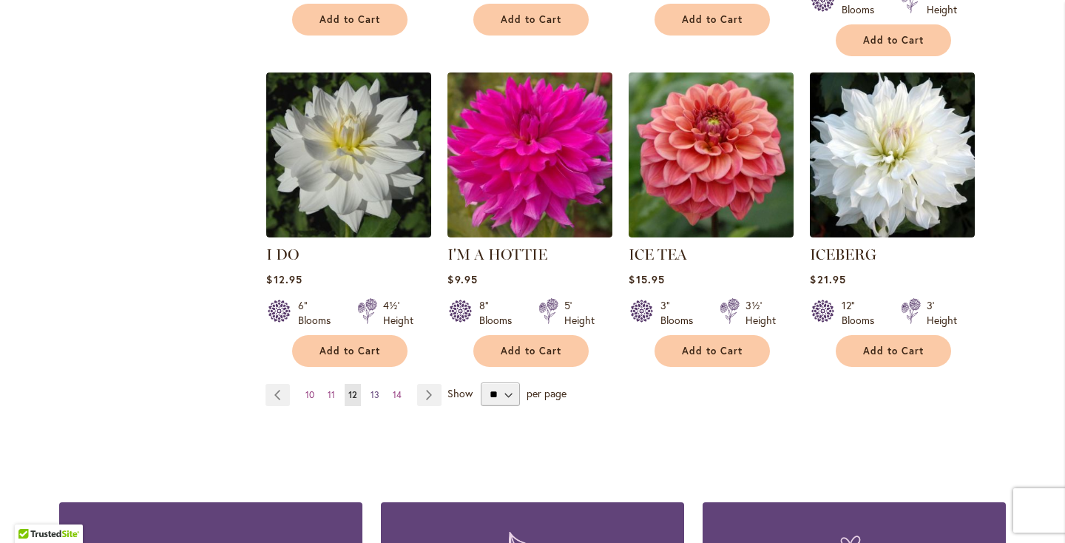
click at [375, 389] on span "13" at bounding box center [375, 394] width 9 height 11
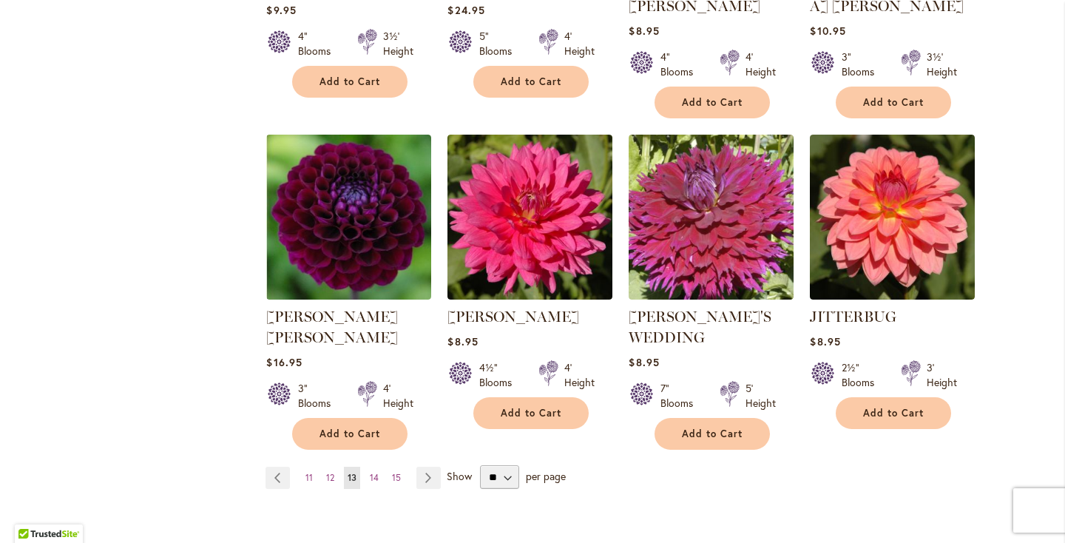
scroll to position [1207, 0]
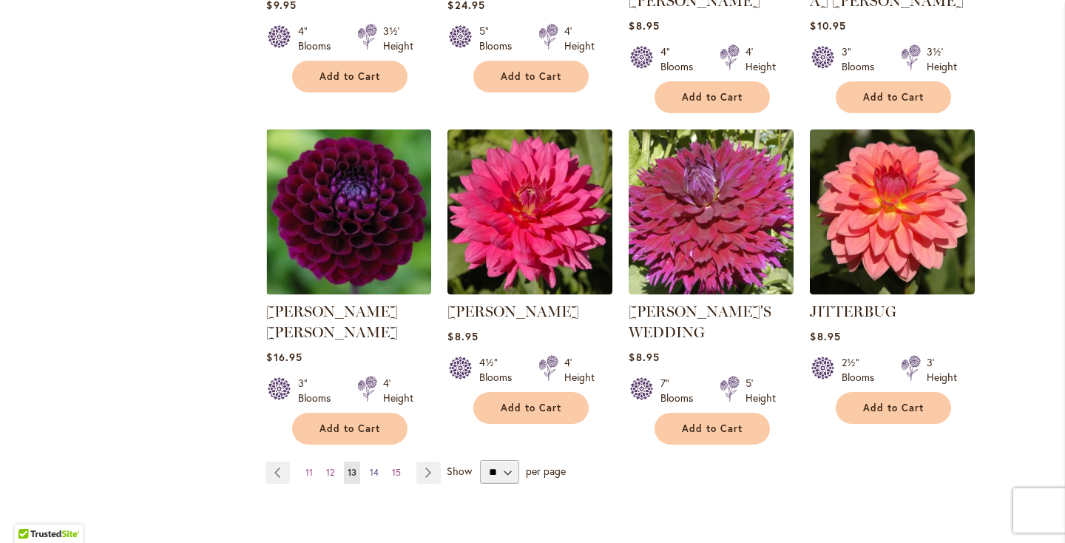
click at [378, 467] on span "14" at bounding box center [374, 472] width 9 height 11
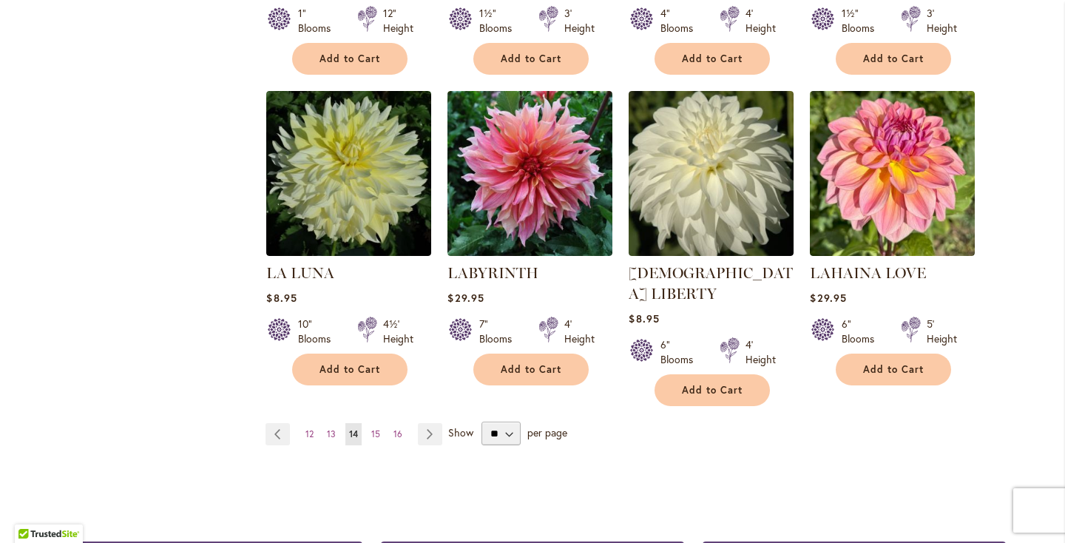
scroll to position [1231, 0]
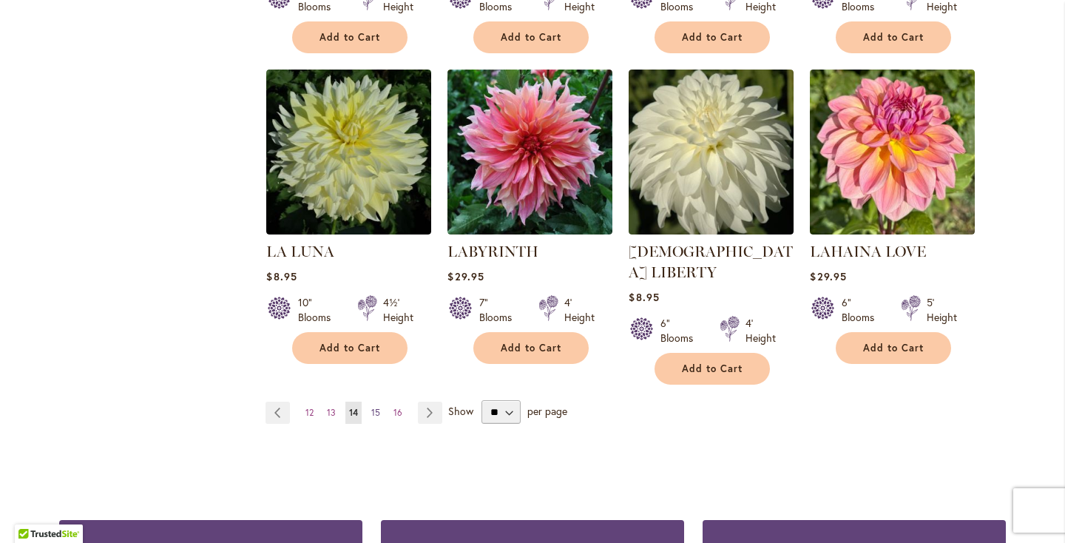
click at [377, 407] on span "15" at bounding box center [375, 412] width 9 height 11
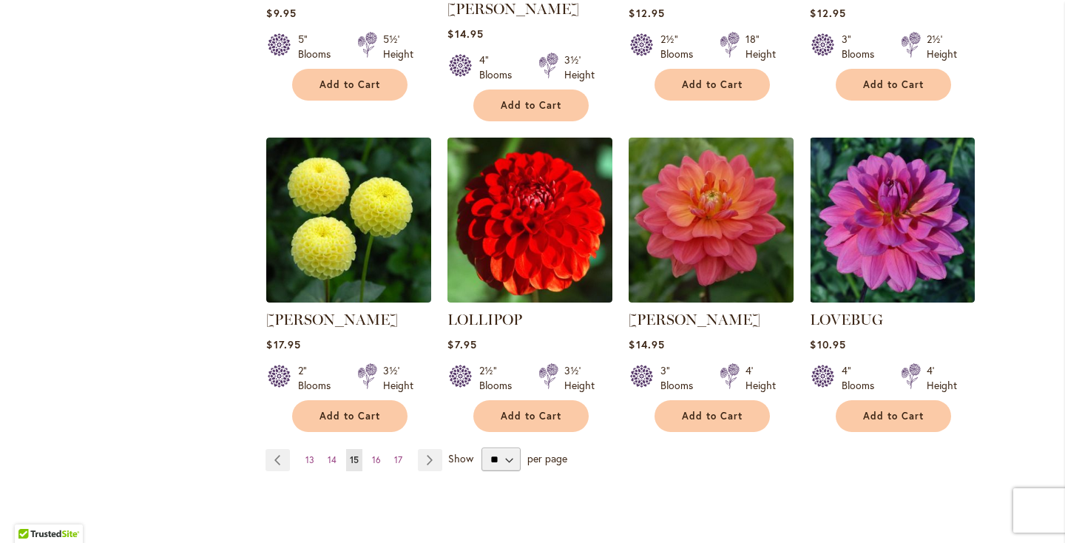
scroll to position [1208, 0]
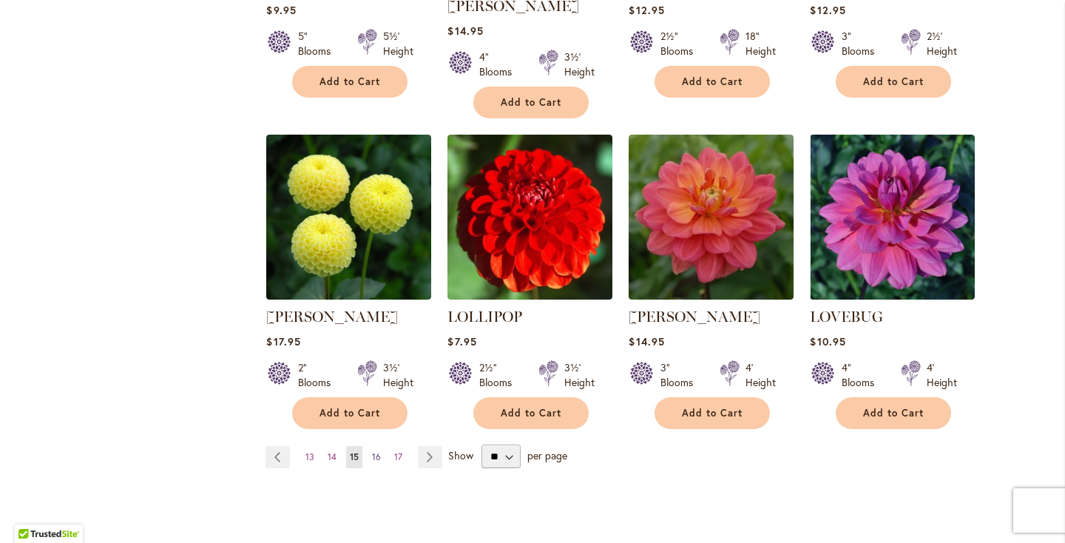
click at [378, 451] on span "16" at bounding box center [376, 456] width 9 height 11
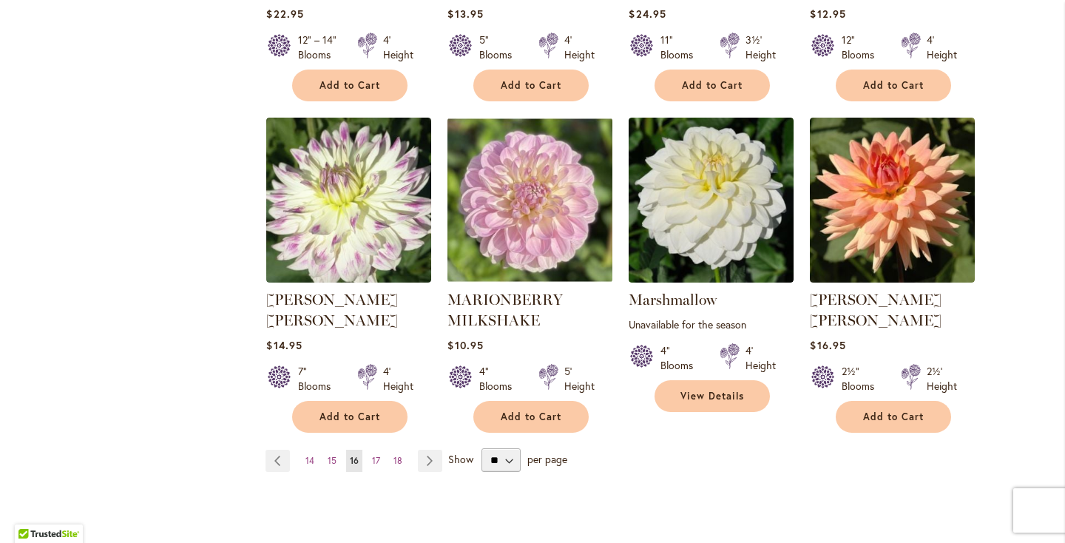
scroll to position [1221, 0]
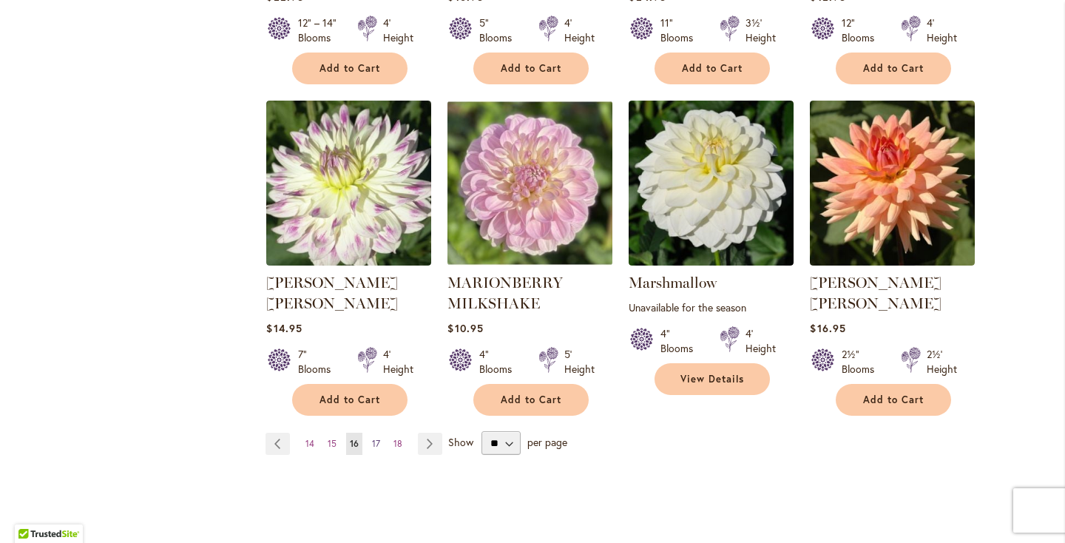
click at [378, 438] on span "17" at bounding box center [376, 443] width 8 height 11
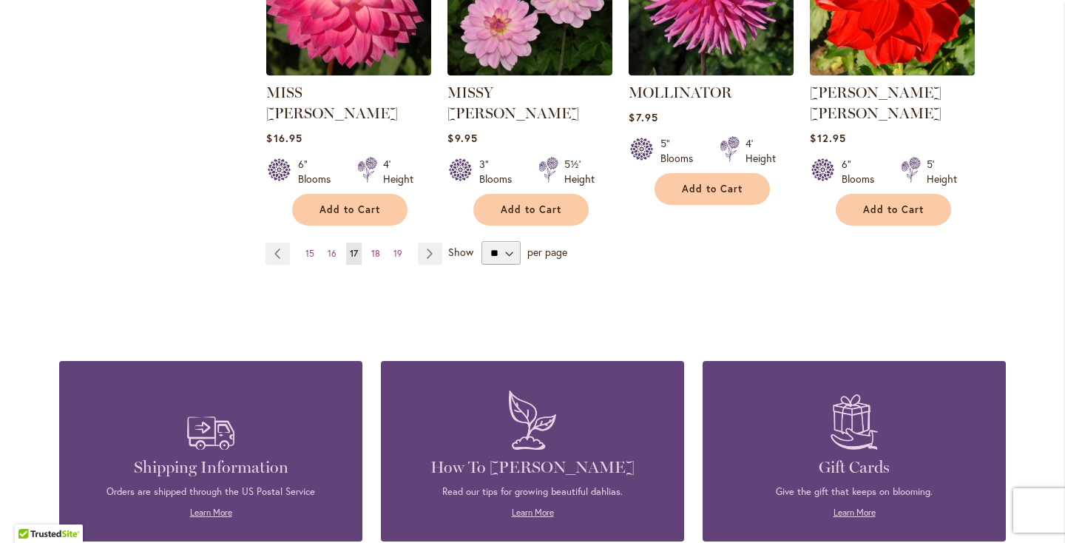
scroll to position [1503, 0]
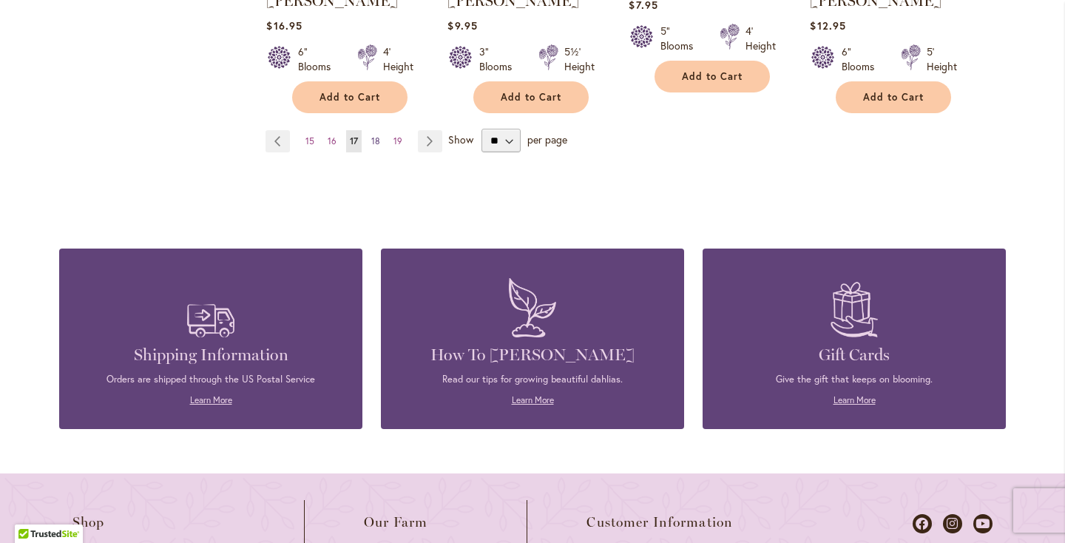
click at [375, 135] on span "18" at bounding box center [375, 140] width 9 height 11
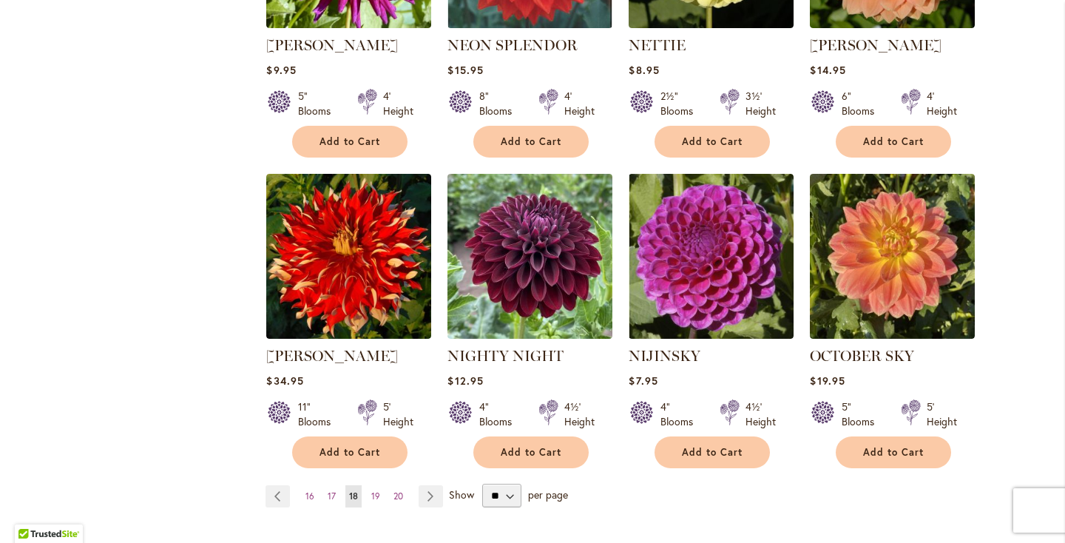
scroll to position [1146, 0]
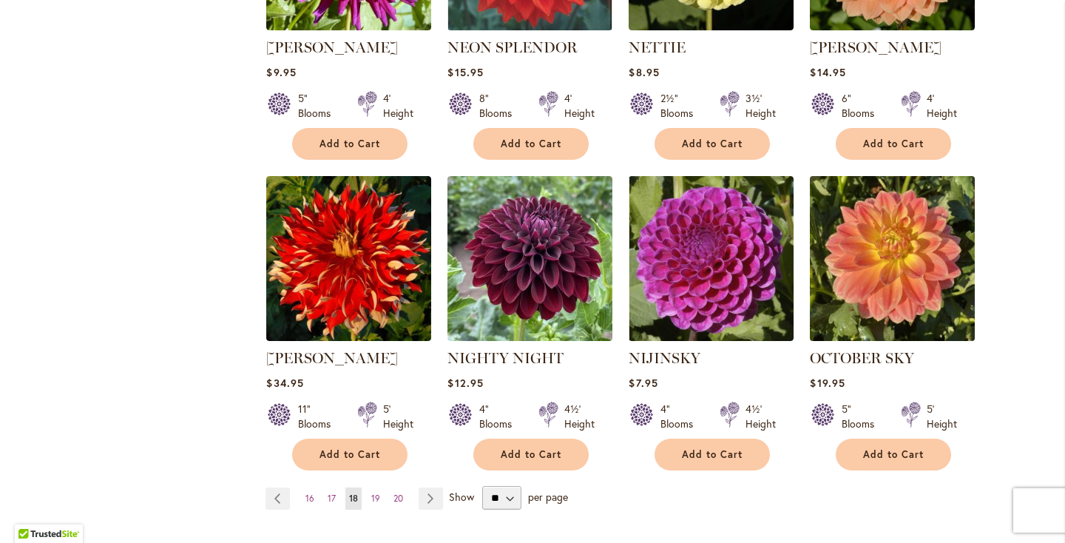
click at [838, 253] on img at bounding box center [892, 258] width 173 height 173
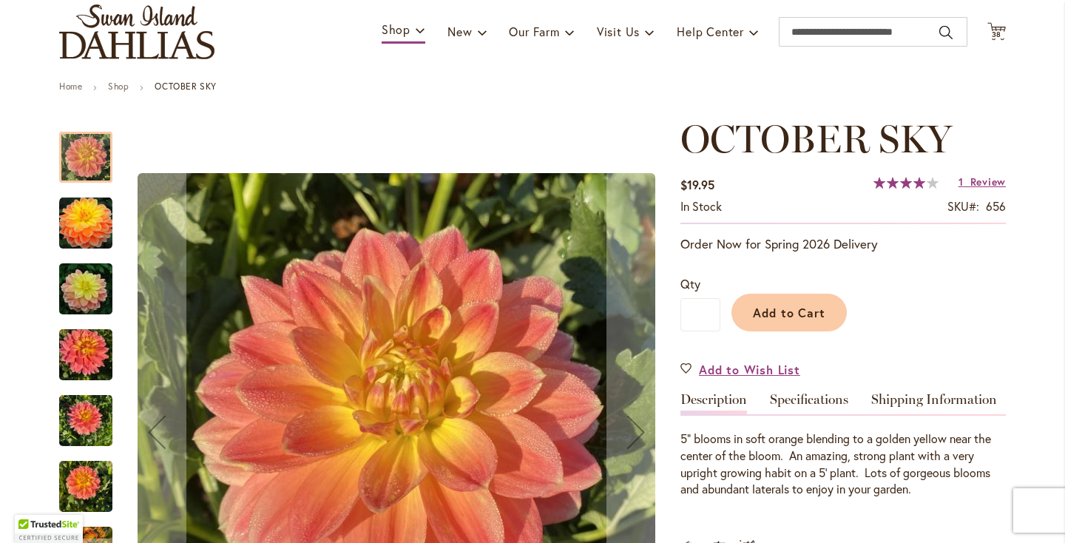
scroll to position [115, 0]
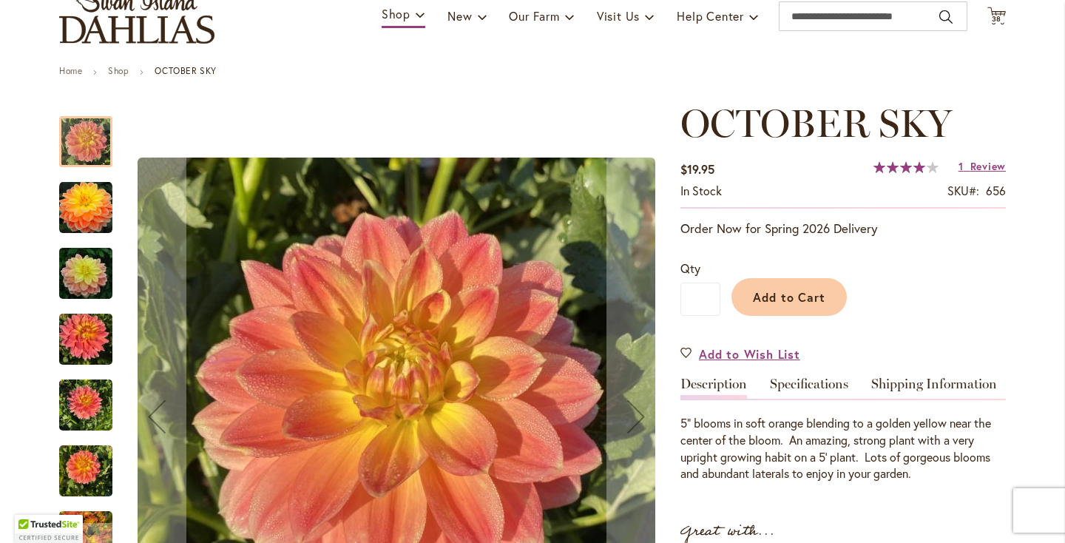
click at [95, 216] on img "October Sky" at bounding box center [85, 207] width 53 height 53
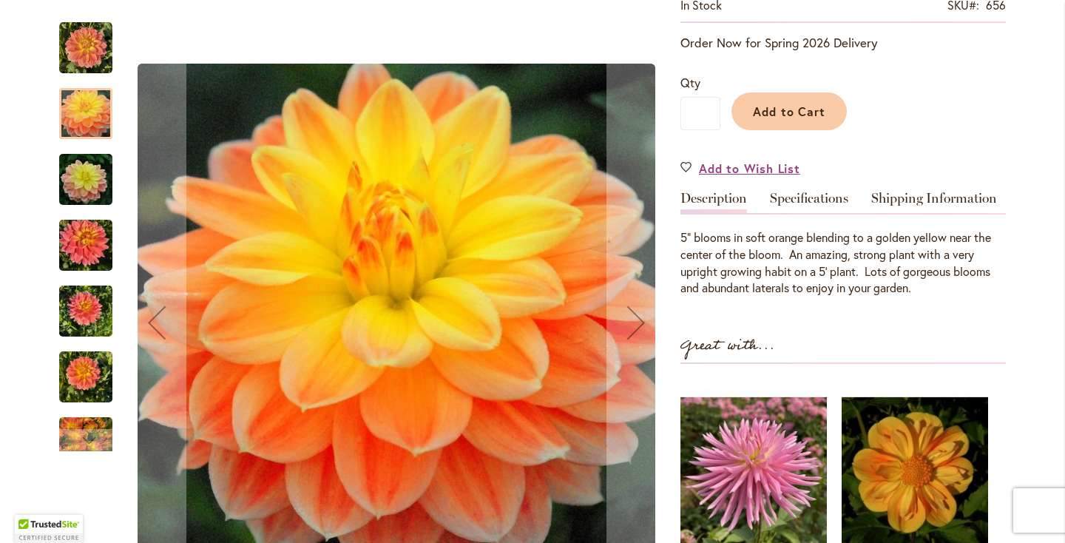
scroll to position [346, 0]
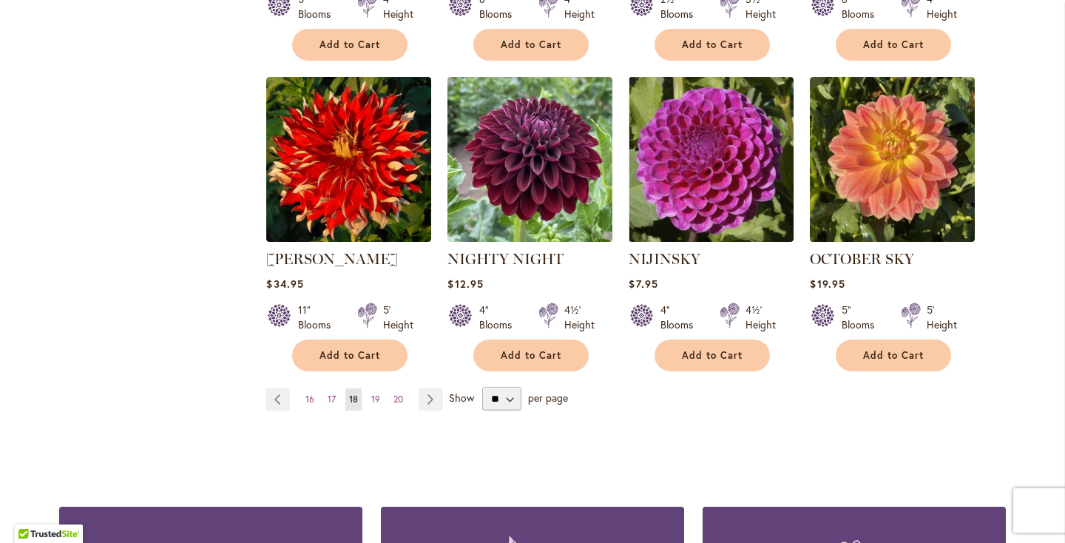
scroll to position [1251, 0]
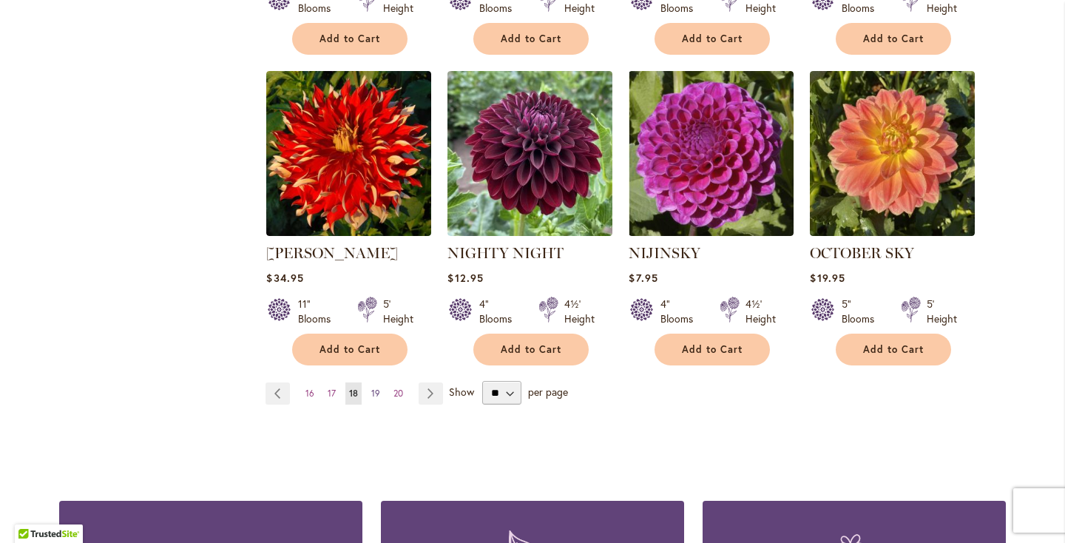
click at [370, 382] on link "Page 19" at bounding box center [376, 393] width 16 height 22
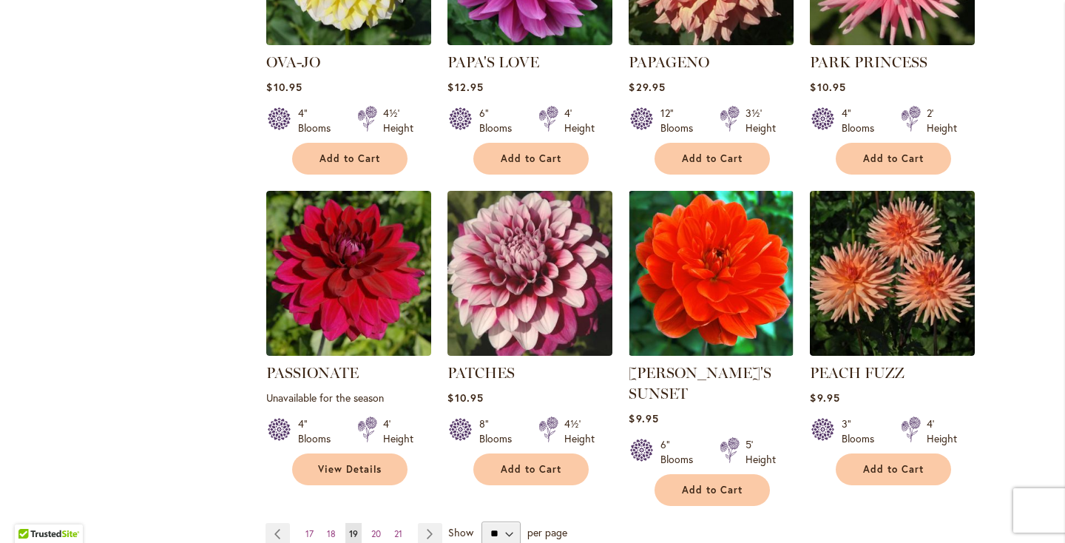
scroll to position [1137, 0]
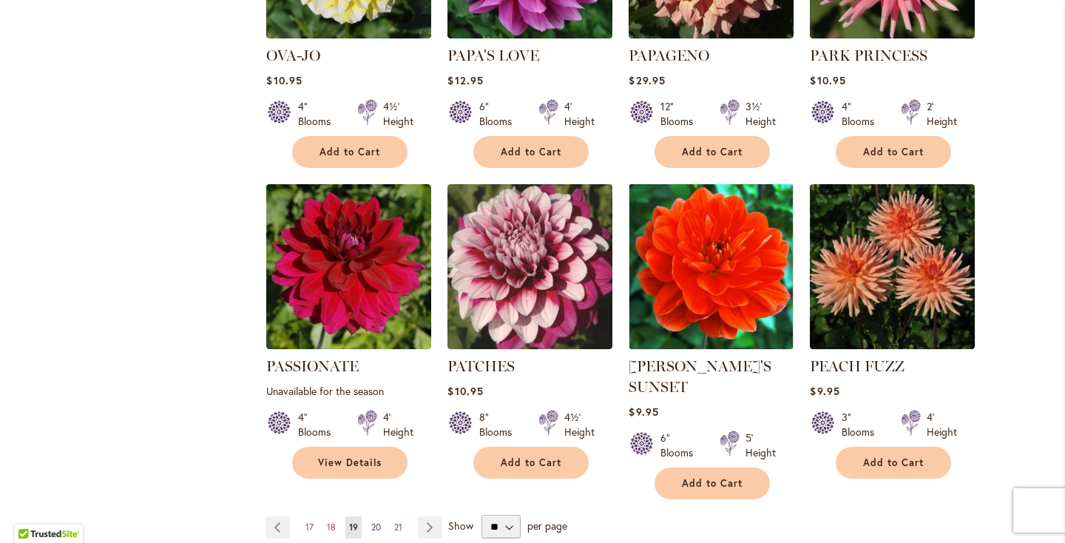
click at [380, 521] on span "20" at bounding box center [376, 526] width 10 height 11
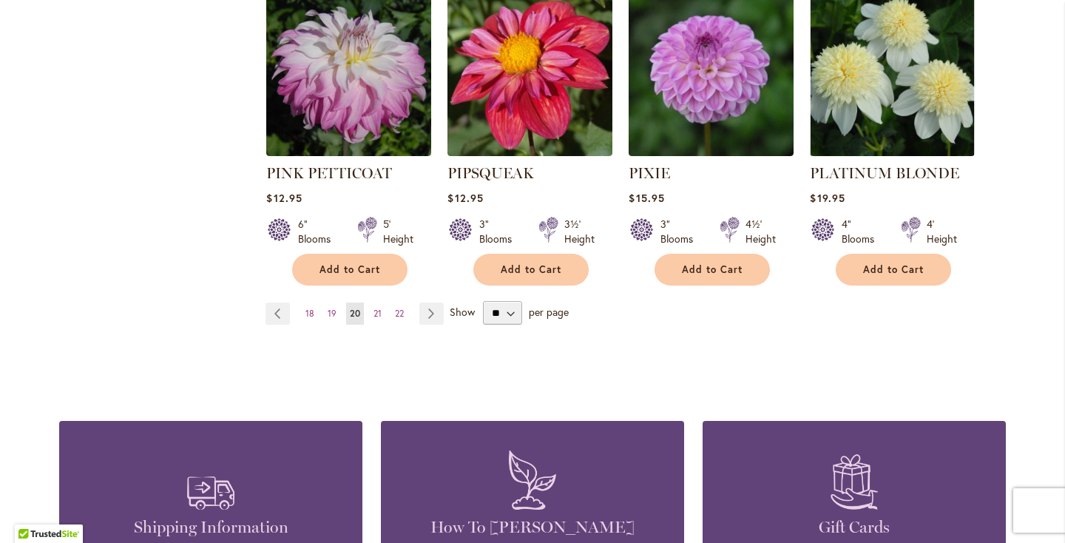
scroll to position [1378, 0]
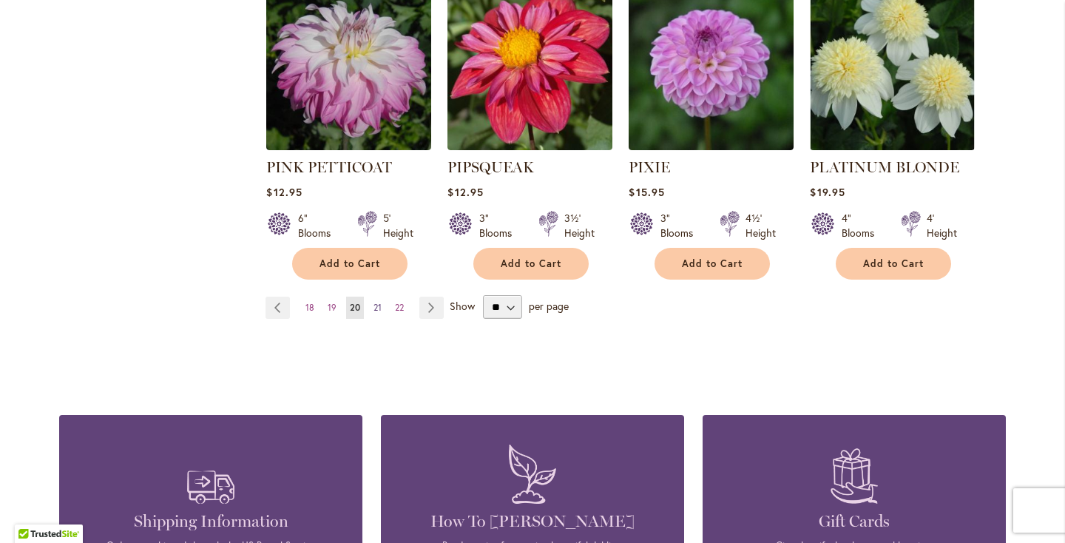
click at [372, 297] on link "Page 21" at bounding box center [378, 308] width 16 height 22
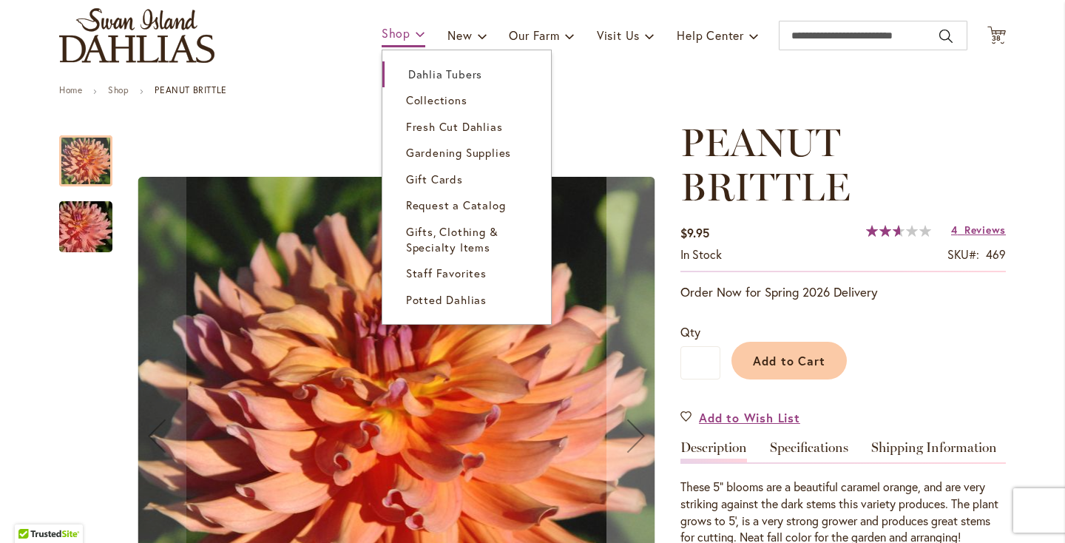
scroll to position [99, 0]
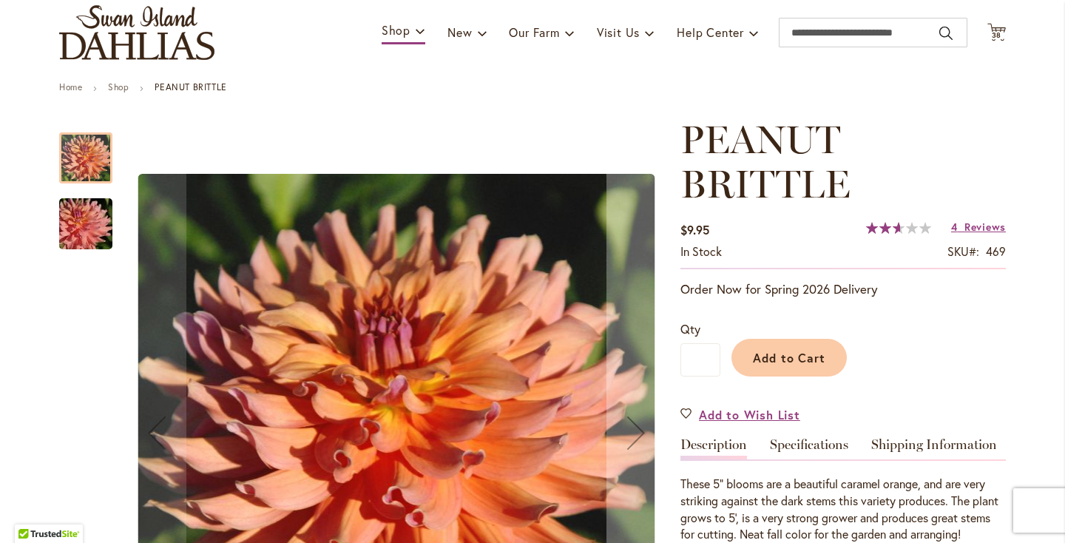
click at [90, 237] on img "PEANUT BRITTLE" at bounding box center [86, 224] width 107 height 71
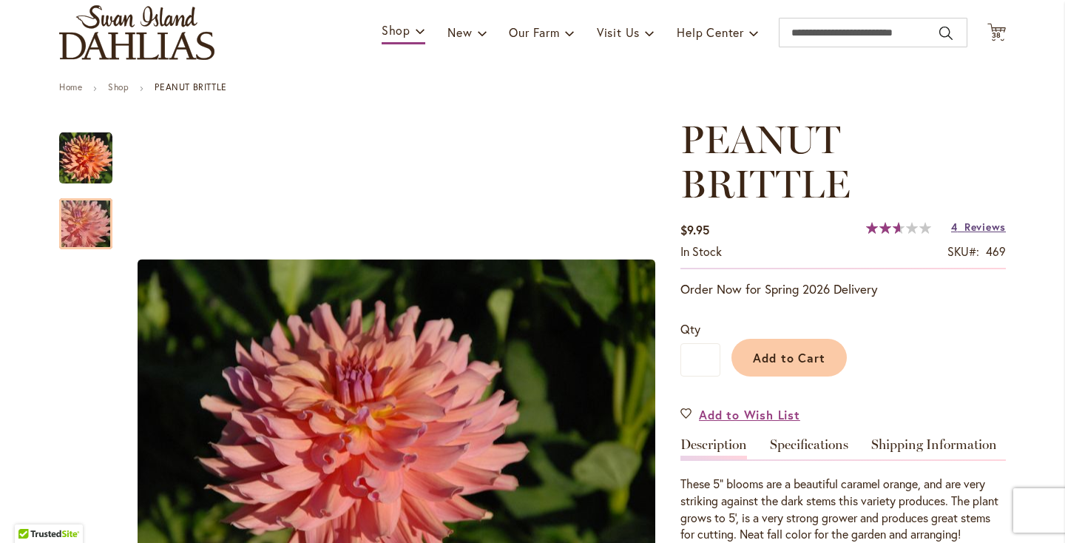
click at [982, 227] on span "Reviews" at bounding box center [984, 227] width 41 height 14
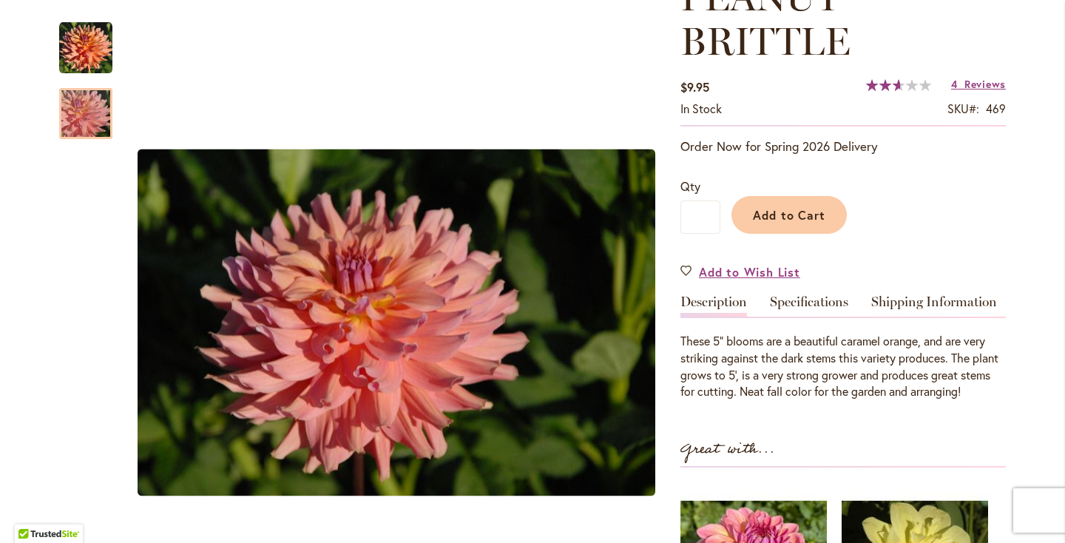
scroll to position [0, 0]
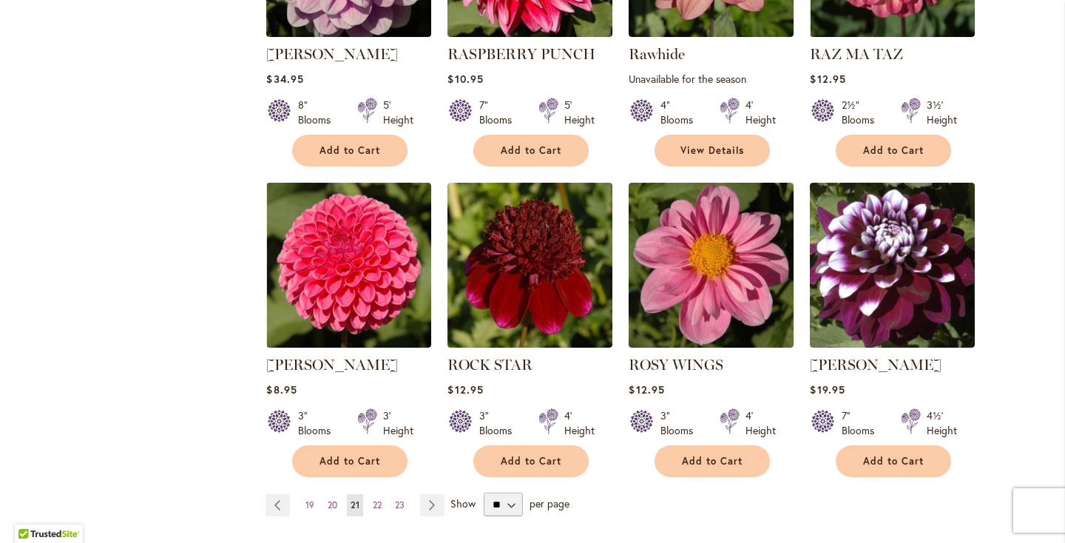
scroll to position [1157, 0]
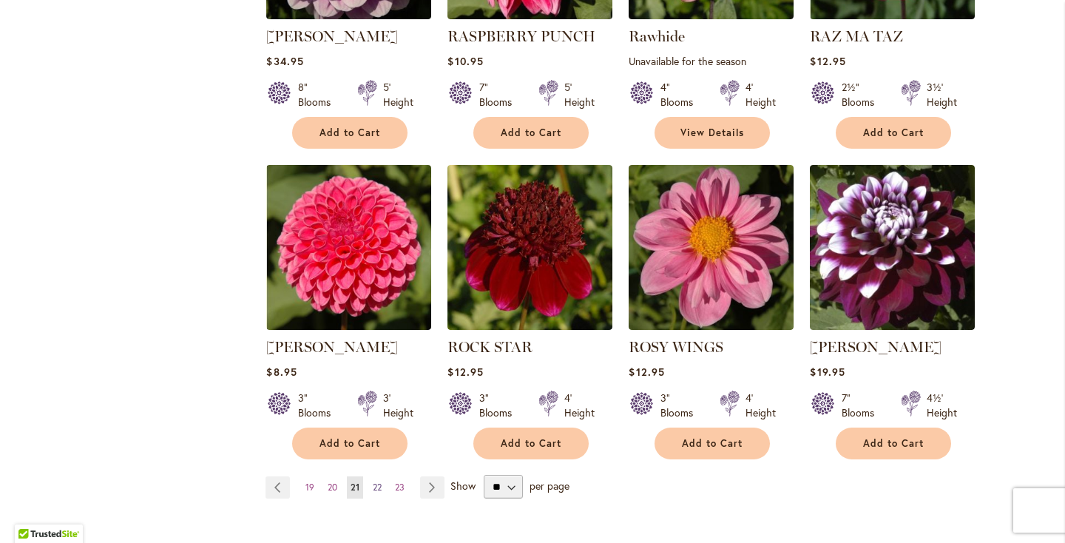
click at [377, 487] on span "22" at bounding box center [377, 486] width 9 height 11
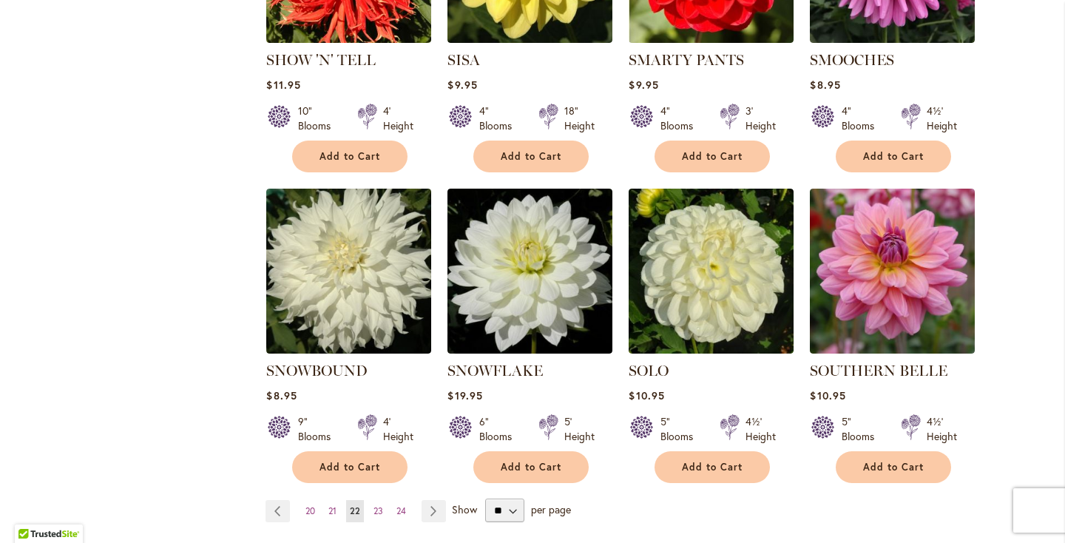
scroll to position [1136, 0]
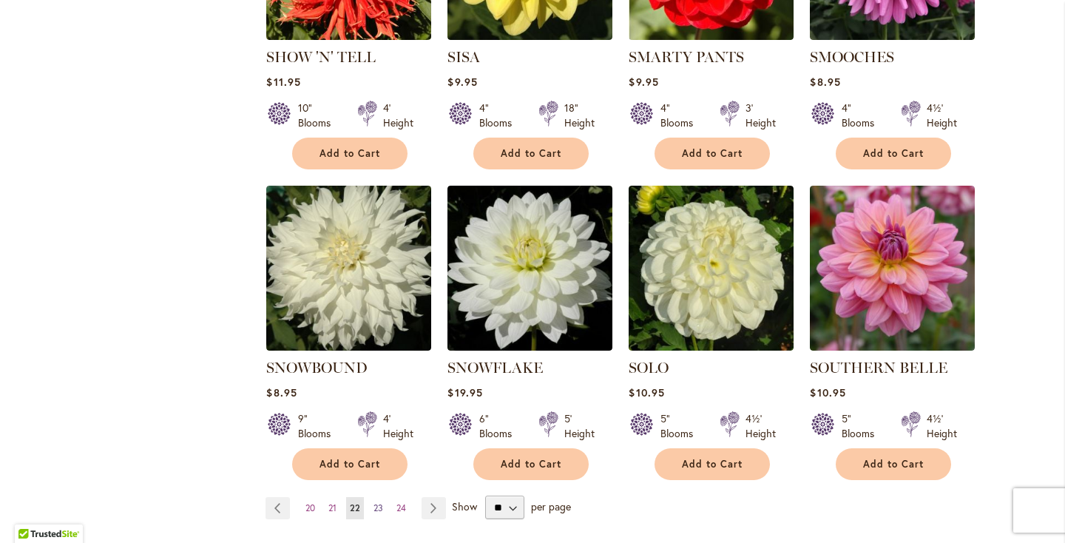
click at [380, 502] on span "23" at bounding box center [378, 507] width 10 height 11
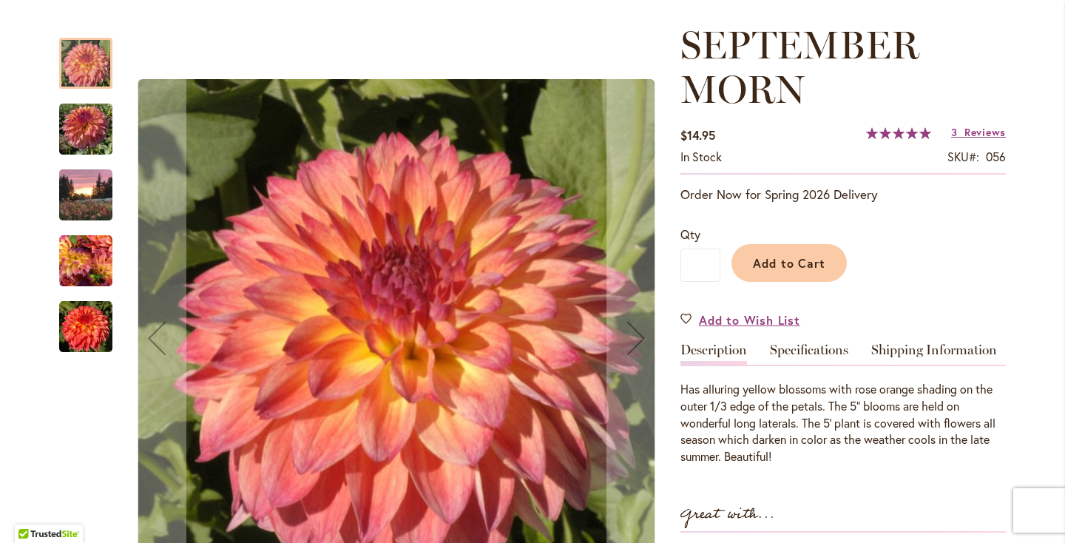
scroll to position [199, 0]
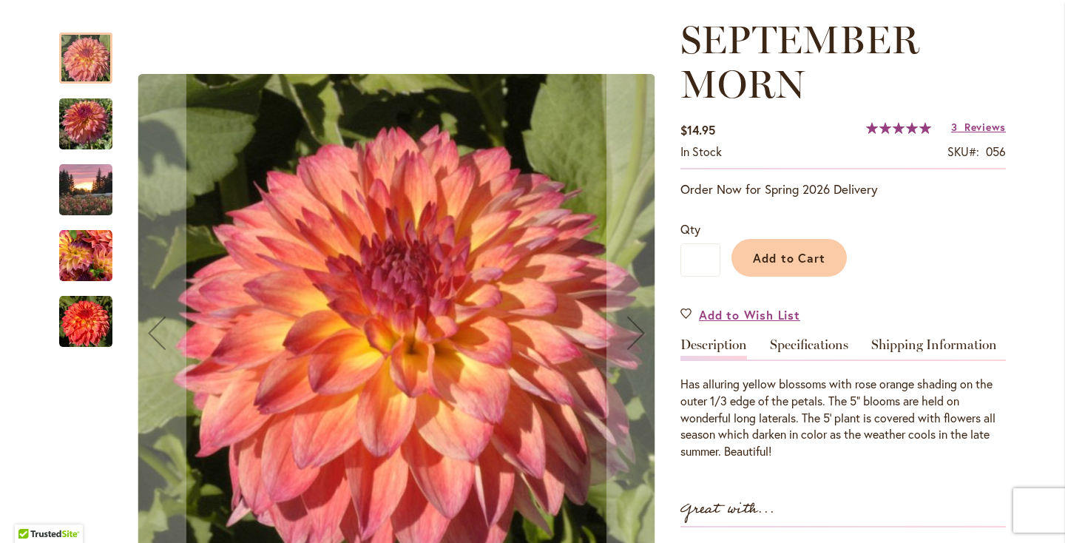
click at [92, 326] on img "September Morn" at bounding box center [85, 321] width 53 height 53
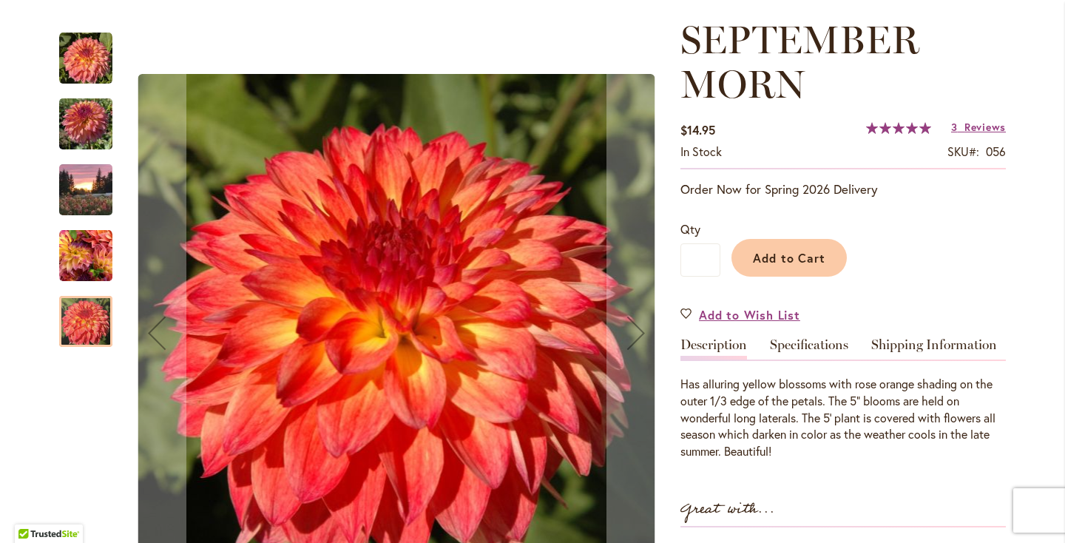
click at [88, 261] on img "September Morn" at bounding box center [85, 255] width 53 height 53
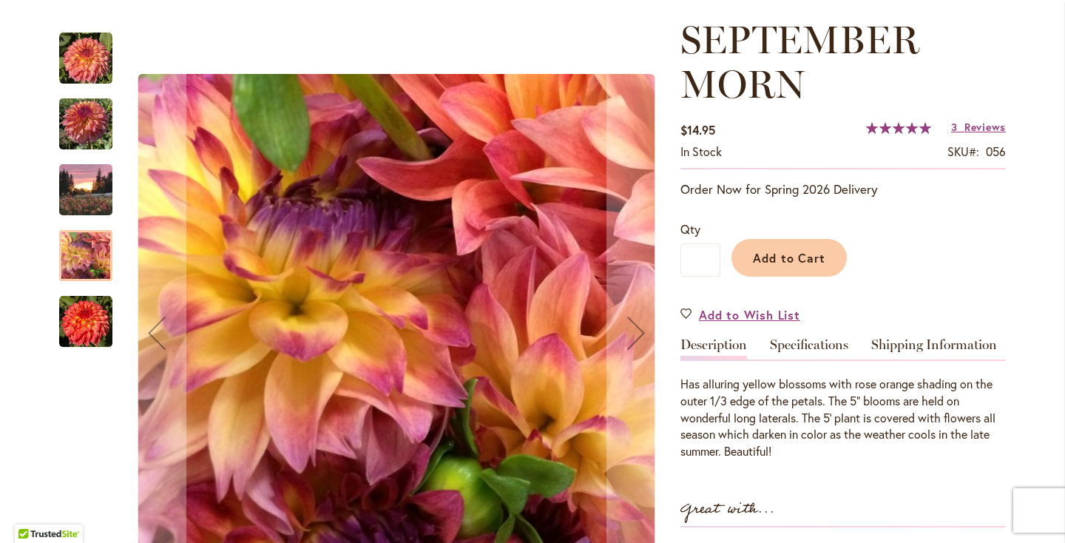
click at [92, 133] on img "SEPTEMBER MORN" at bounding box center [85, 124] width 53 height 71
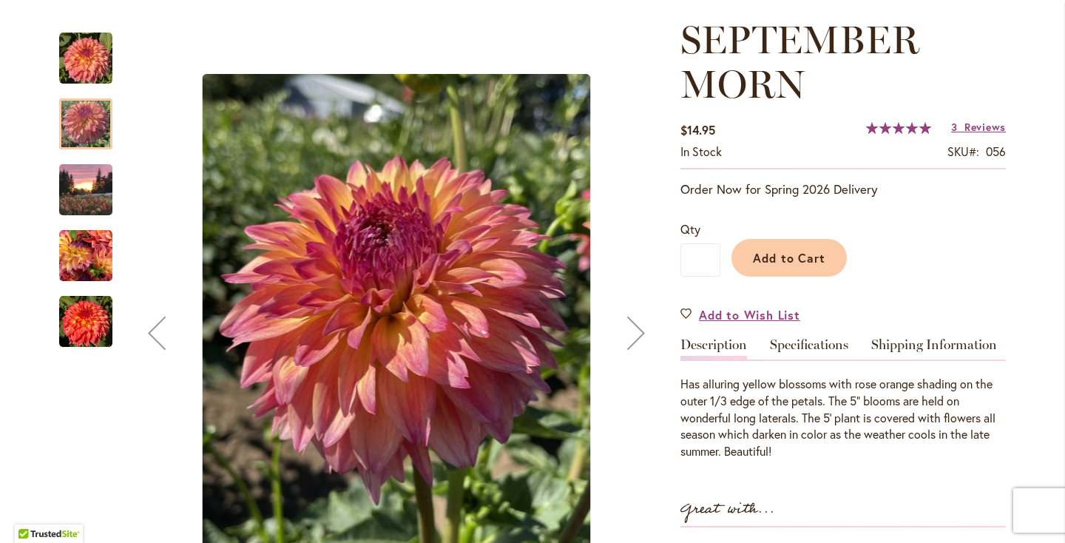
click at [88, 188] on img "September Morn" at bounding box center [85, 190] width 53 height 71
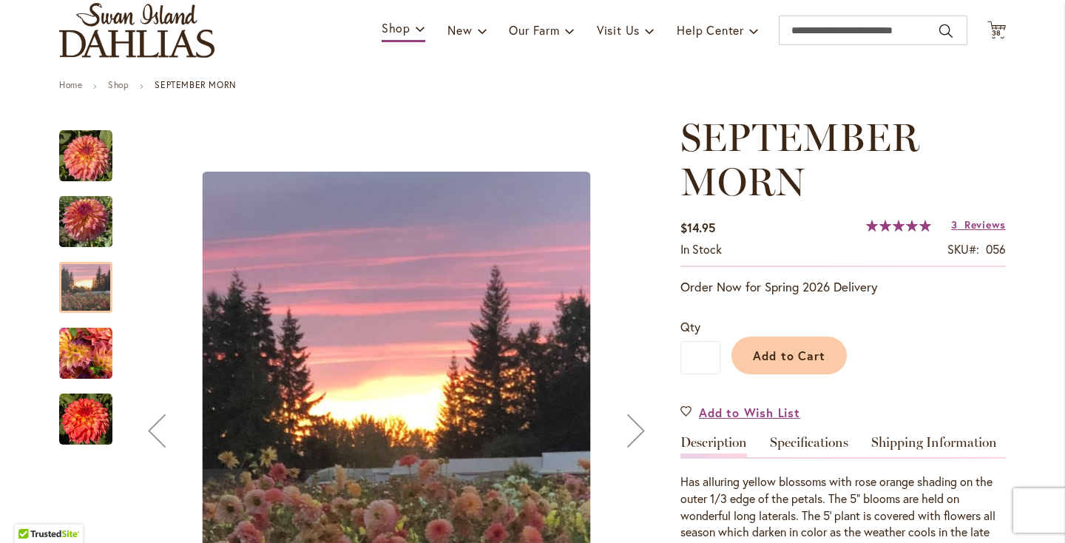
scroll to position [25, 0]
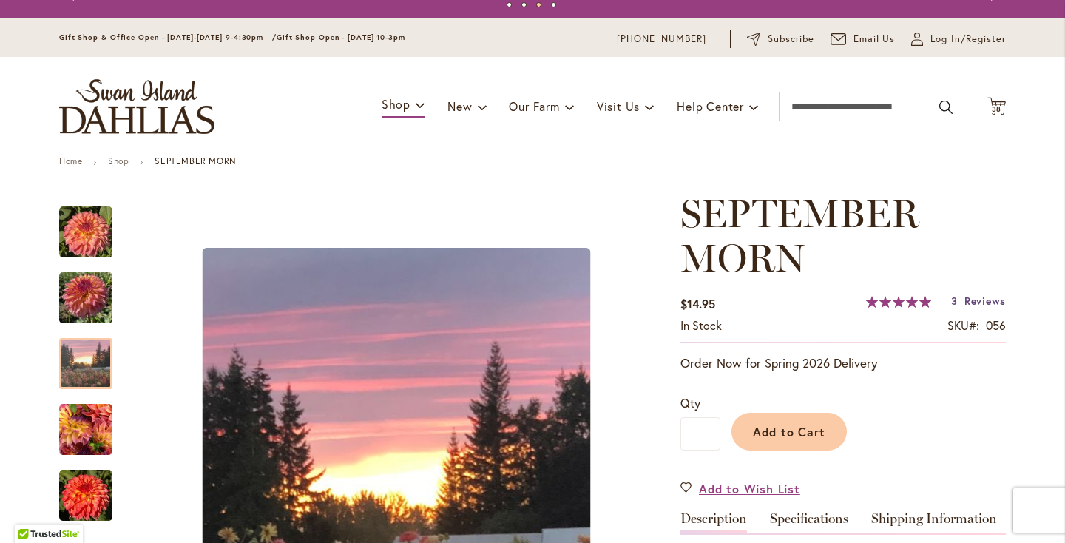
click at [972, 297] on span "Reviews" at bounding box center [984, 301] width 41 height 14
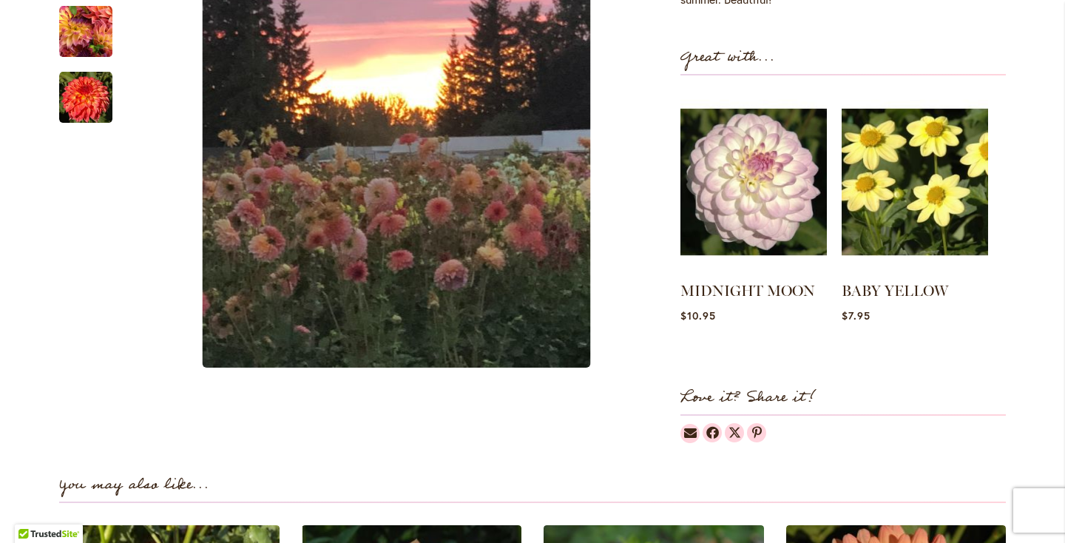
scroll to position [0, 0]
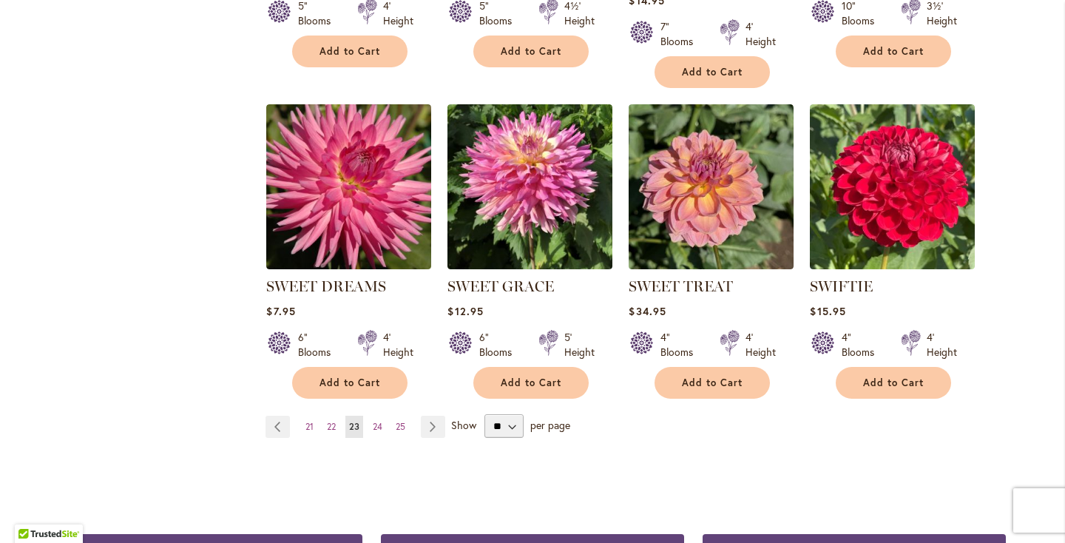
scroll to position [1220, 0]
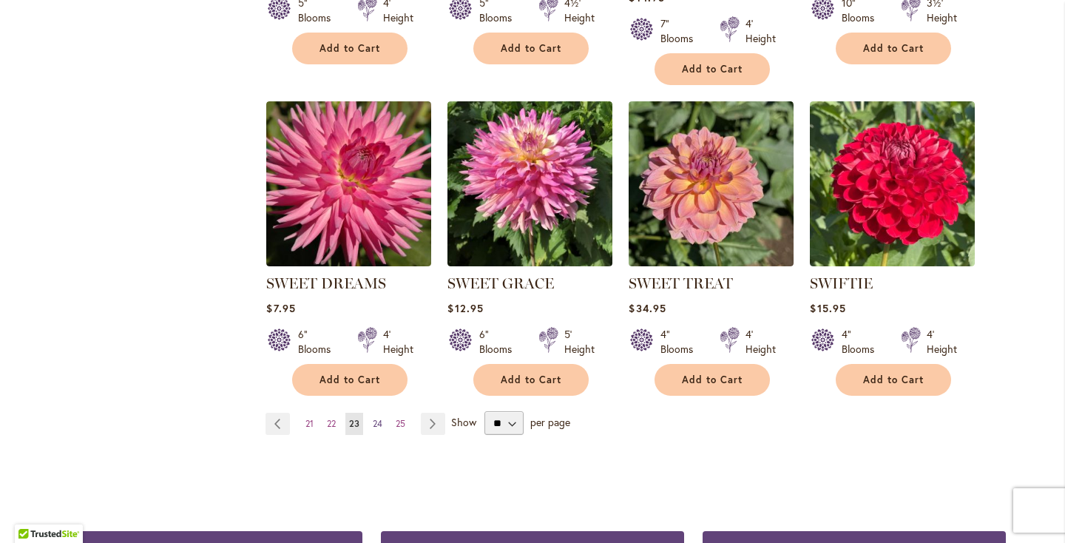
click at [380, 418] on span "24" at bounding box center [378, 423] width 10 height 11
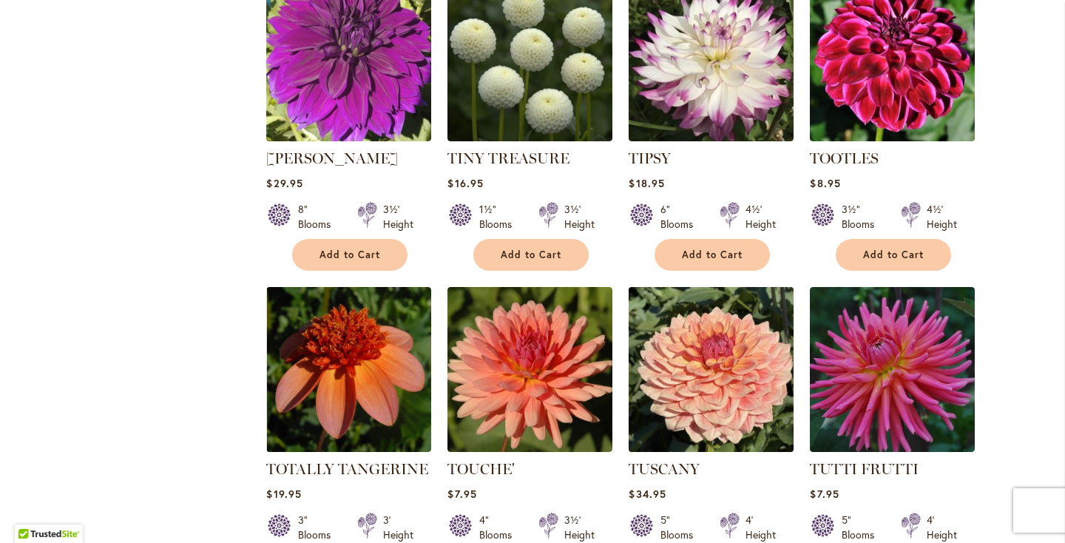
scroll to position [1107, 0]
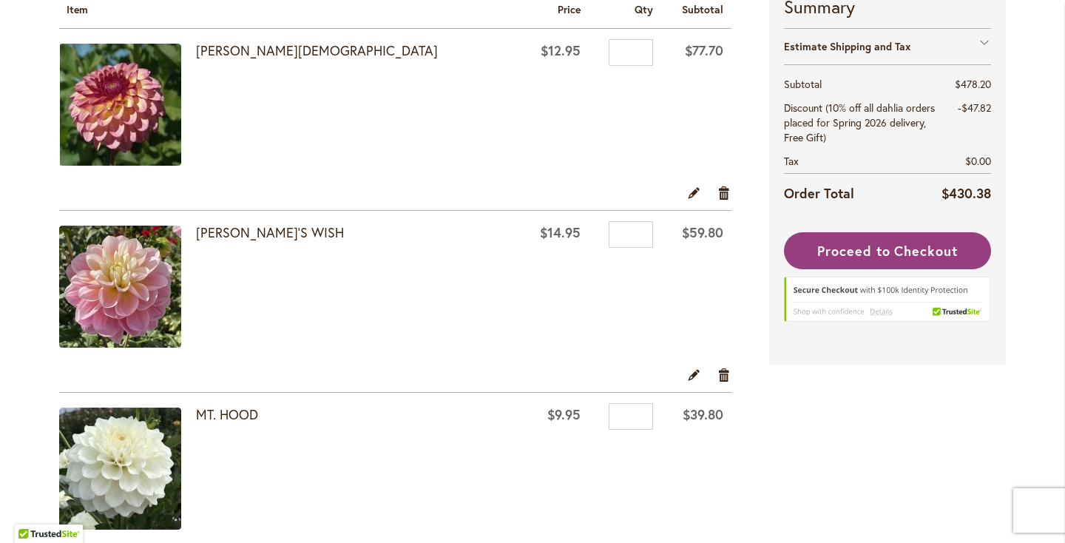
scroll to position [288, 0]
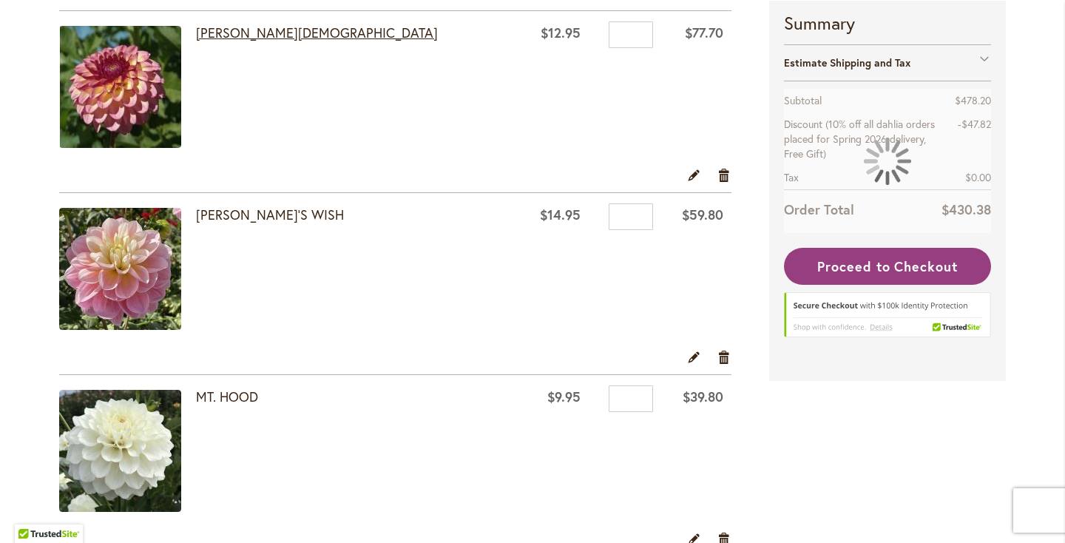
click at [221, 31] on link "[PERSON_NAME][DEMOGRAPHIC_DATA]" at bounding box center [317, 33] width 242 height 18
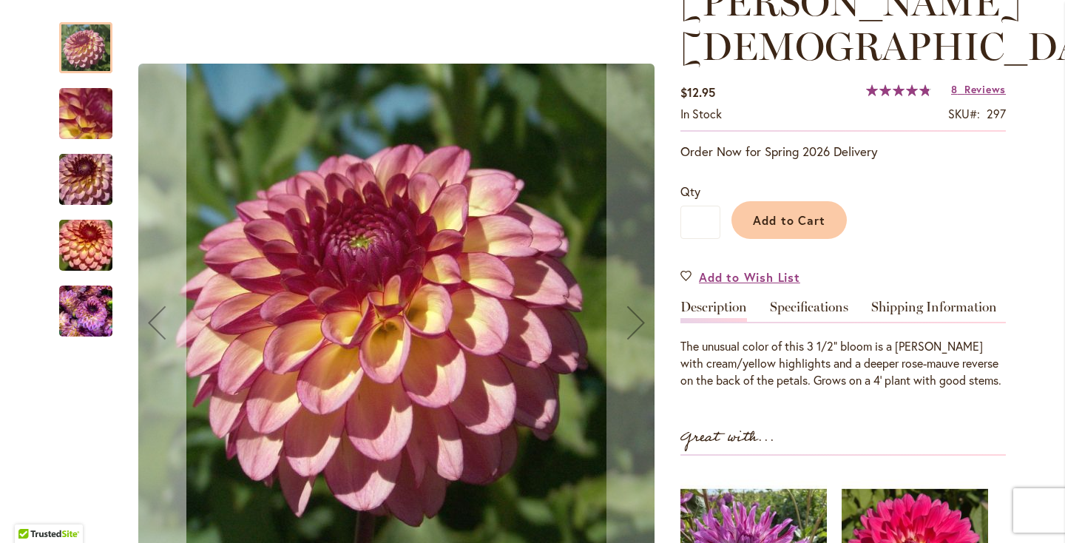
scroll to position [248, 0]
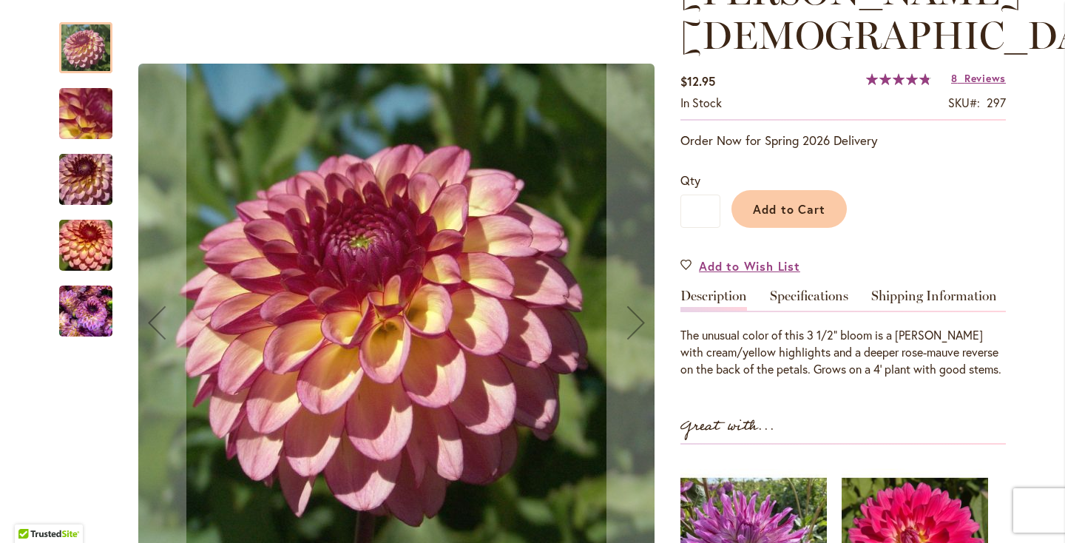
click at [88, 309] on img "Foxy Lady" at bounding box center [85, 311] width 53 height 71
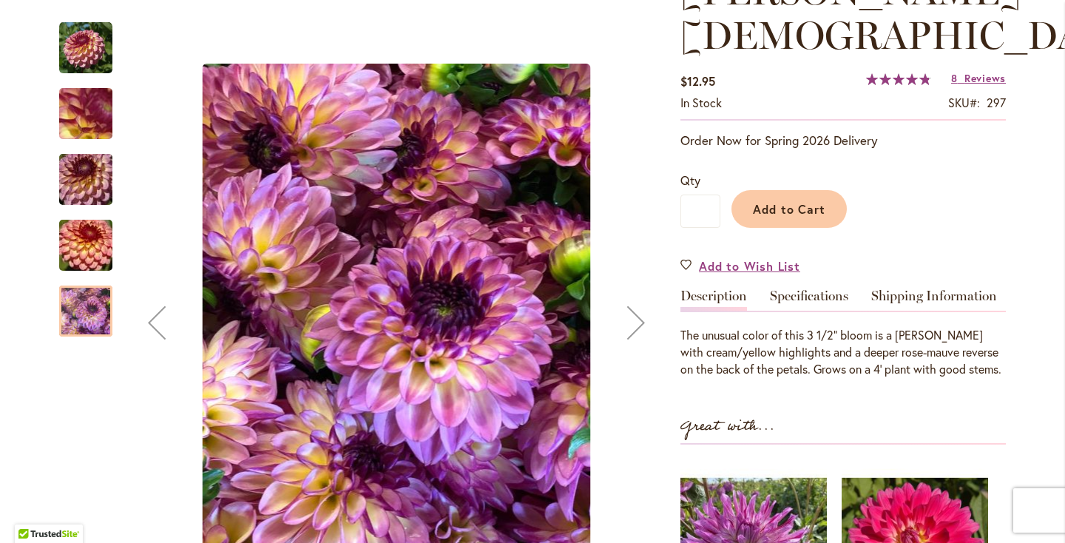
click at [81, 254] on img "Foxy Lady" at bounding box center [86, 245] width 107 height 71
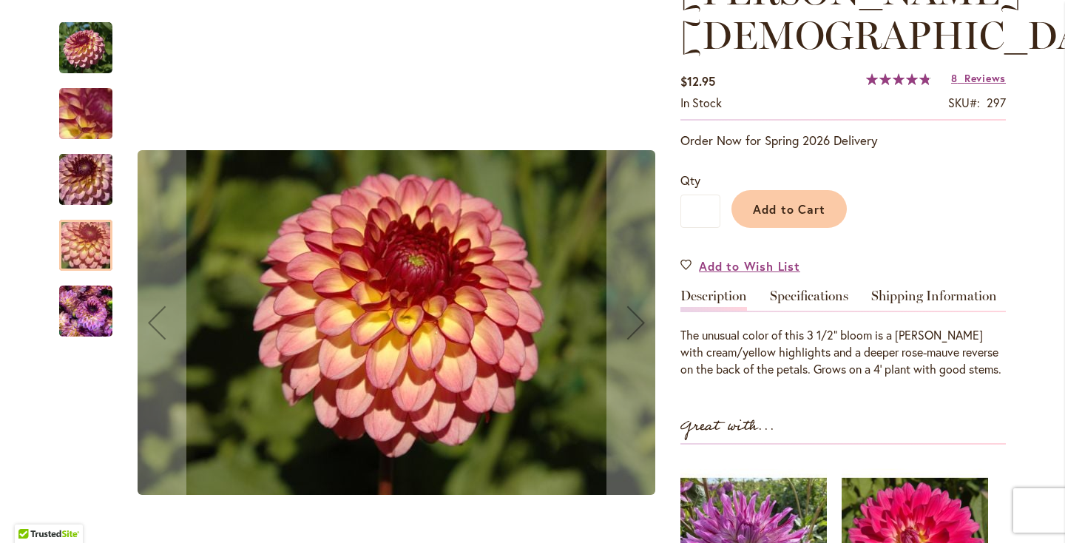
click at [68, 184] on img "Foxy Lady" at bounding box center [86, 179] width 107 height 71
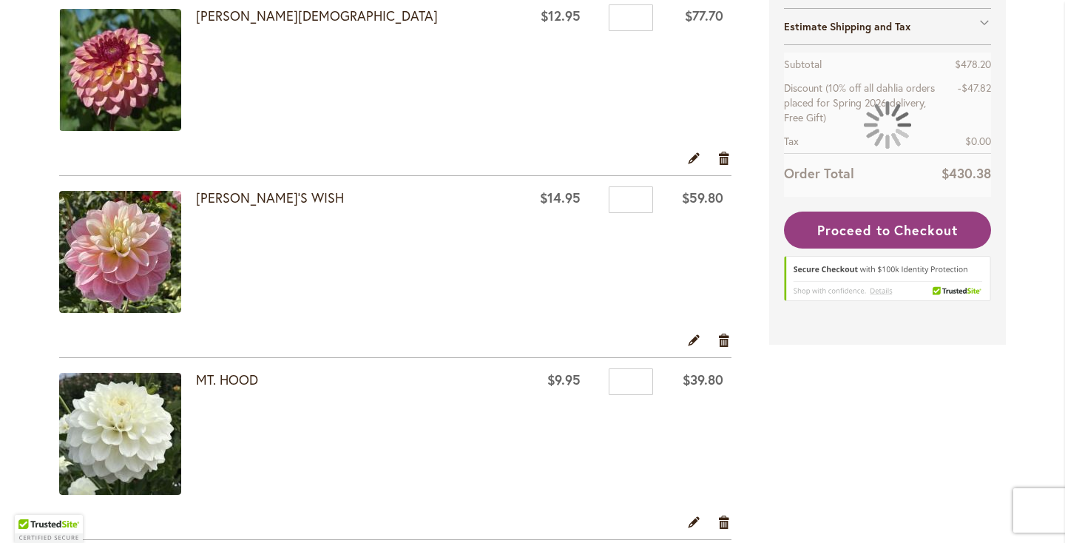
scroll to position [351, 0]
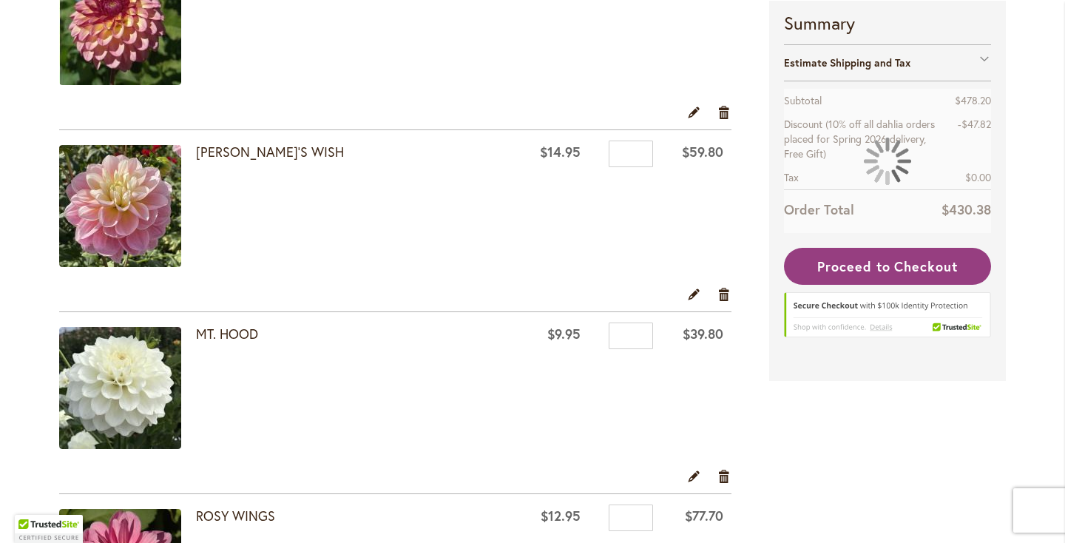
click at [0, 542] on div at bounding box center [0, 543] width 0 height 0
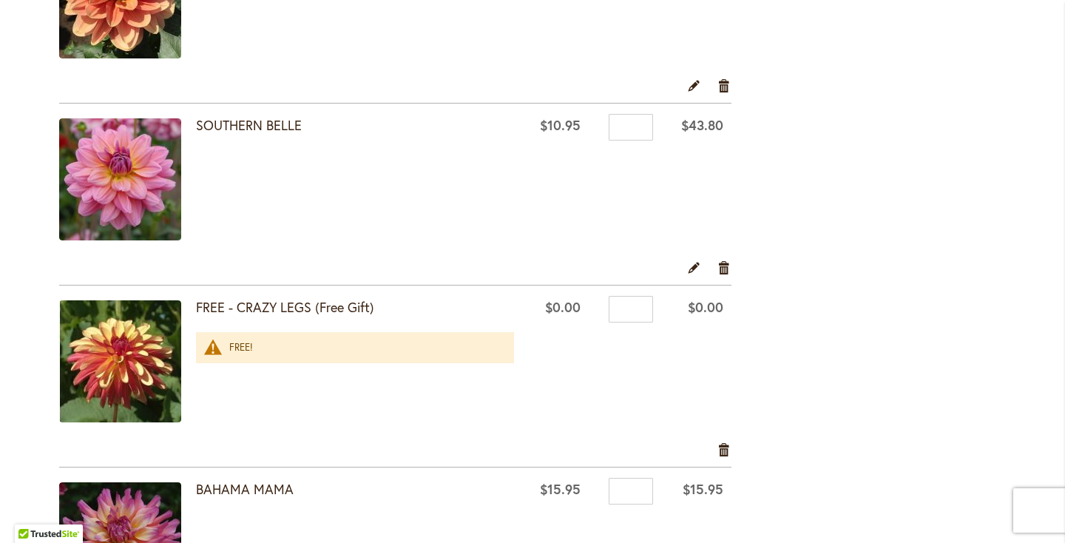
scroll to position [1303, 0]
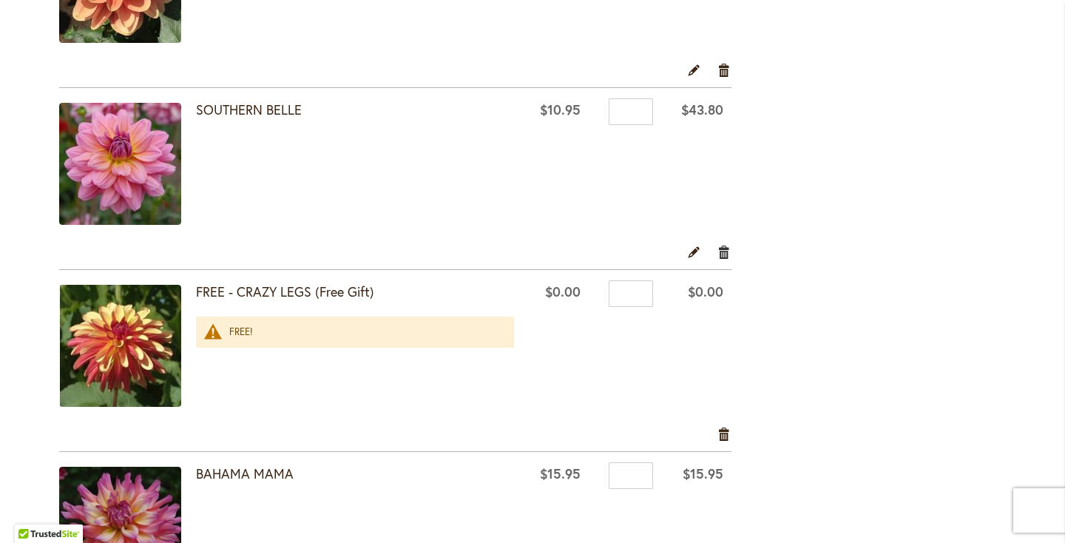
click at [722, 246] on link "Remove item" at bounding box center [724, 251] width 14 height 16
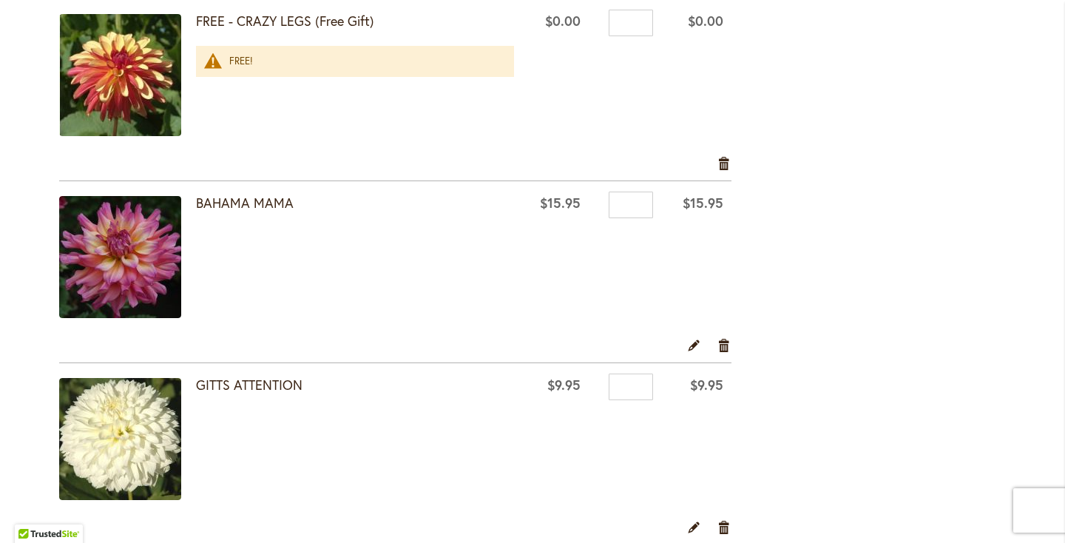
scroll to position [1700, 0]
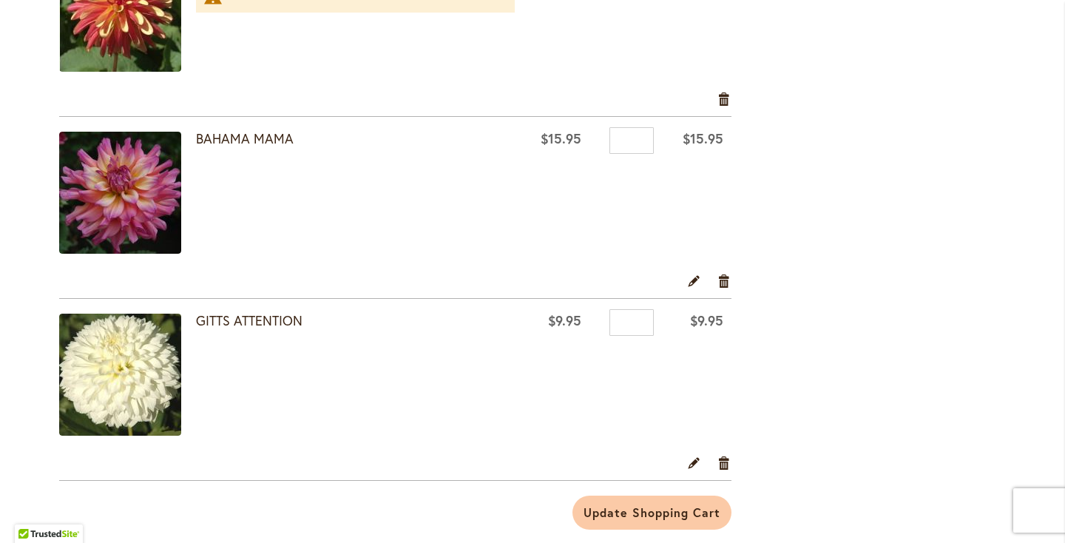
scroll to position [1450, 0]
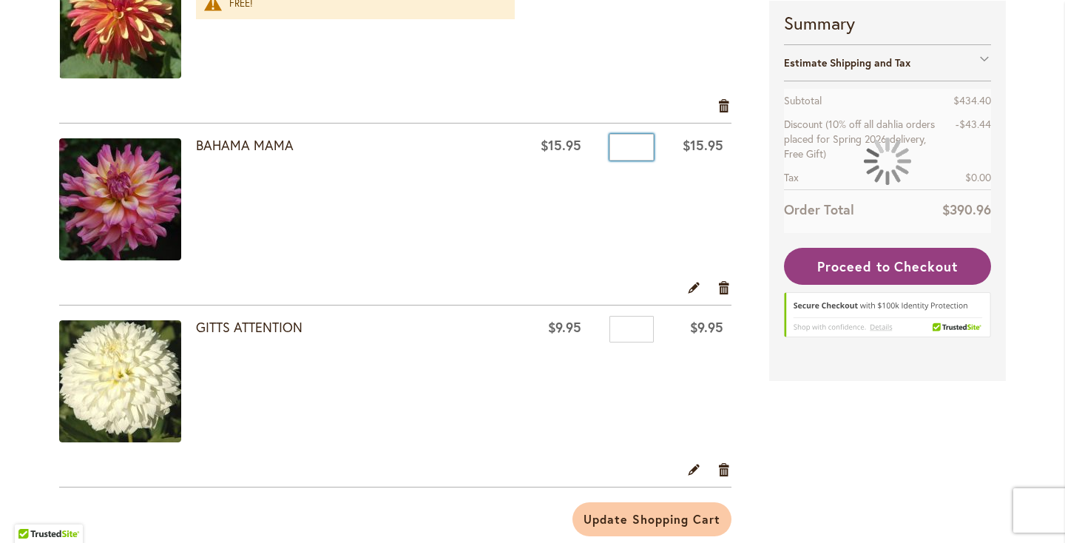
click at [632, 150] on input "*" at bounding box center [631, 147] width 44 height 27
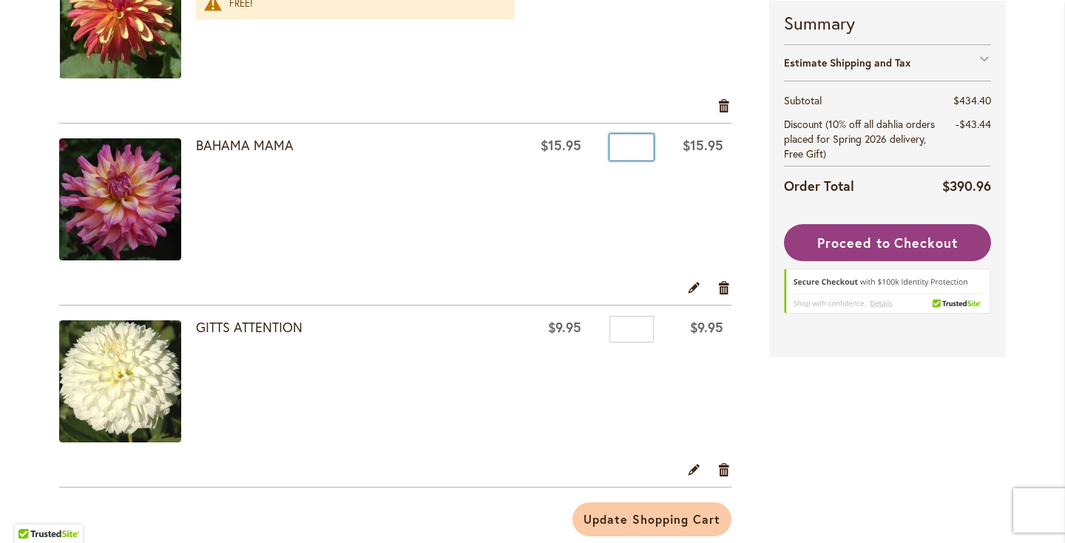
type input "*"
click at [616, 206] on td "Qty *" at bounding box center [625, 202] width 72 height 156
click at [621, 337] on input "*" at bounding box center [631, 329] width 44 height 27
click at [625, 328] on input "*" at bounding box center [631, 329] width 44 height 27
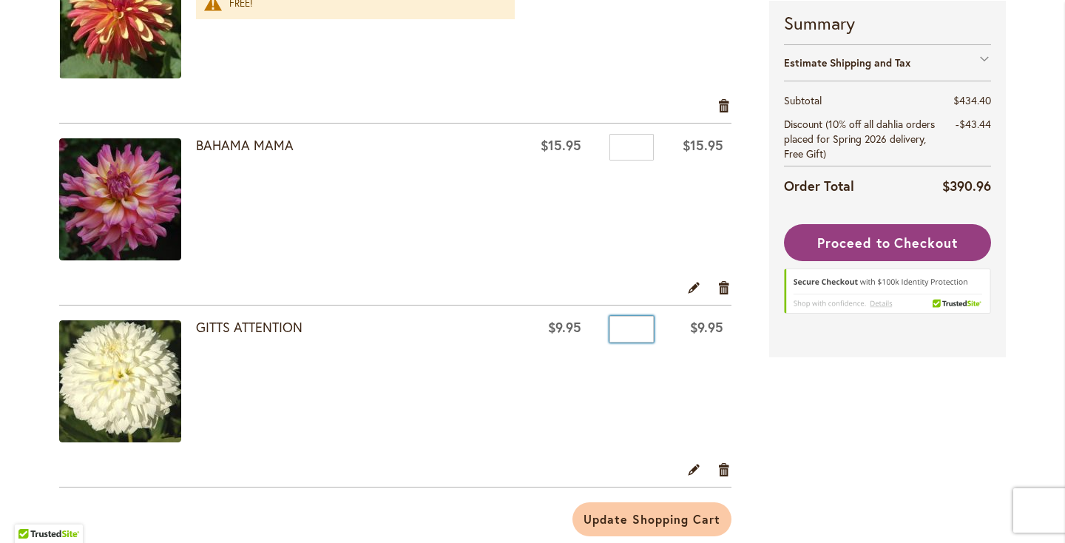
click at [625, 328] on input "*" at bounding box center [631, 329] width 44 height 27
type input "*"
click at [489, 266] on td "BAHAMA MAMA" at bounding box center [290, 201] width 462 height 155
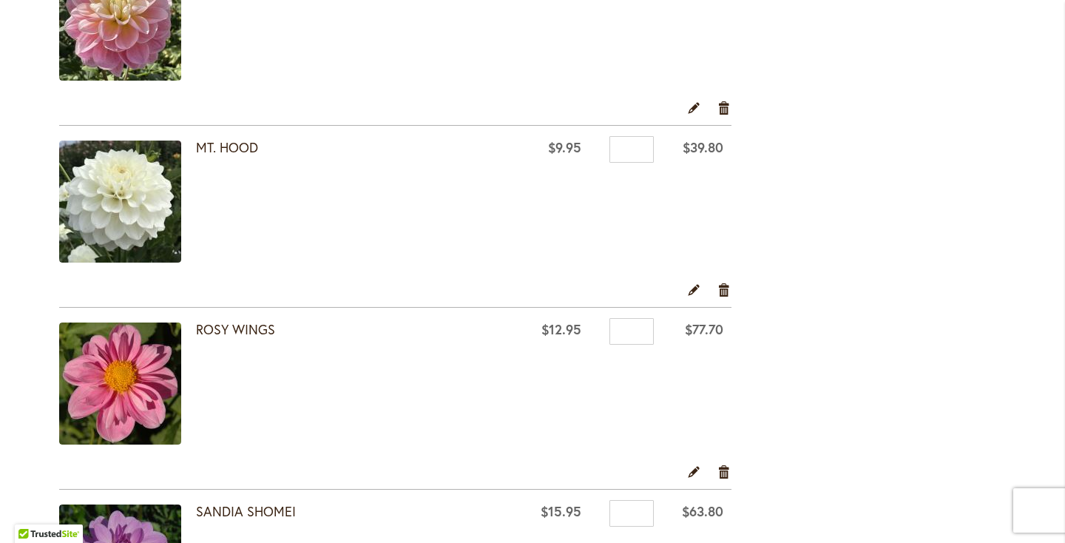
scroll to position [533, 0]
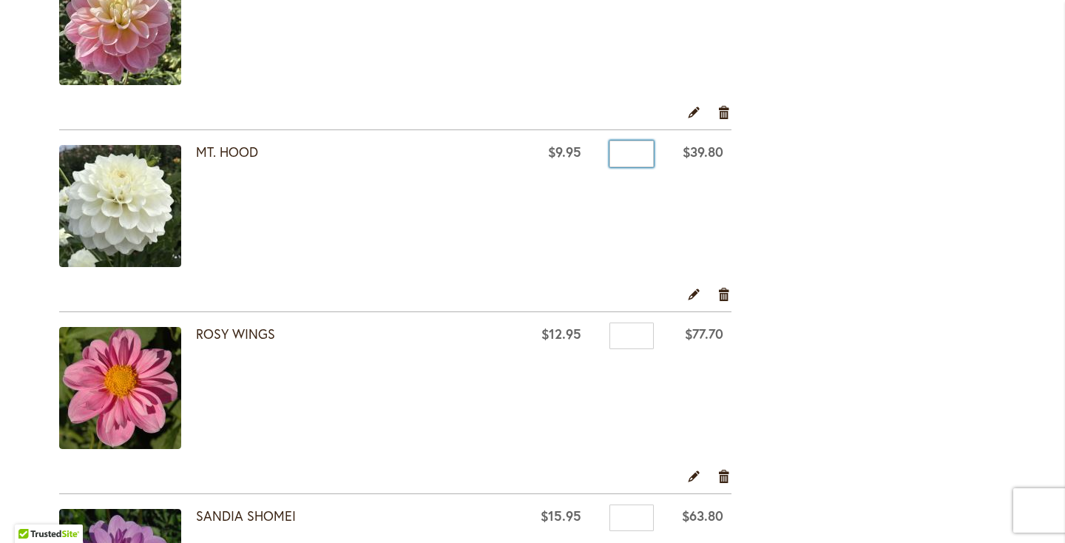
click at [614, 156] on input "*" at bounding box center [631, 154] width 44 height 27
type input "*"
click at [596, 213] on td "Qty *" at bounding box center [625, 208] width 72 height 156
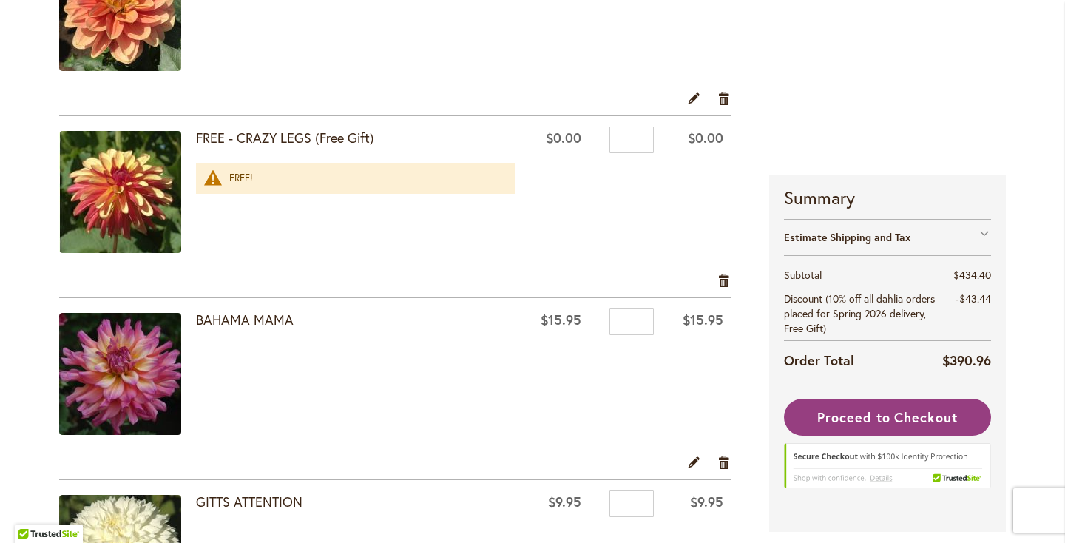
scroll to position [1649, 0]
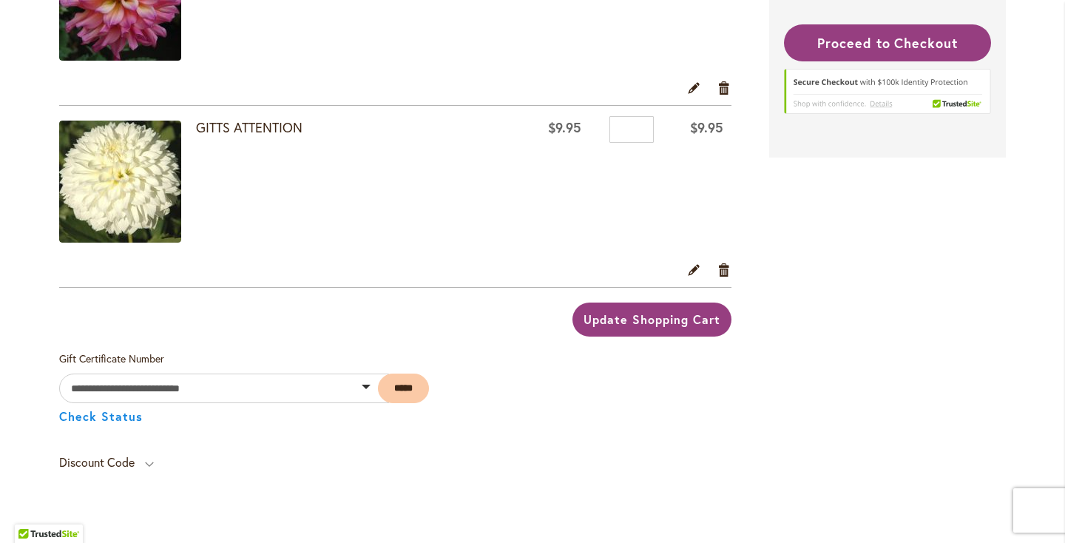
click at [645, 324] on span "Update Shopping Cart" at bounding box center [652, 319] width 136 height 16
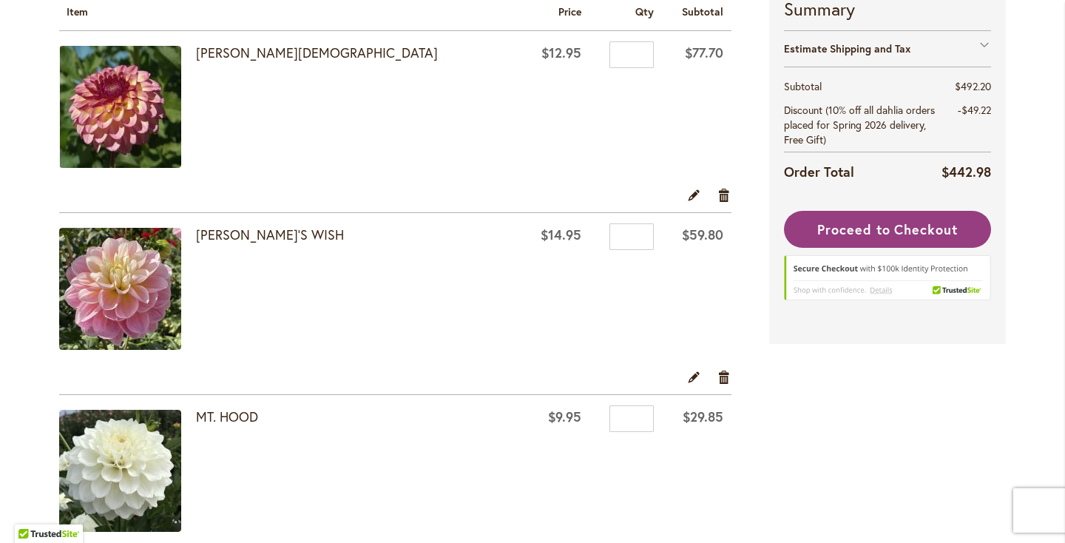
scroll to position [288, 0]
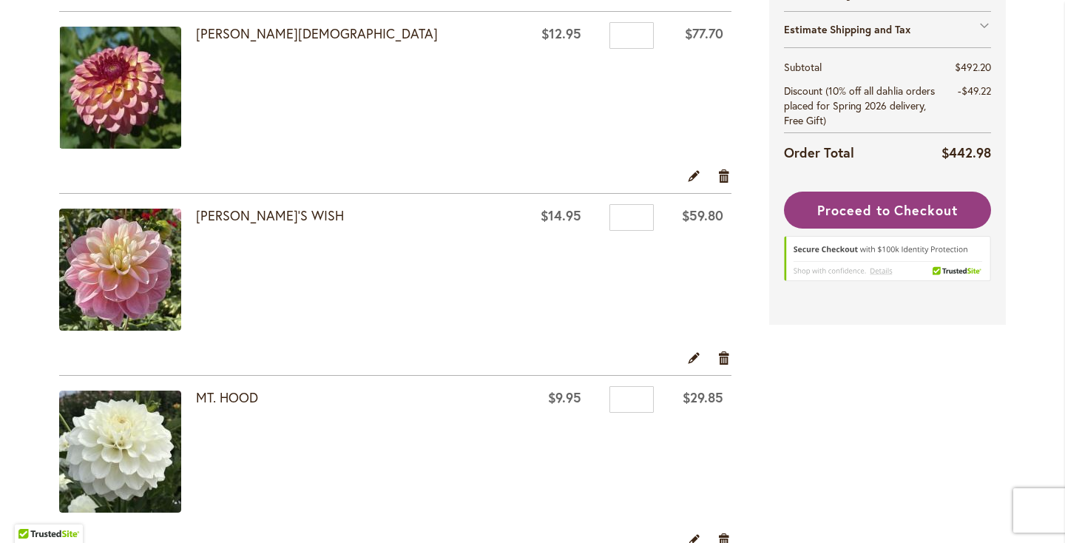
click at [134, 277] on img at bounding box center [120, 270] width 122 height 122
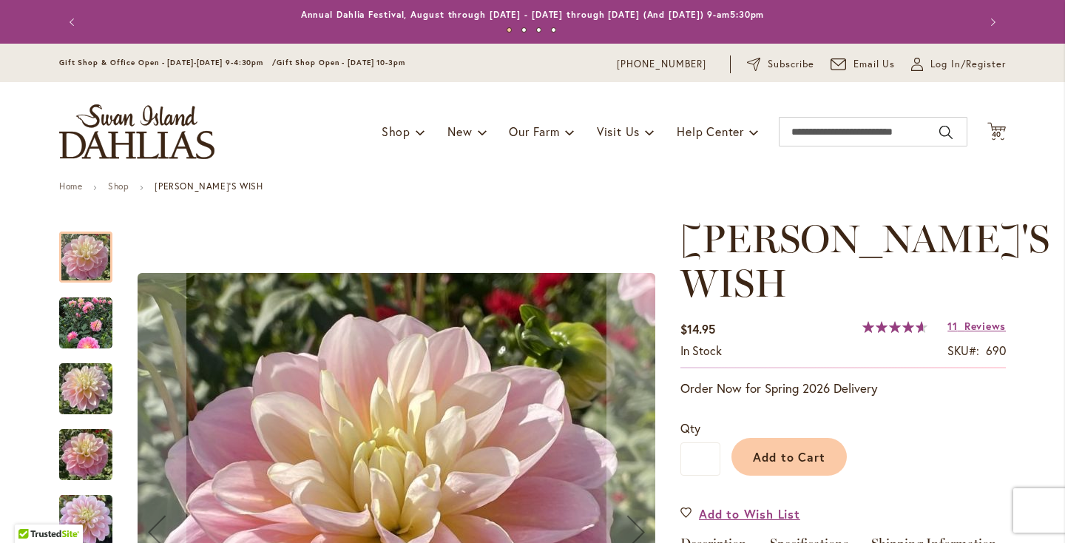
click at [106, 374] on img "GABBIE'S WISH" at bounding box center [85, 389] width 53 height 71
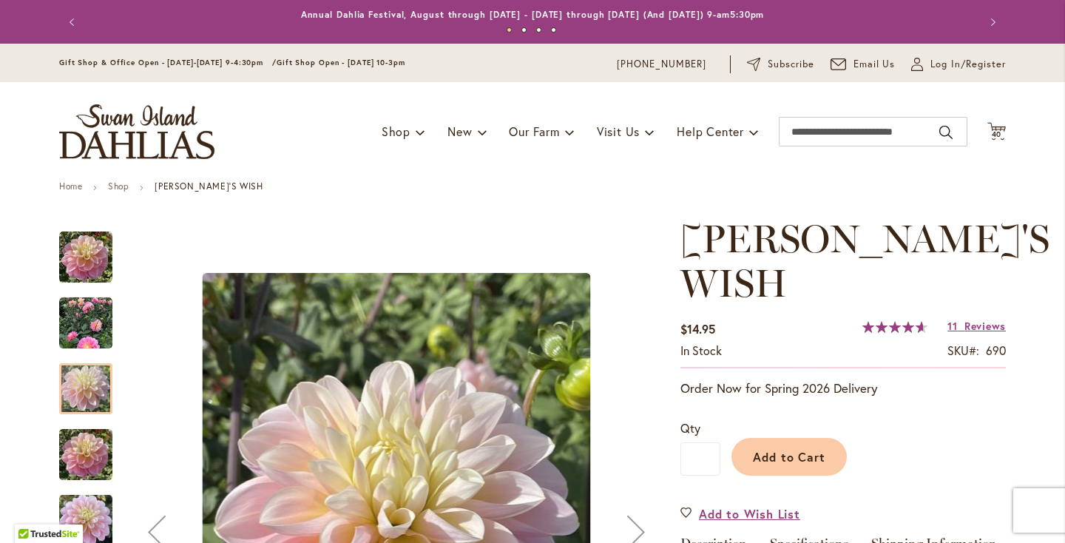
click at [95, 326] on img "Gabbie's Wish" at bounding box center [85, 323] width 53 height 53
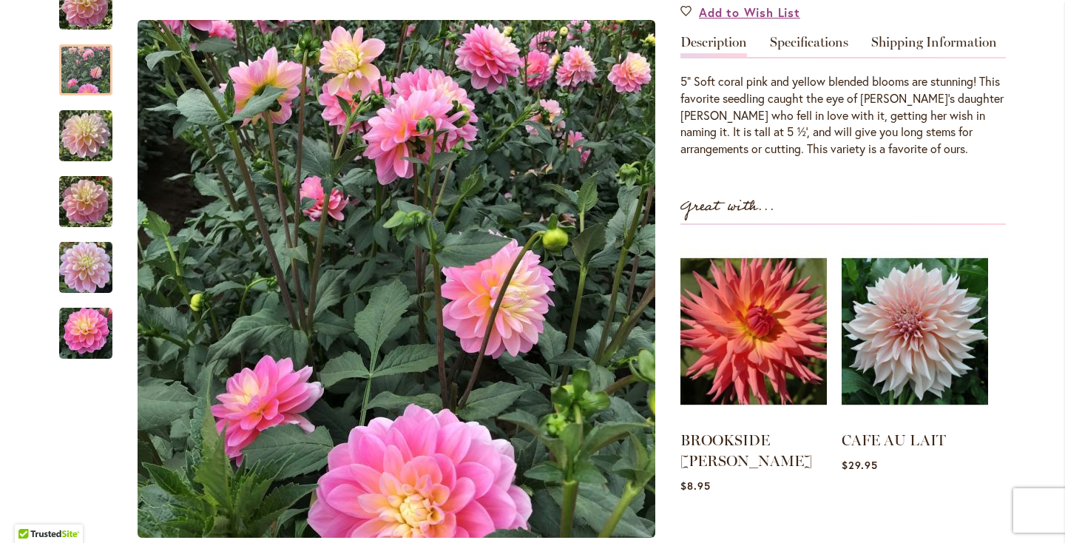
scroll to position [514, 0]
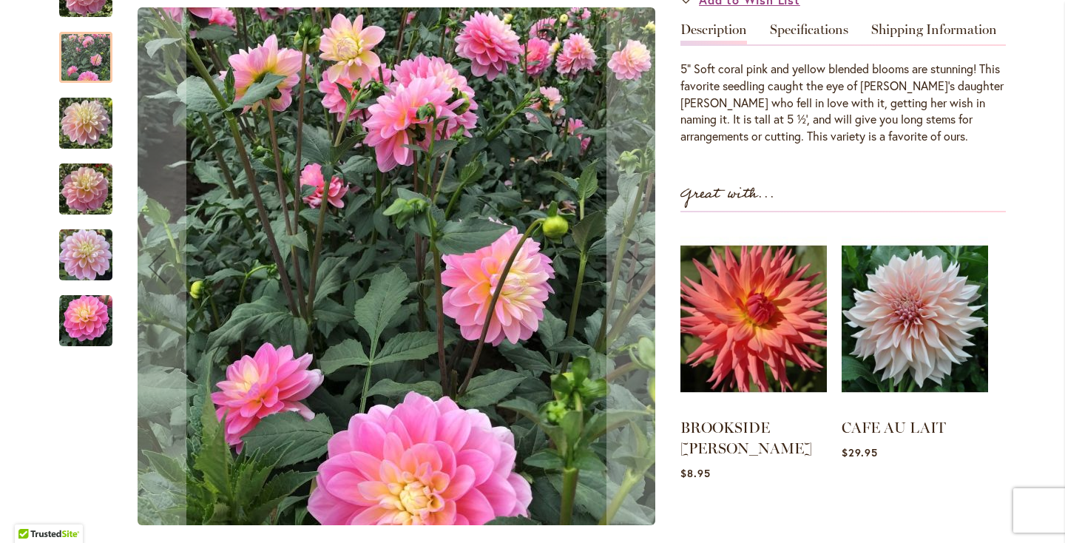
click at [88, 294] on img "Gabbie's Wish" at bounding box center [85, 320] width 53 height 53
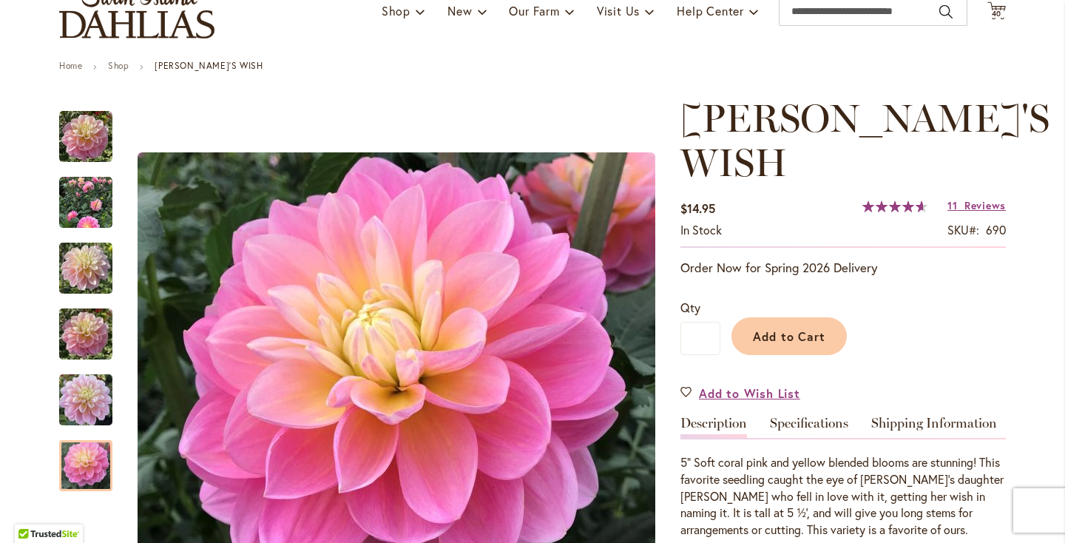
scroll to position [0, 0]
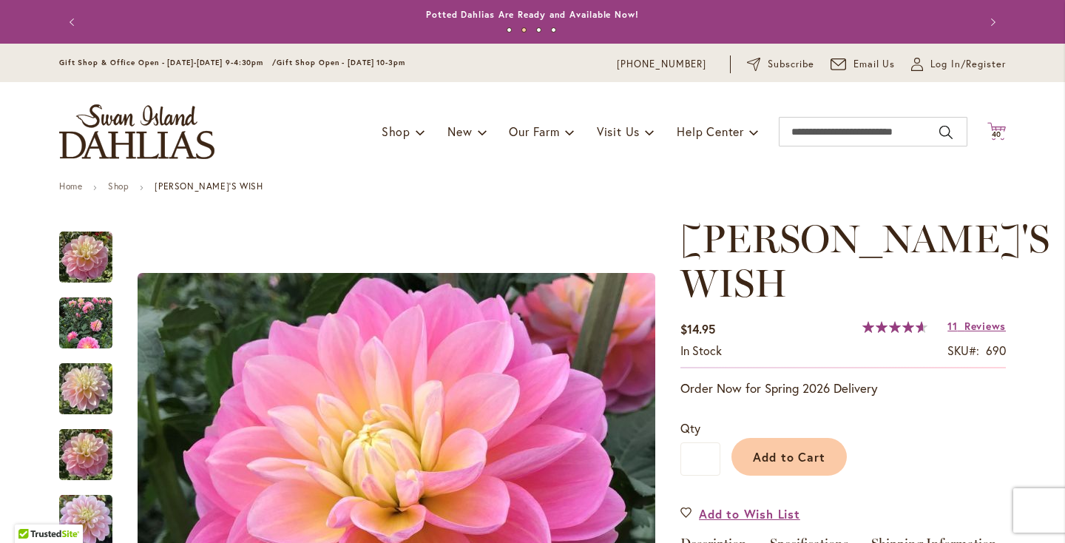
click at [990, 131] on span "40 40 items" at bounding box center [997, 134] width 15 height 7
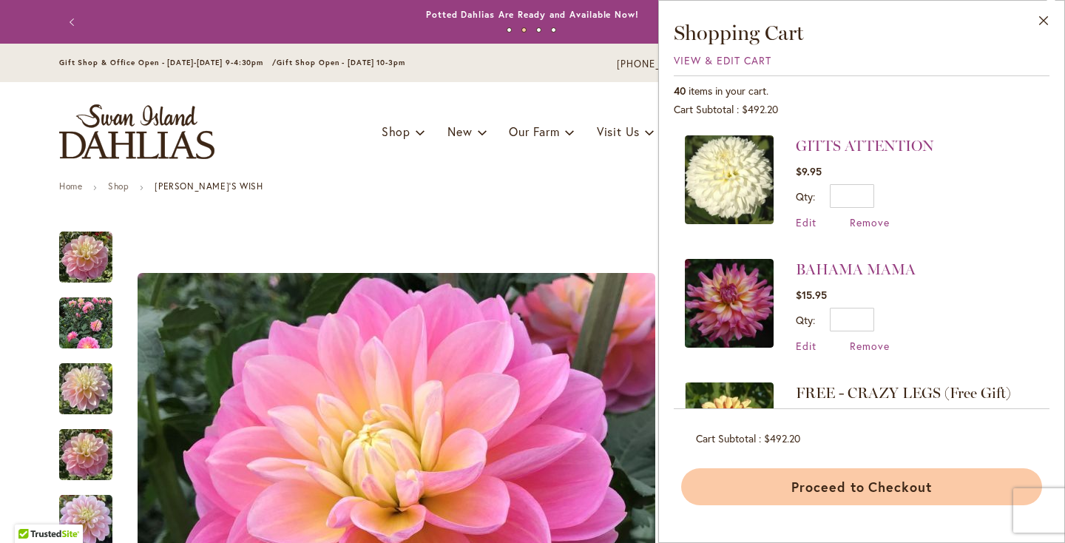
click at [807, 484] on button "Proceed to Checkout" at bounding box center [861, 486] width 361 height 37
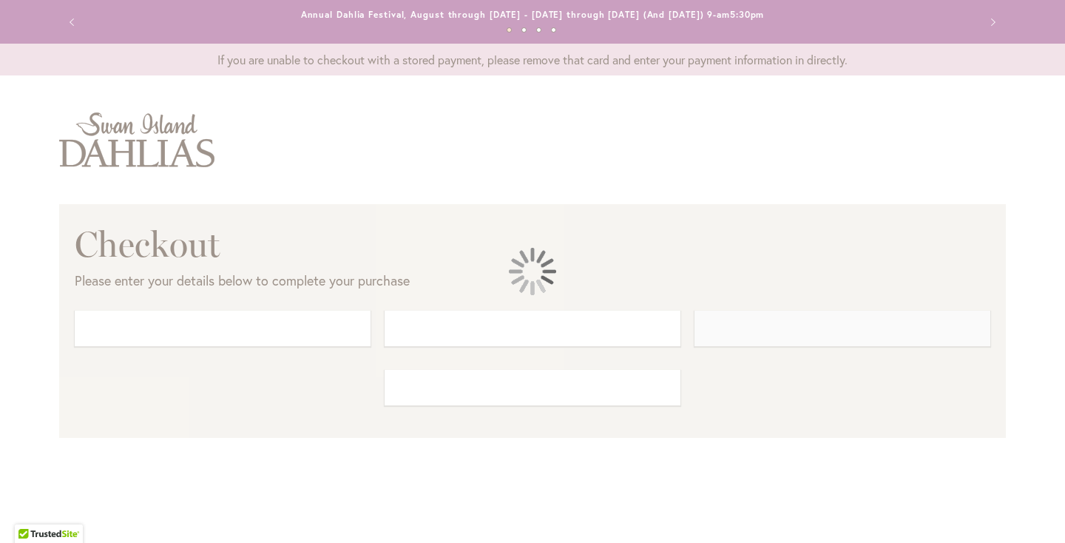
select select "**"
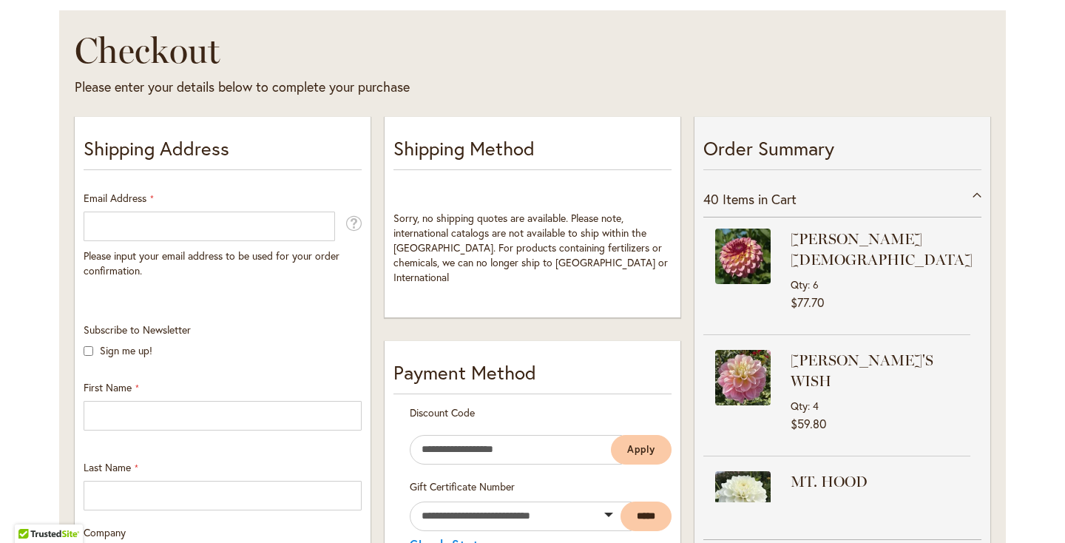
scroll to position [199, 0]
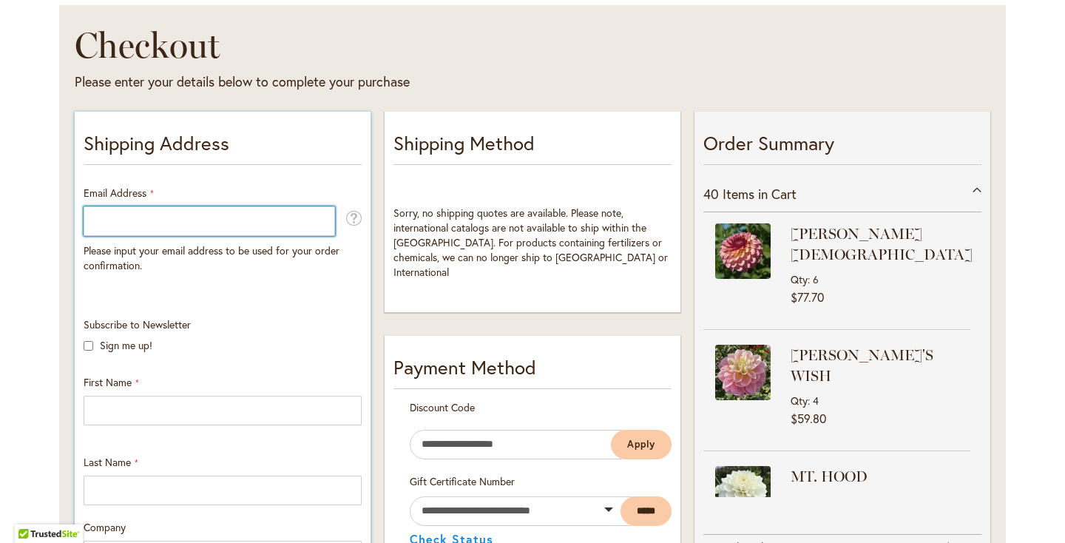
click at [165, 228] on input "Email Address" at bounding box center [209, 221] width 251 height 30
type input "**********"
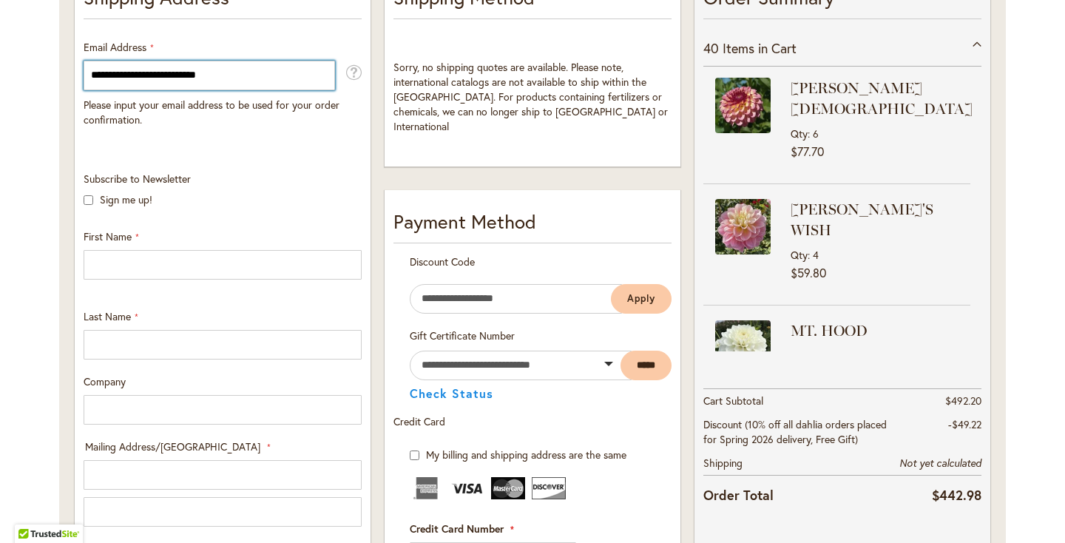
scroll to position [371, 0]
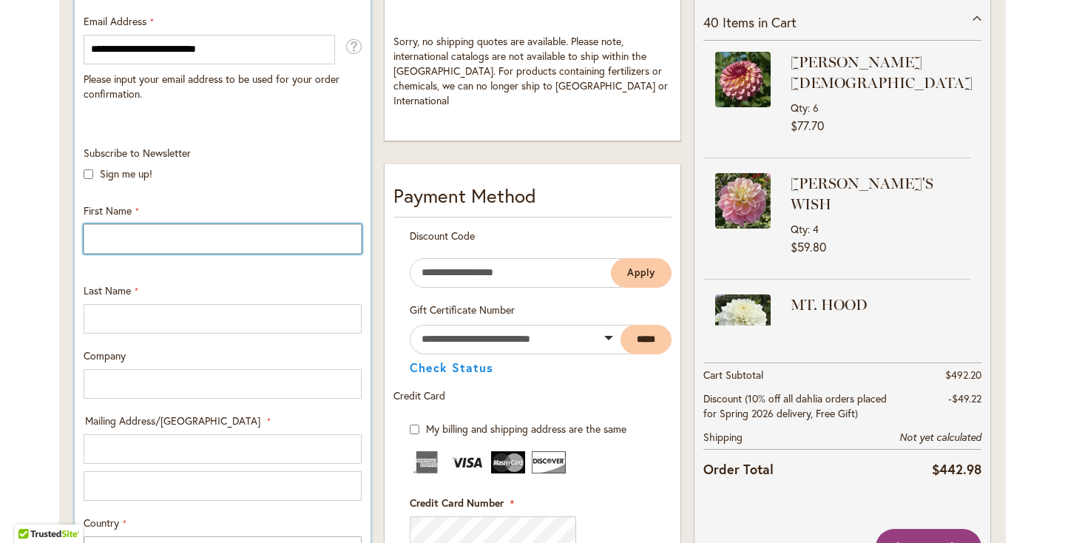
click at [123, 248] on input "First Name" at bounding box center [223, 239] width 278 height 30
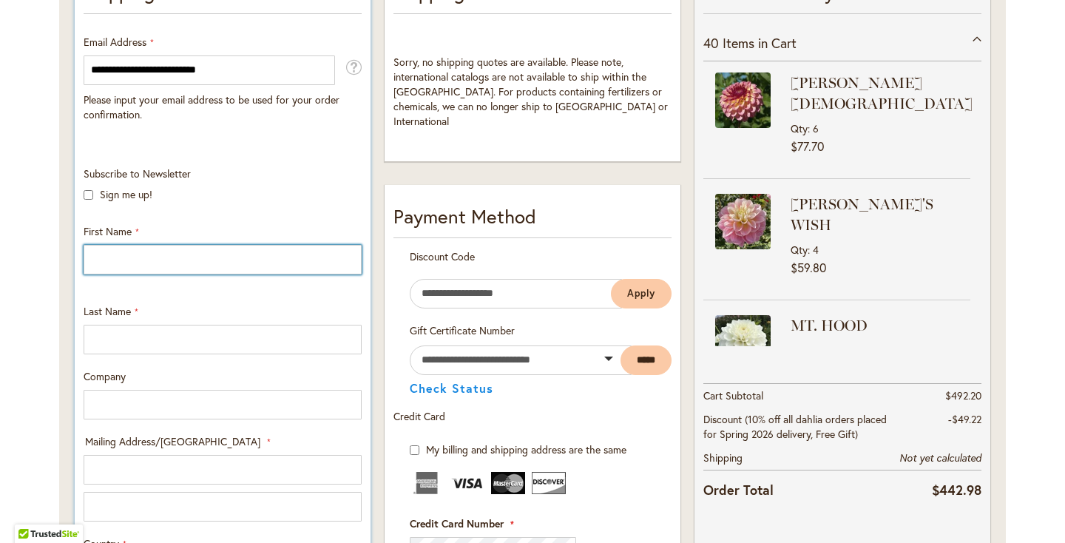
scroll to position [354, 0]
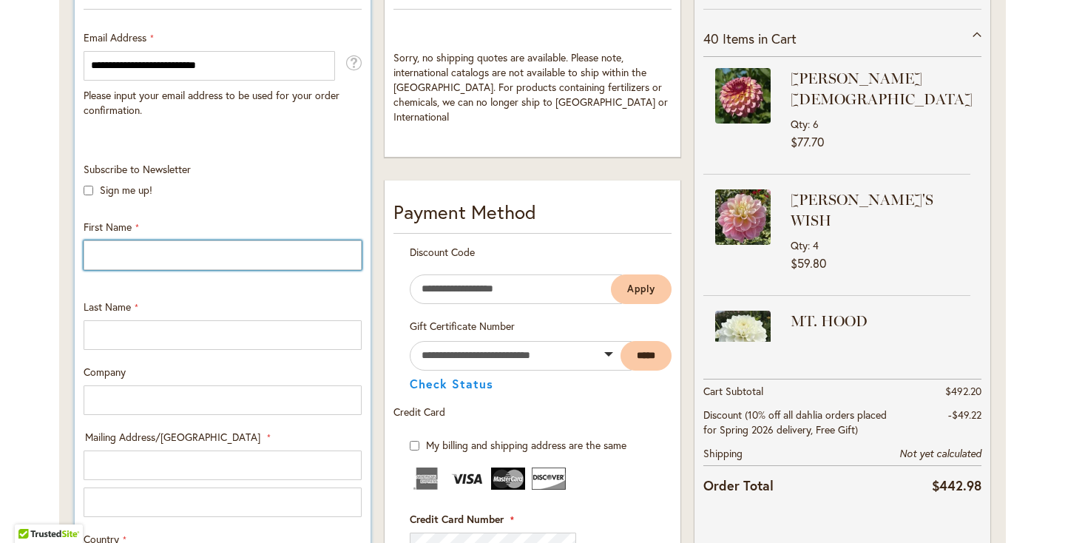
type input "*******"
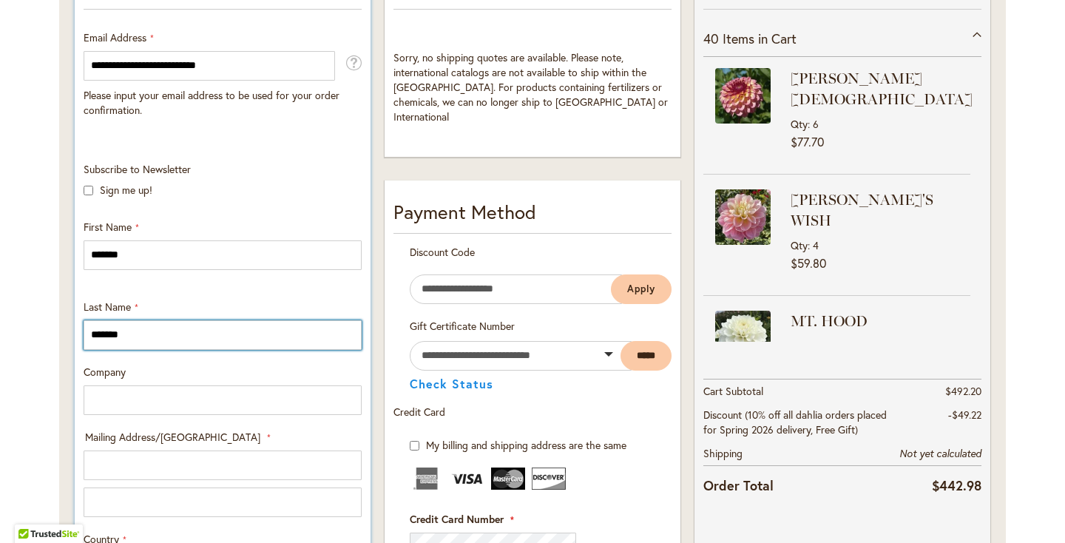
type input "**********"
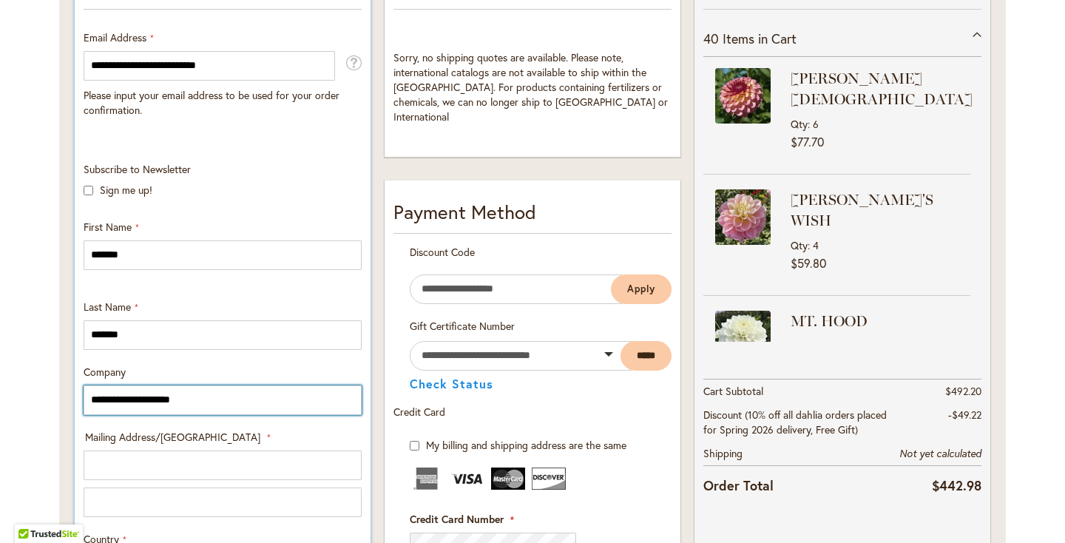
type input "**********"
select select "**"
type input "********"
type input "*****"
type input "**********"
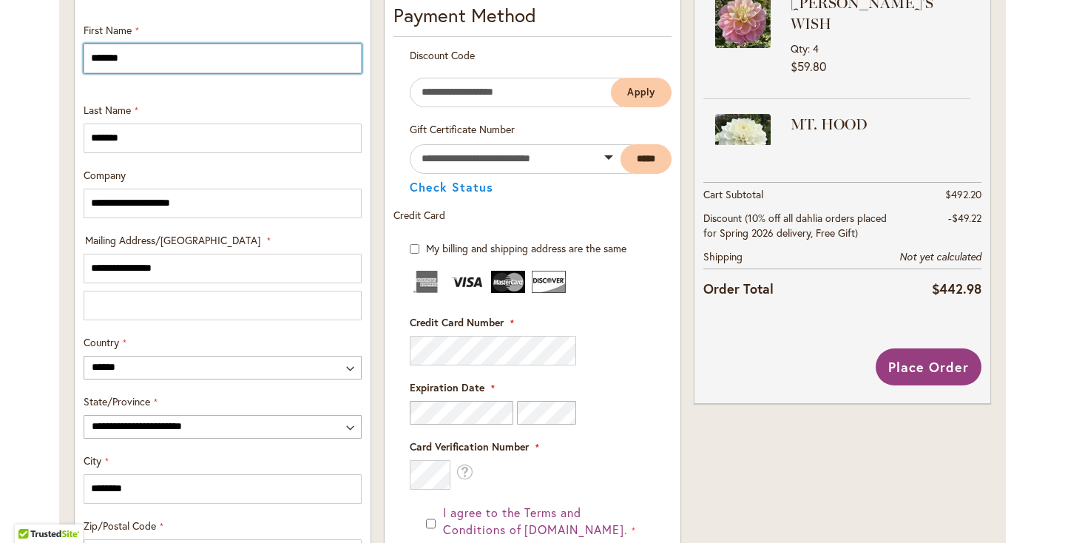
scroll to position [559, 0]
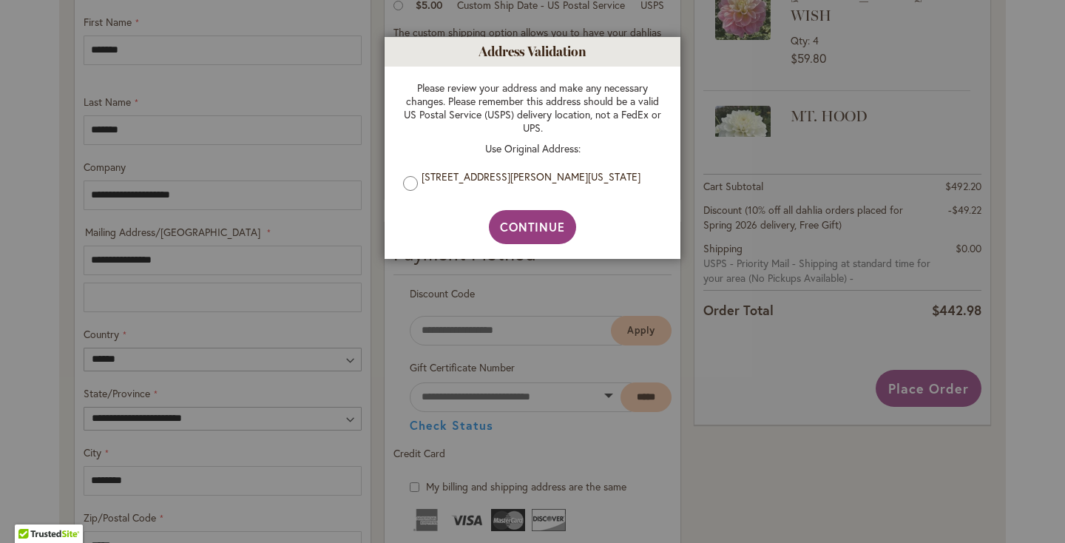
click at [63, 294] on div at bounding box center [532, 271] width 1065 height 543
click at [496, 217] on button "Continue" at bounding box center [533, 227] width 88 height 34
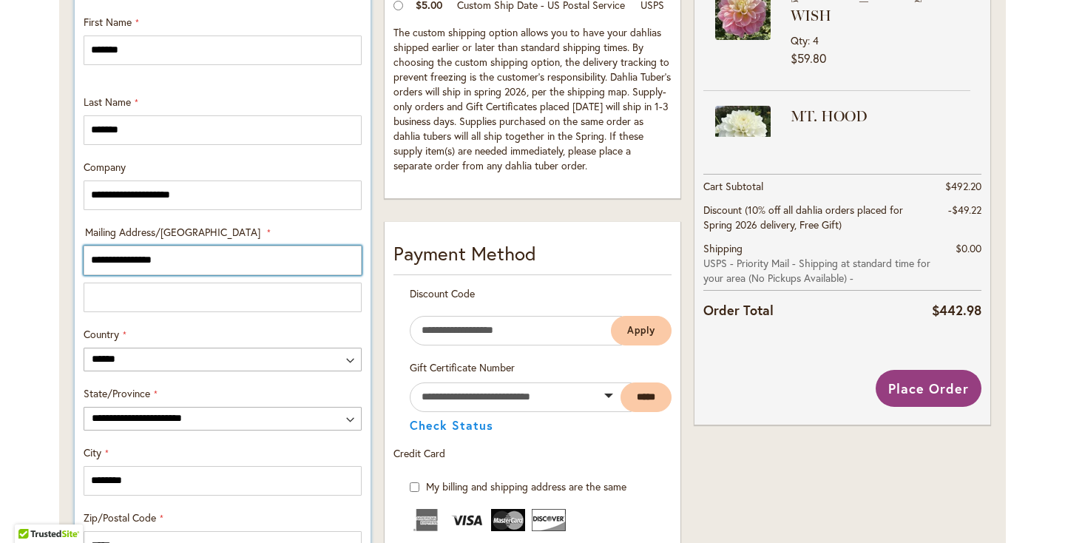
click at [159, 256] on input "**********" at bounding box center [223, 261] width 278 height 30
type input "*********"
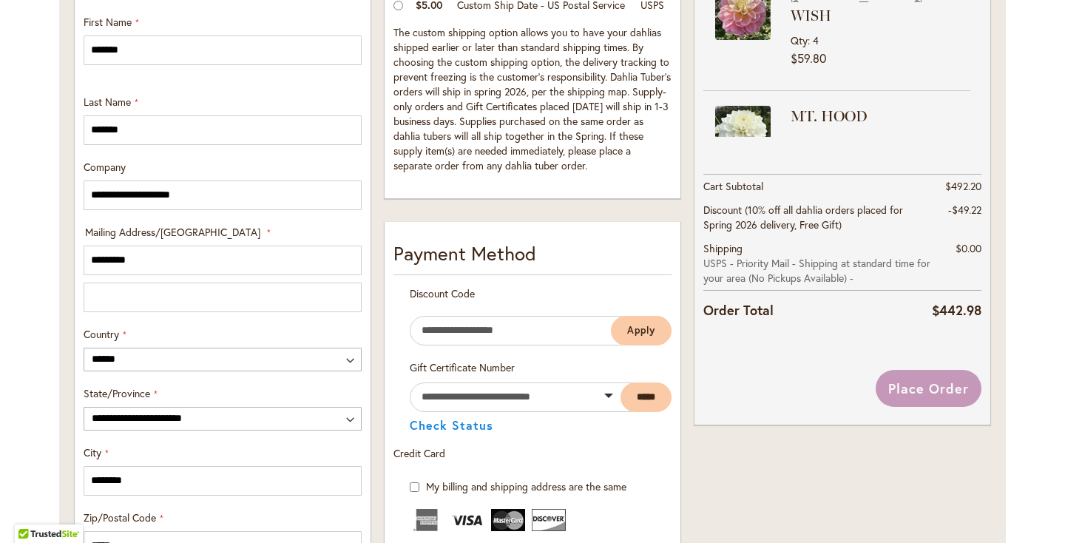
click at [0, 352] on div "Toggle Nav Checkout Please enter your details below to complete your purchase S…" at bounding box center [532, 344] width 1065 height 1626
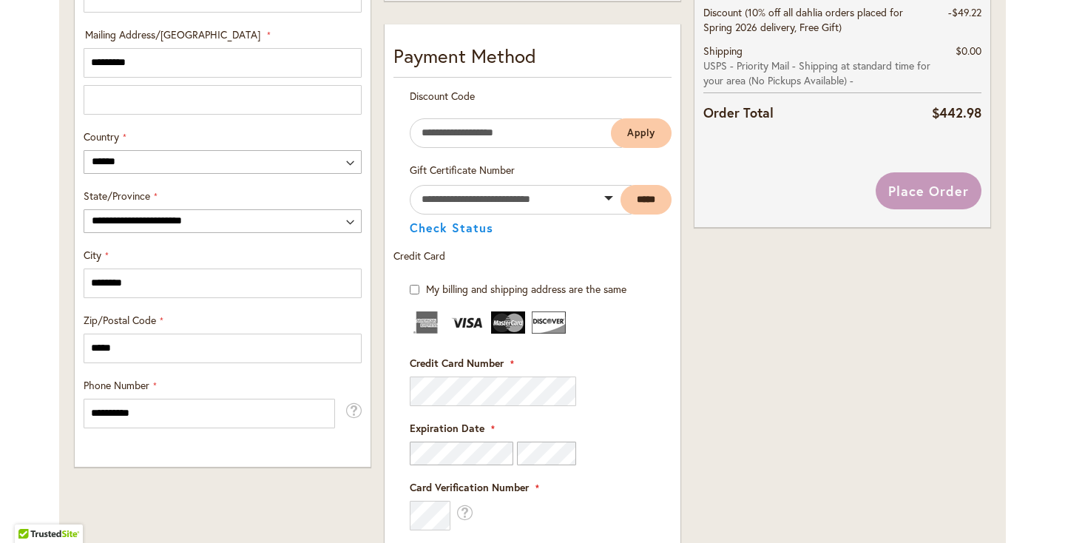
scroll to position [760, 0]
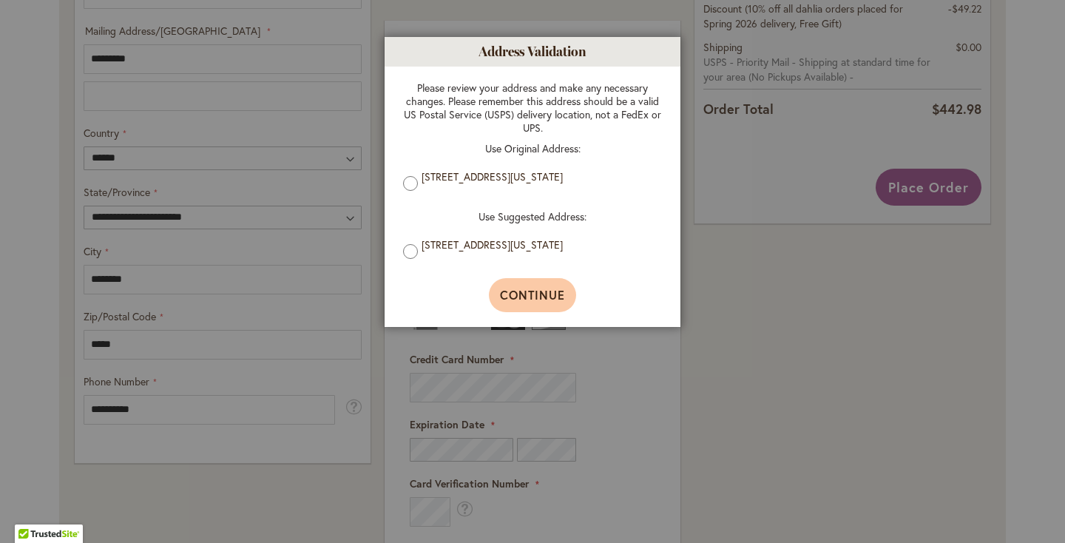
click at [538, 308] on button "Continue" at bounding box center [533, 295] width 88 height 34
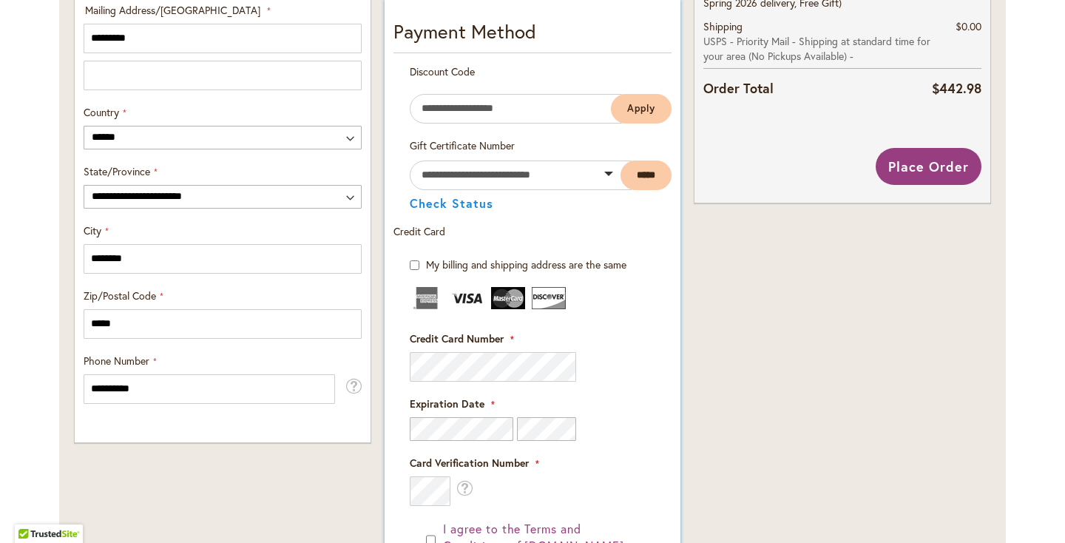
scroll to position [785, 0]
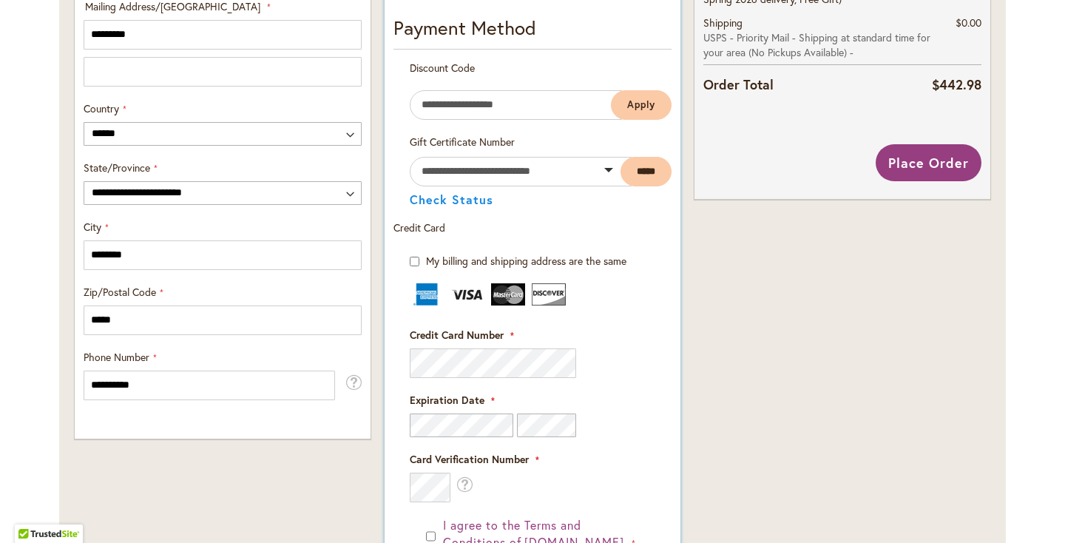
click at [597, 416] on div "Expiration Date" at bounding box center [533, 415] width 246 height 44
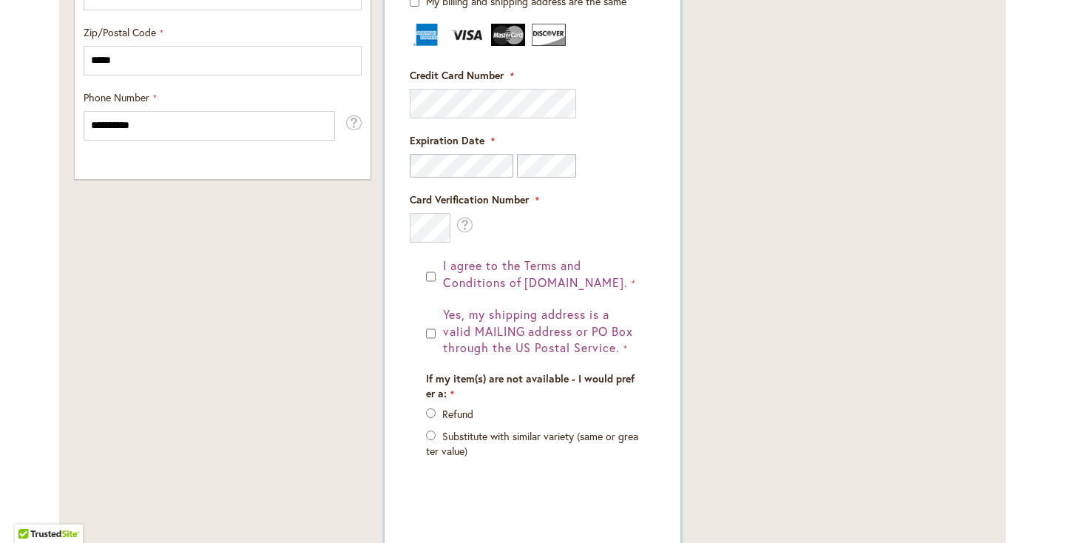
scroll to position [1058, 0]
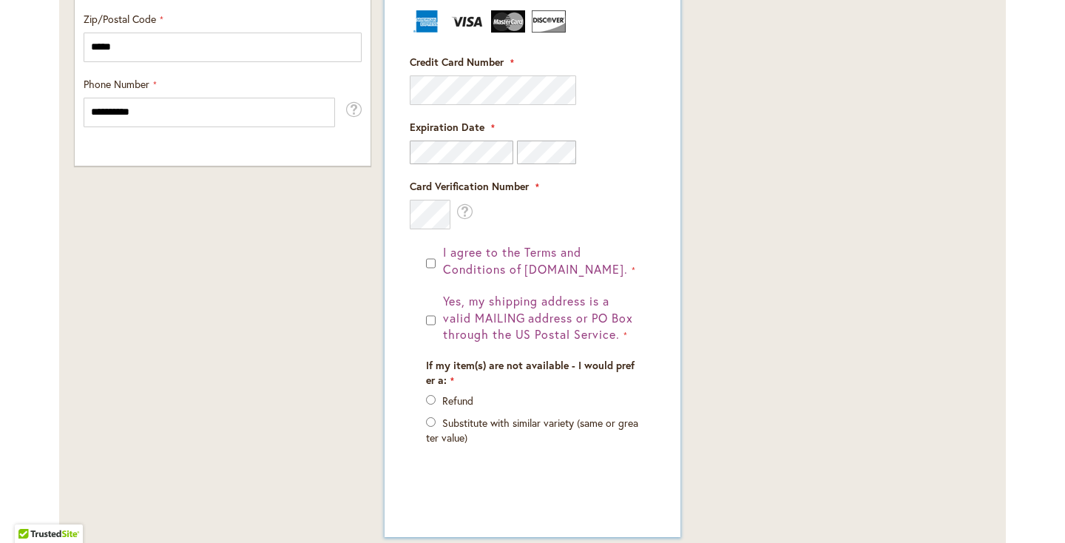
click at [401, 336] on form "My billing and shipping address are the same Billing Address First Name Last Na…" at bounding box center [532, 243] width 278 height 524
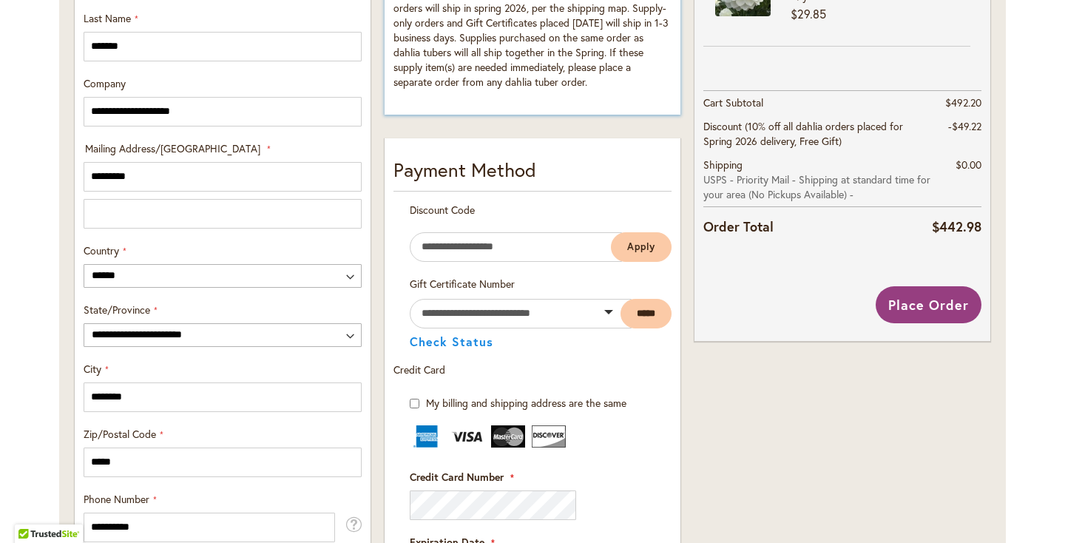
scroll to position [652, 0]
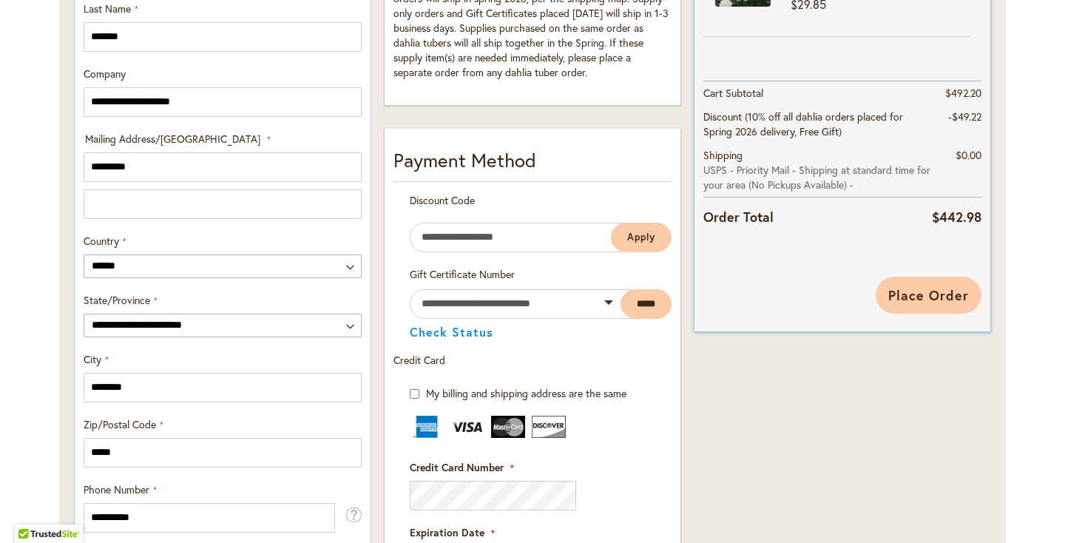
click at [918, 298] on span "Place Order" at bounding box center [928, 295] width 81 height 18
